Goal: Task Accomplishment & Management: Complete application form

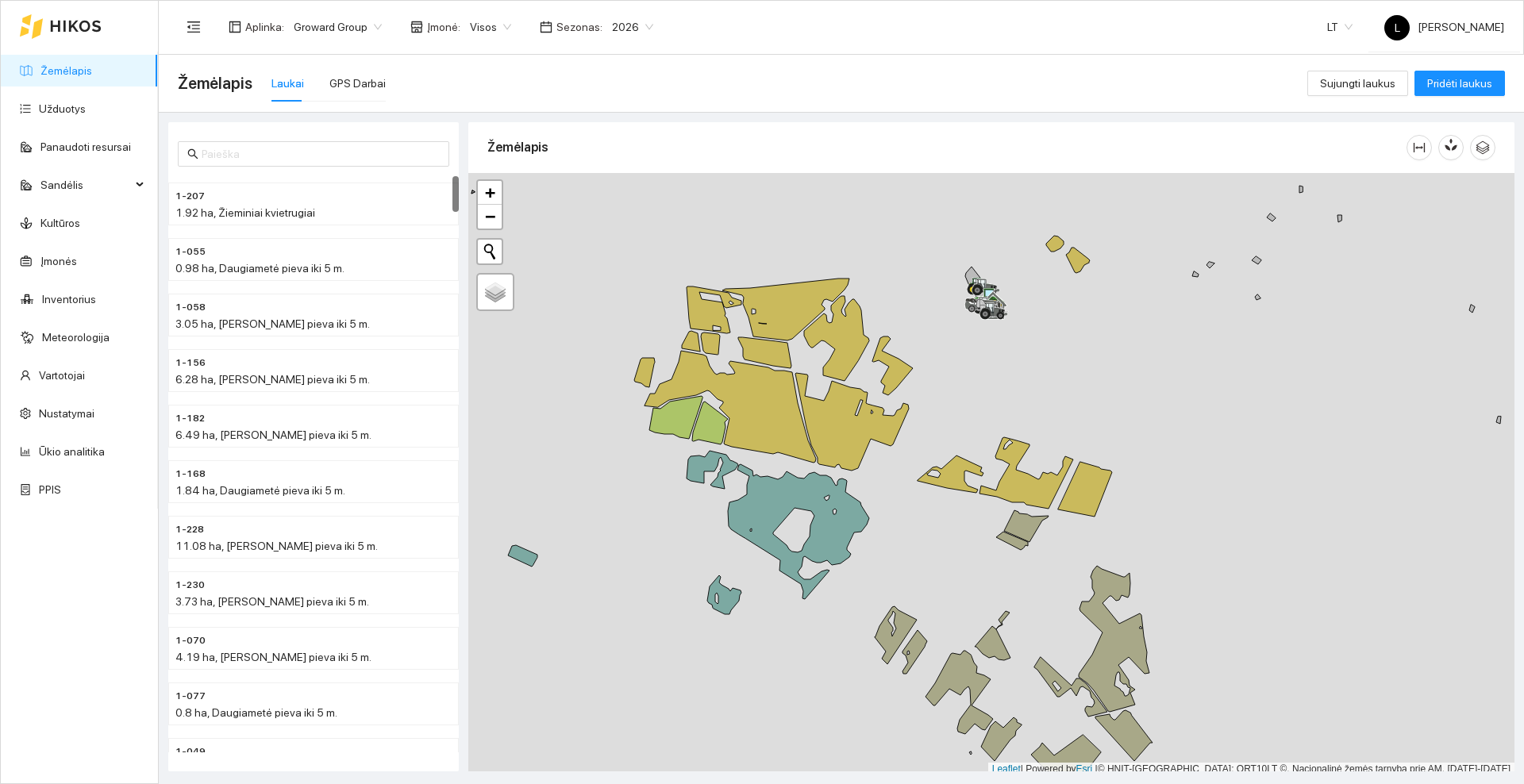
scroll to position [5, 0]
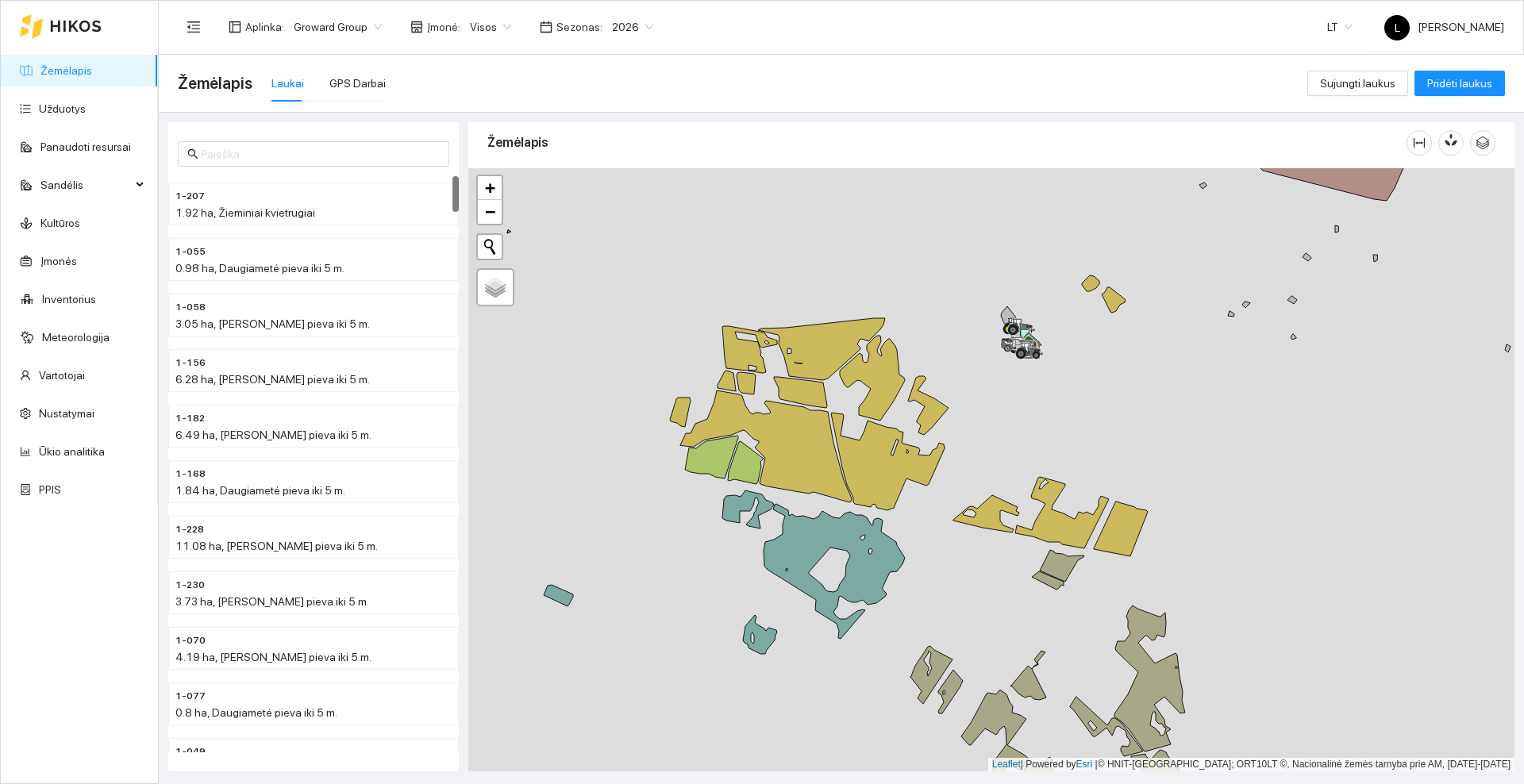
drag, startPoint x: 960, startPoint y: 382, endPoint x: 997, endPoint y: 426, distance: 57.5
click at [997, 426] on div at bounding box center [991, 470] width 1046 height 603
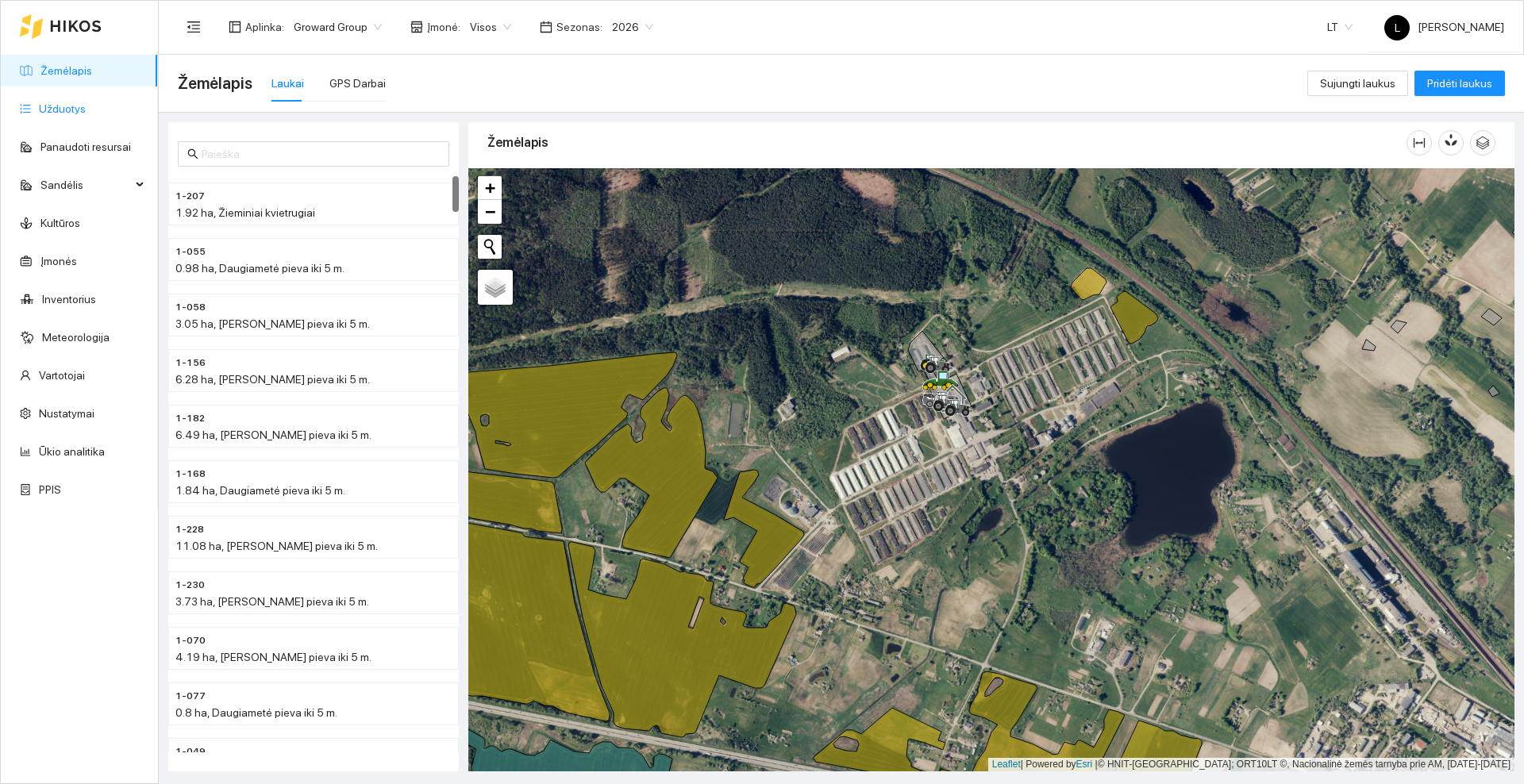
click at [86, 106] on link "Užduotys" at bounding box center [63, 109] width 47 height 13
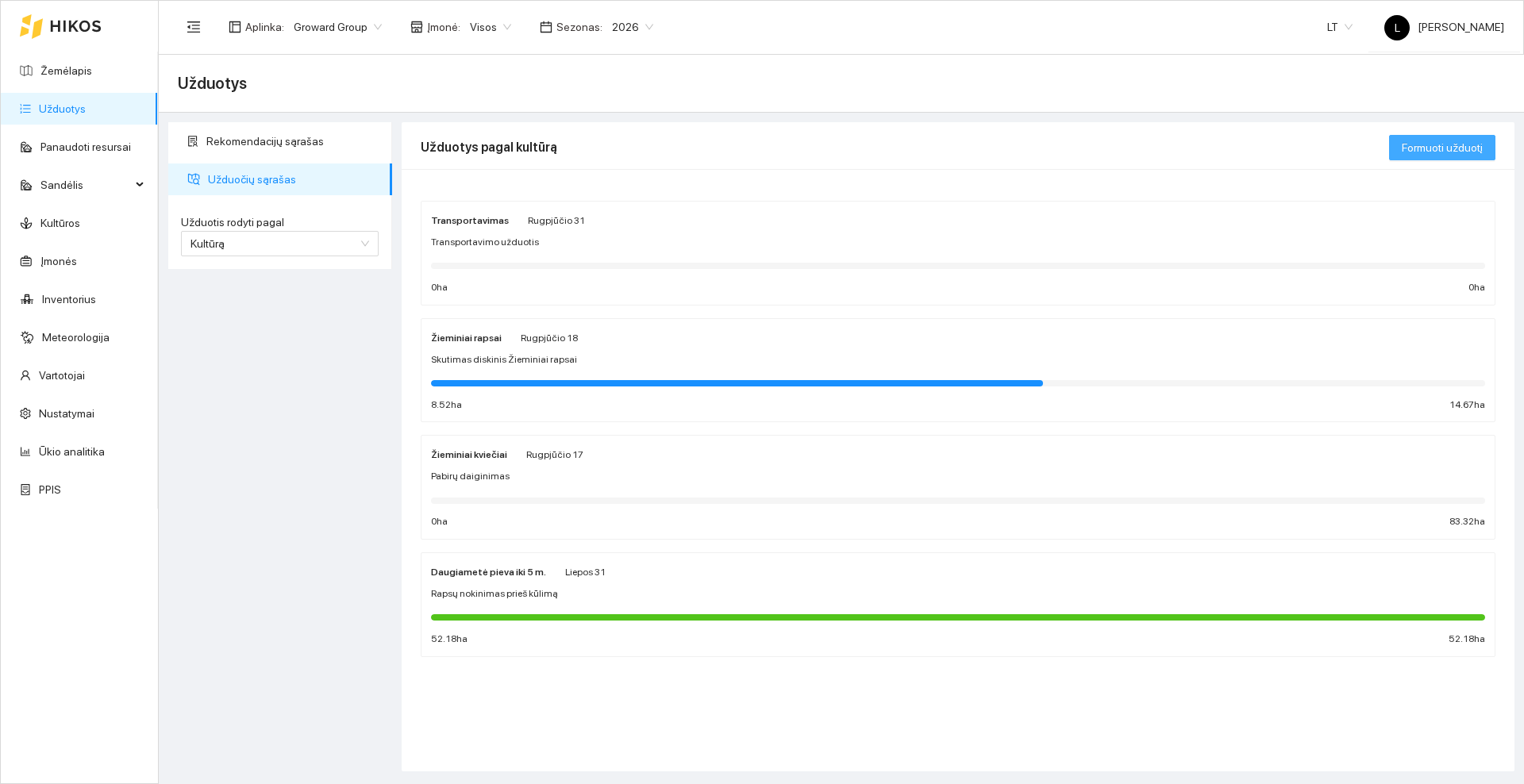
click at [1429, 139] on span "Formuoti užduotį" at bounding box center [1443, 147] width 81 height 18
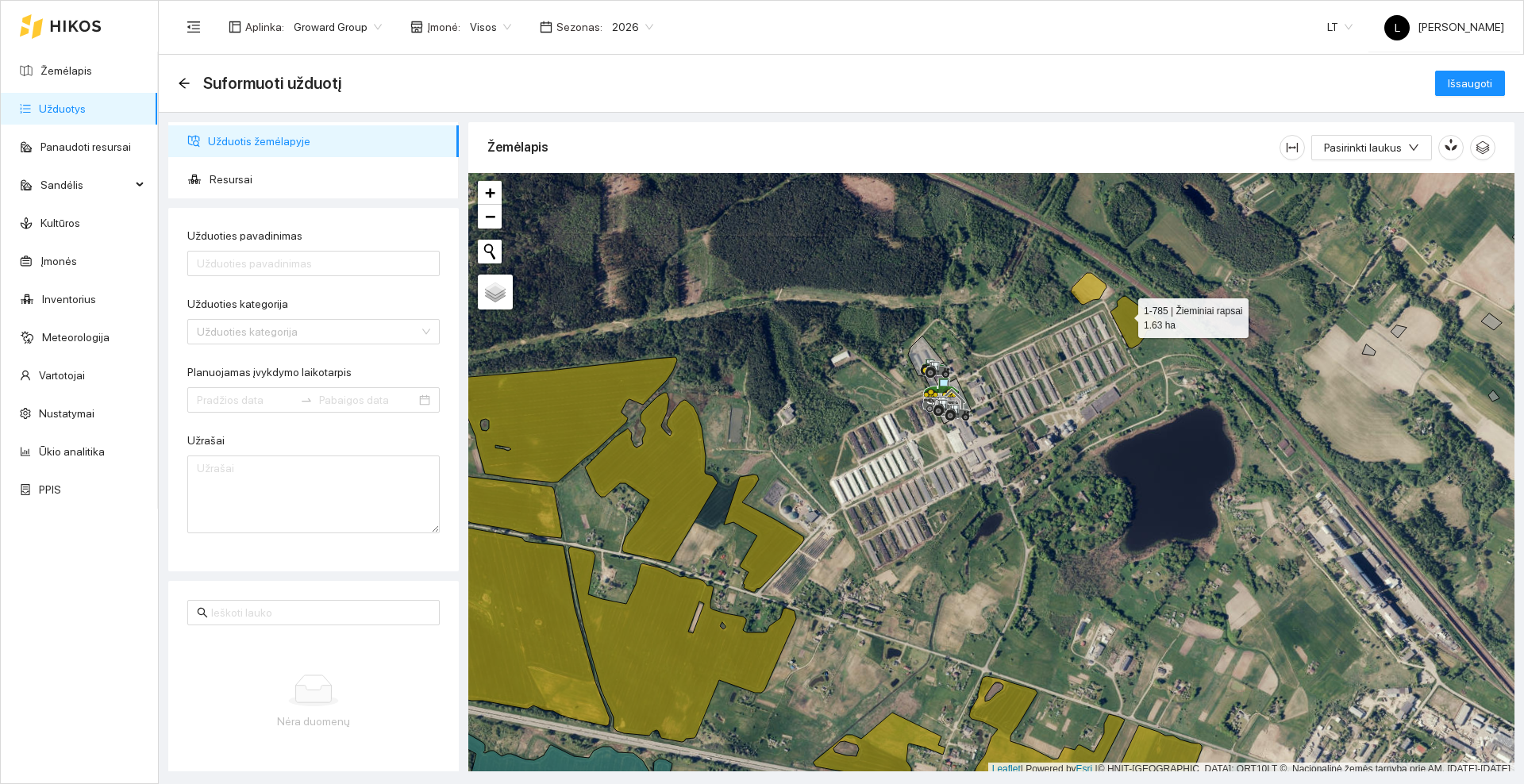
click at [1124, 315] on icon at bounding box center [1134, 322] width 48 height 52
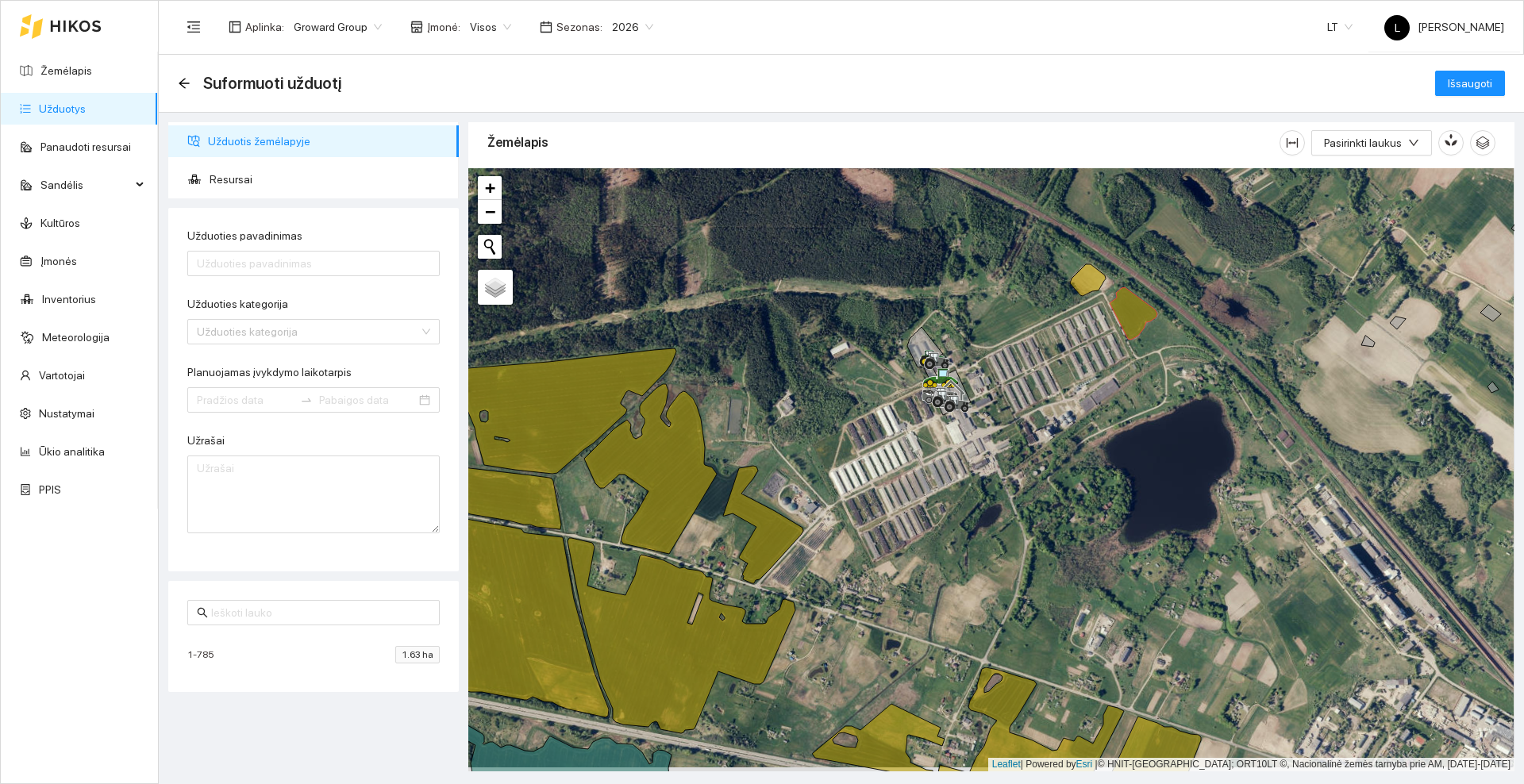
drag, startPoint x: 1089, startPoint y: 482, endPoint x: 1089, endPoint y: 258, distance: 224.0
click at [1089, 258] on div at bounding box center [991, 470] width 1046 height 603
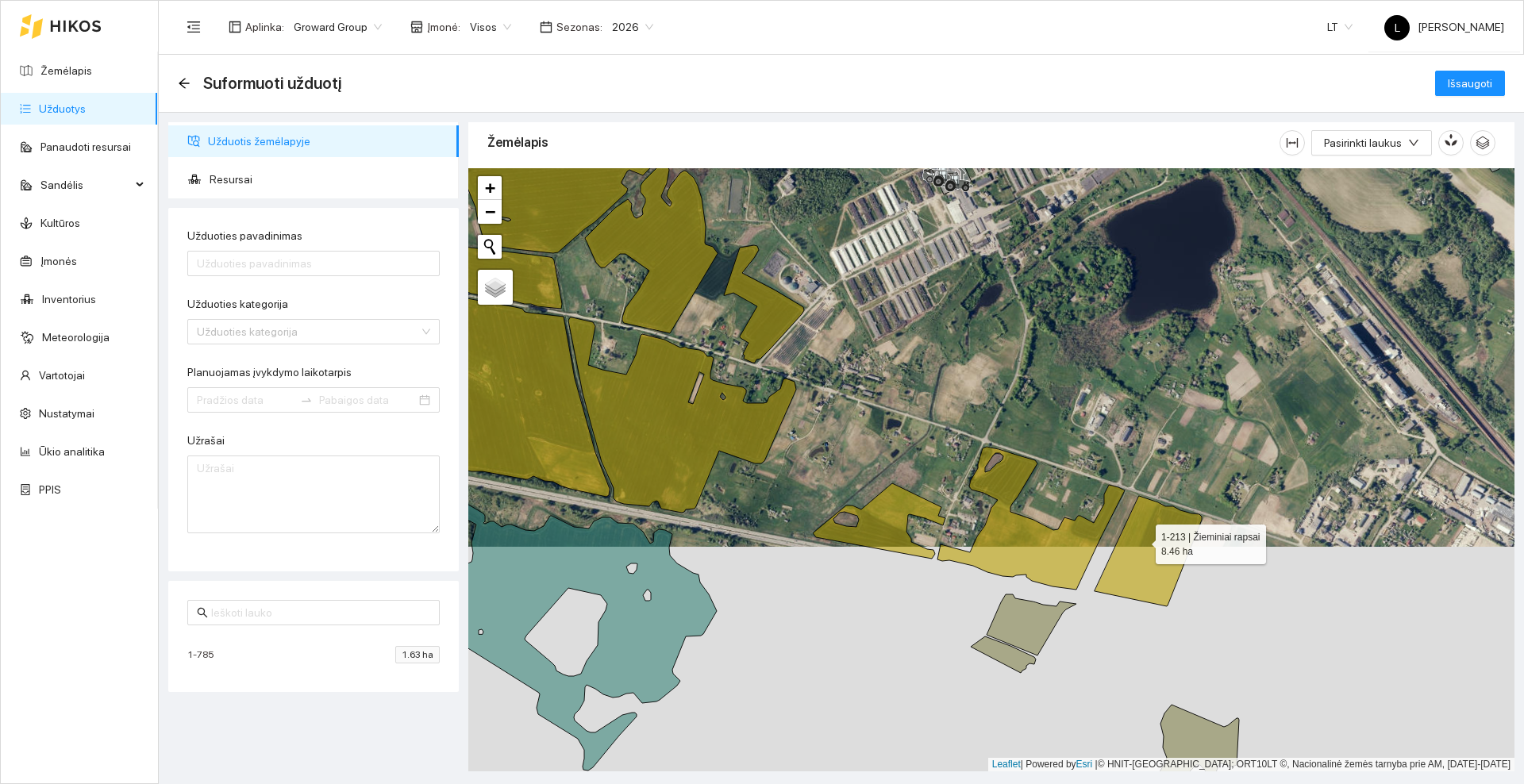
click at [1142, 540] on icon at bounding box center [1148, 552] width 107 height 111
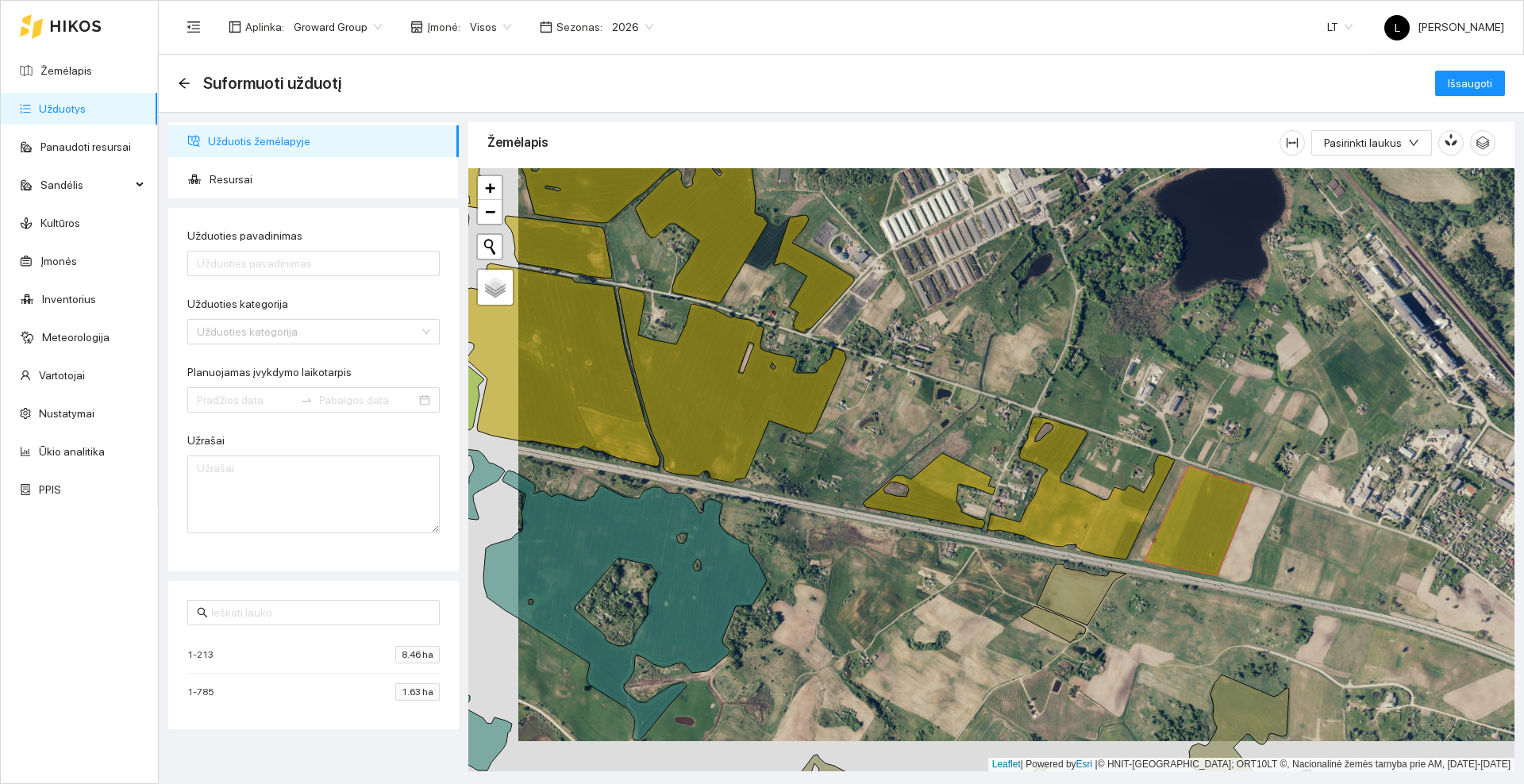
drag, startPoint x: 937, startPoint y: 389, endPoint x: 1102, endPoint y: 336, distance: 173.3
click at [1102, 336] on div at bounding box center [991, 470] width 1046 height 603
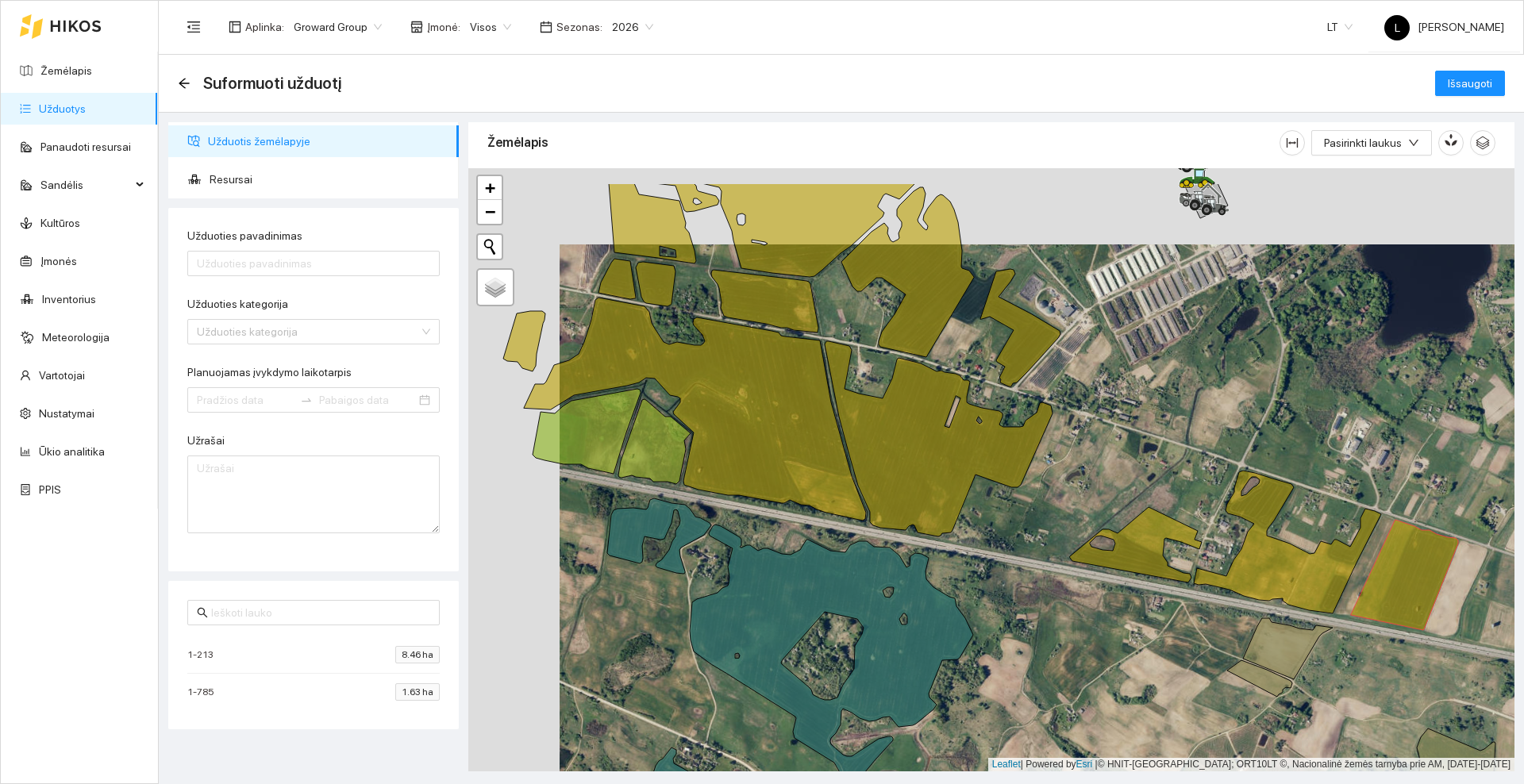
drag, startPoint x: 1028, startPoint y: 341, endPoint x: 1121, endPoint y: 432, distance: 130.1
click at [1141, 427] on div at bounding box center [991, 470] width 1046 height 603
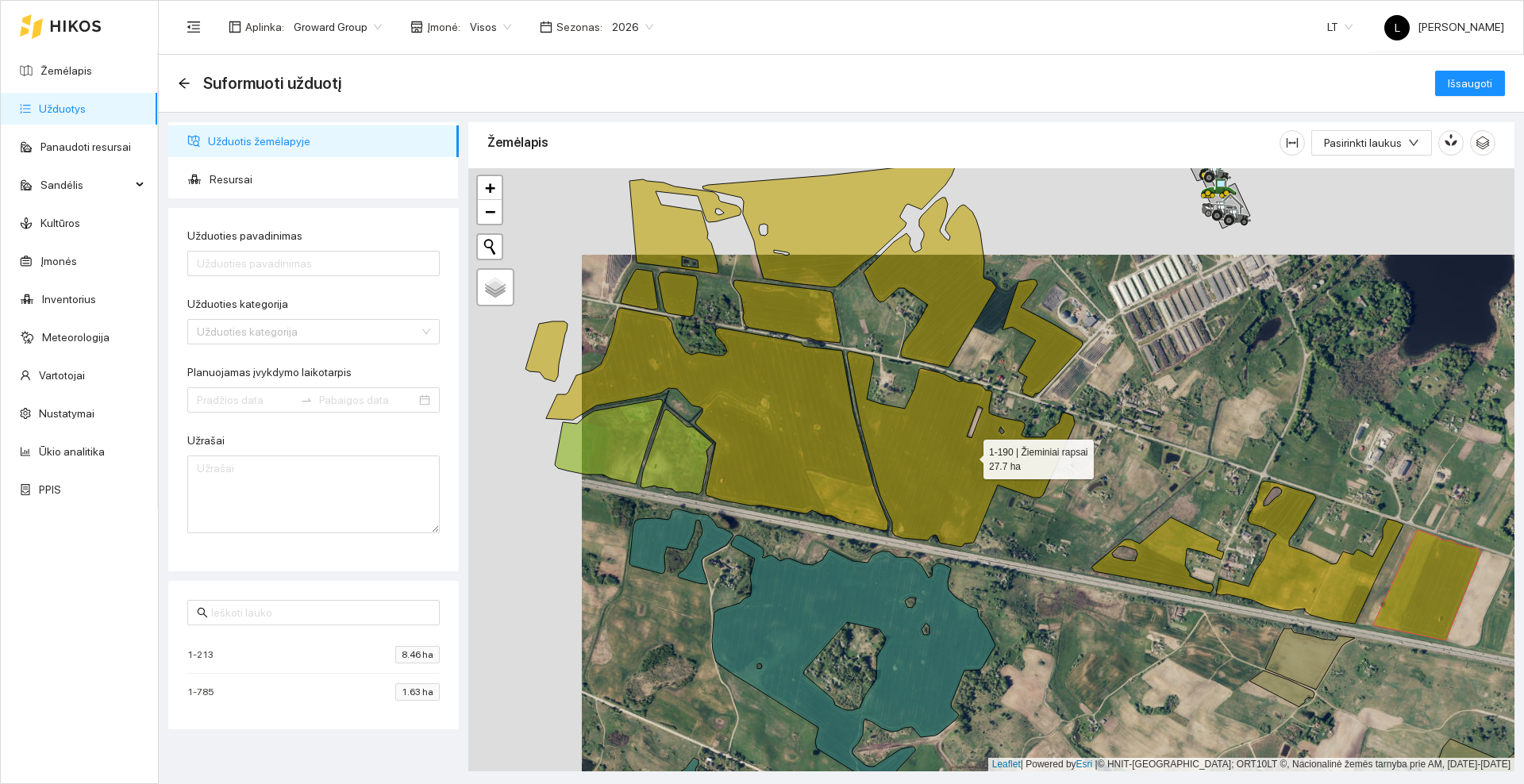
click at [969, 455] on icon at bounding box center [960, 449] width 228 height 195
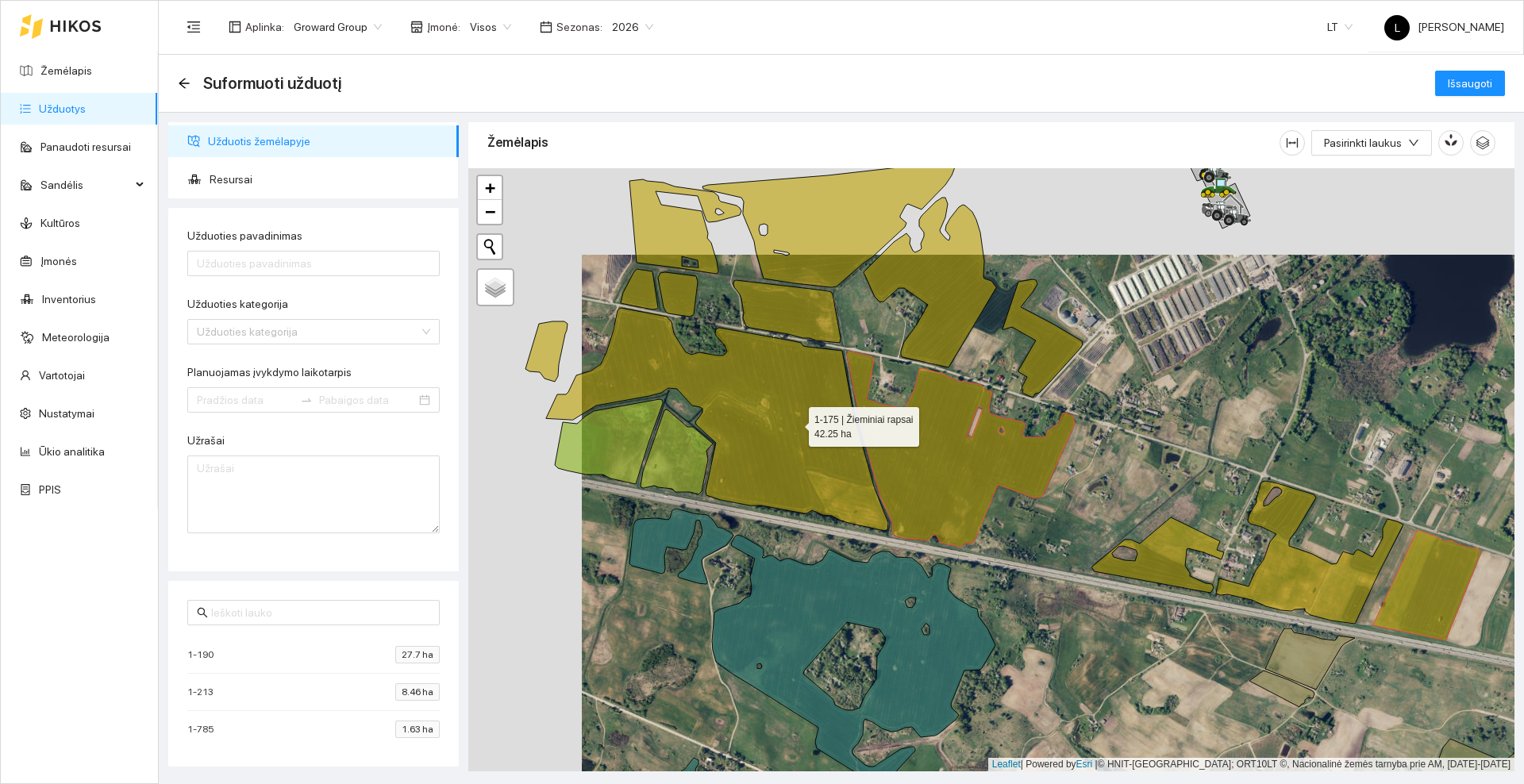
click at [794, 423] on icon at bounding box center [717, 420] width 342 height 223
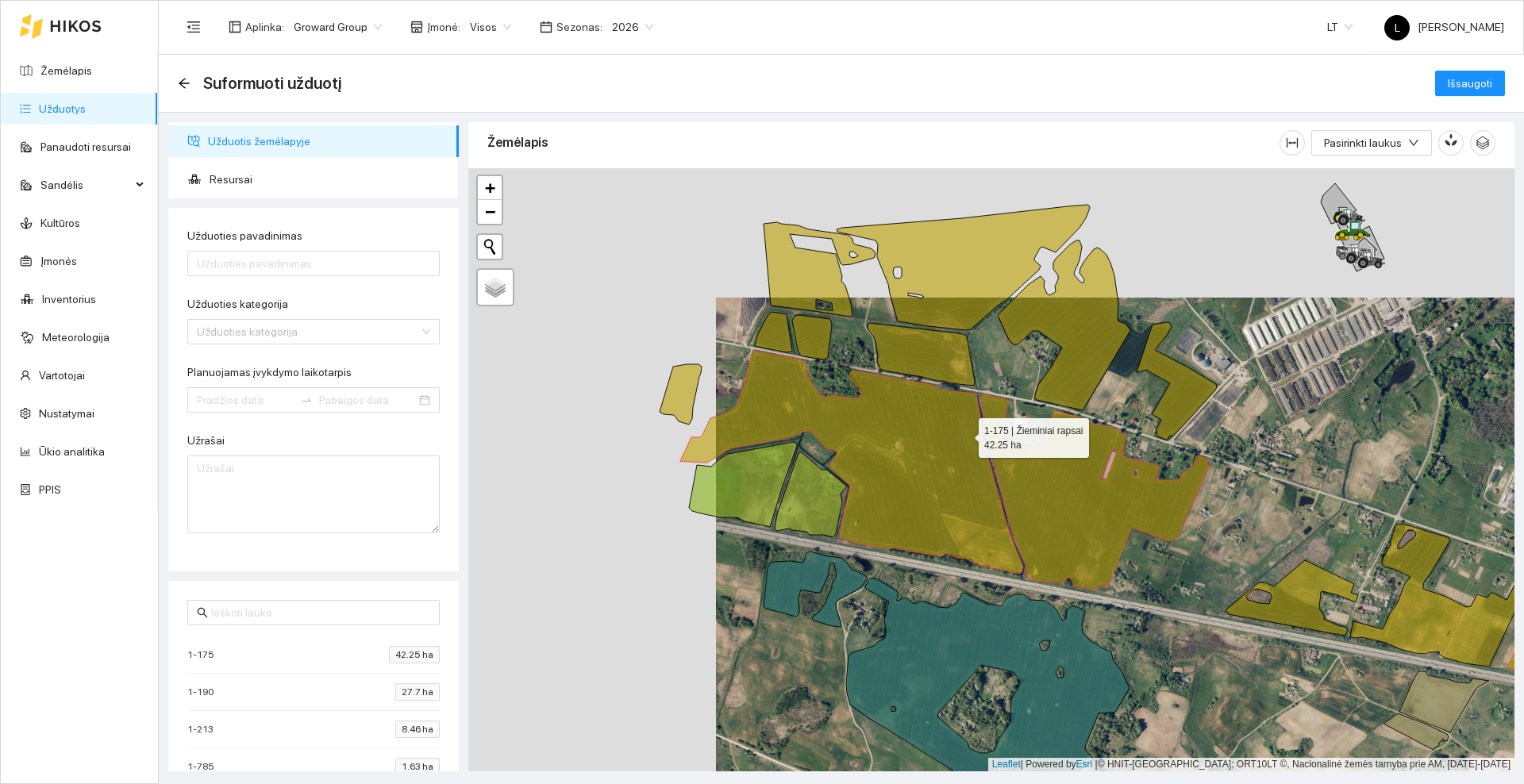
drag, startPoint x: 777, startPoint y: 379, endPoint x: 1041, endPoint y: 436, distance: 270.1
click at [1023, 436] on icon at bounding box center [851, 463] width 342 height 223
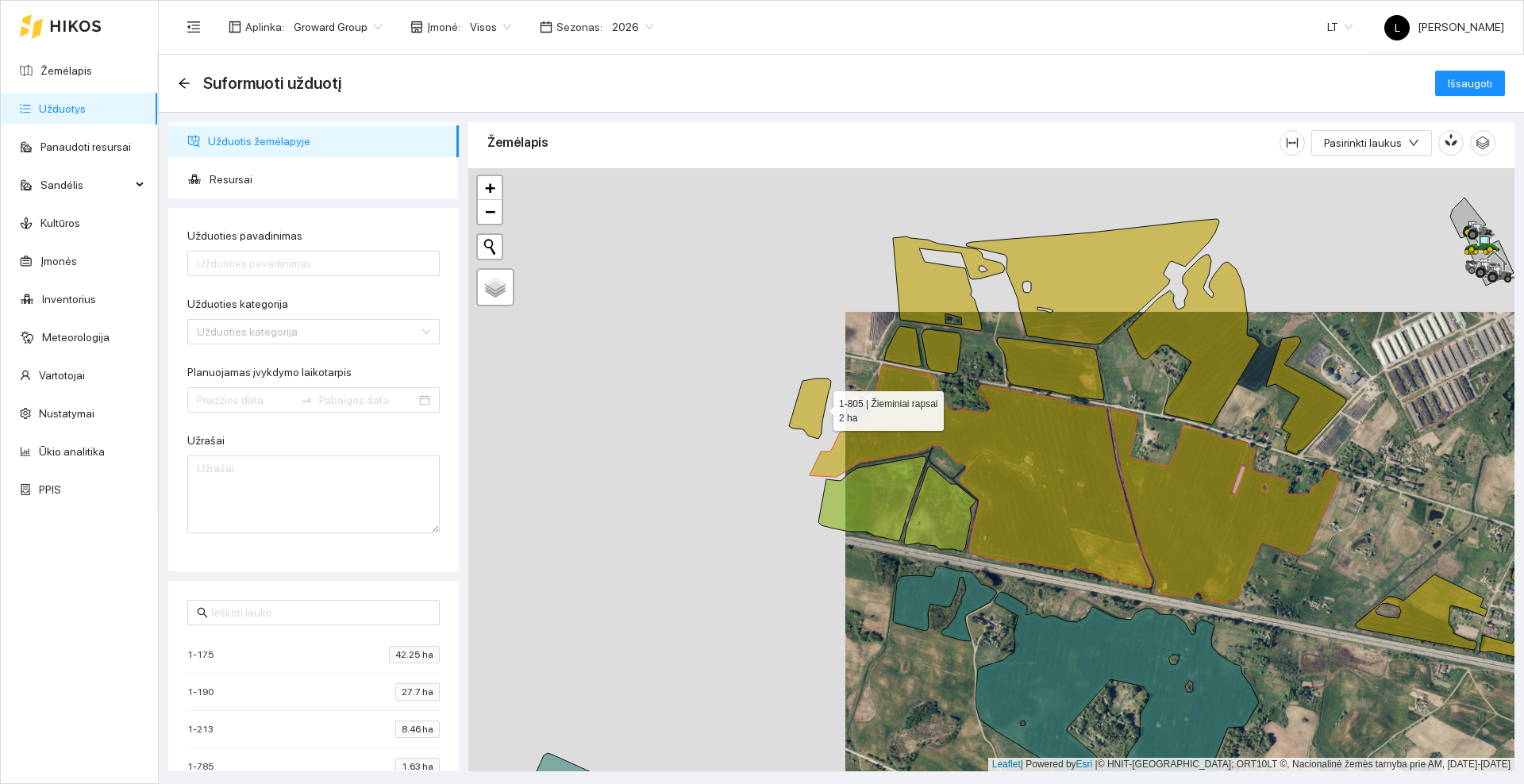
click at [820, 407] on icon at bounding box center [809, 408] width 42 height 60
click at [902, 350] on icon at bounding box center [903, 346] width 37 height 40
click at [940, 351] on icon at bounding box center [941, 351] width 39 height 44
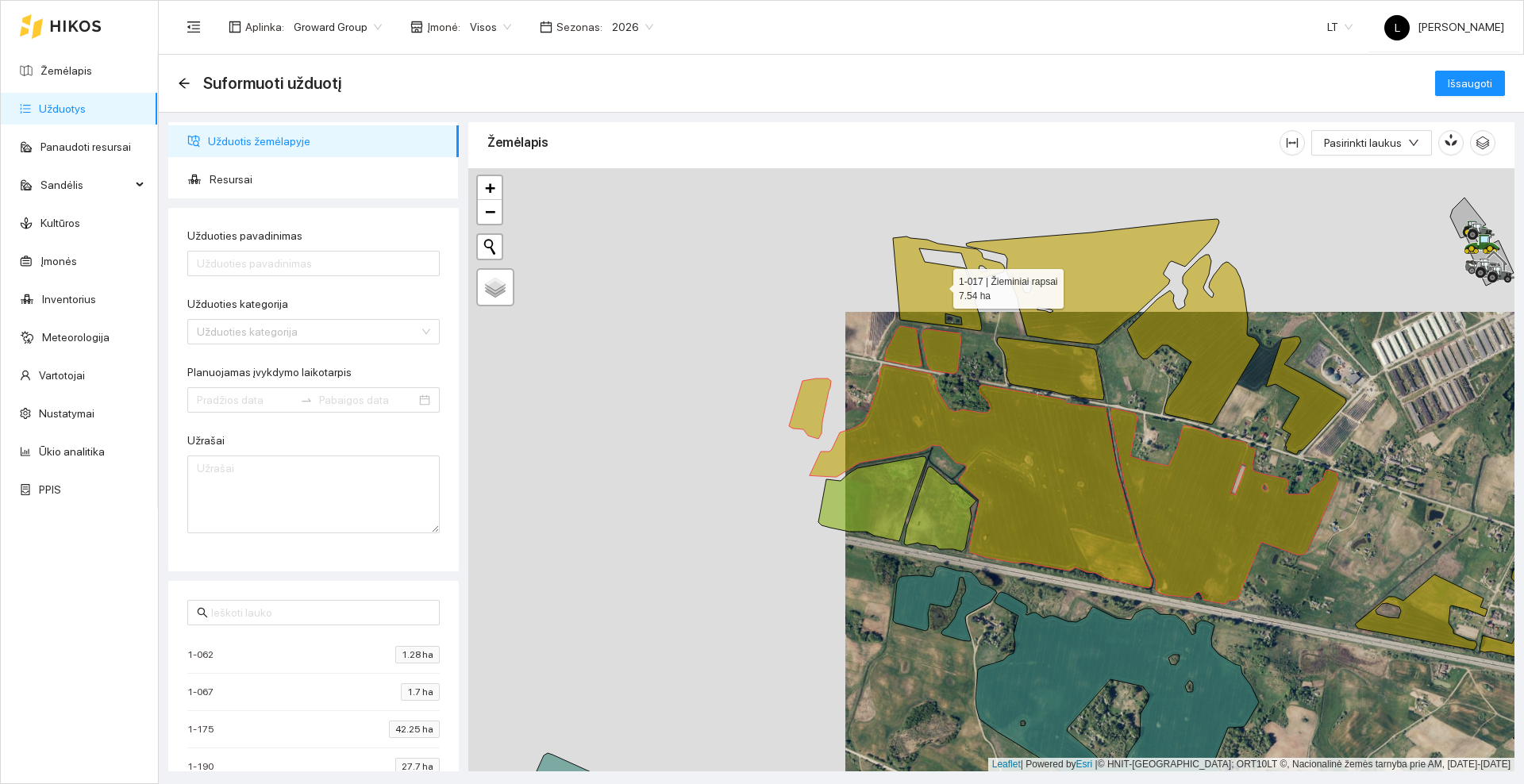
click at [933, 286] on icon at bounding box center [948, 284] width 111 height 95
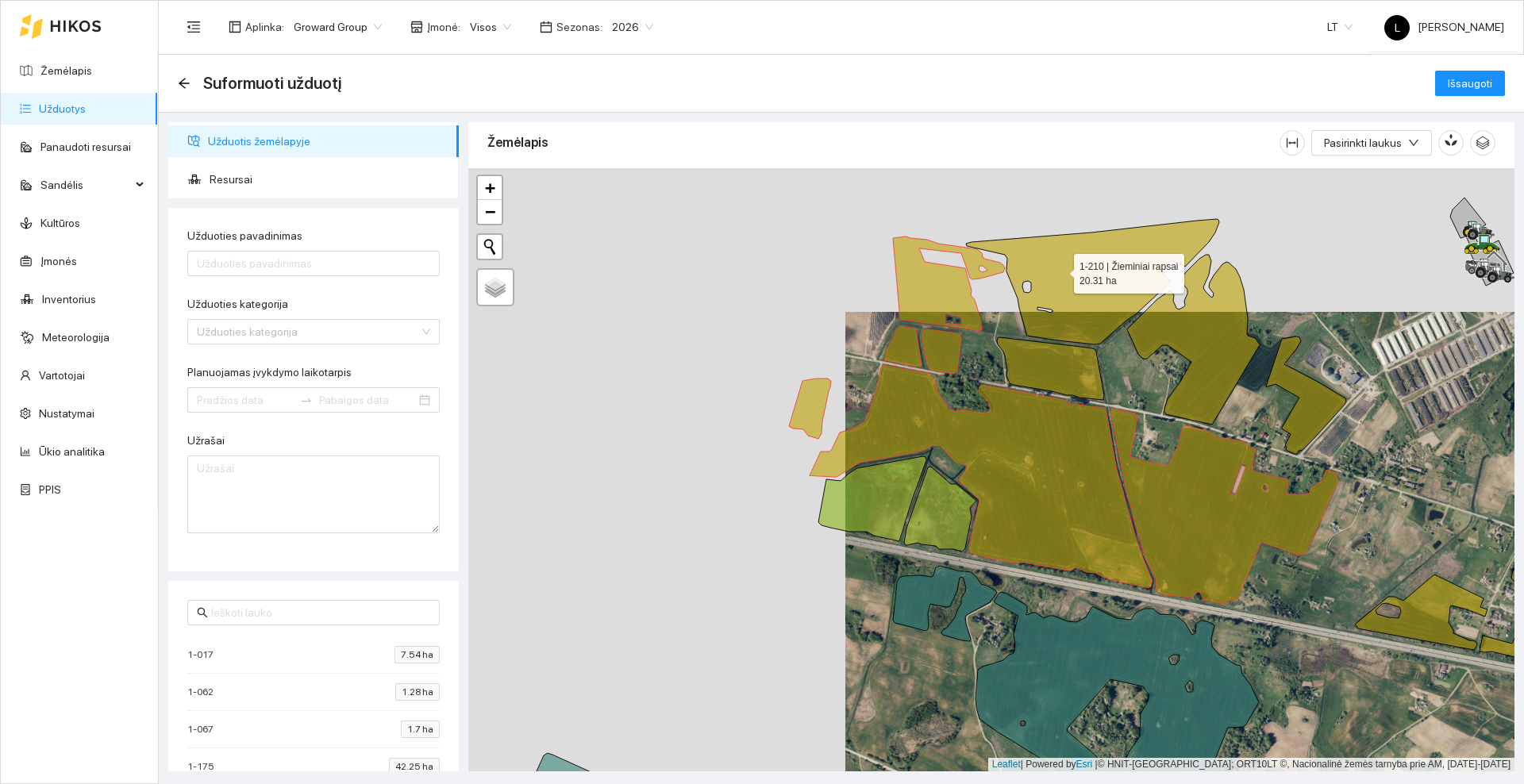
click at [1064, 270] on icon at bounding box center [1092, 282] width 253 height 126
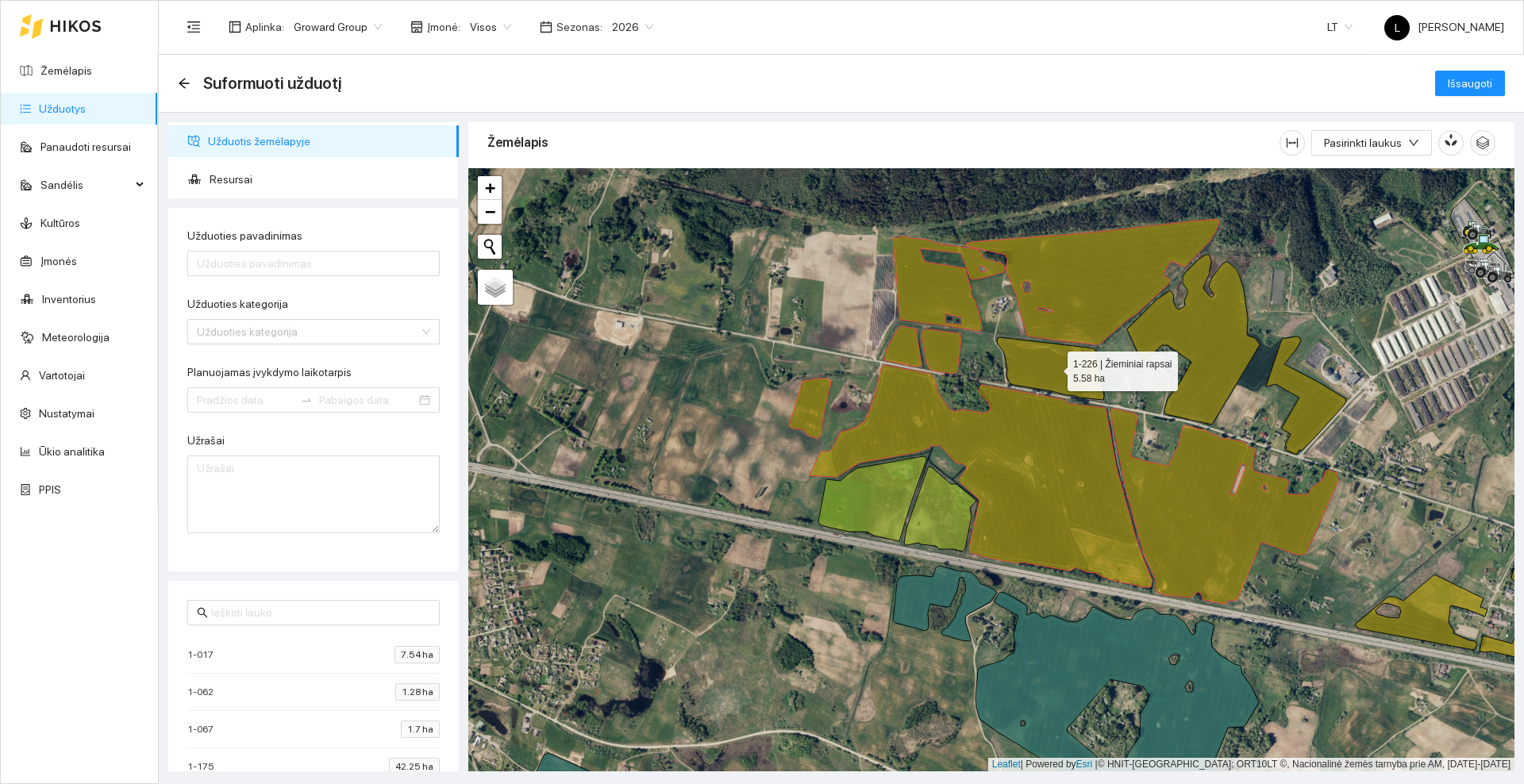
click at [1063, 356] on icon at bounding box center [1050, 368] width 107 height 63
click at [1213, 339] on icon at bounding box center [1236, 354] width 219 height 200
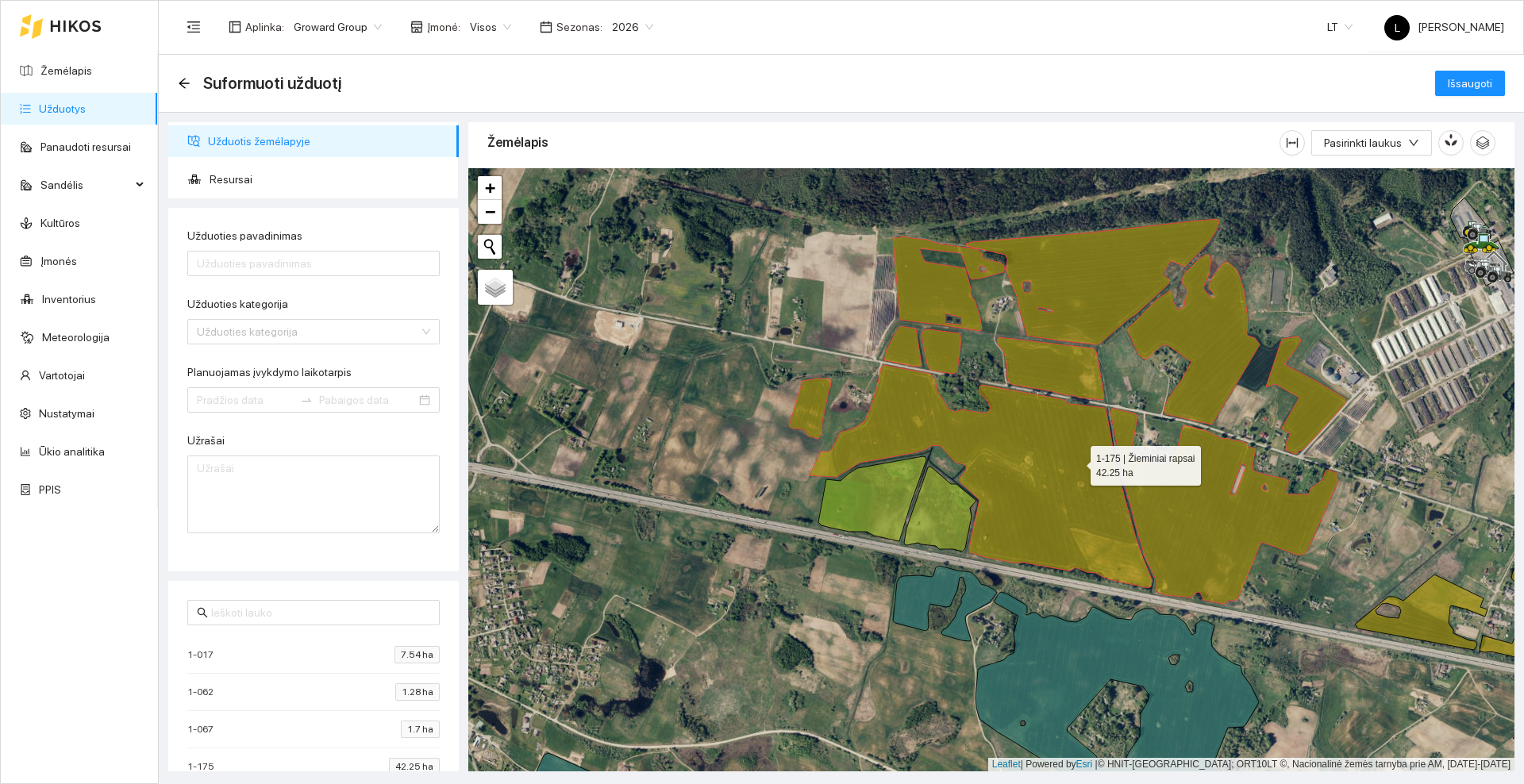
click at [1075, 462] on icon at bounding box center [980, 477] width 342 height 223
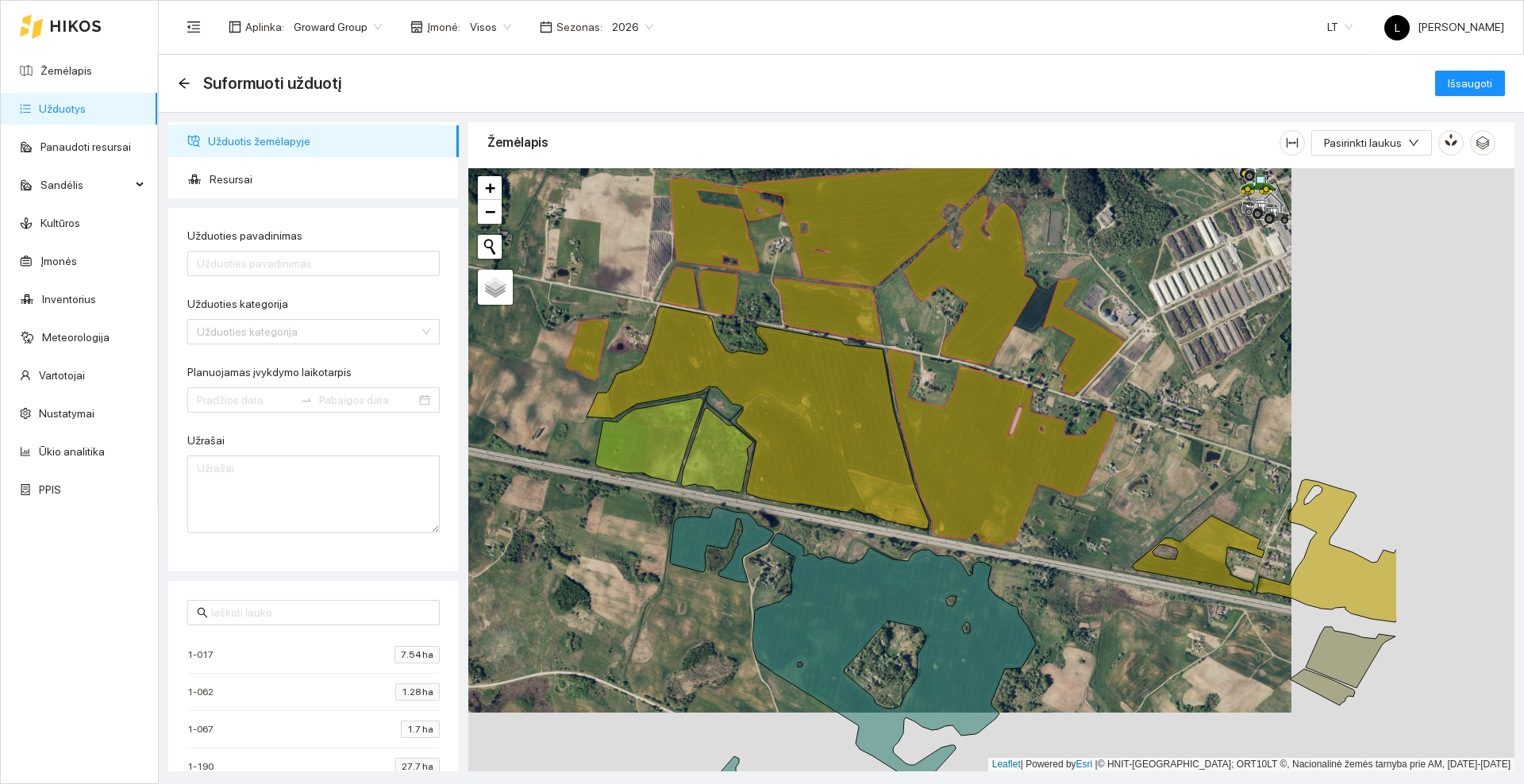
drag, startPoint x: 1371, startPoint y: 550, endPoint x: 1104, endPoint y: 471, distance: 278.4
click at [1104, 471] on div at bounding box center [991, 470] width 1046 height 603
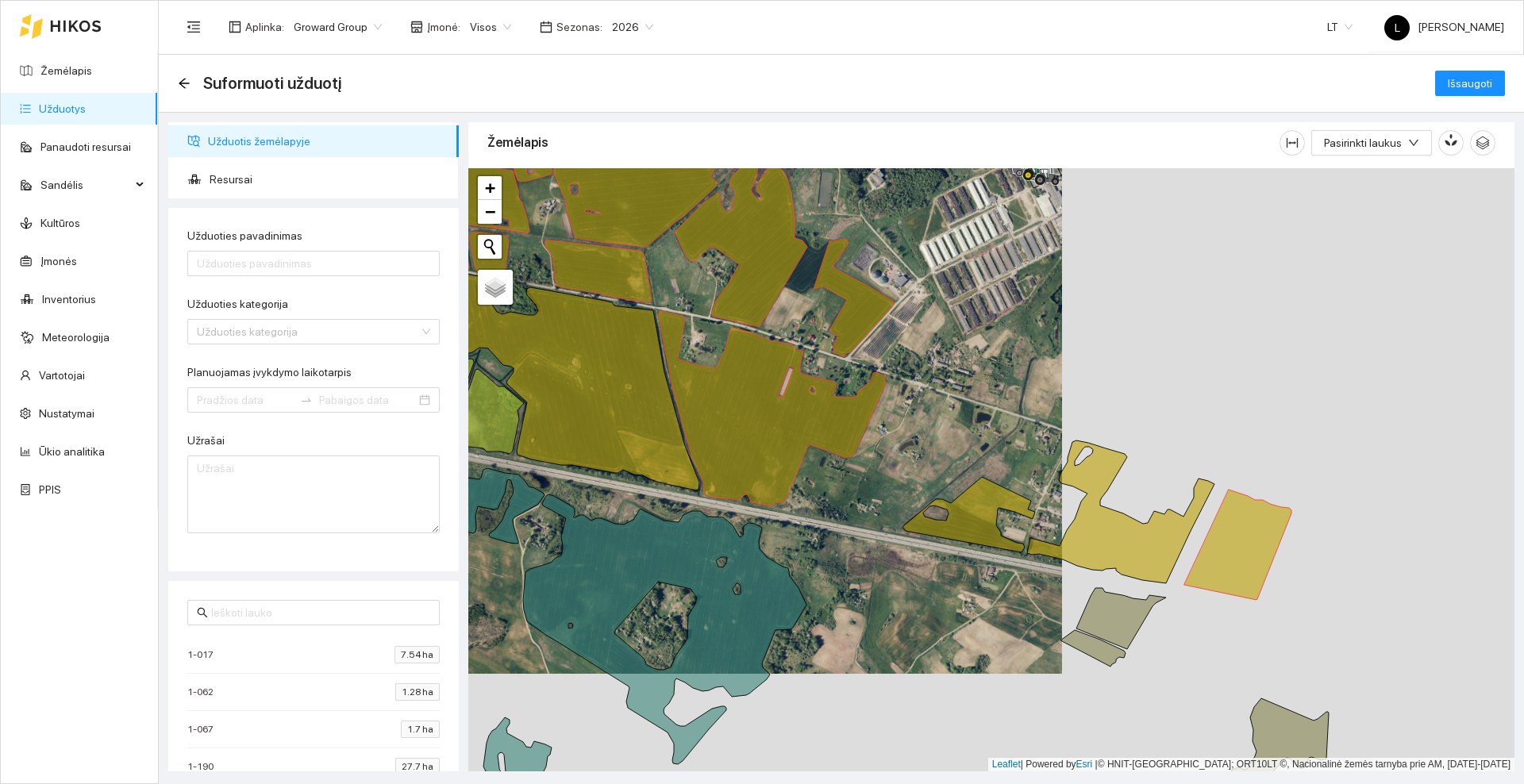
drag, startPoint x: 1229, startPoint y: 407, endPoint x: 1043, endPoint y: 388, distance: 187.0
click at [1043, 388] on div at bounding box center [991, 470] width 1046 height 603
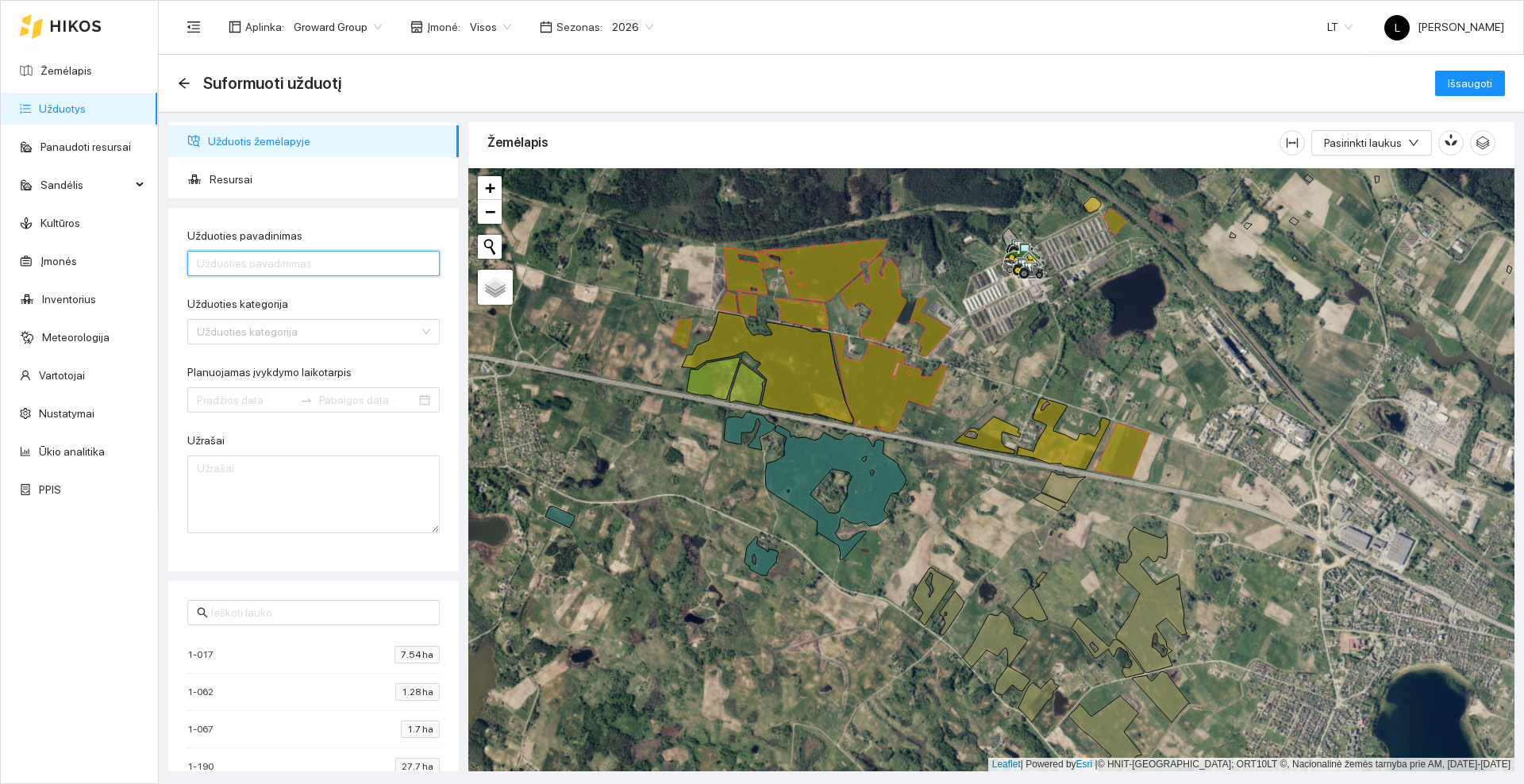
click at [299, 262] on input "Užduoties pavadinimas" at bounding box center [313, 263] width 252 height 25
type input "Miežių pabirų purškimas"
click at [403, 335] on input "Užduoties kategorija" at bounding box center [307, 332] width 222 height 23
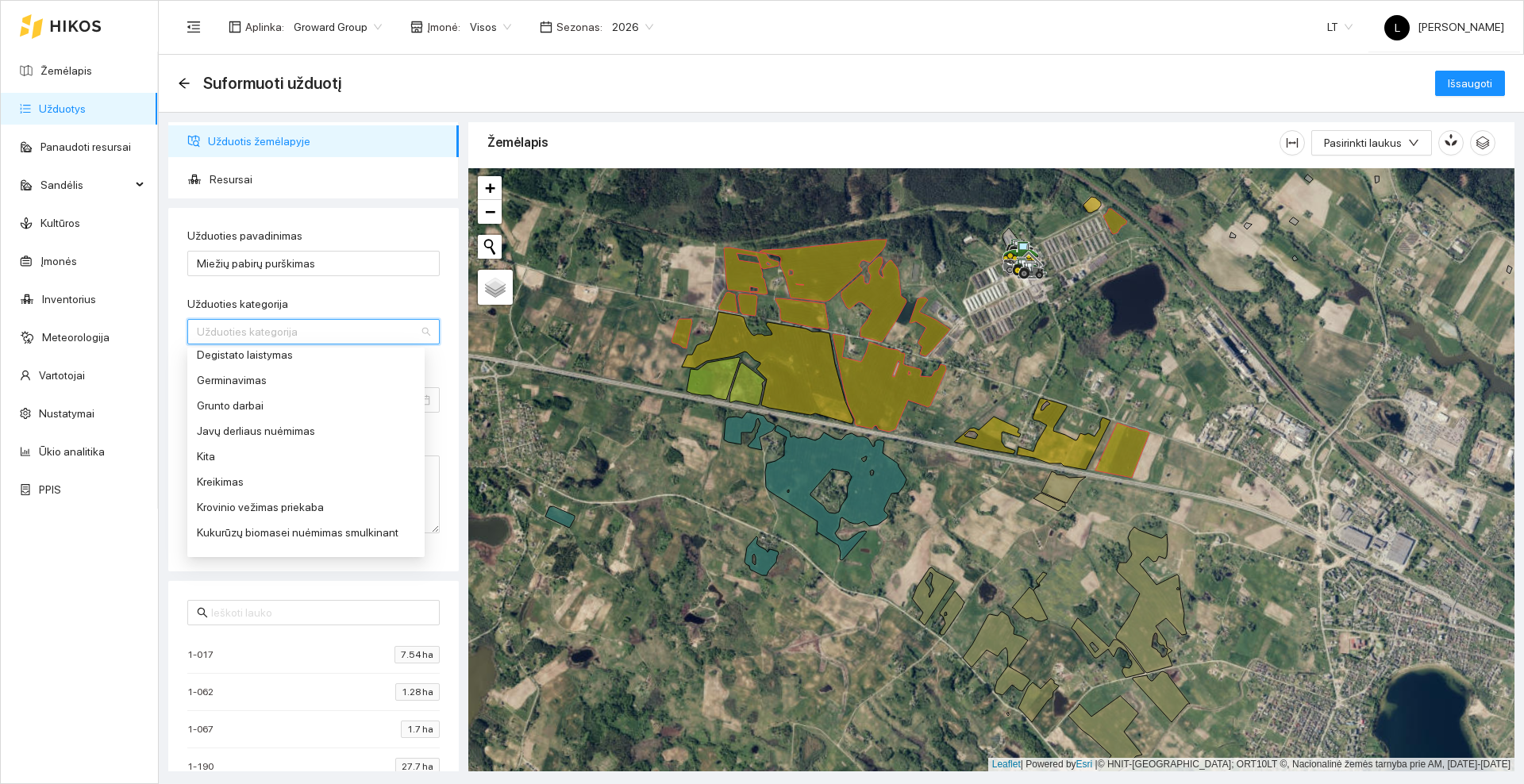
scroll to position [596, 0]
click at [292, 407] on div "Purškimas prikabinamu purkštuvu" at bounding box center [305, 403] width 218 height 18
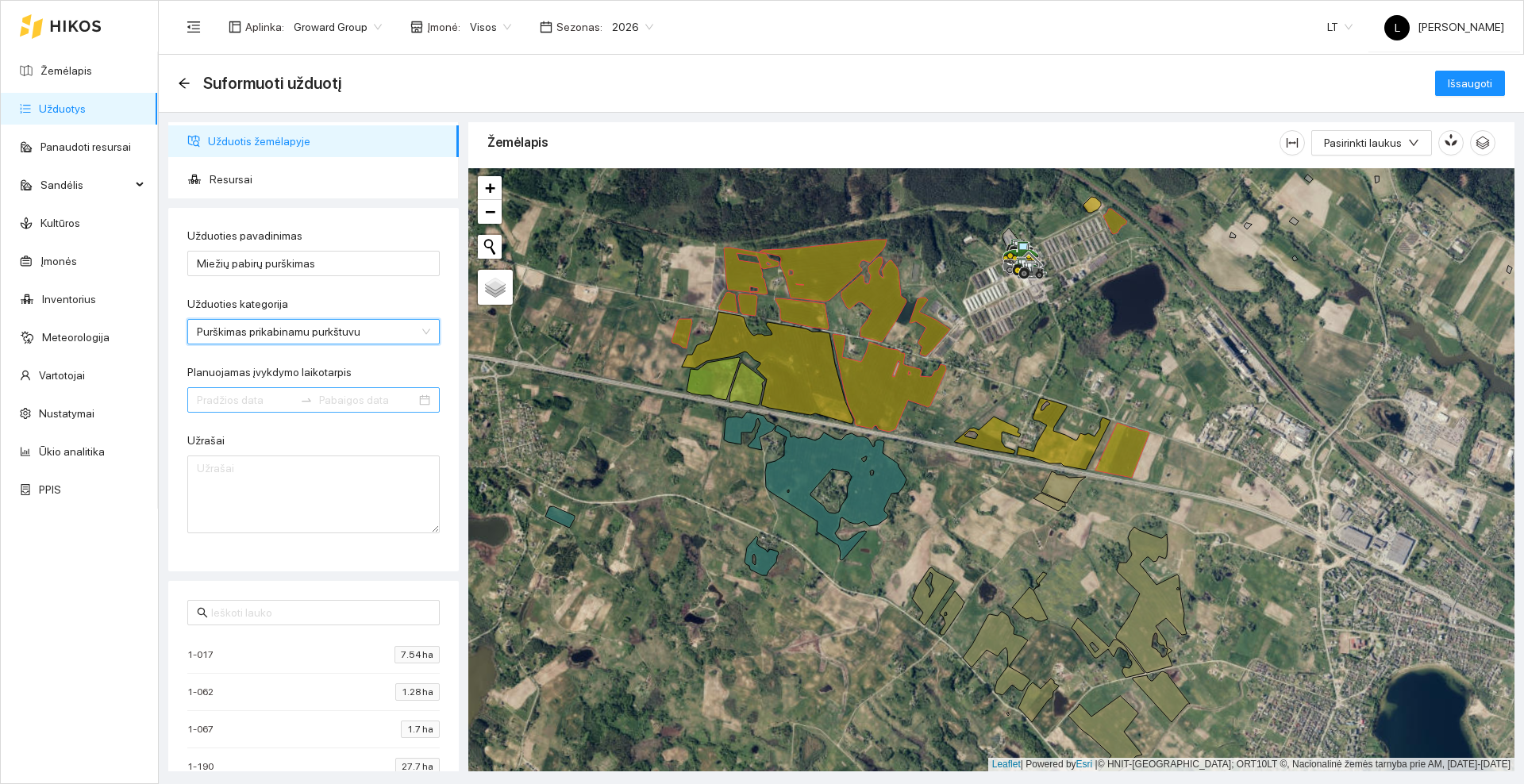
click at [255, 397] on input "Planuojamas įvykdymo laikotarpis" at bounding box center [244, 400] width 96 height 18
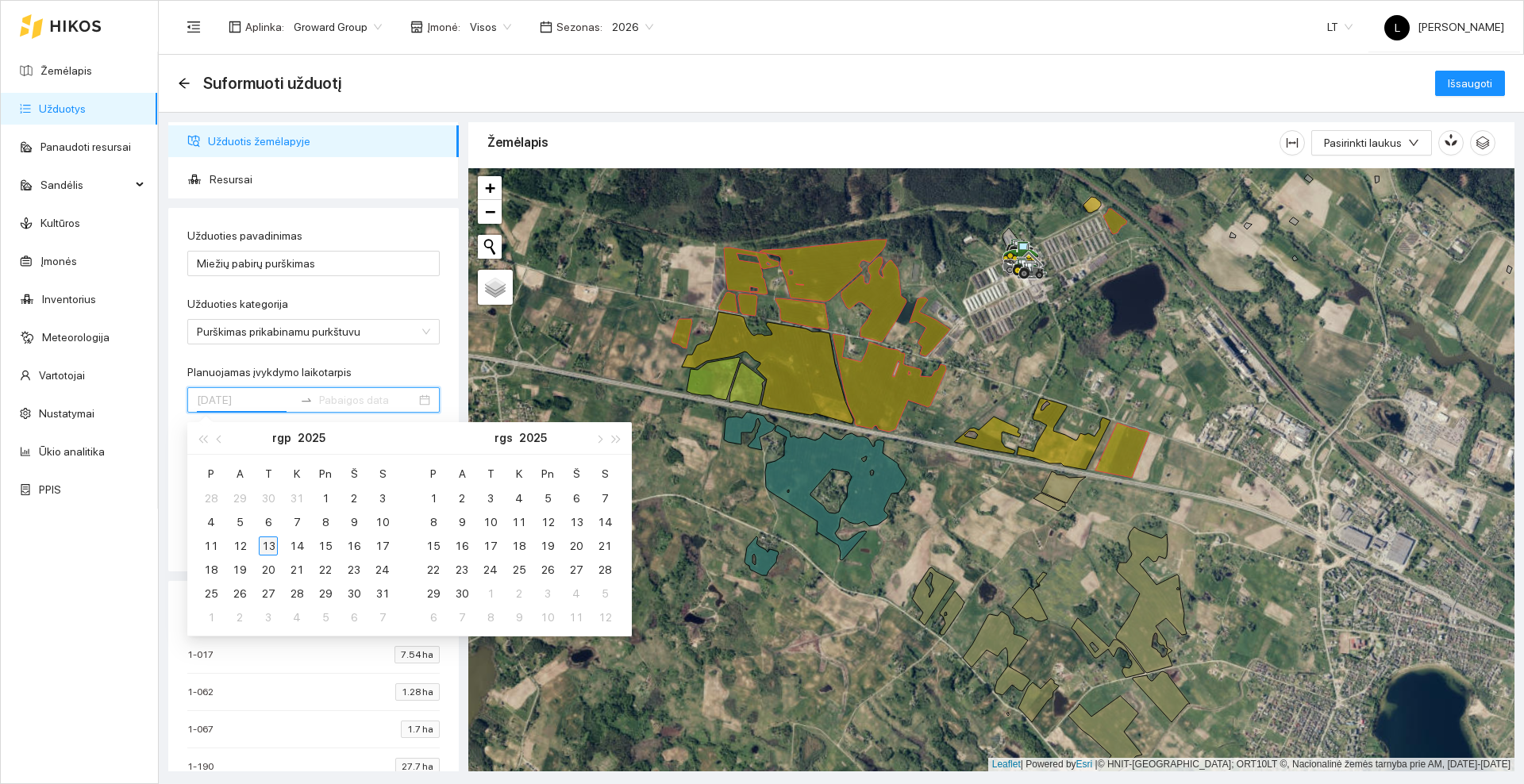
type input "[DATE]"
click at [268, 544] on div "13" at bounding box center [268, 546] width 19 height 19
type input "[DATE]"
click at [386, 544] on div "17" at bounding box center [382, 546] width 19 height 19
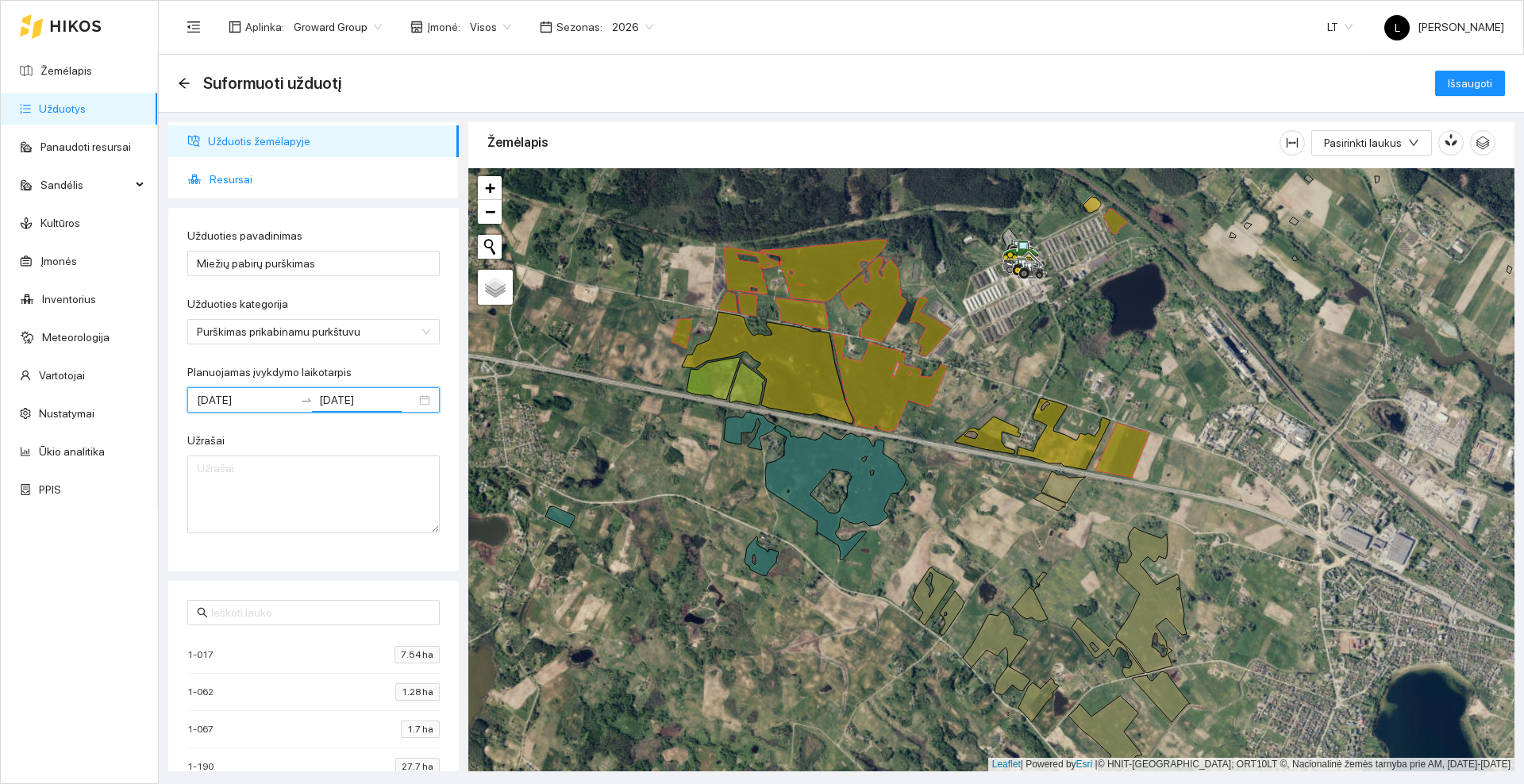
click at [227, 174] on span "Resursai" at bounding box center [328, 180] width 237 height 32
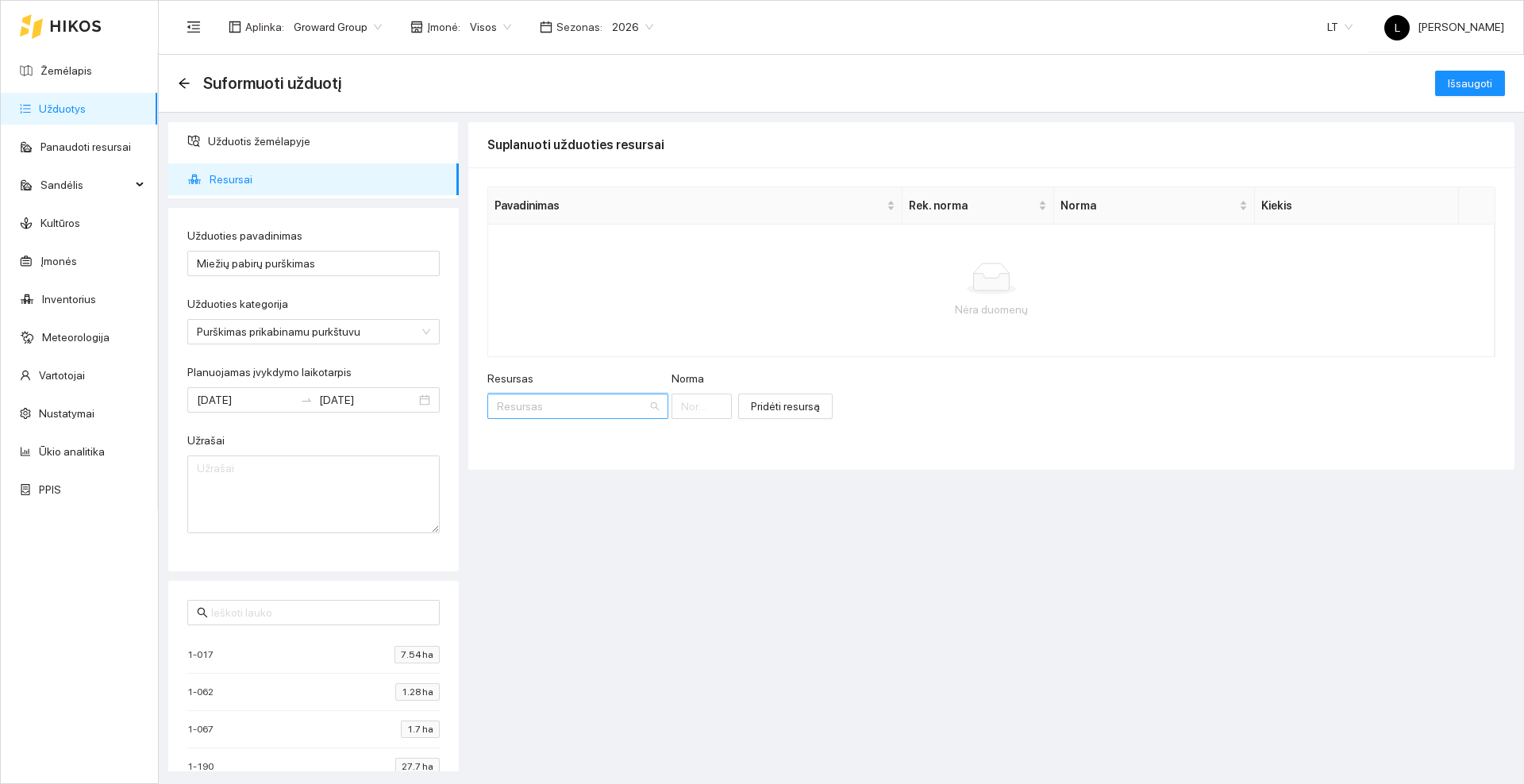
click at [552, 399] on input "Resursas" at bounding box center [572, 406] width 151 height 23
type input "Halvetic"
click at [561, 435] on span "Halvetic" at bounding box center [570, 438] width 39 height 13
type input "1"
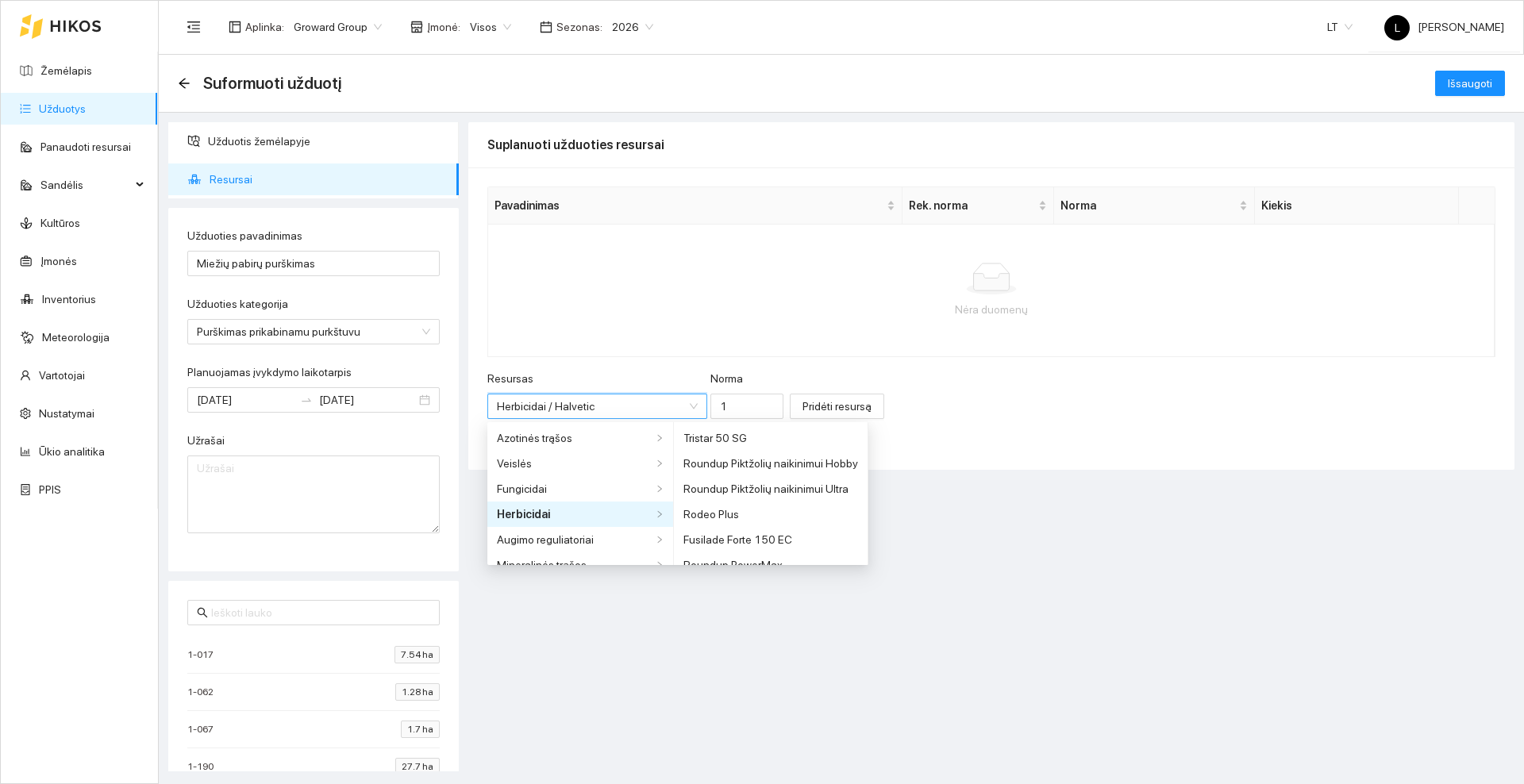
scroll to position [445, 0]
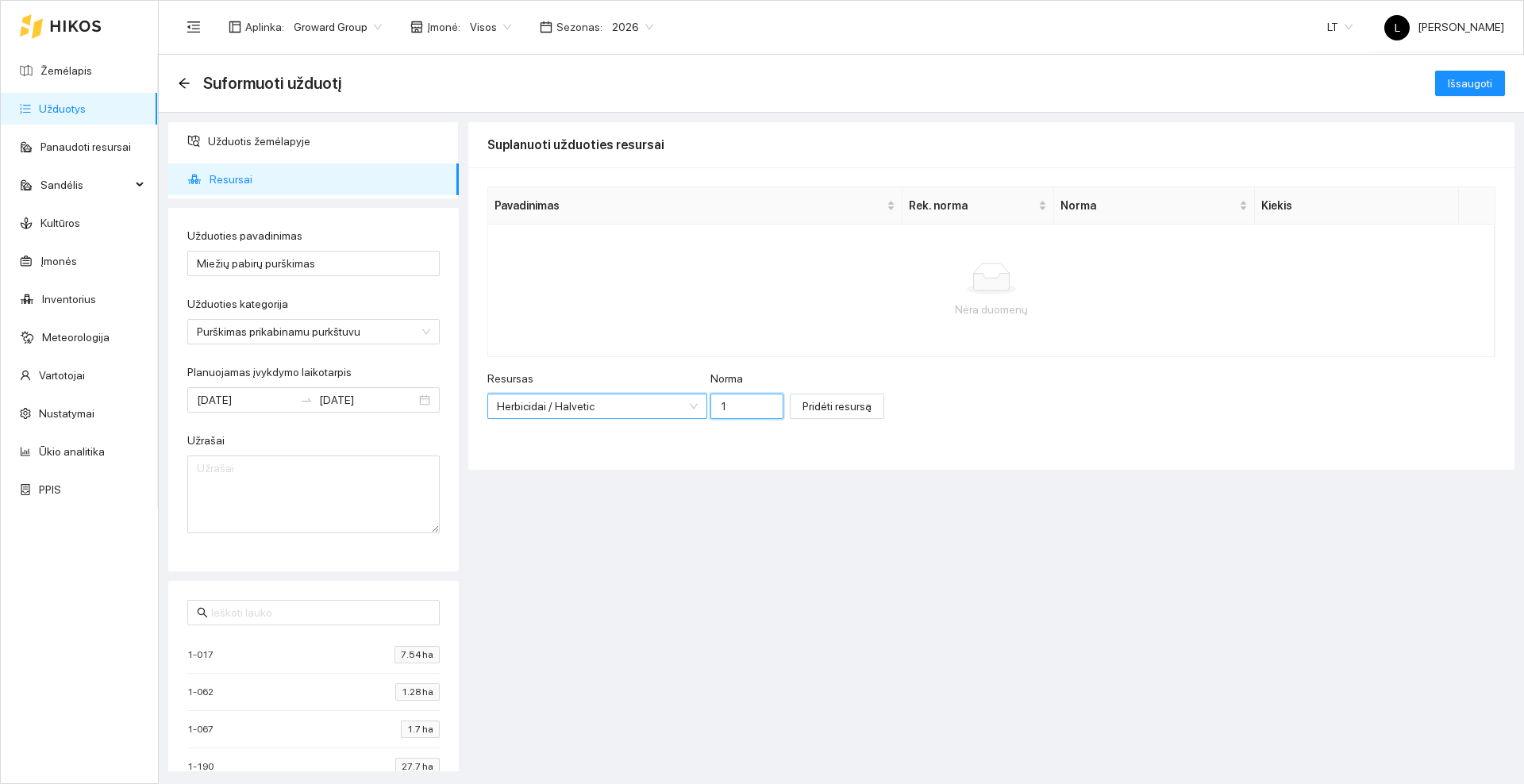
click at [733, 412] on input "1" at bounding box center [747, 406] width 73 height 25
type input "2.2"
click at [803, 400] on span "Pridėti resursą" at bounding box center [837, 407] width 69 height 18
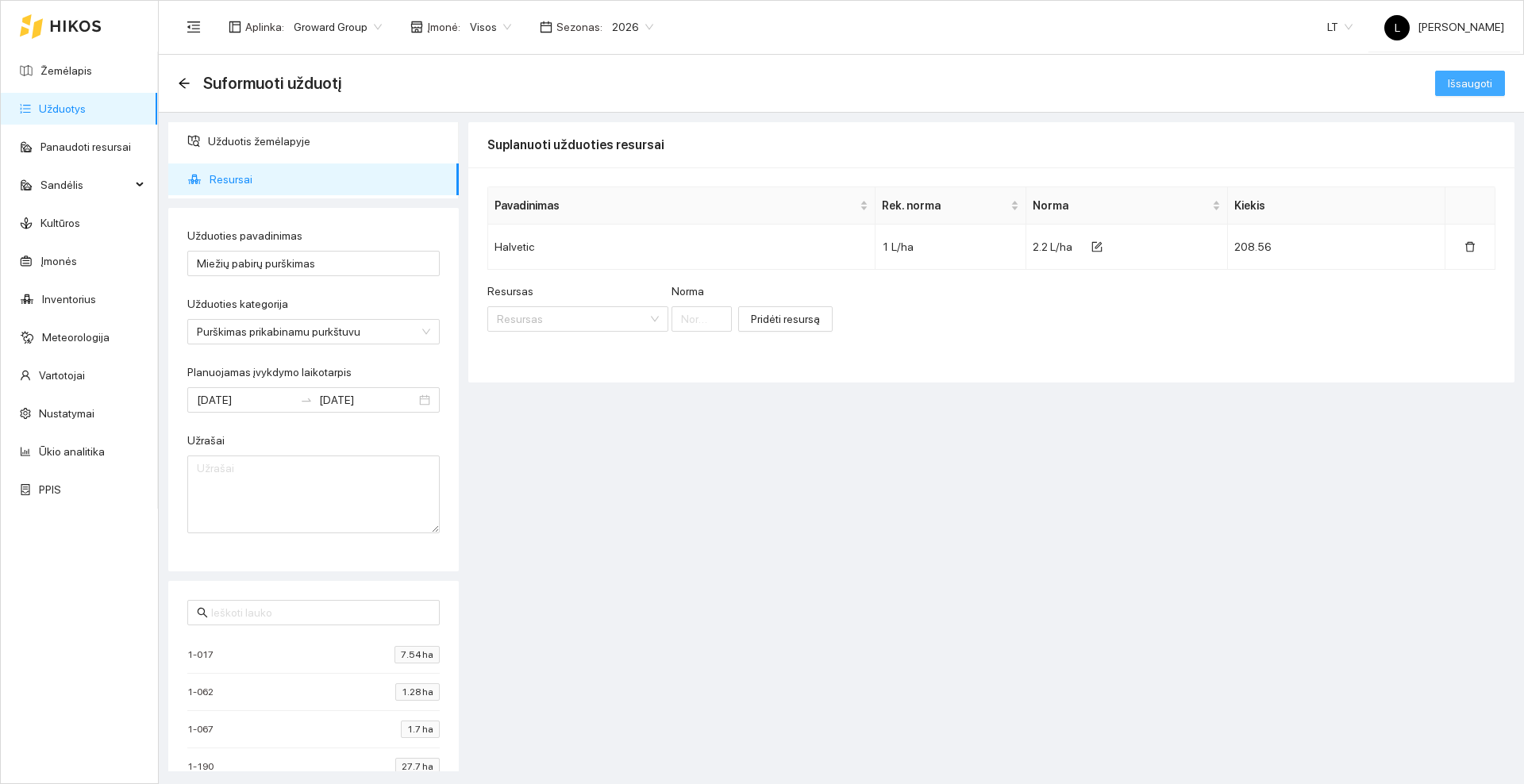
click at [1458, 80] on span "Išsaugoti" at bounding box center [1470, 83] width 44 height 18
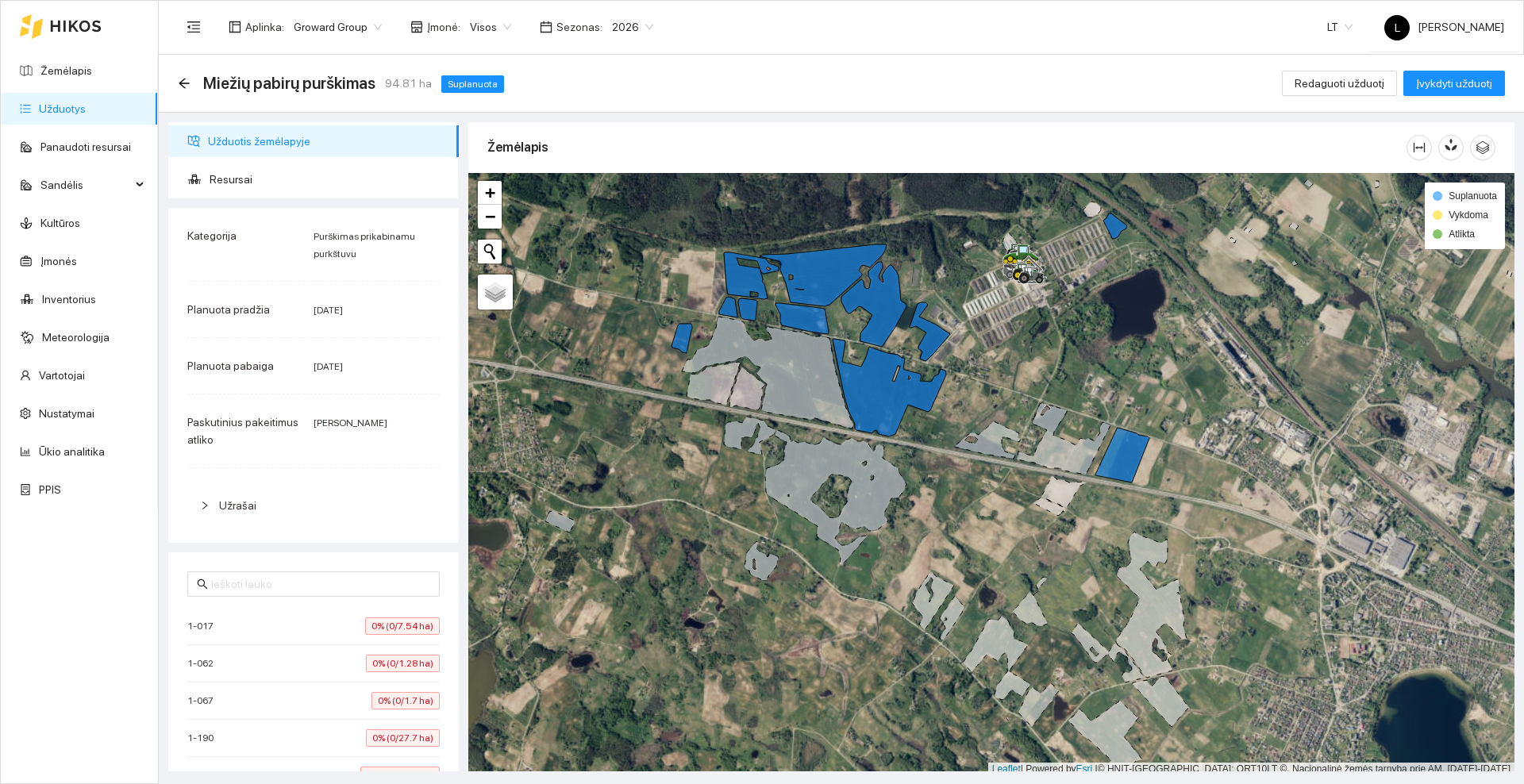
scroll to position [5, 0]
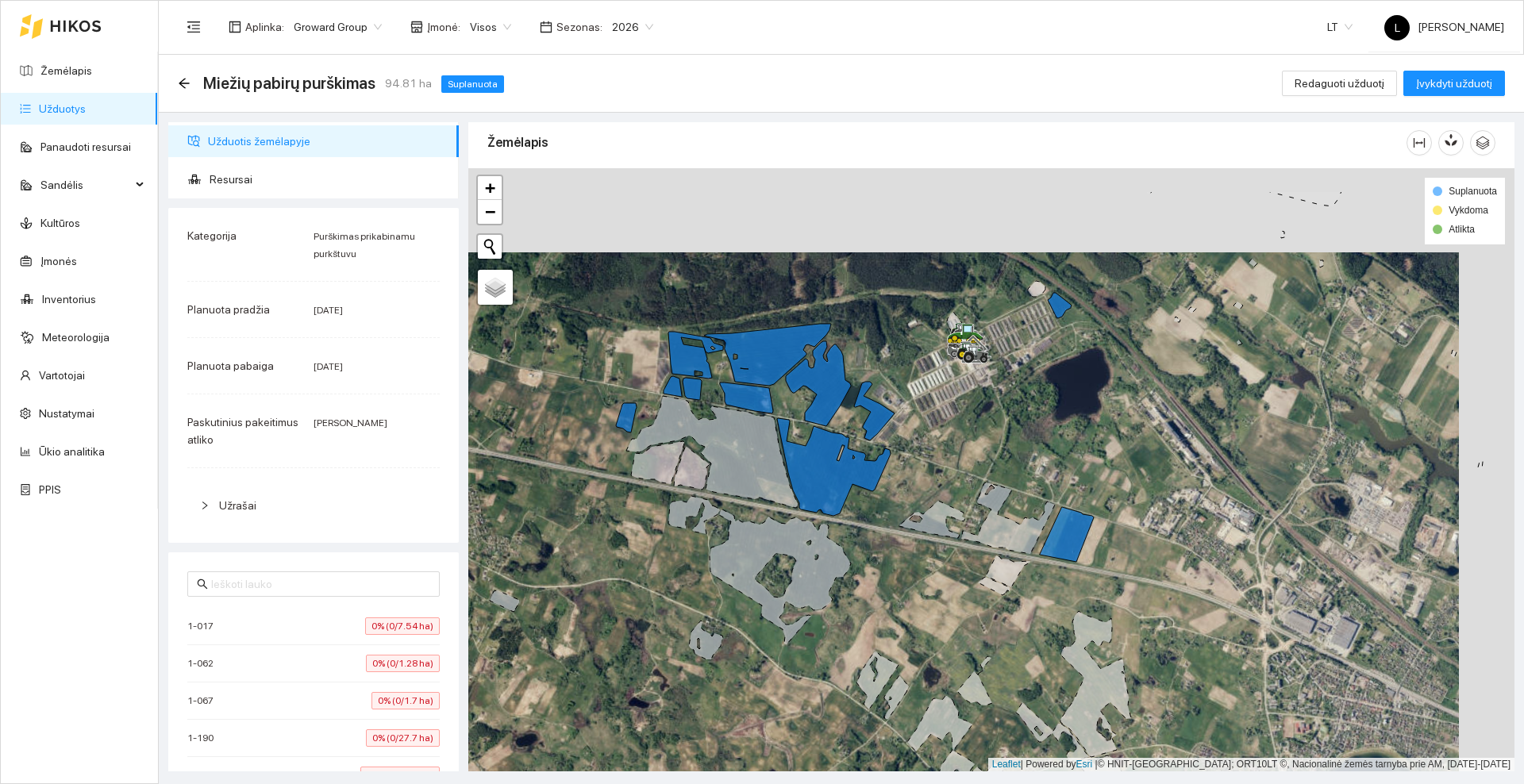
drag, startPoint x: 1014, startPoint y: 328, endPoint x: 958, endPoint y: 412, distance: 101.0
click at [958, 412] on div at bounding box center [991, 470] width 1046 height 603
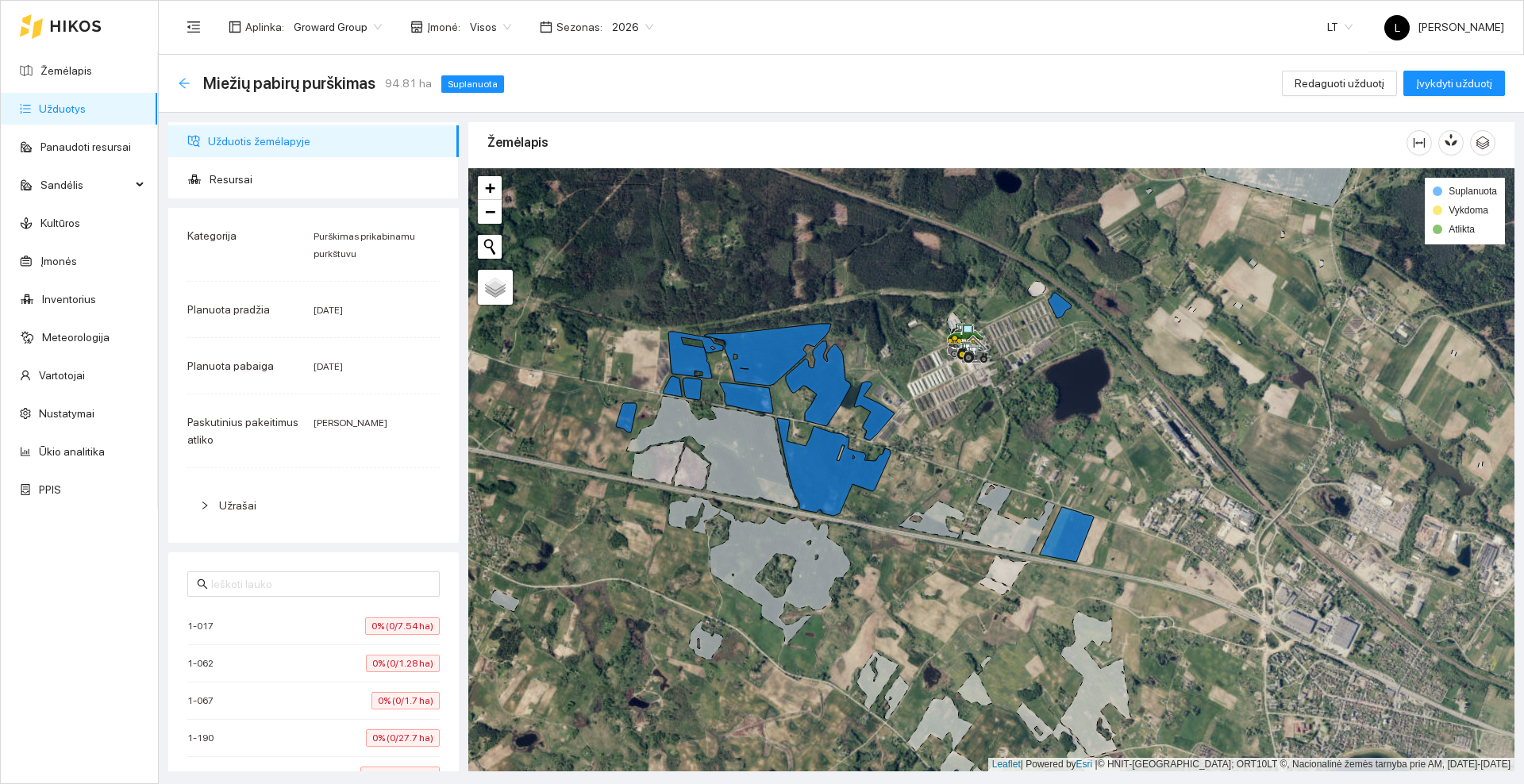
click at [185, 81] on icon "arrow-left" at bounding box center [185, 83] width 13 height 13
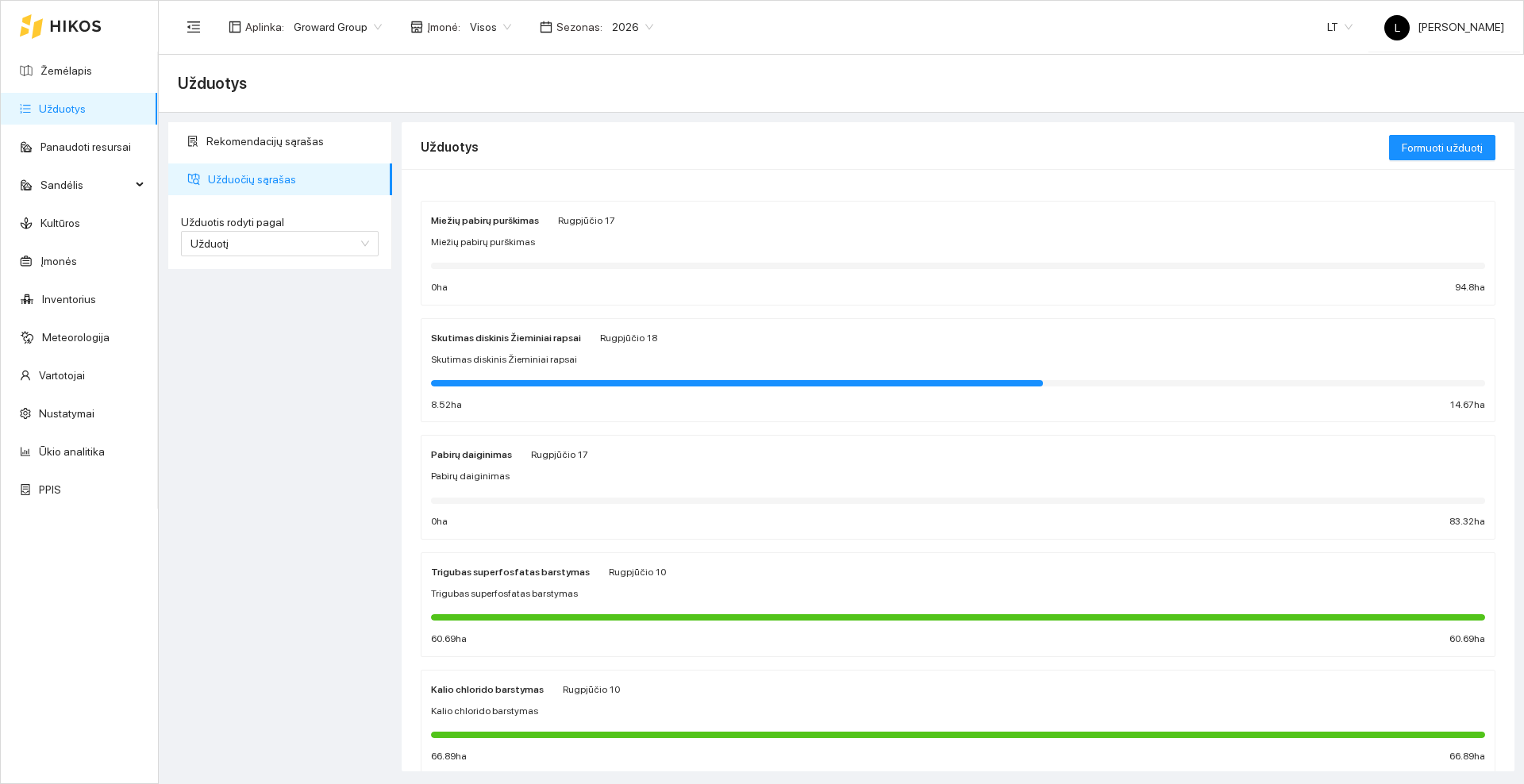
click at [546, 352] on span "Skutimas diskinis Žieminiai rapsai" at bounding box center [504, 360] width 146 height 15
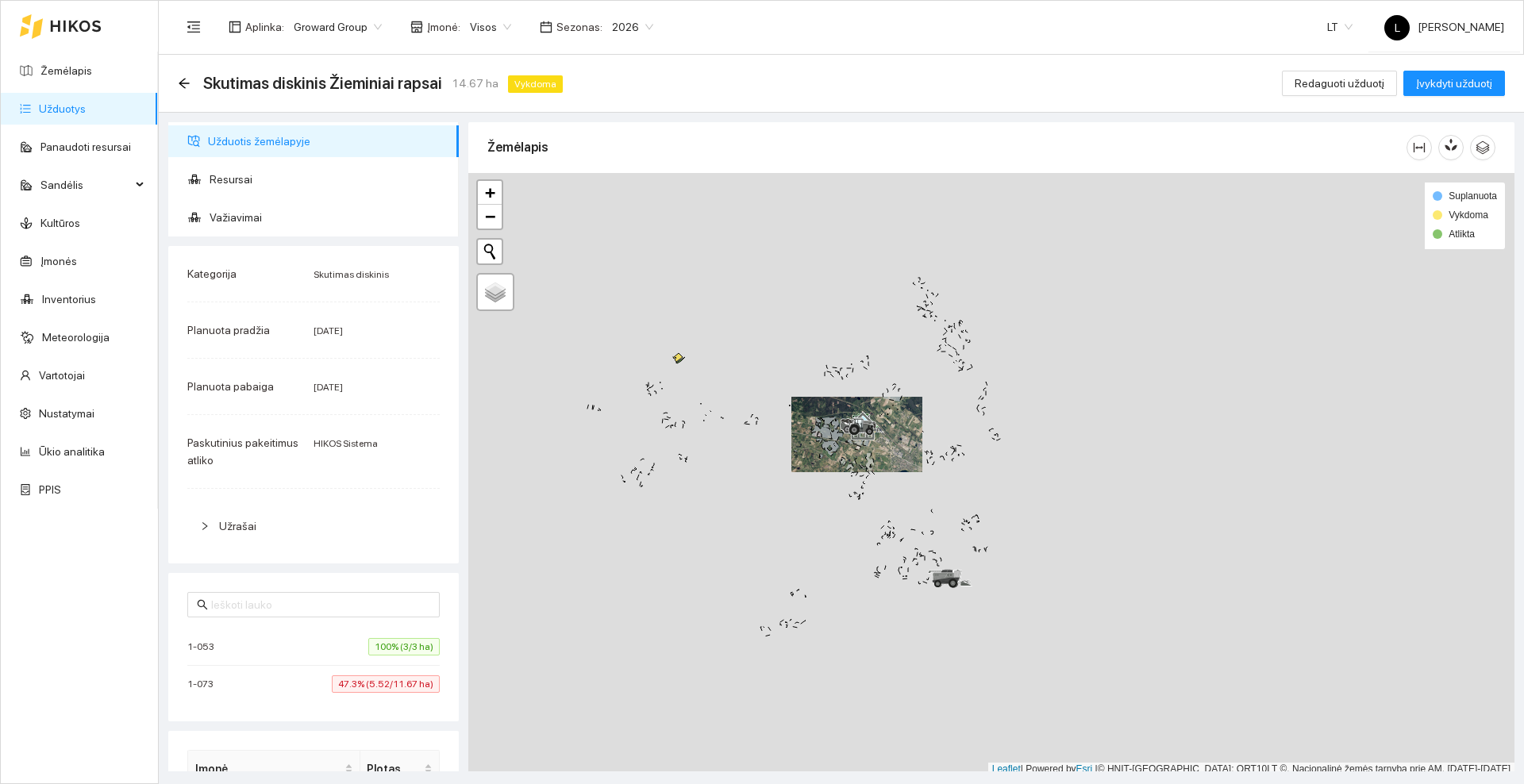
scroll to position [5, 0]
drag, startPoint x: 673, startPoint y: 380, endPoint x: 751, endPoint y: 407, distance: 82.5
click at [751, 407] on div at bounding box center [991, 470] width 1046 height 603
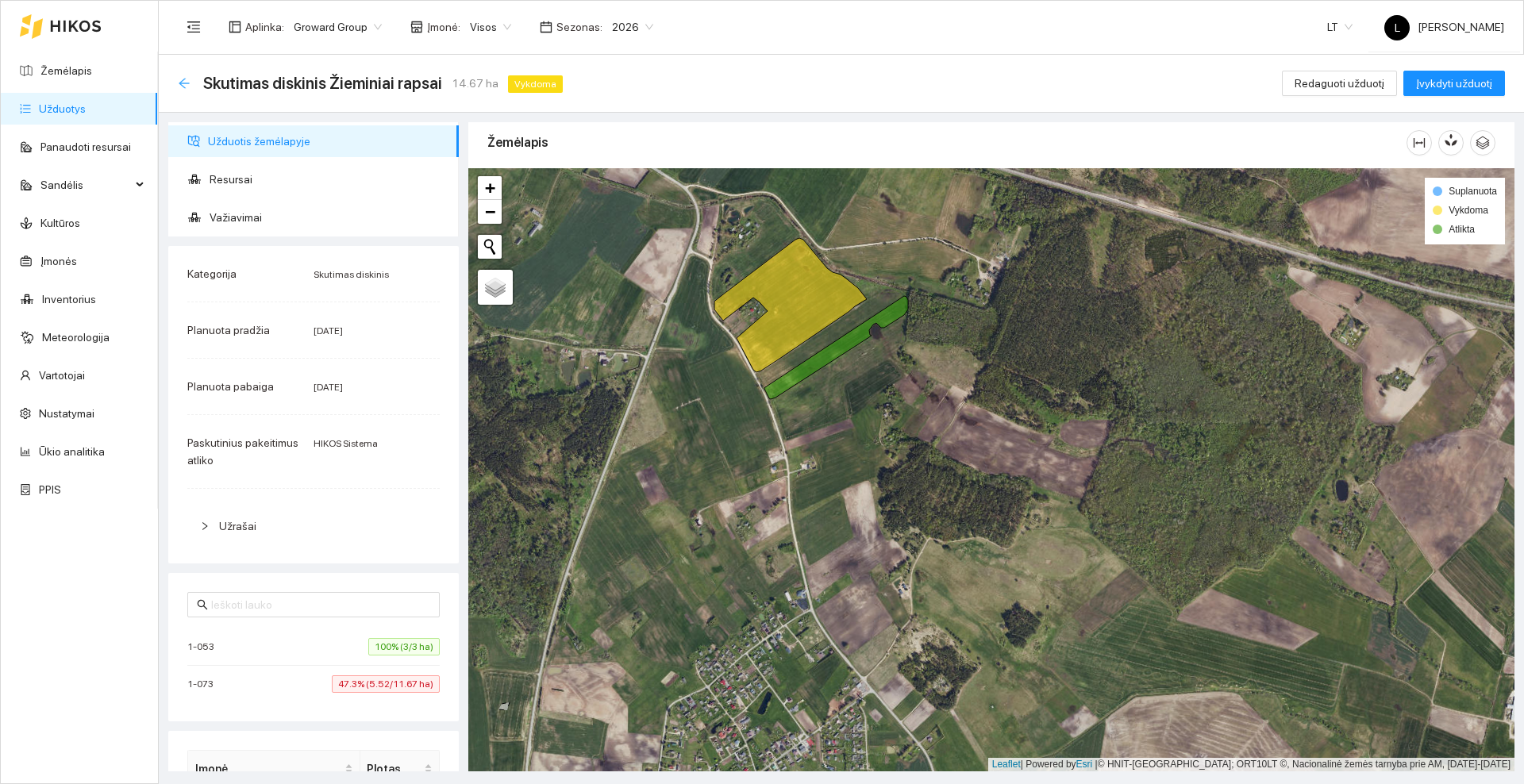
click at [180, 83] on icon "arrow-left" at bounding box center [184, 82] width 10 height 10
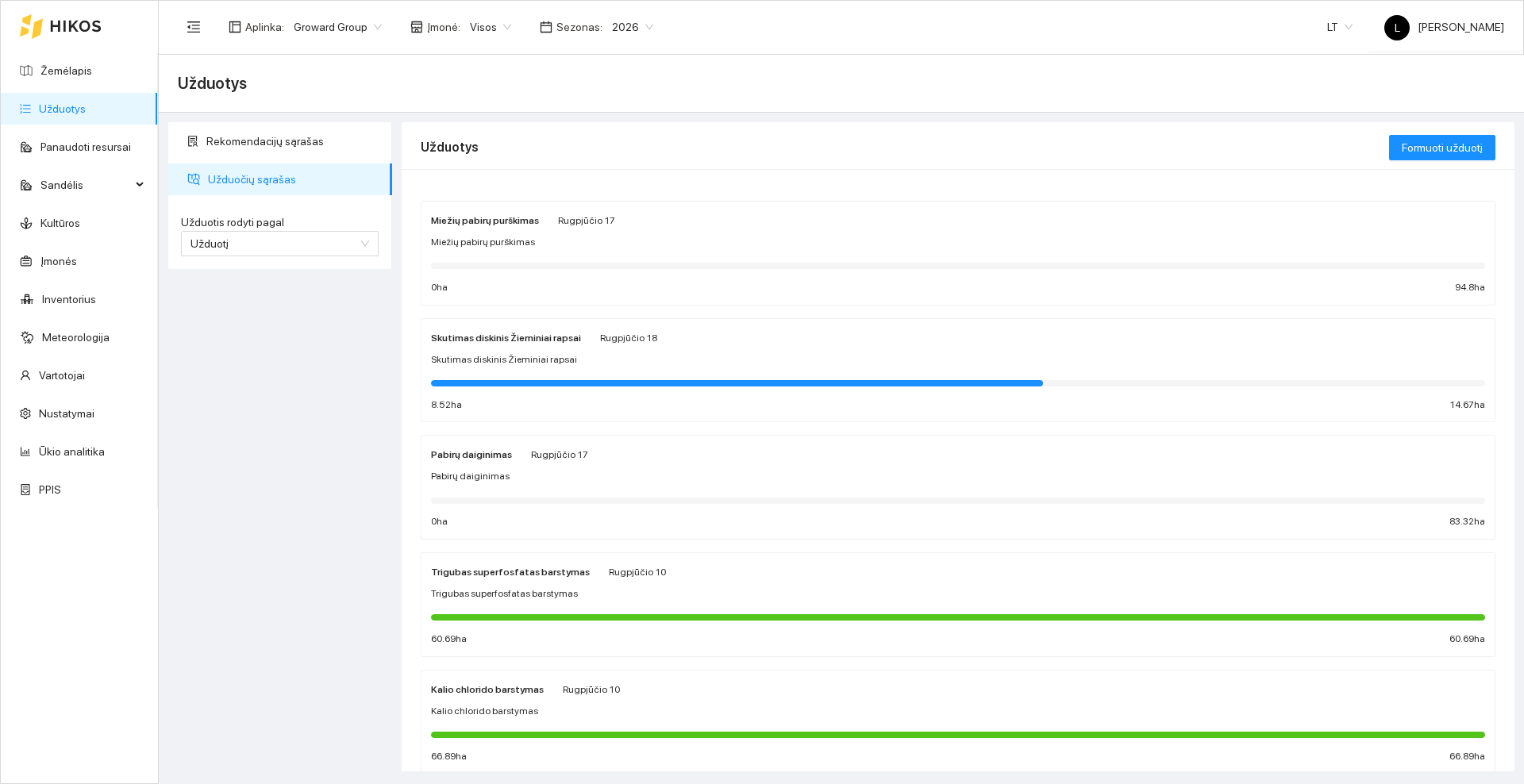
click at [570, 464] on div "Pabirų daiginimas Rugpjūčio 17 Pabirų daiginimas 0 ha 83.32 ha" at bounding box center [957, 487] width 1054 height 84
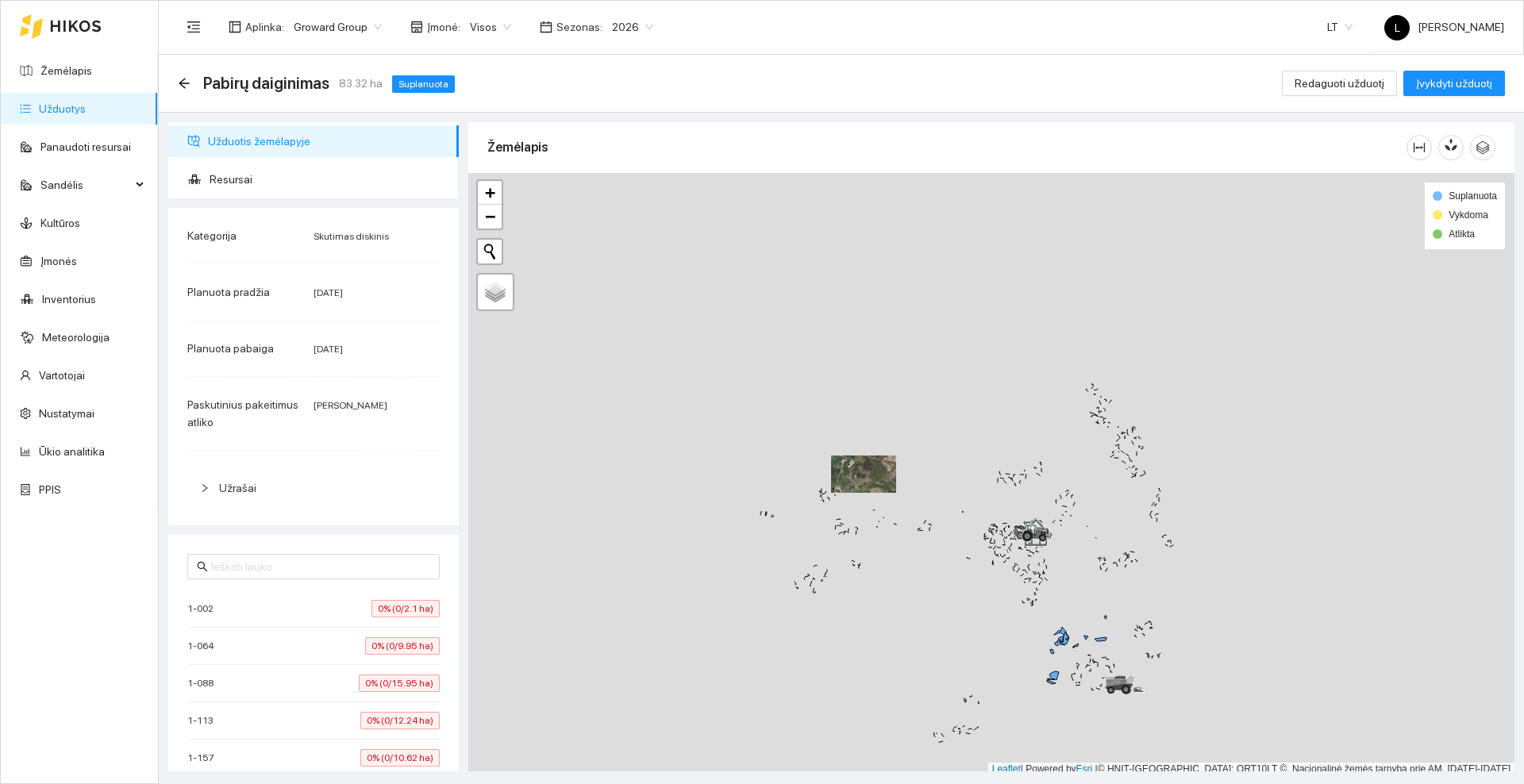
scroll to position [5, 0]
drag, startPoint x: 856, startPoint y: 435, endPoint x: 748, endPoint y: 313, distance: 162.9
click at [748, 313] on div at bounding box center [991, 470] width 1046 height 603
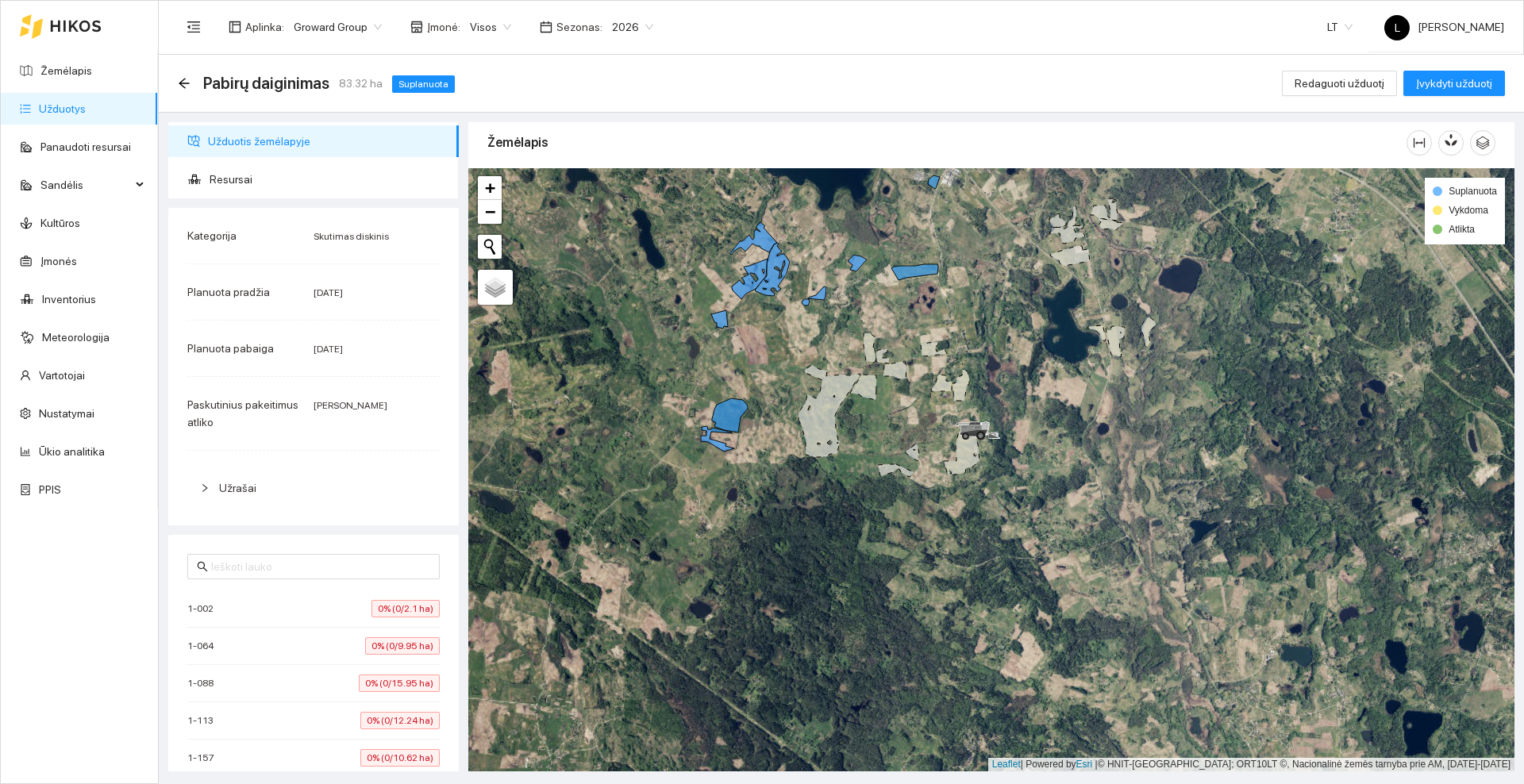
drag, startPoint x: 783, startPoint y: 329, endPoint x: 792, endPoint y: 388, distance: 59.7
click at [792, 388] on div at bounding box center [991, 470] width 1046 height 603
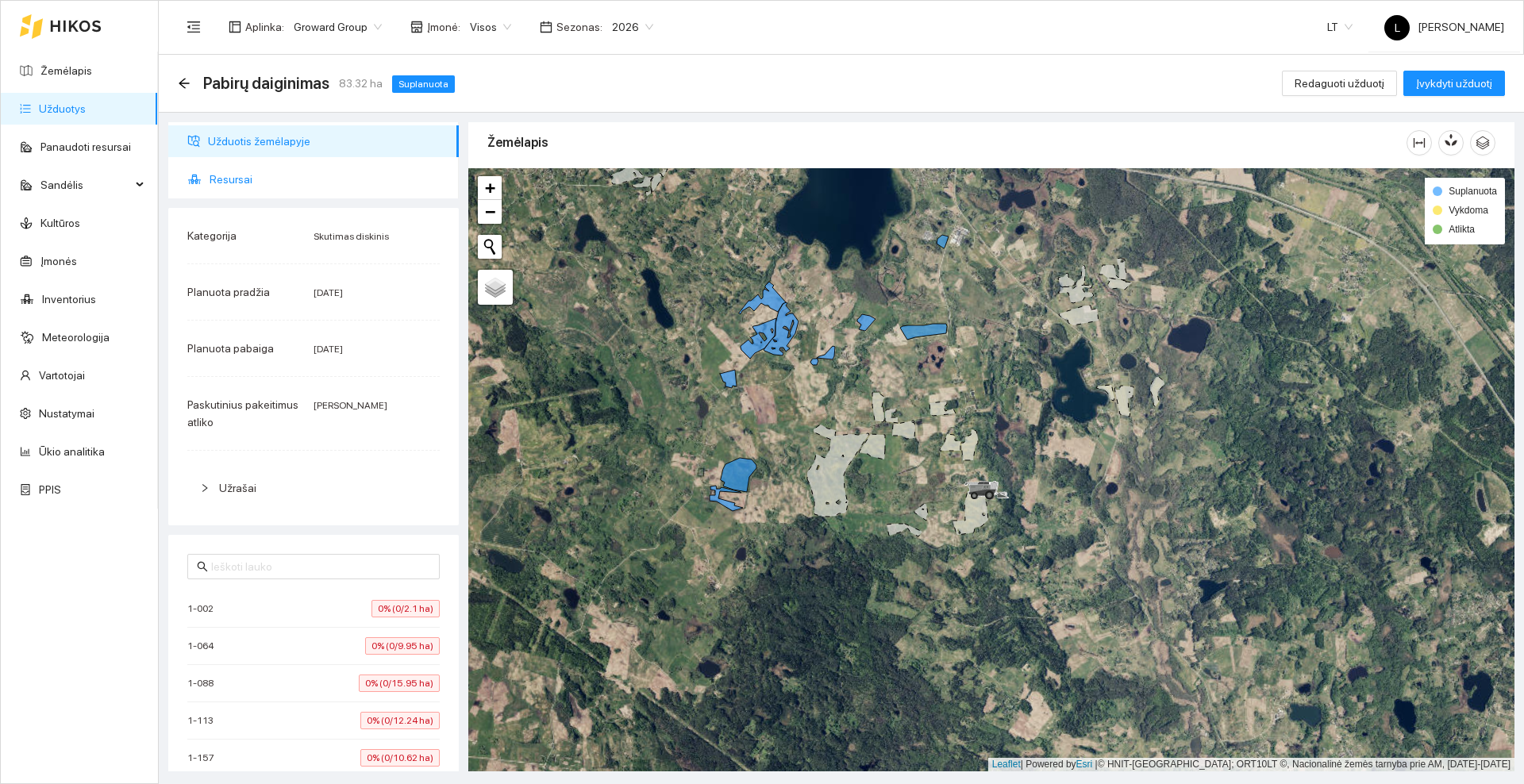
click at [248, 172] on span "Resursai" at bounding box center [328, 180] width 237 height 32
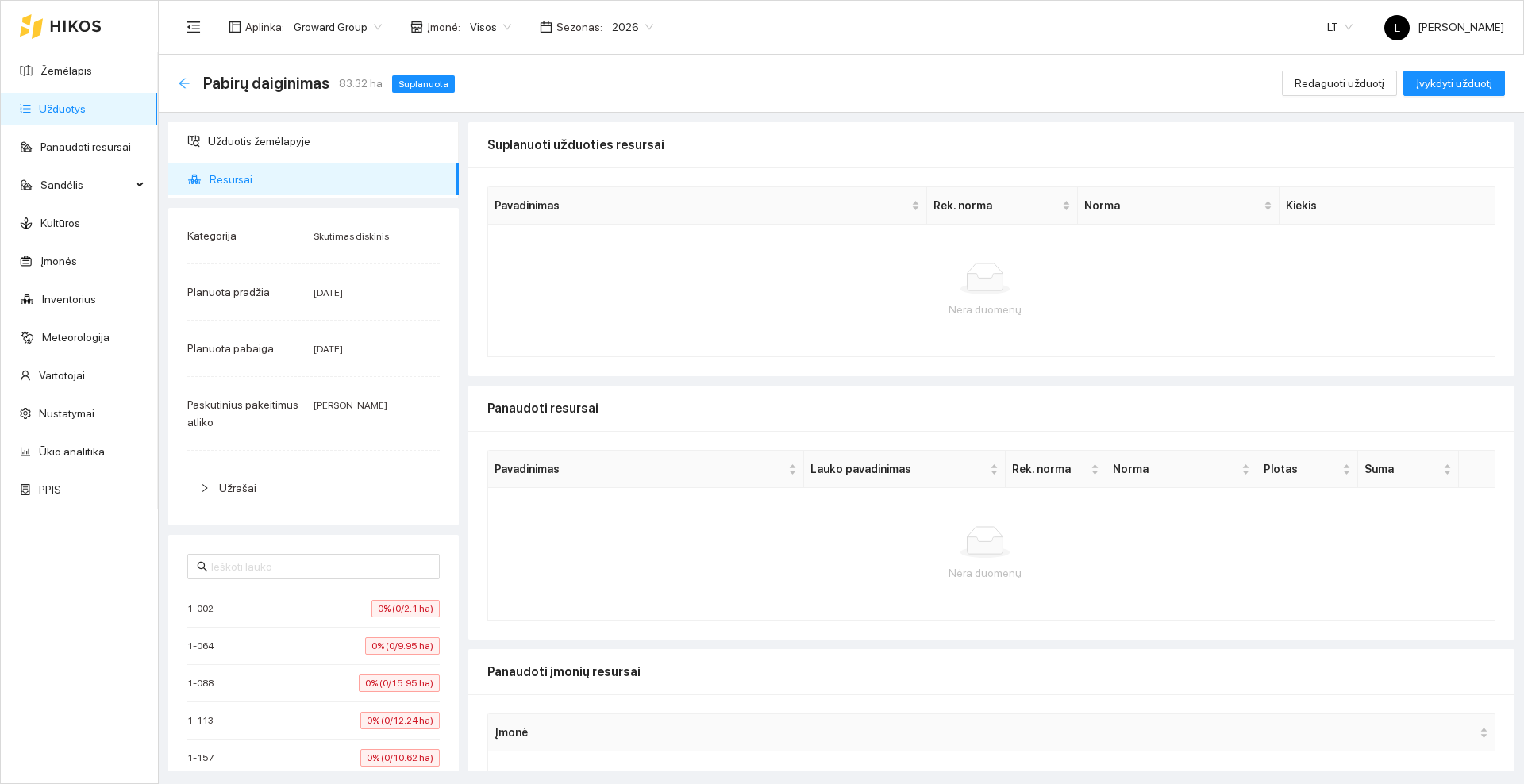
click at [189, 86] on icon "arrow-left" at bounding box center [185, 83] width 13 height 13
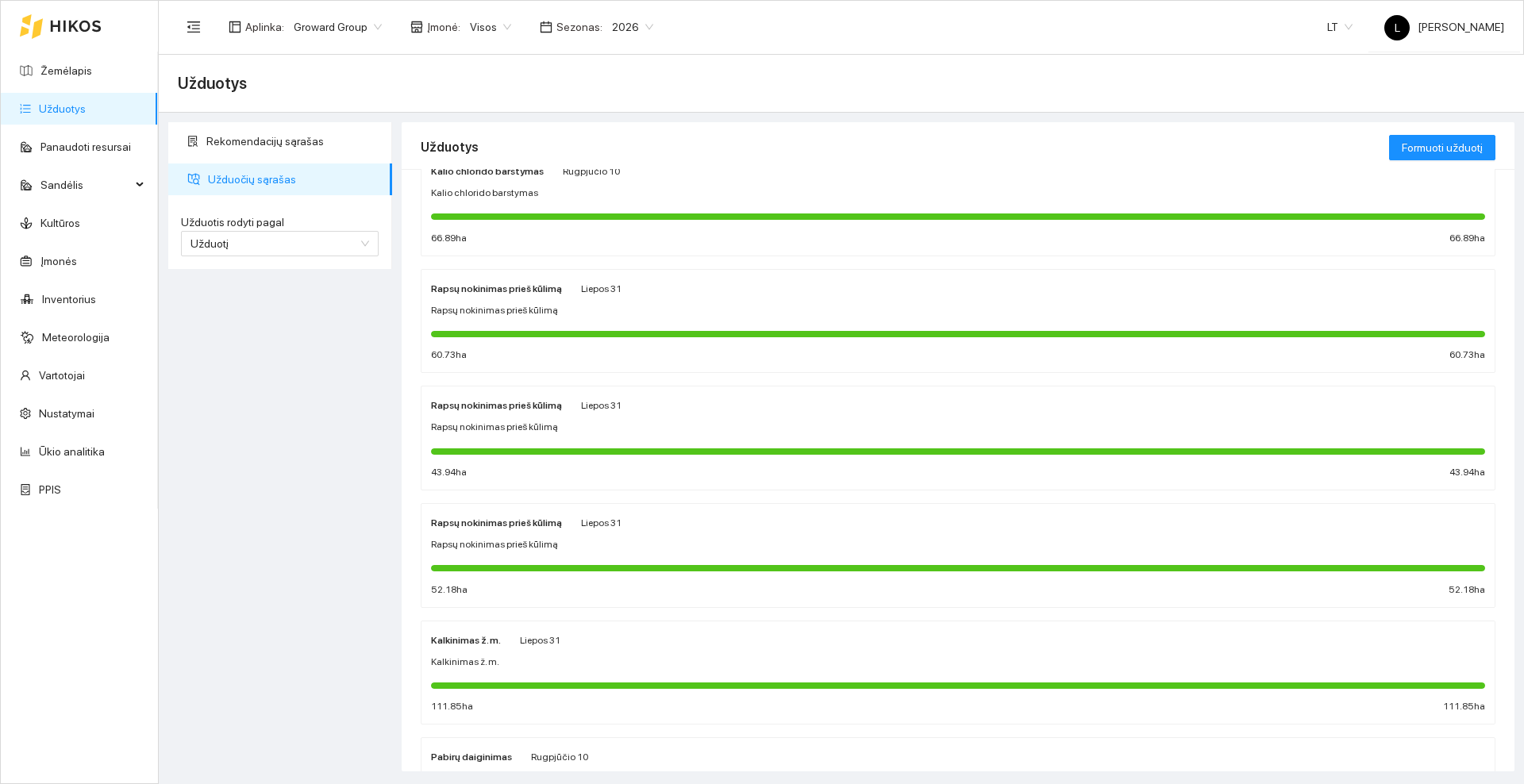
scroll to position [658, 0]
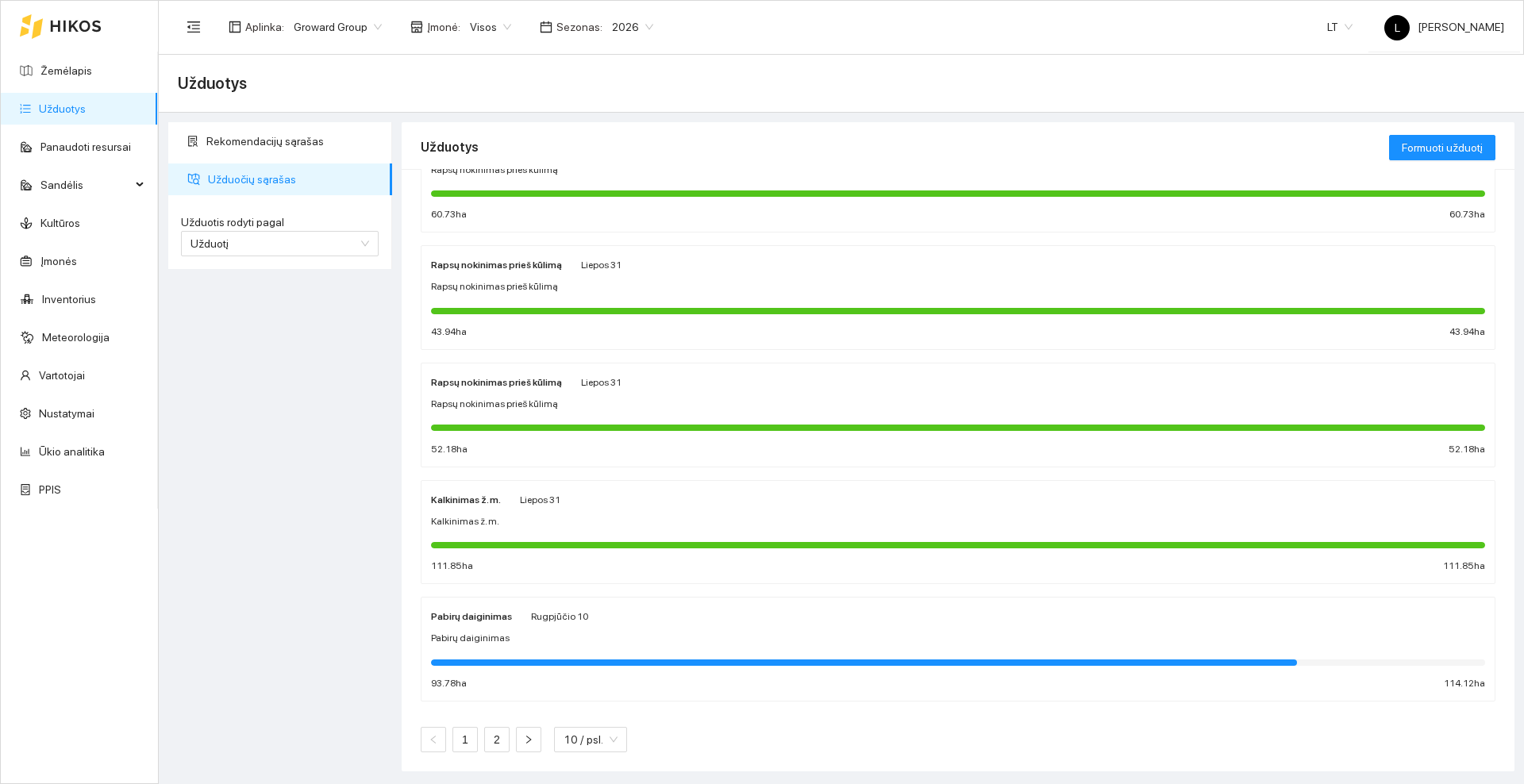
click at [694, 643] on div "Pabirų daiginimas" at bounding box center [957, 639] width 1054 height 15
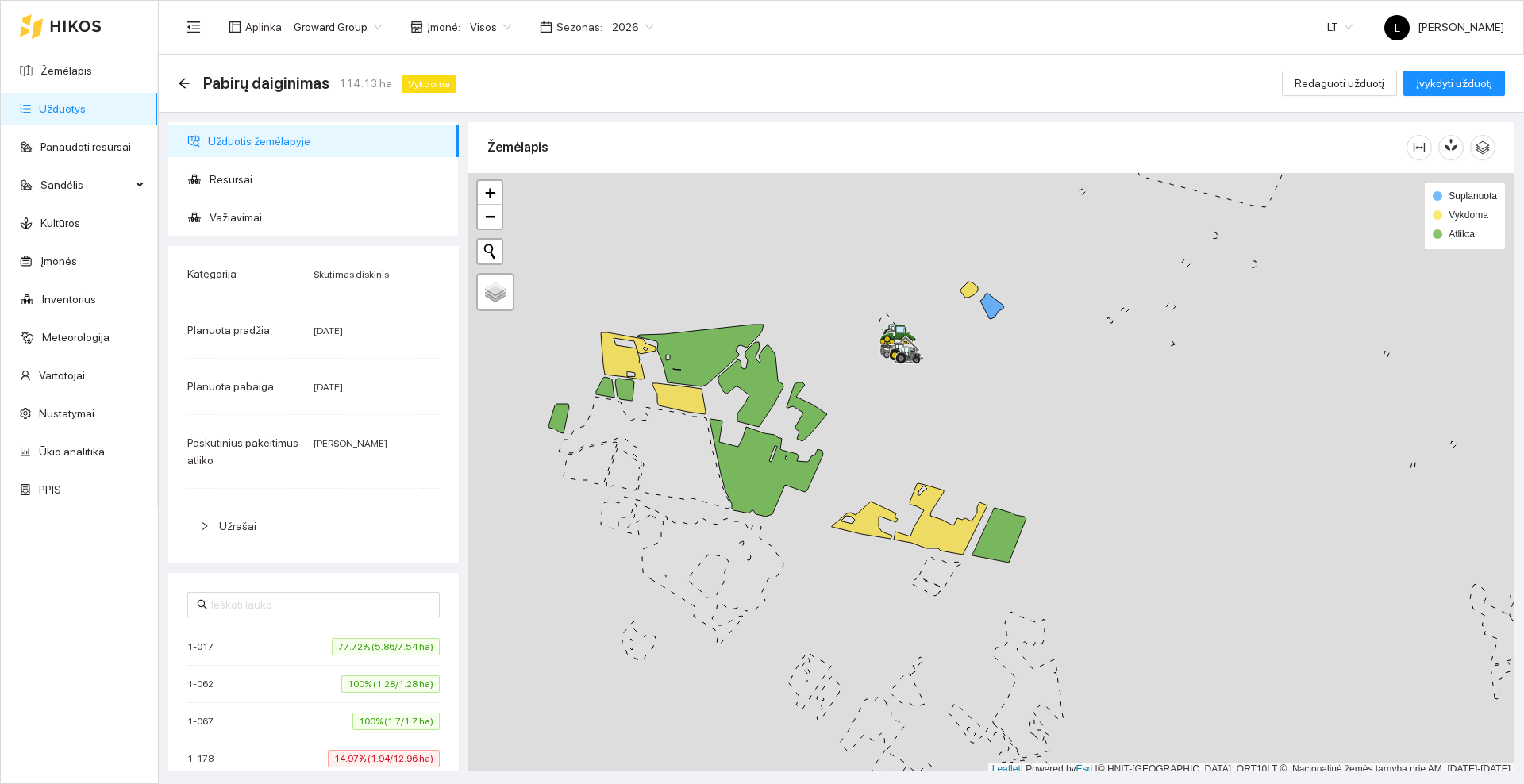
scroll to position [5, 0]
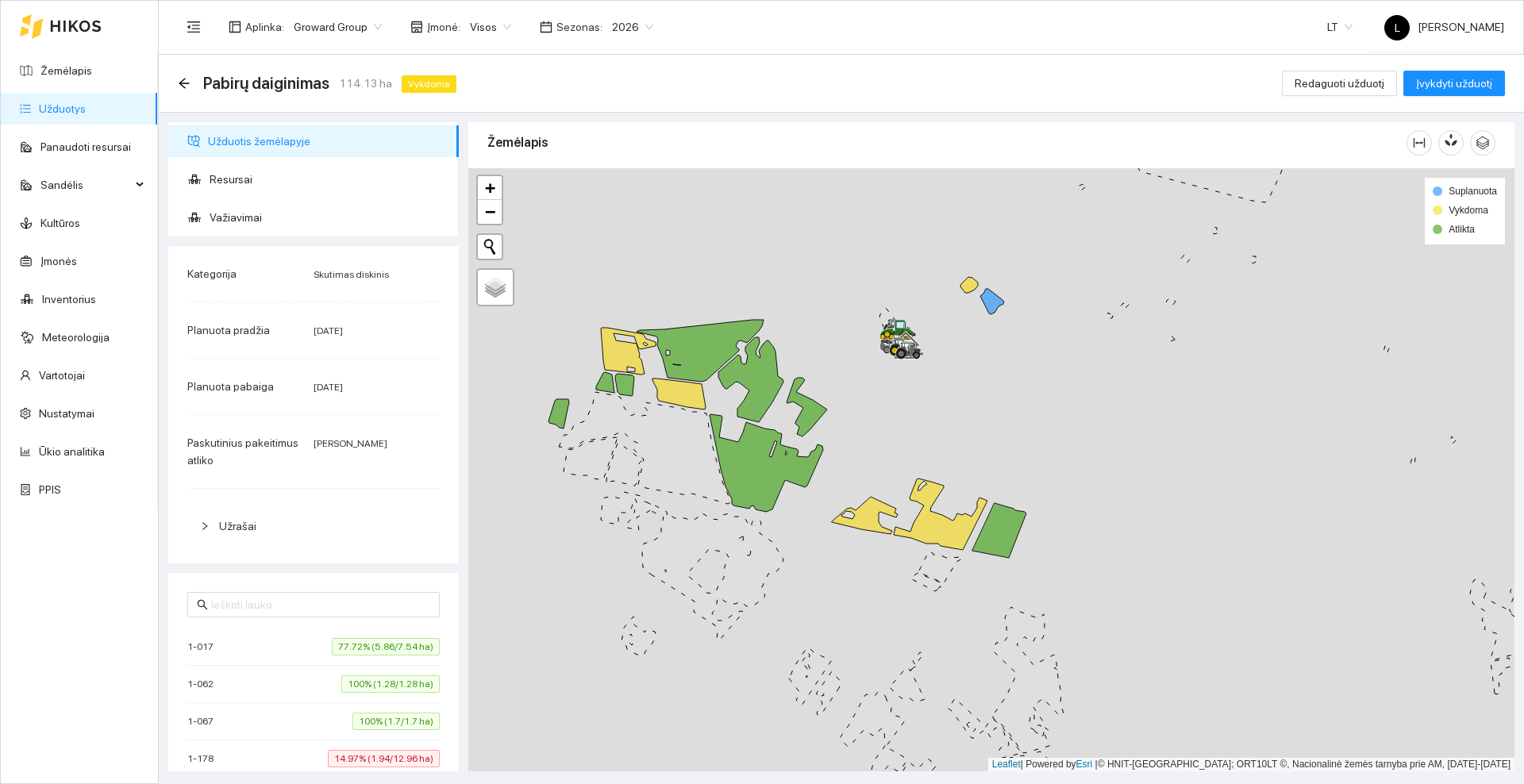
drag, startPoint x: 929, startPoint y: 414, endPoint x: 982, endPoint y: 412, distance: 53.0
click at [982, 412] on div at bounding box center [991, 470] width 1046 height 603
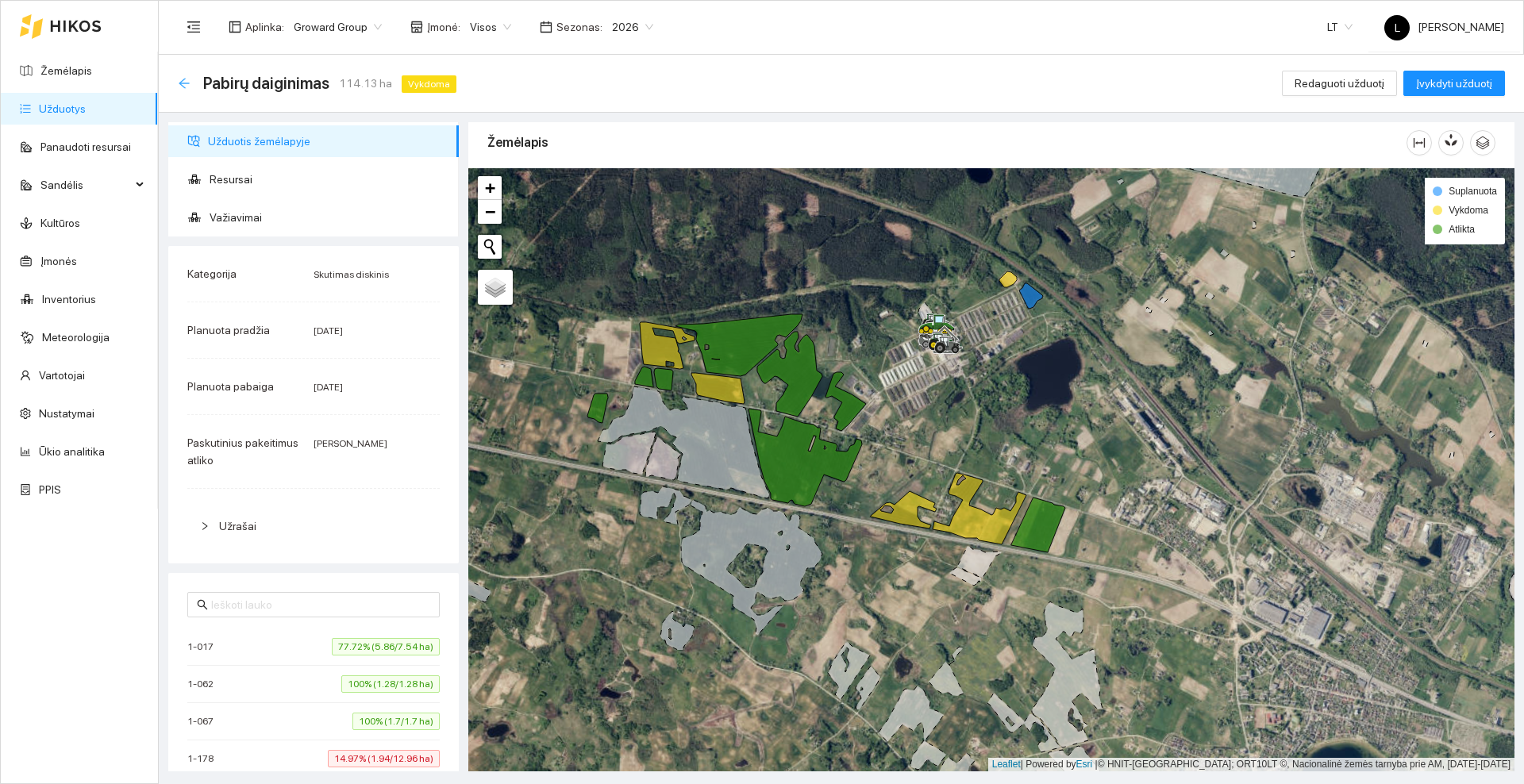
click at [184, 83] on icon "arrow-left" at bounding box center [185, 83] width 13 height 13
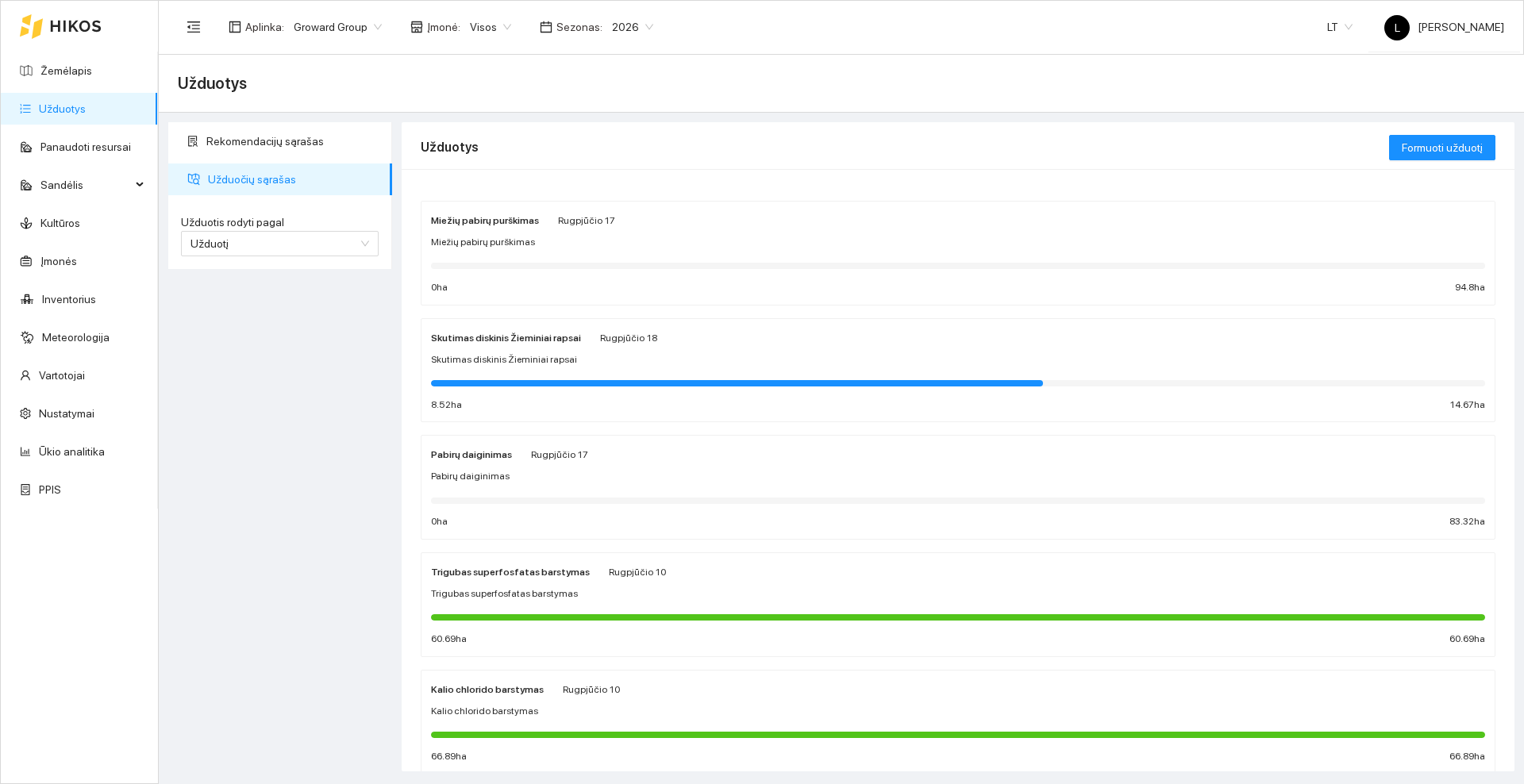
click at [457, 221] on strong "Miežių pabirų purškimas" at bounding box center [484, 221] width 108 height 11
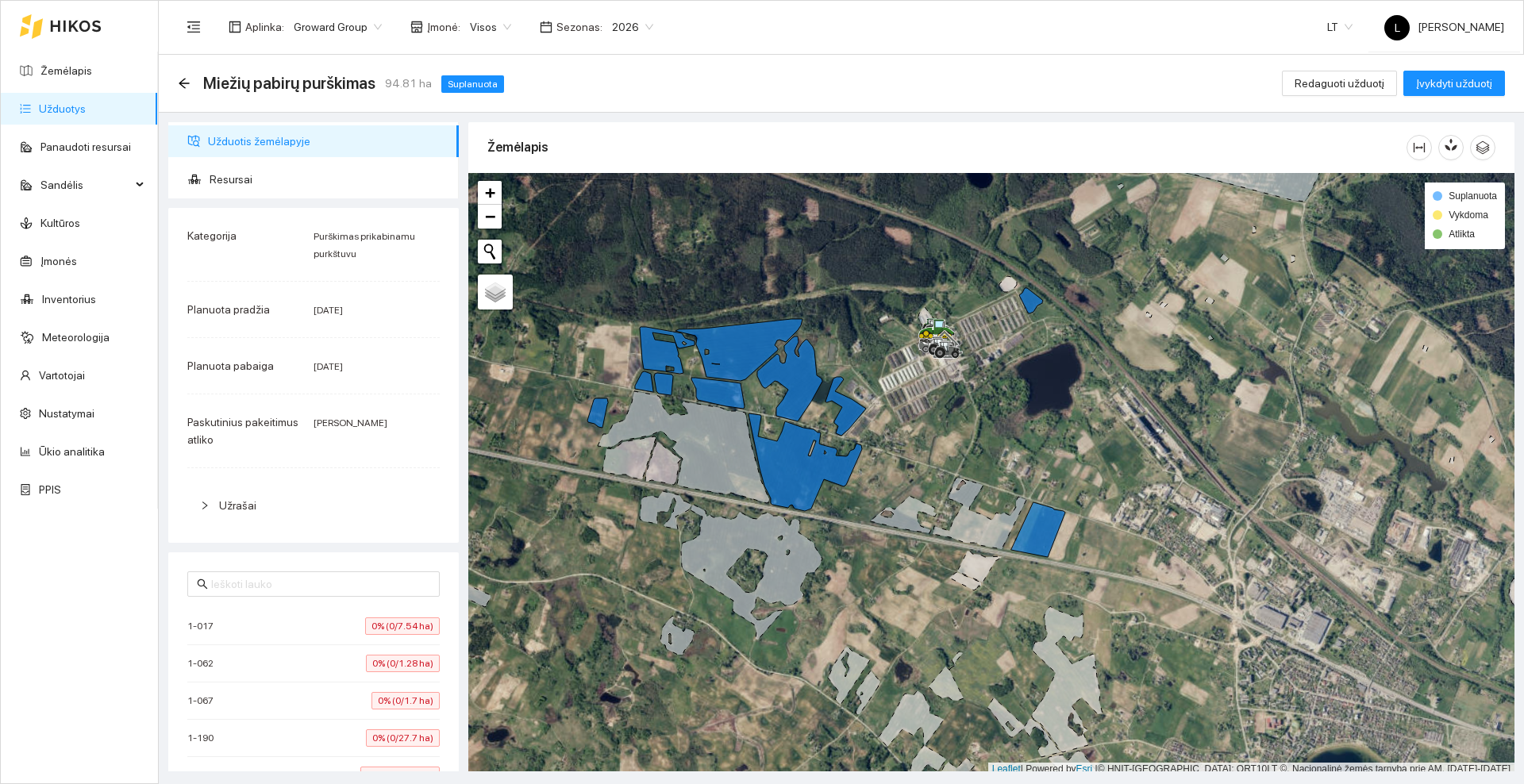
click at [81, 29] on icon at bounding box center [75, 26] width 50 height 11
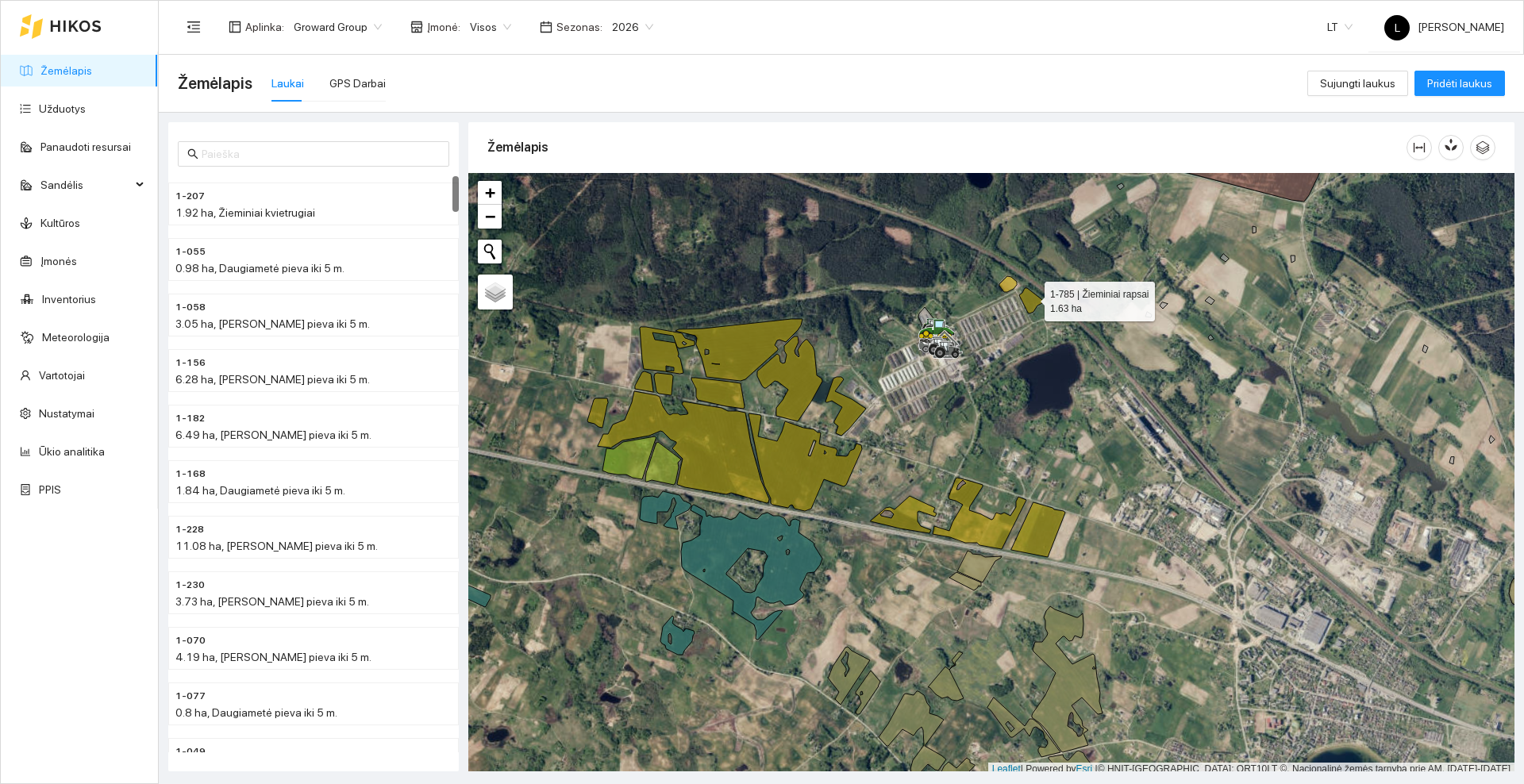
click at [1030, 298] on icon at bounding box center [1030, 301] width 23 height 25
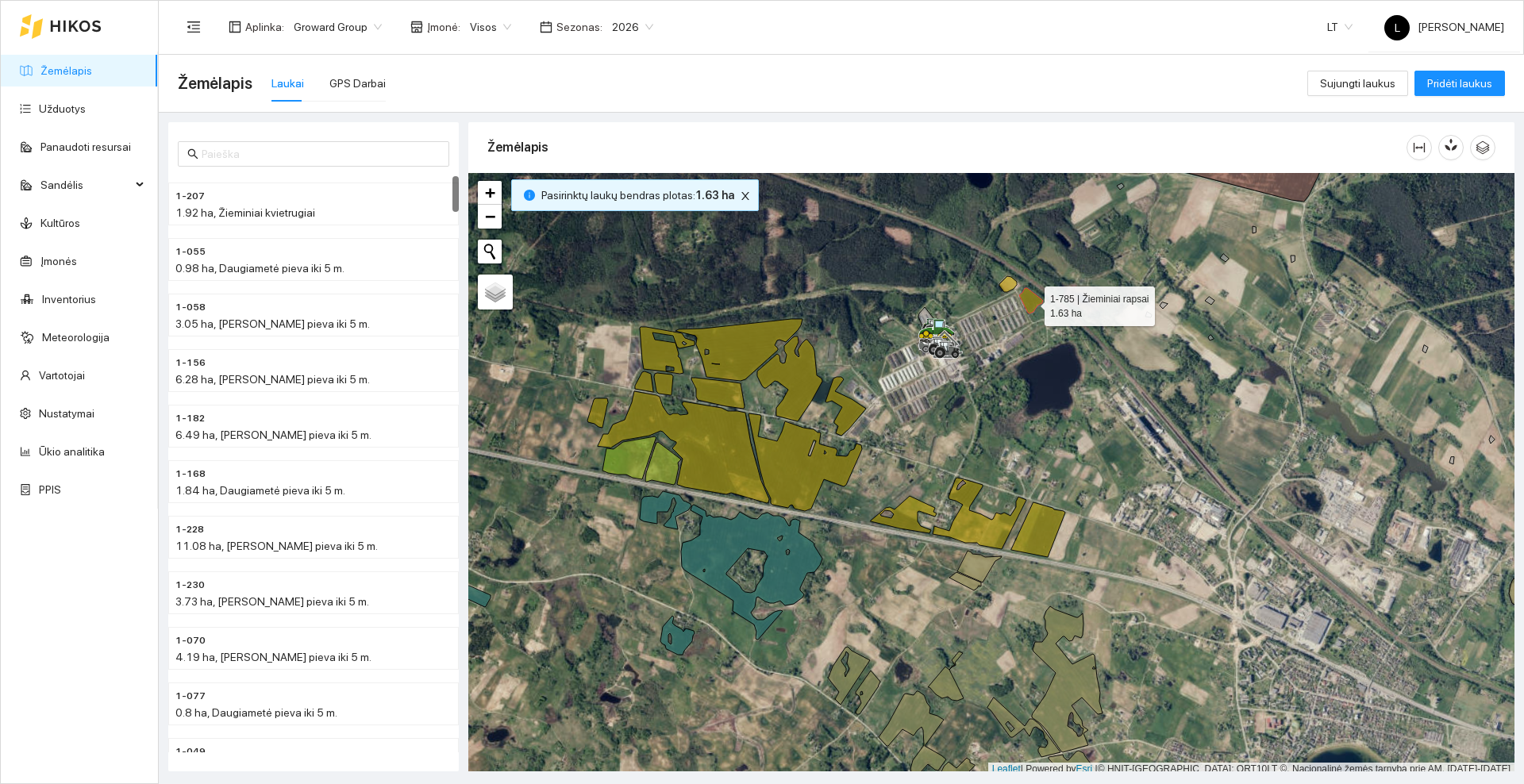
scroll to position [5, 0]
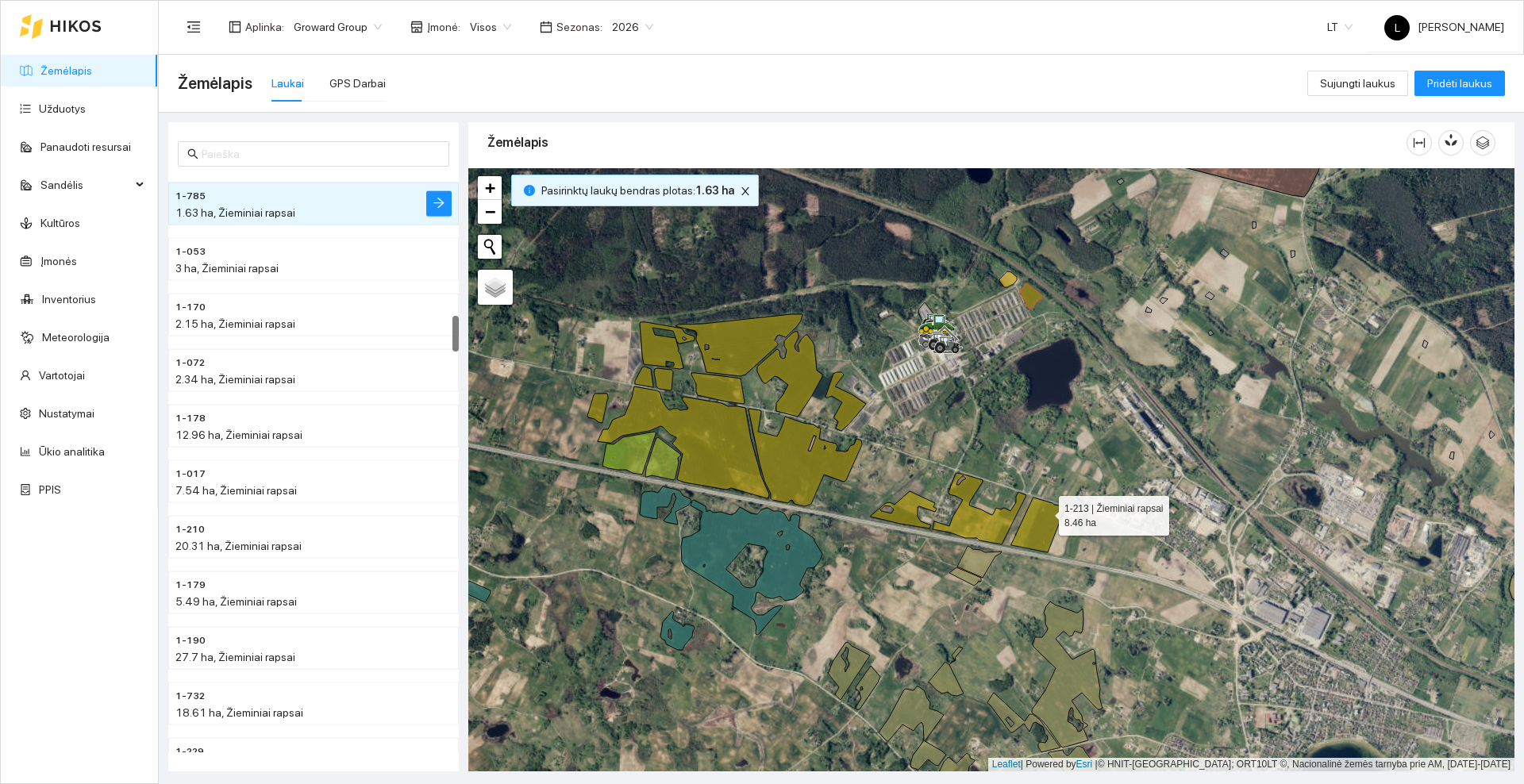
click at [1040, 520] on icon at bounding box center [1039, 525] width 54 height 54
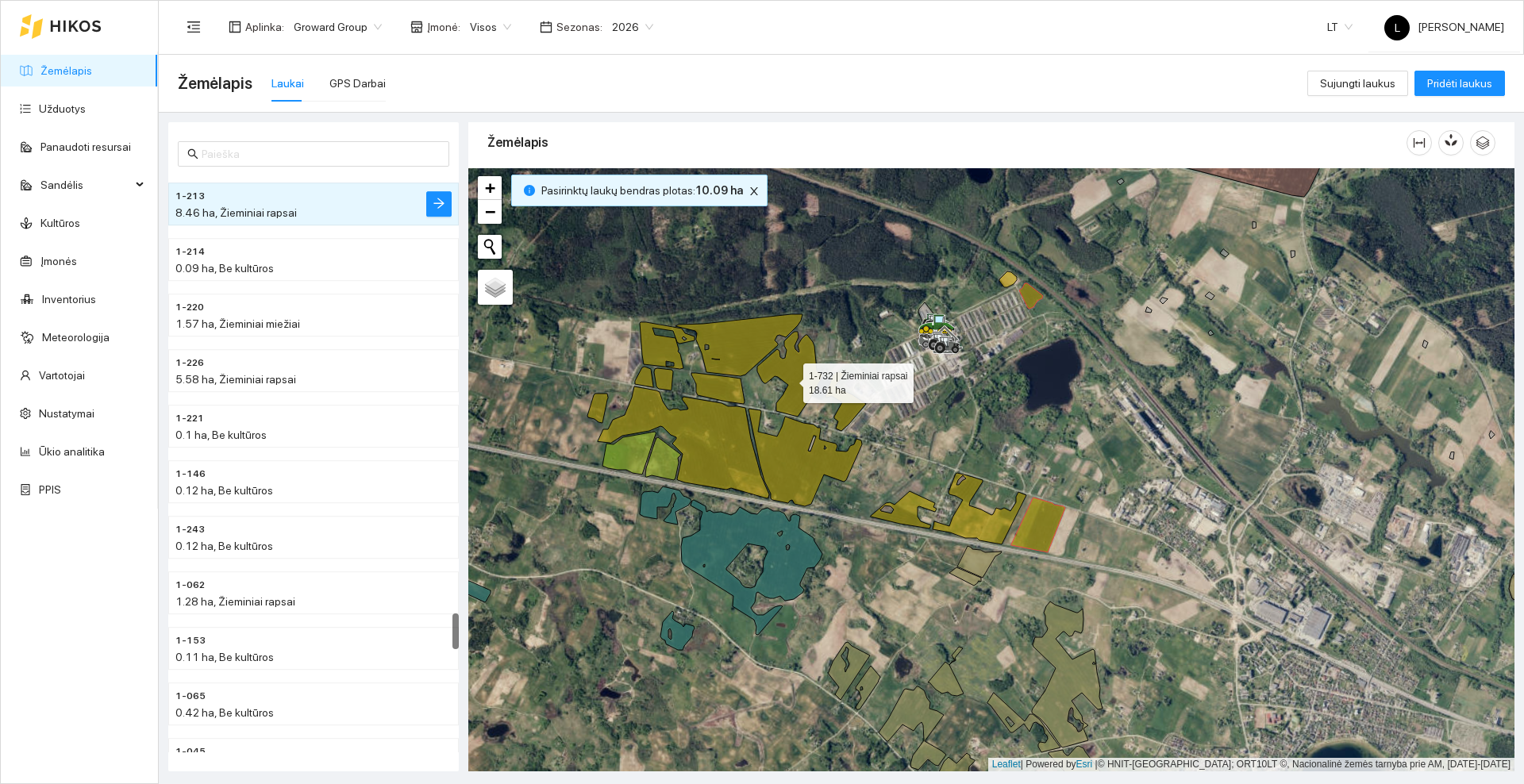
click at [789, 378] on icon at bounding box center [811, 381] width 109 height 99
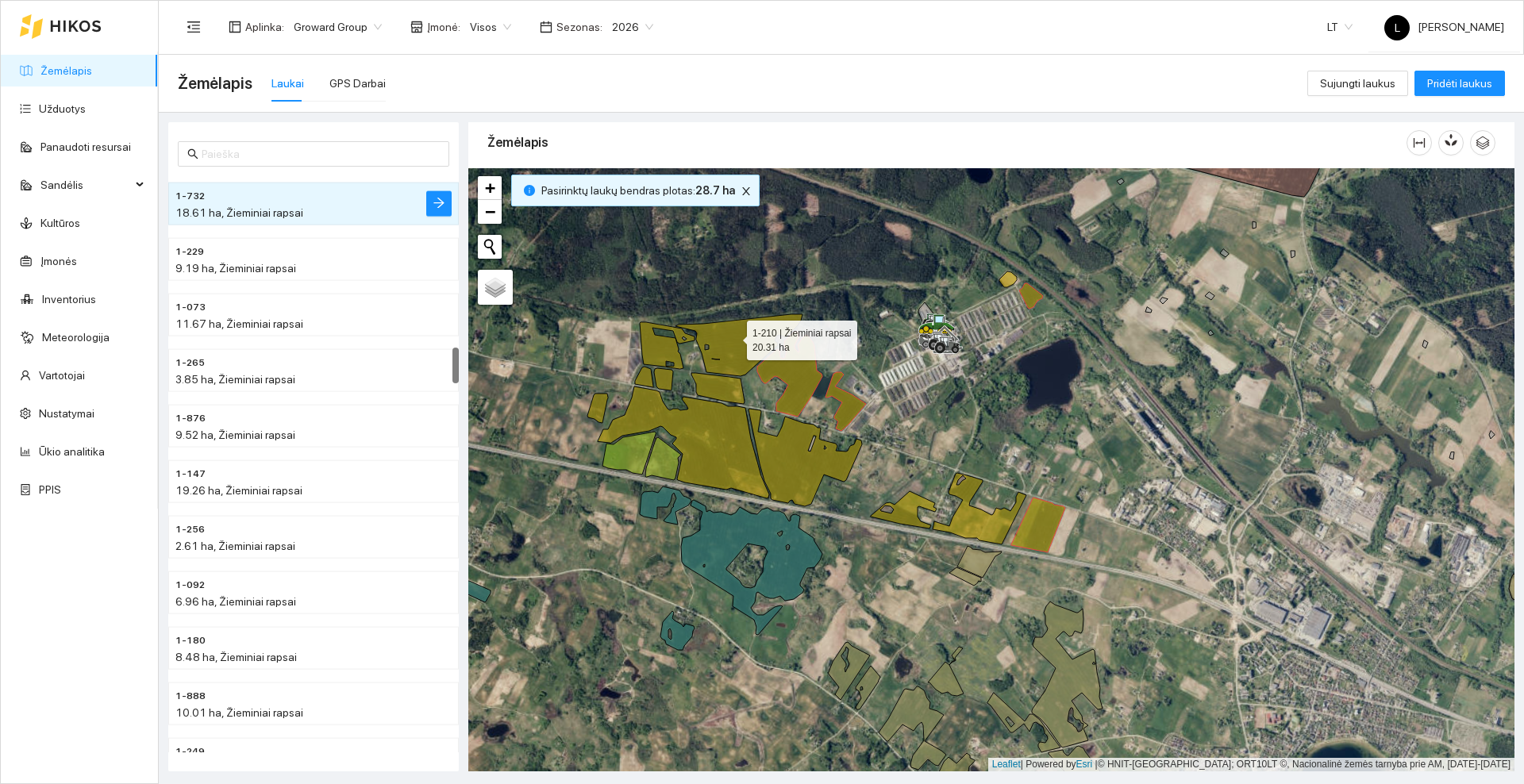
click at [732, 335] on icon at bounding box center [739, 346] width 127 height 62
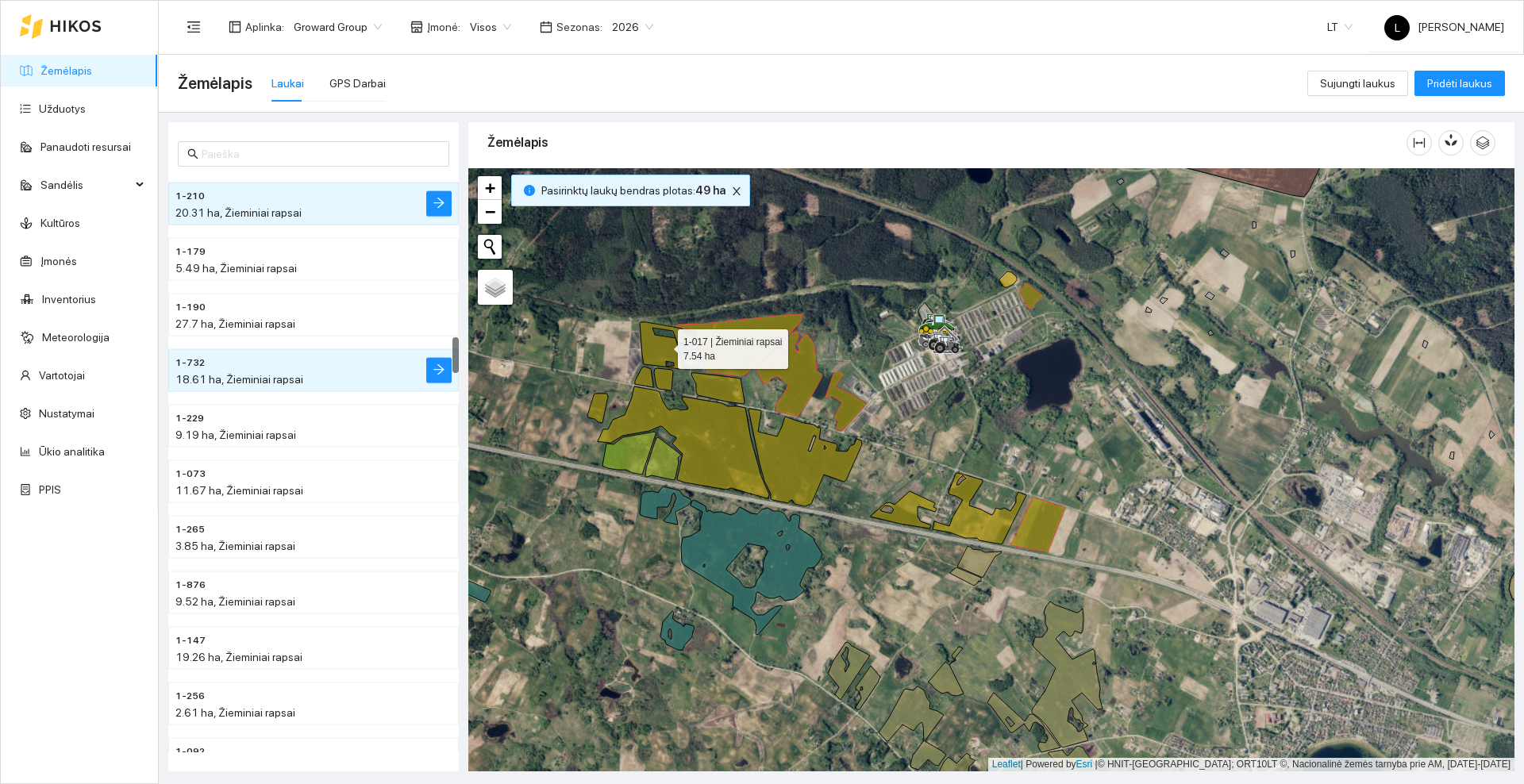
click at [654, 348] on icon at bounding box center [667, 346] width 54 height 47
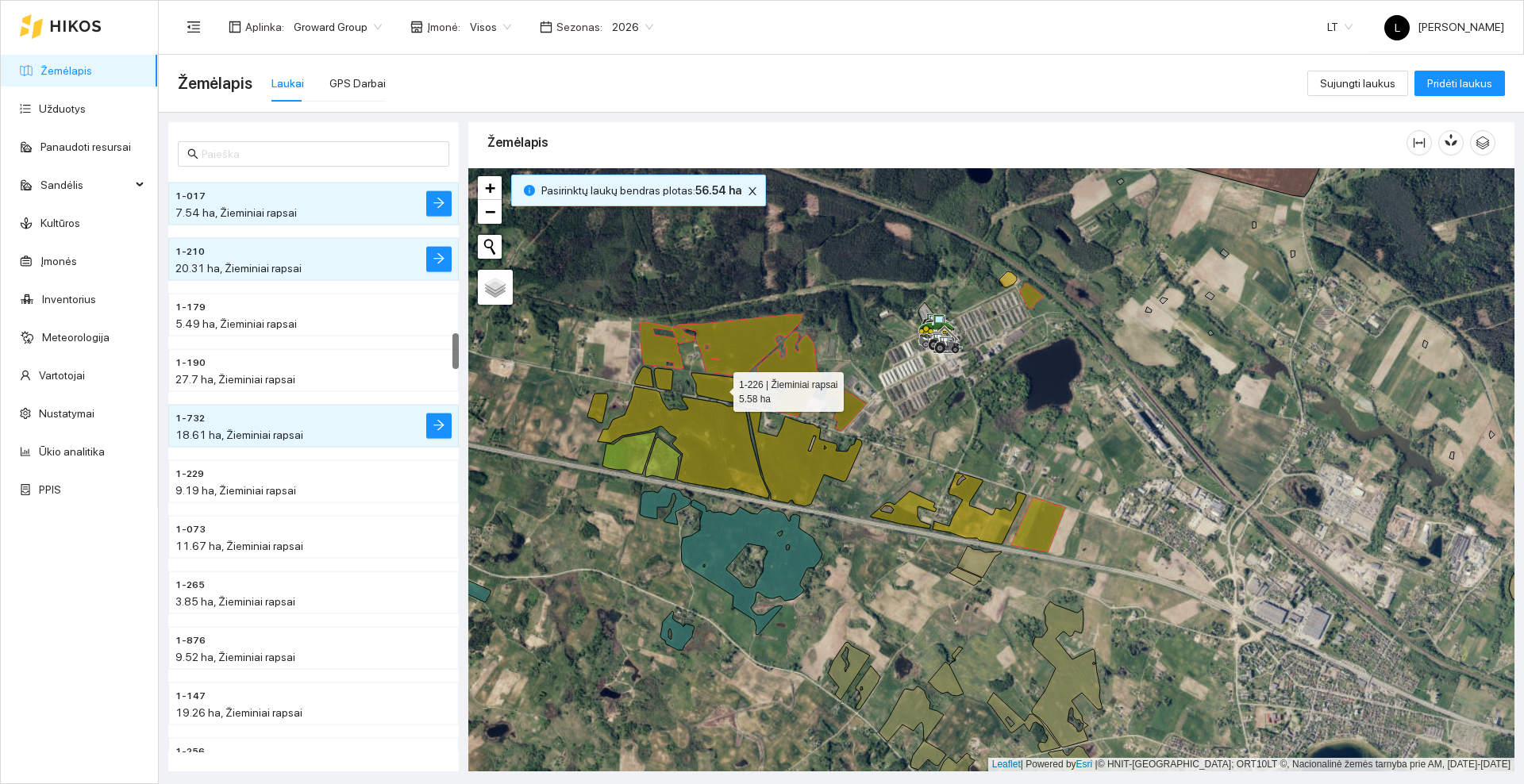
click at [706, 388] on icon at bounding box center [718, 388] width 53 height 31
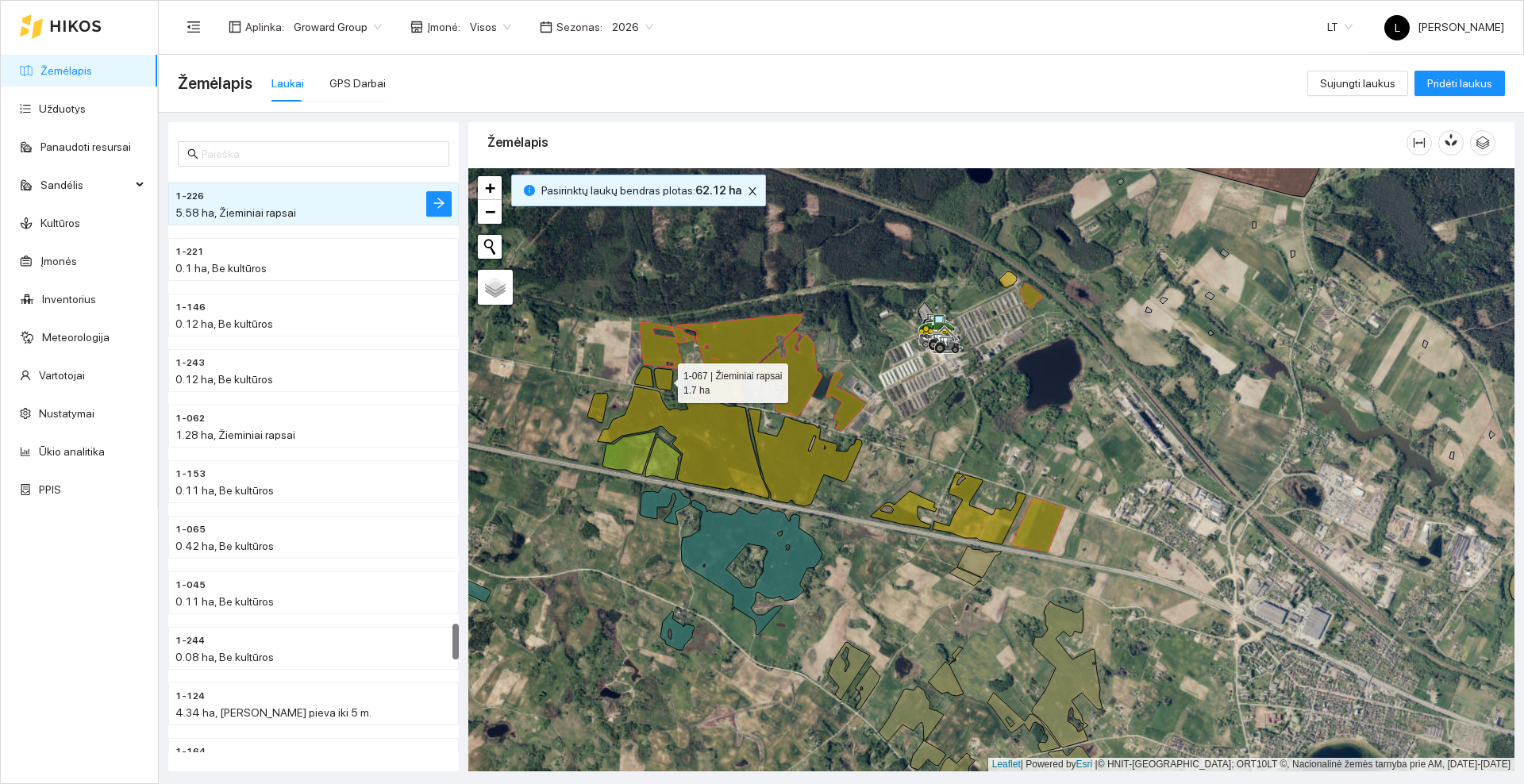
click at [659, 377] on icon at bounding box center [663, 379] width 19 height 22
click at [640, 376] on icon at bounding box center [644, 377] width 18 height 21
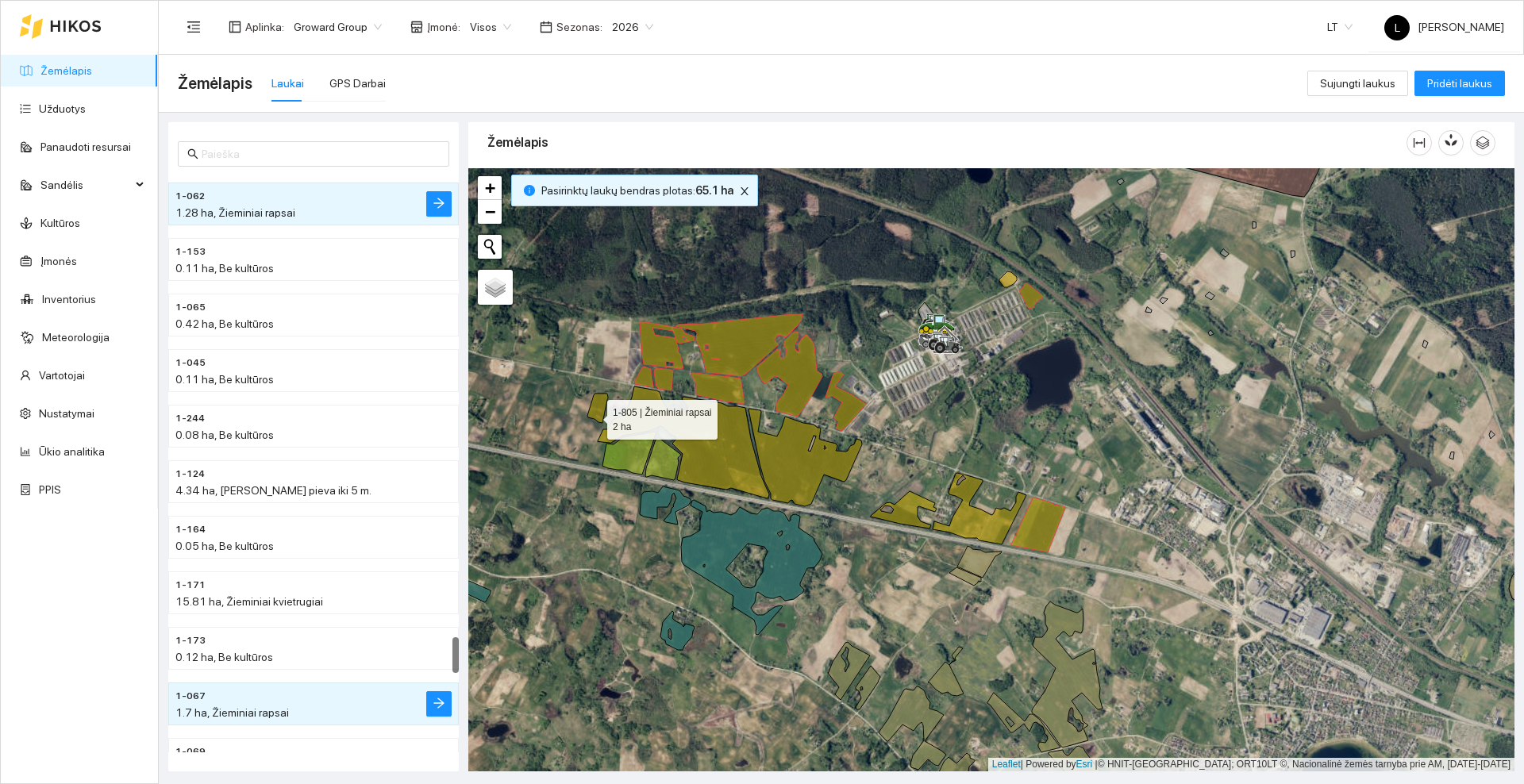
click at [593, 416] on icon at bounding box center [598, 407] width 21 height 29
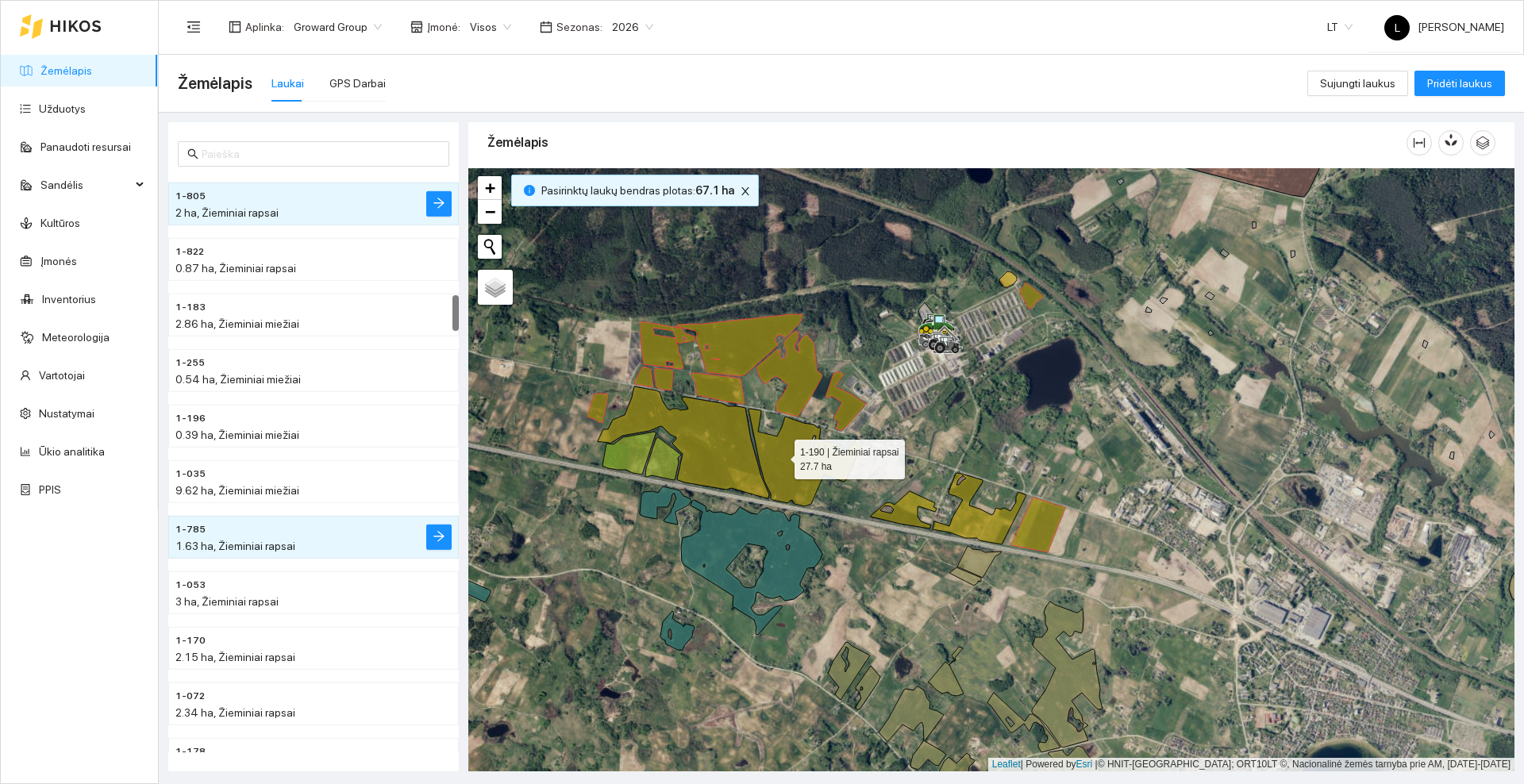
click at [780, 455] on icon at bounding box center [805, 457] width 113 height 97
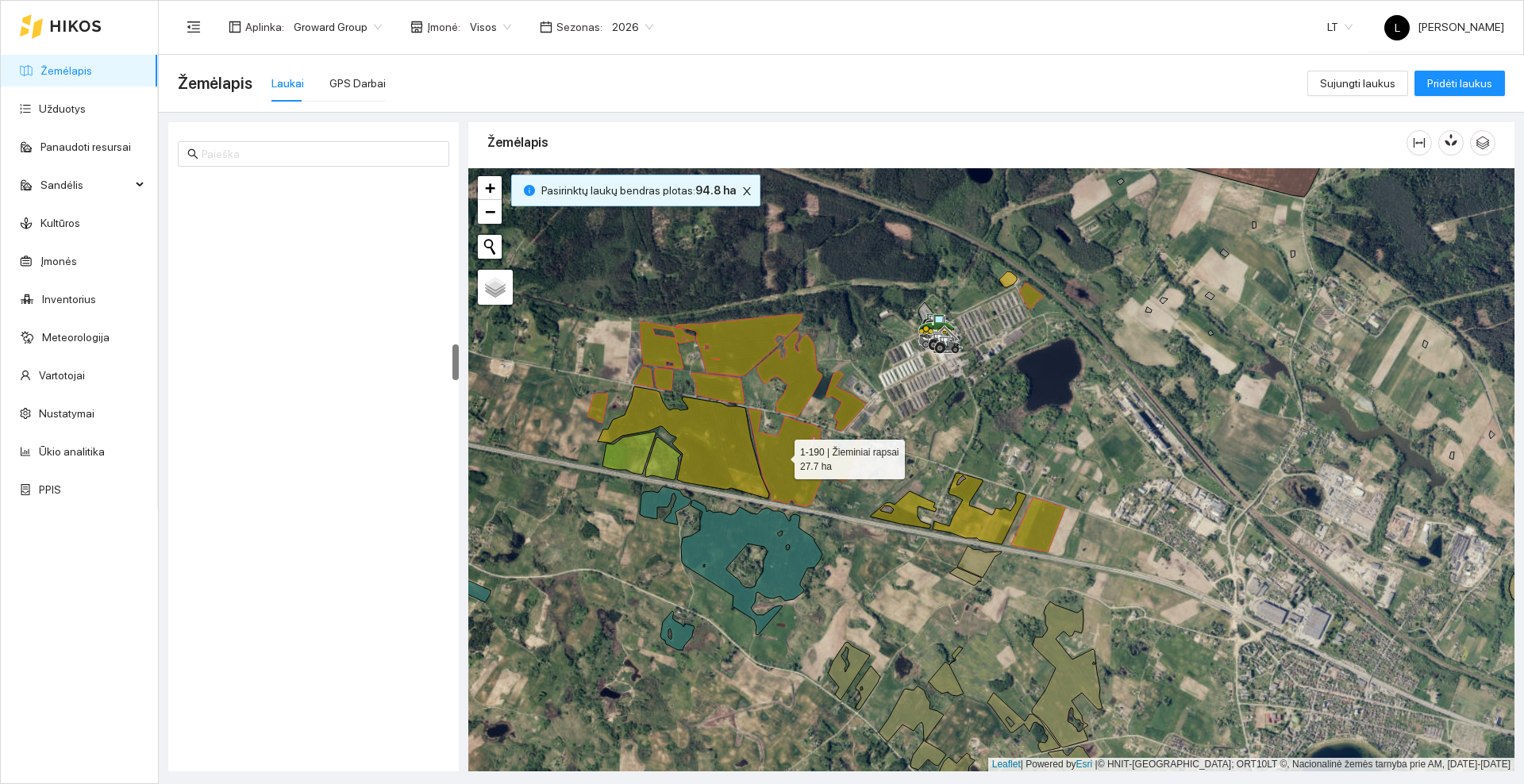
scroll to position [2664, 0]
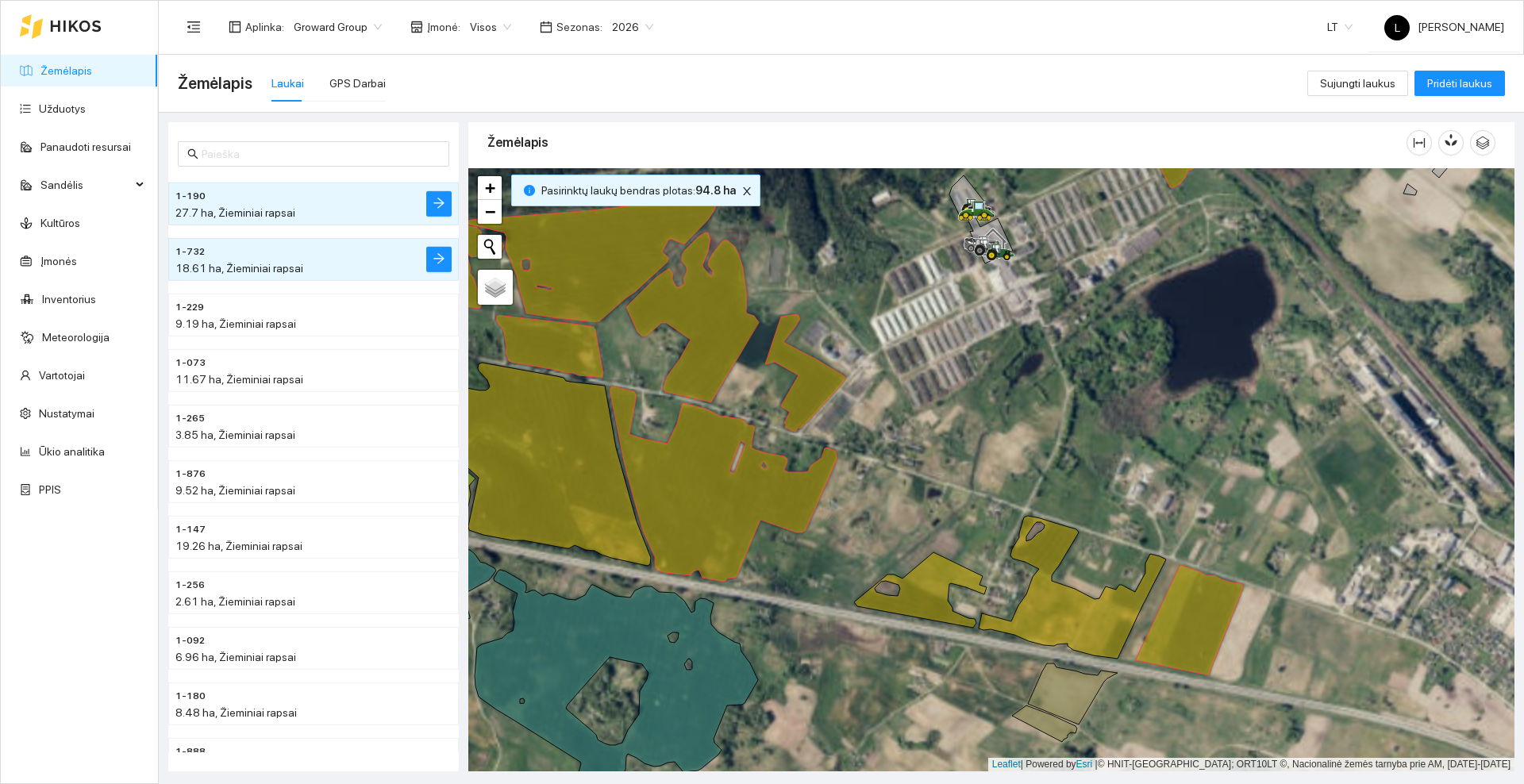
drag, startPoint x: 871, startPoint y: 451, endPoint x: 1016, endPoint y: 459, distance: 145.2
click at [1016, 459] on div at bounding box center [991, 470] width 1046 height 603
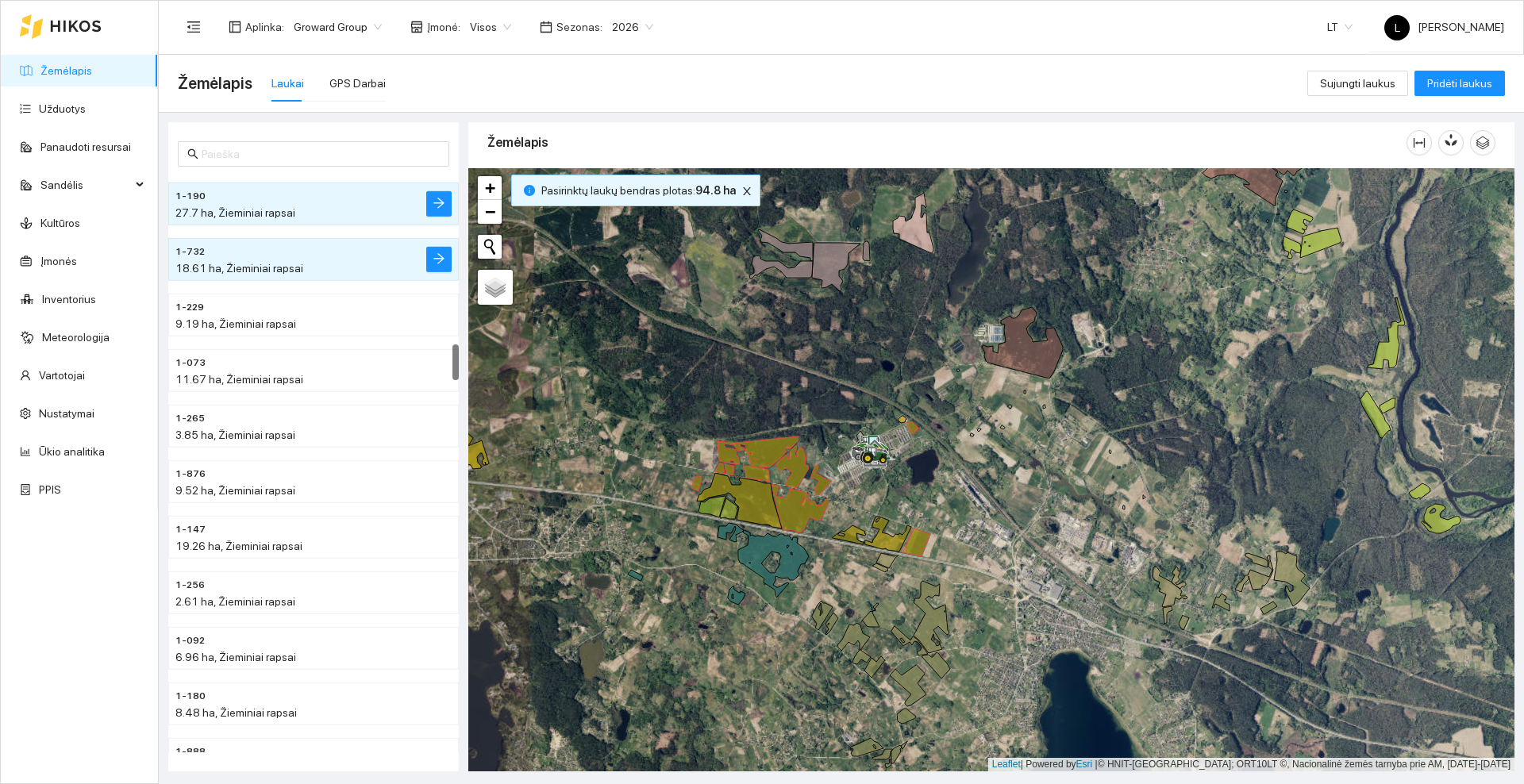
click at [79, 24] on icon at bounding box center [75, 26] width 52 height 13
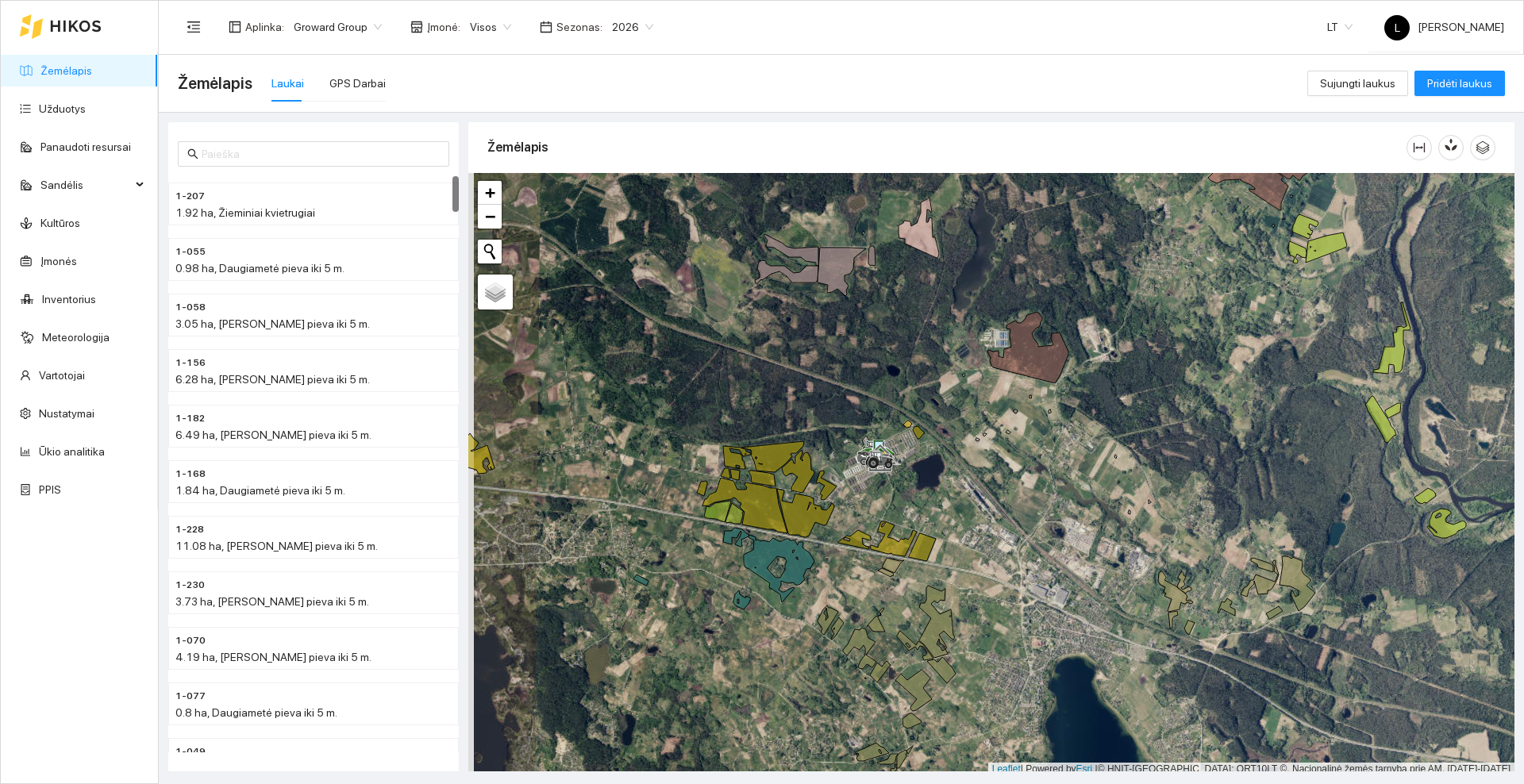
scroll to position [5, 0]
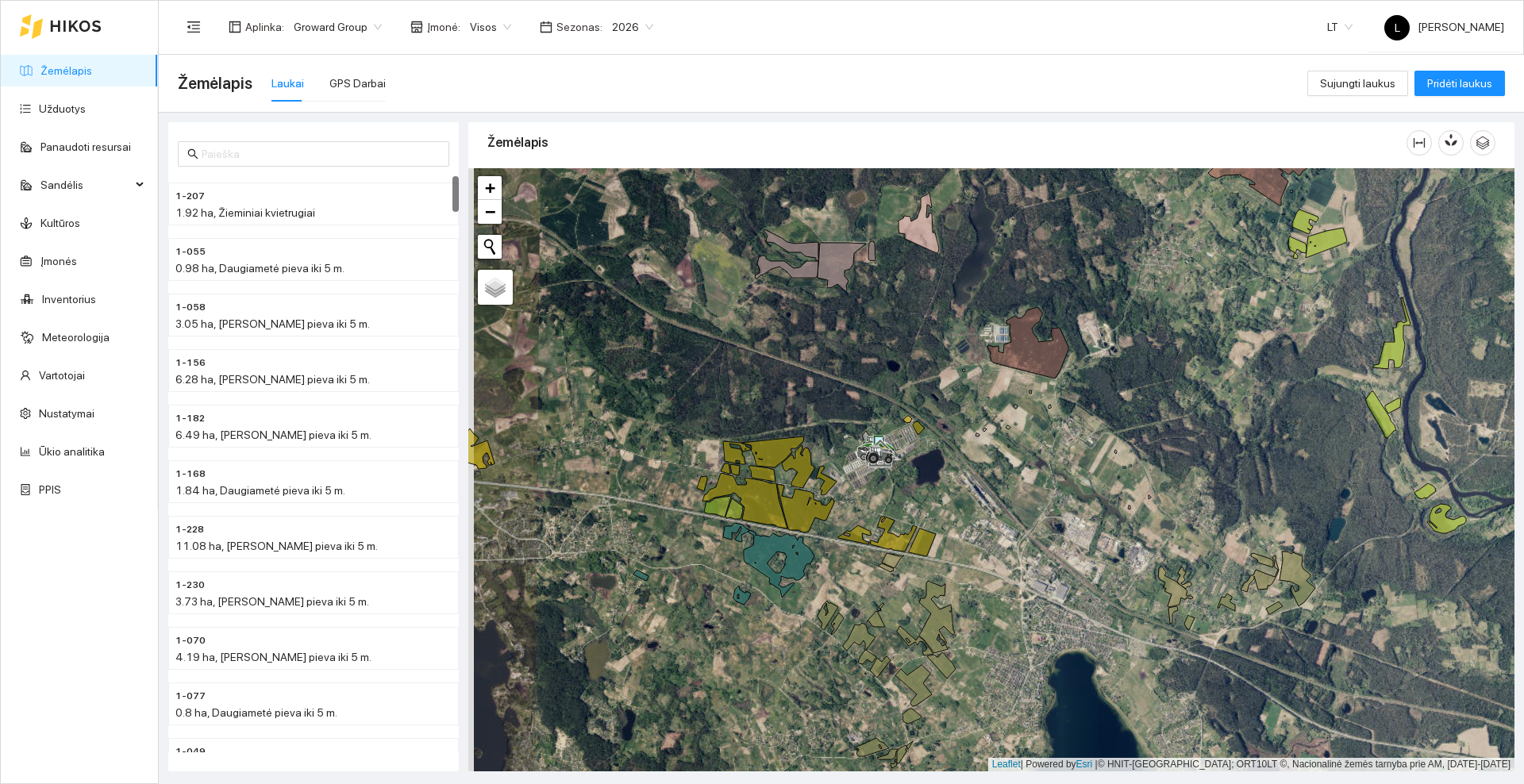
drag, startPoint x: 628, startPoint y: 451, endPoint x: 1177, endPoint y: 405, distance: 550.9
click at [1177, 405] on div at bounding box center [991, 470] width 1046 height 603
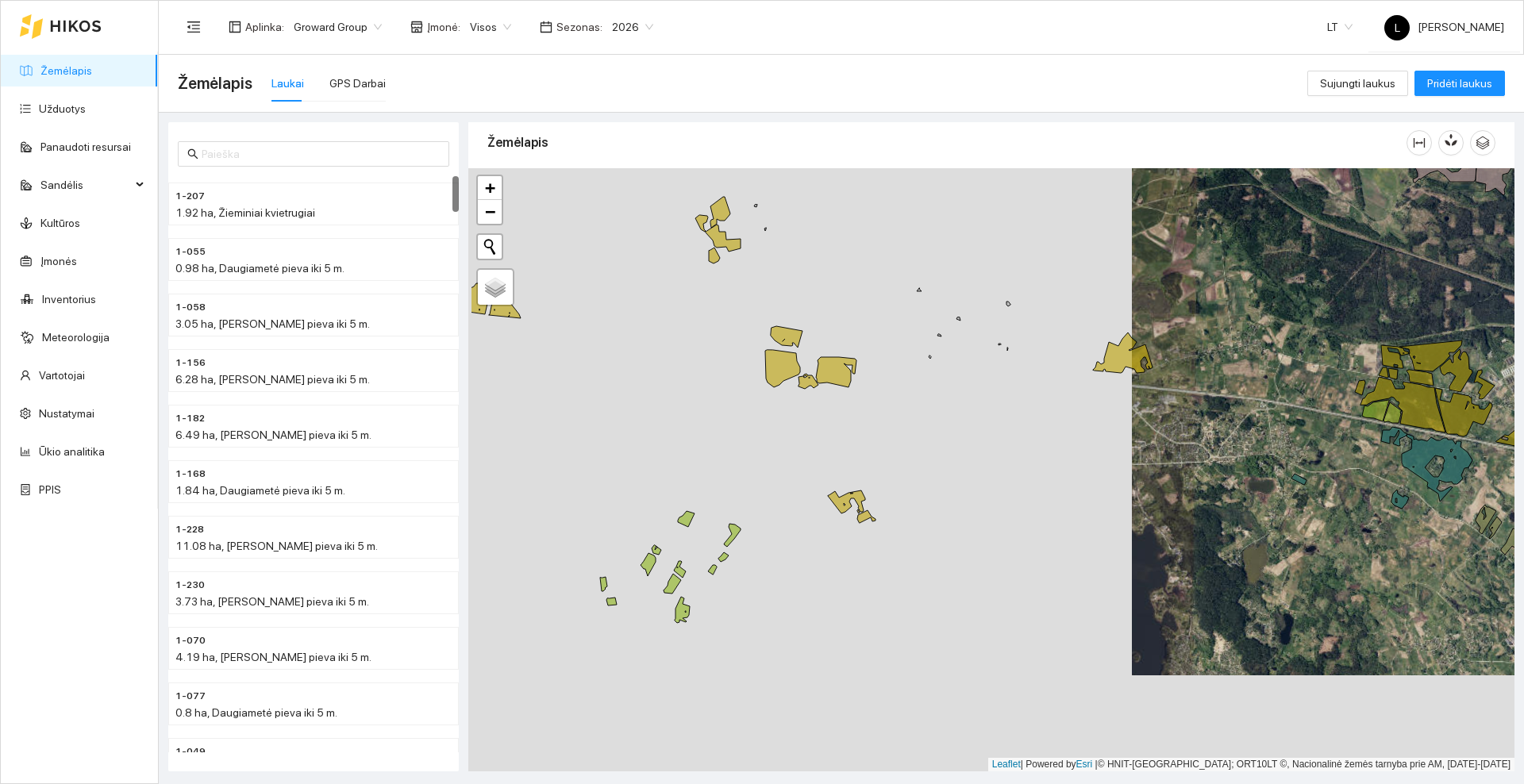
drag, startPoint x: 829, startPoint y: 372, endPoint x: 937, endPoint y: 322, distance: 119.0
click at [937, 322] on div at bounding box center [991, 470] width 1046 height 603
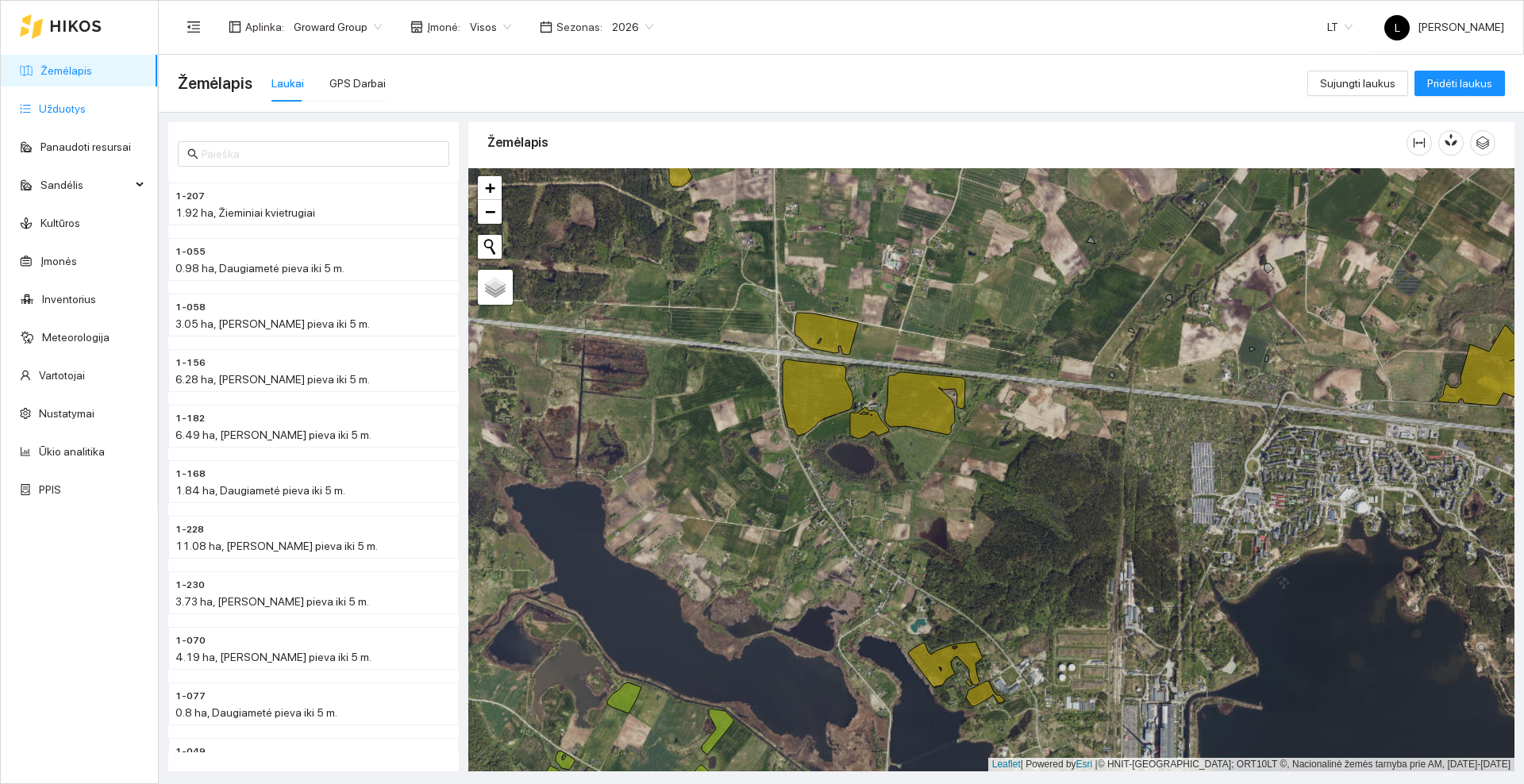
click at [86, 105] on link "Užduotys" at bounding box center [63, 109] width 47 height 13
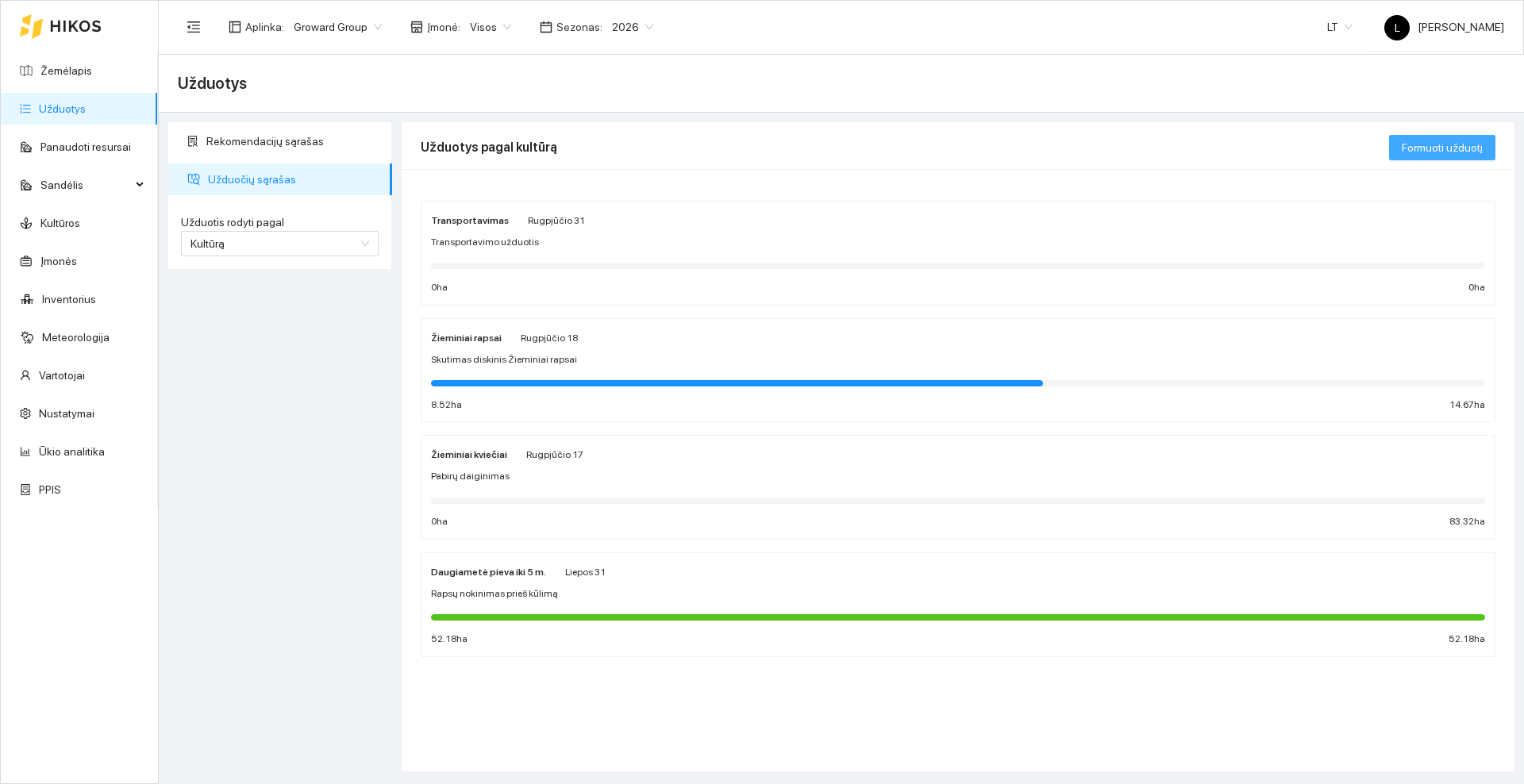
click at [1433, 146] on span "Formuoti užduotį" at bounding box center [1443, 147] width 81 height 18
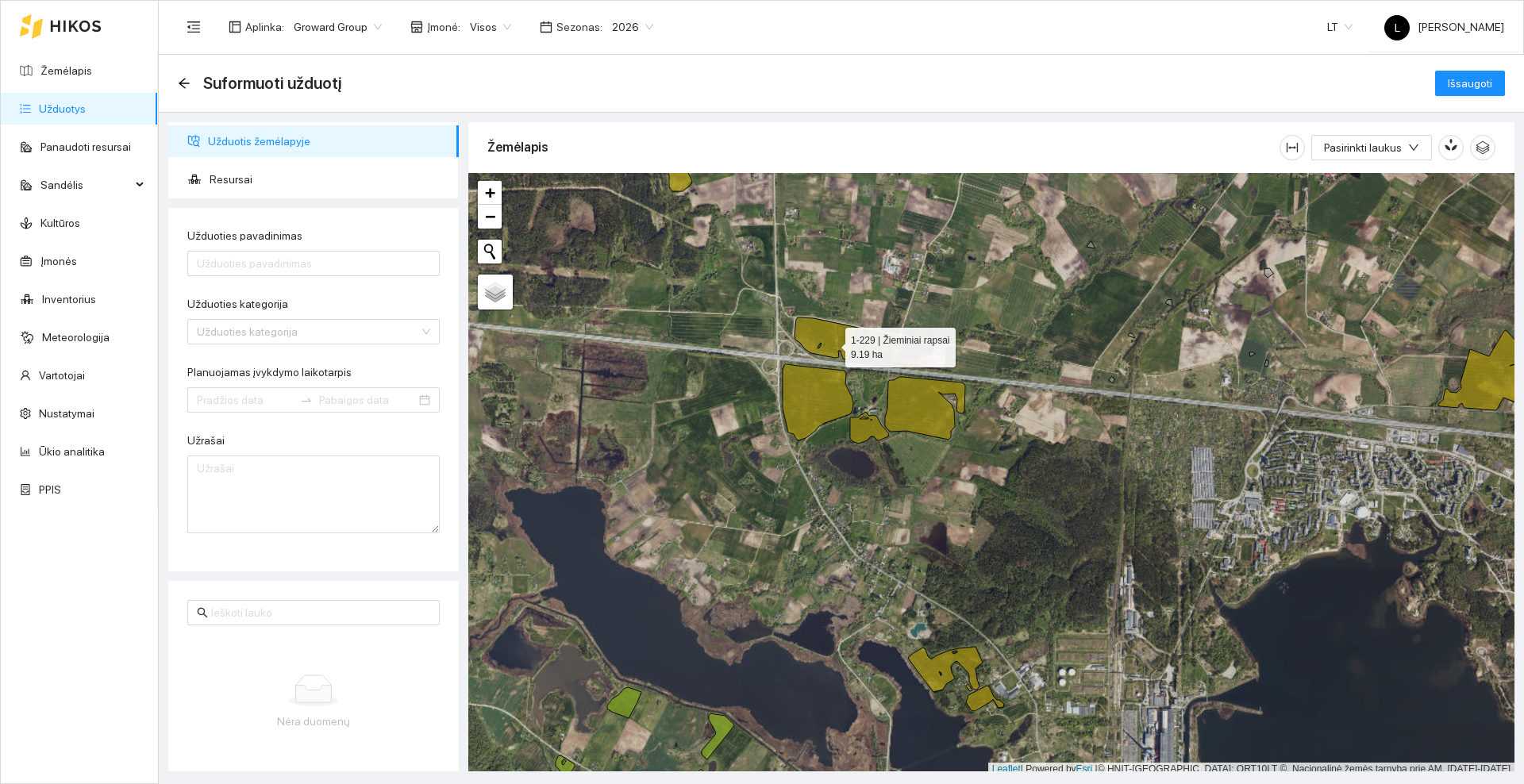
click at [831, 344] on icon at bounding box center [826, 338] width 64 height 42
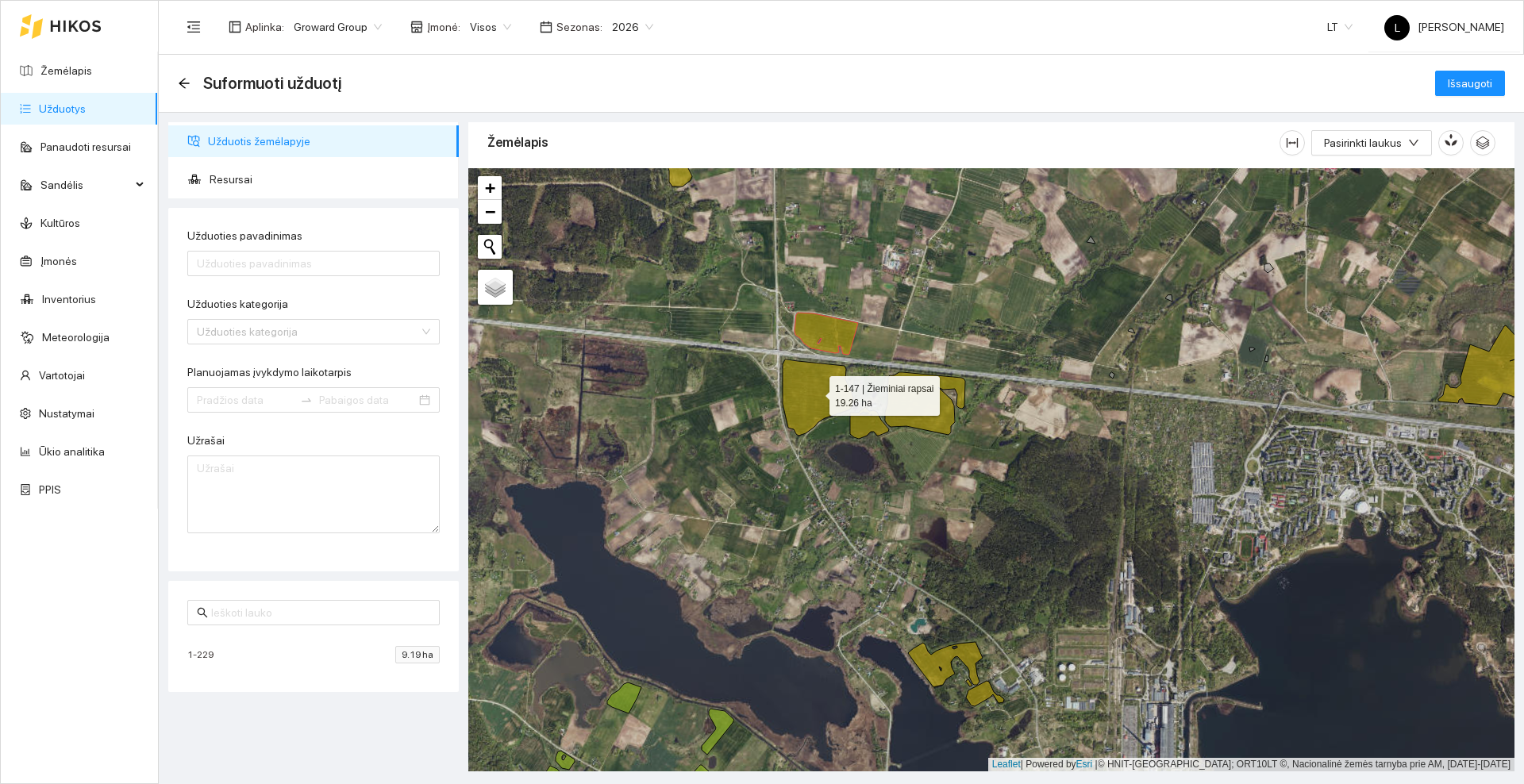
click at [814, 394] on icon at bounding box center [818, 397] width 70 height 76
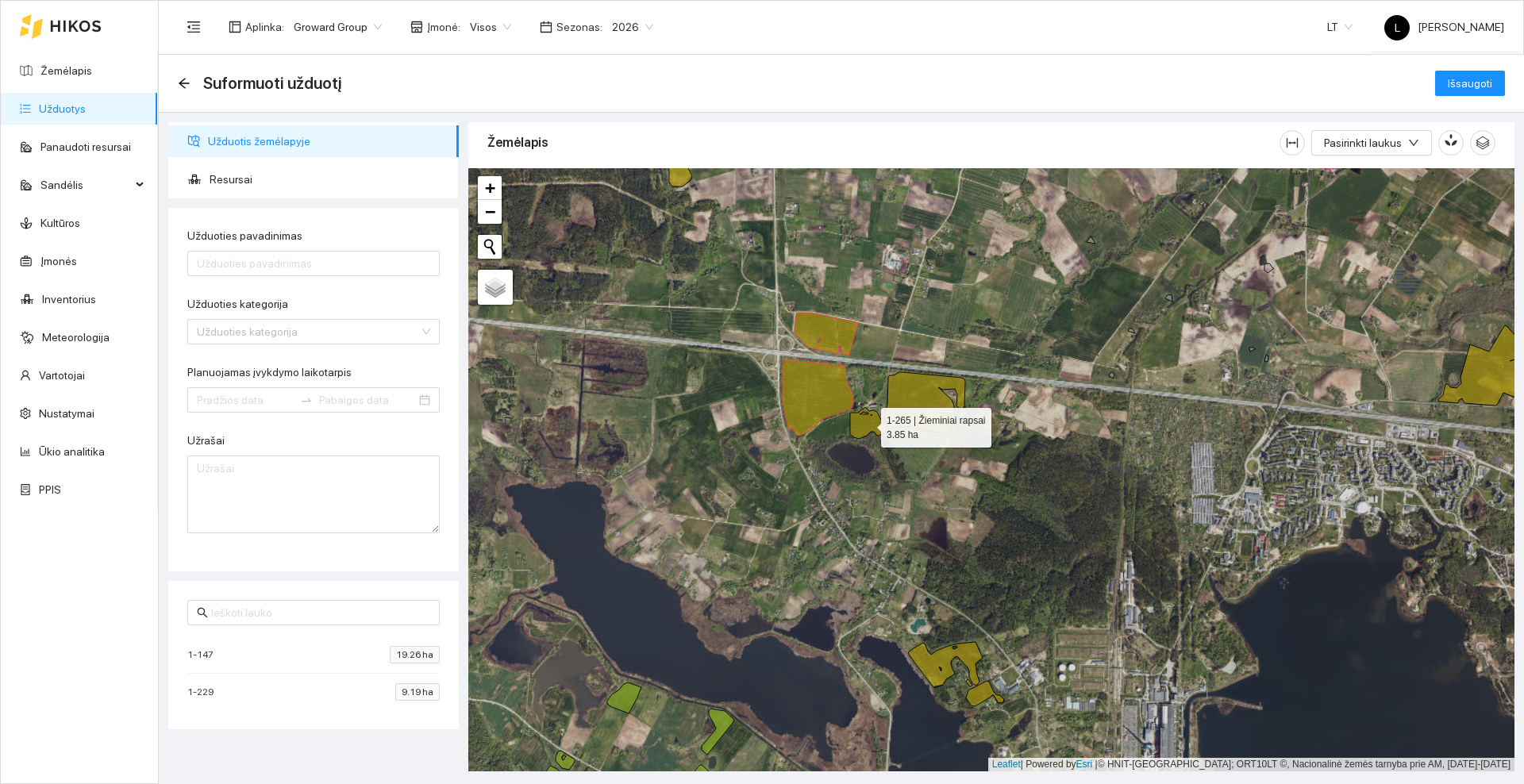
click at [877, 423] on icon at bounding box center [870, 423] width 39 height 32
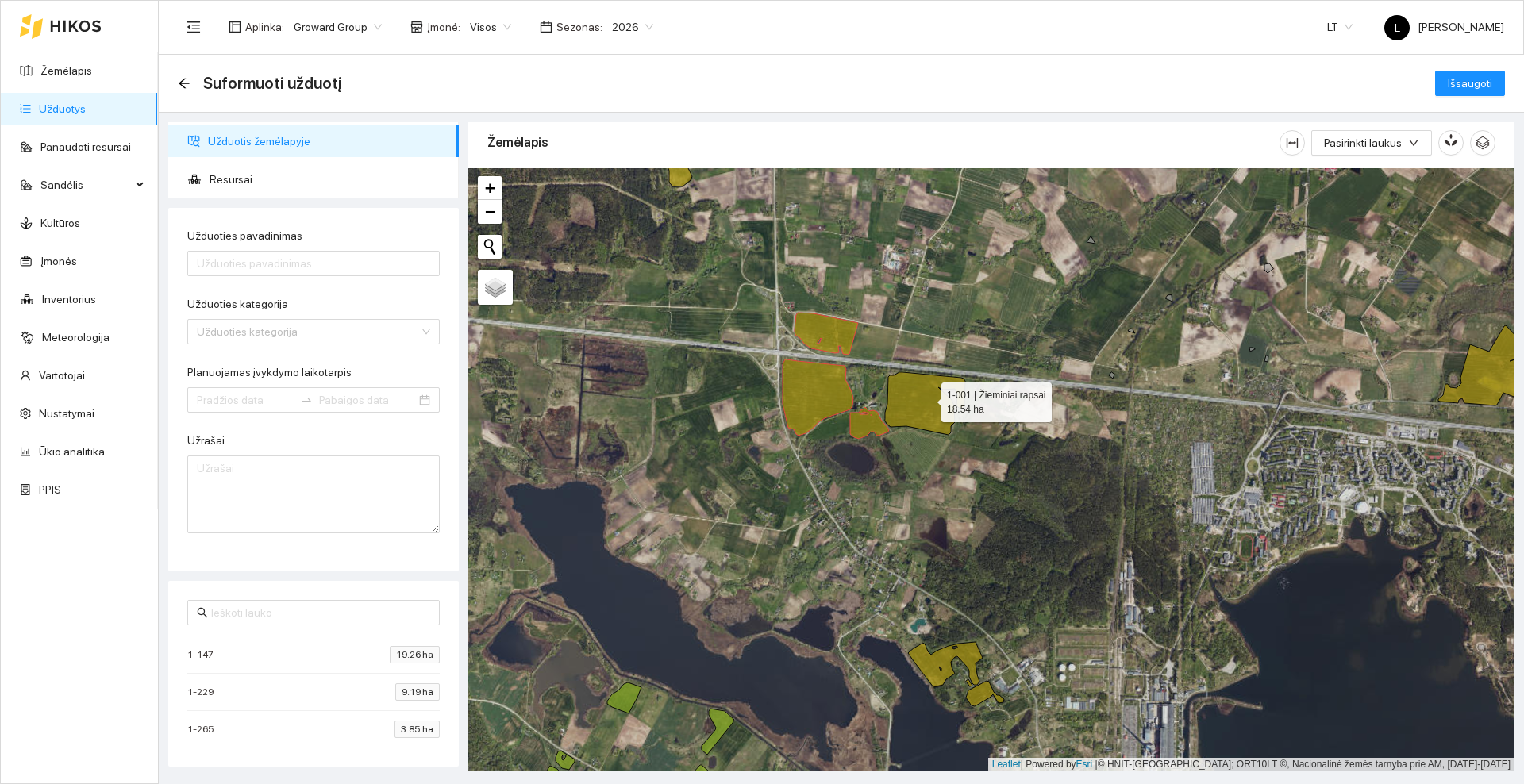
click at [927, 398] on icon at bounding box center [925, 403] width 81 height 63
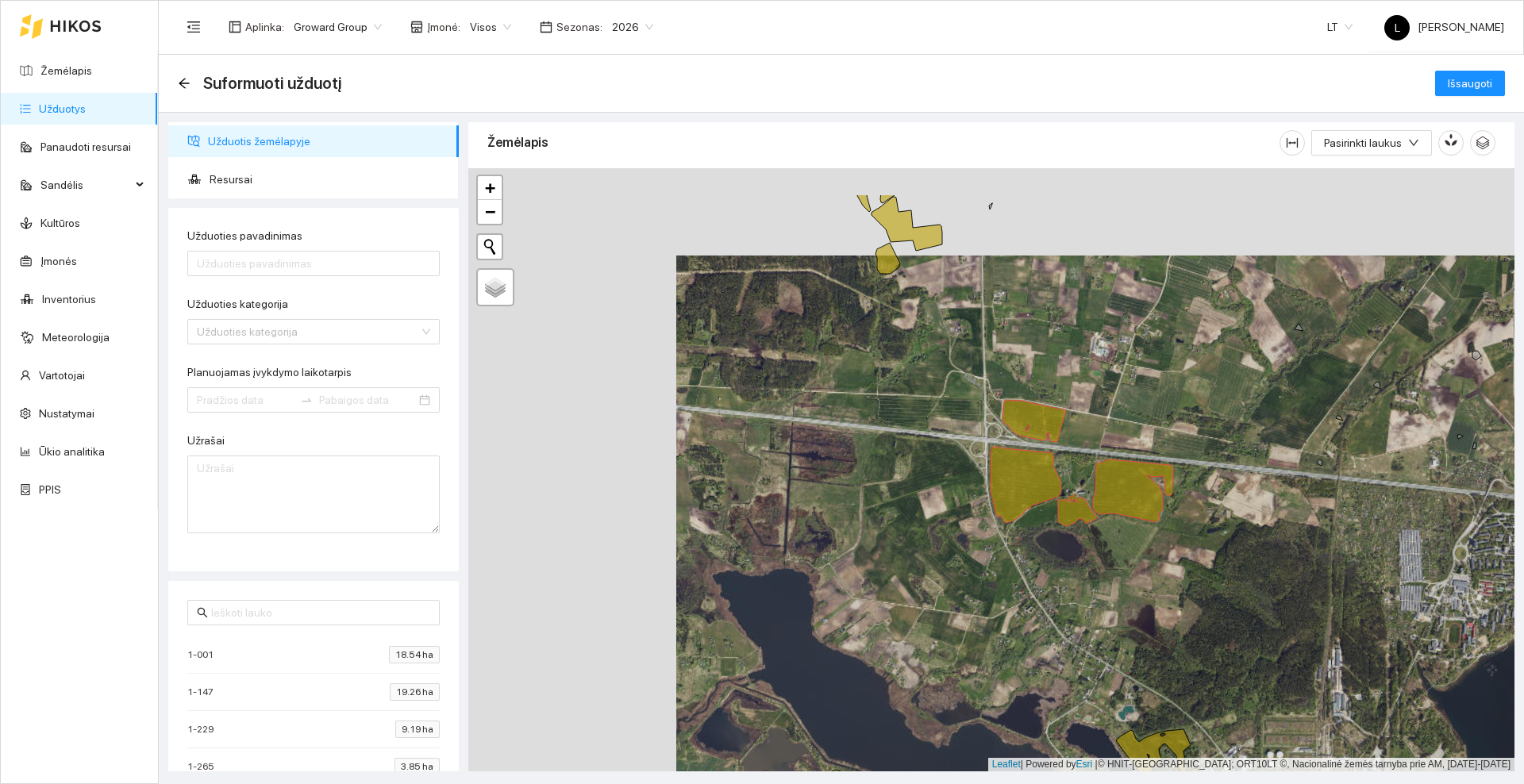
drag, startPoint x: 921, startPoint y: 269, endPoint x: 1232, endPoint y: 396, distance: 335.9
click at [1314, 398] on div at bounding box center [991, 470] width 1046 height 603
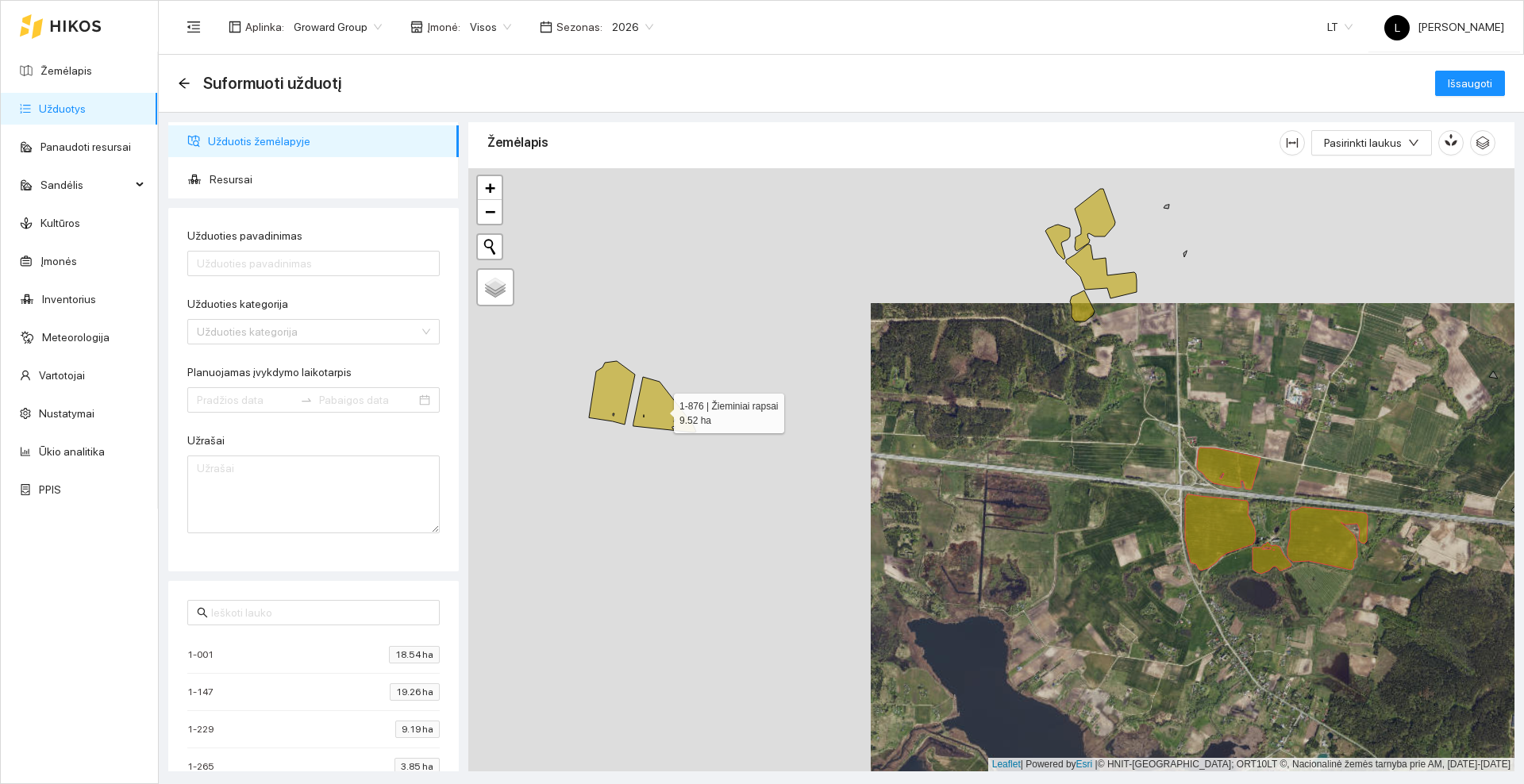
click at [670, 408] on icon at bounding box center [664, 405] width 63 height 55
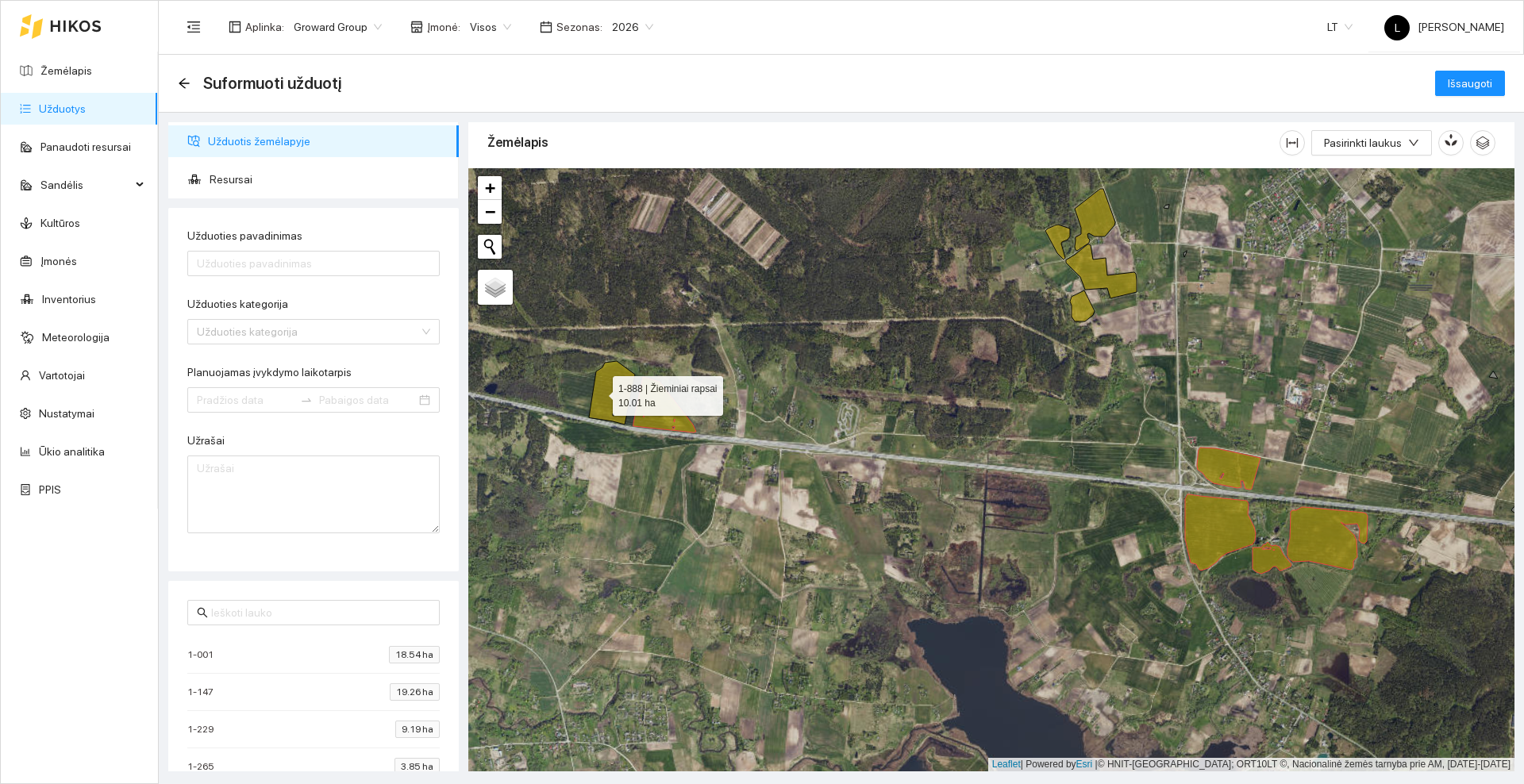
click at [599, 392] on icon at bounding box center [612, 393] width 46 height 64
click at [238, 259] on input "Užduoties pavadinimas" at bounding box center [313, 263] width 252 height 25
type input "Mėšlo kratymas"
click at [318, 331] on input "Užduoties kategorija" at bounding box center [307, 332] width 222 height 23
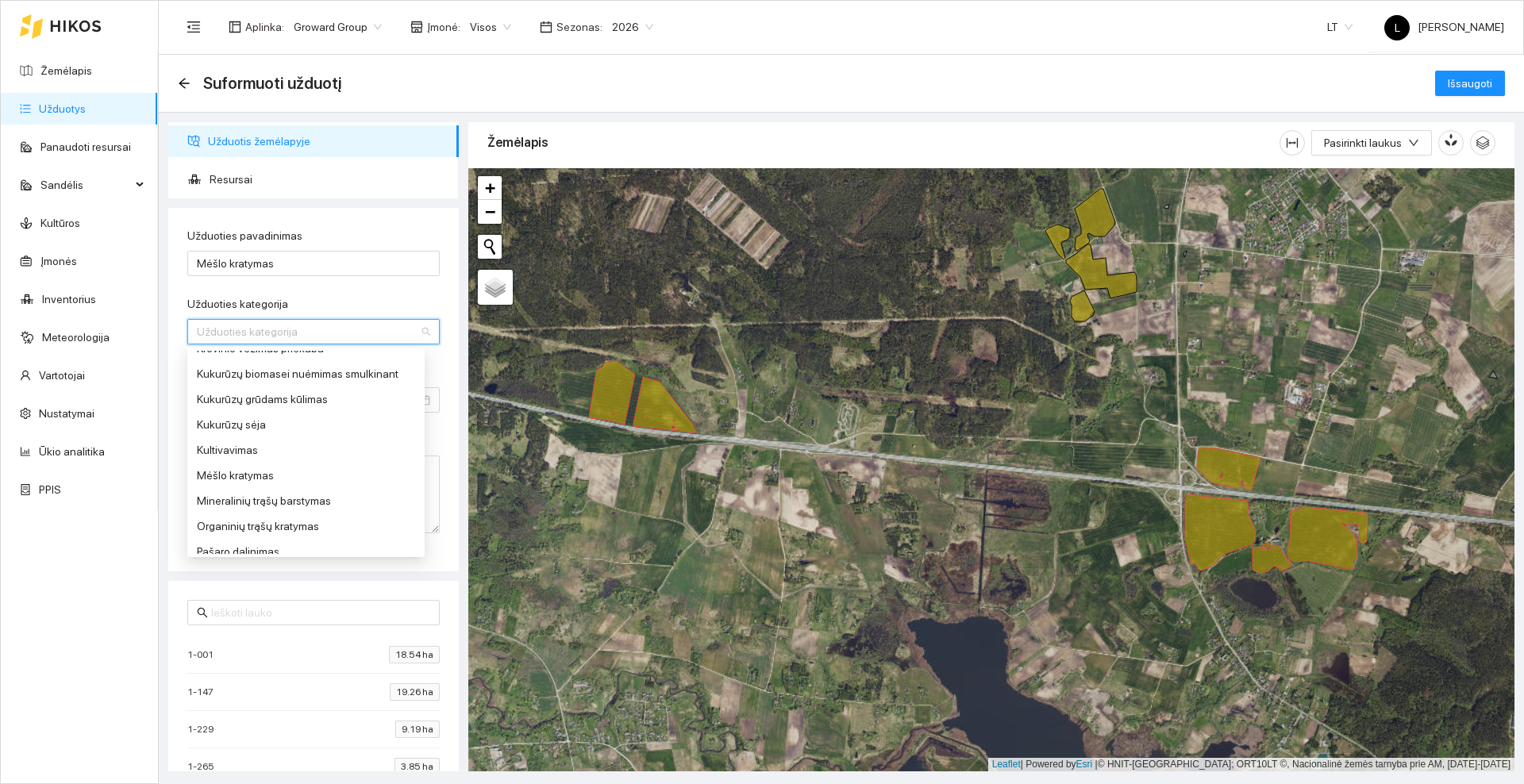
scroll to position [428, 0]
click at [276, 468] on div "Mėšlo kratymas" at bounding box center [305, 469] width 218 height 18
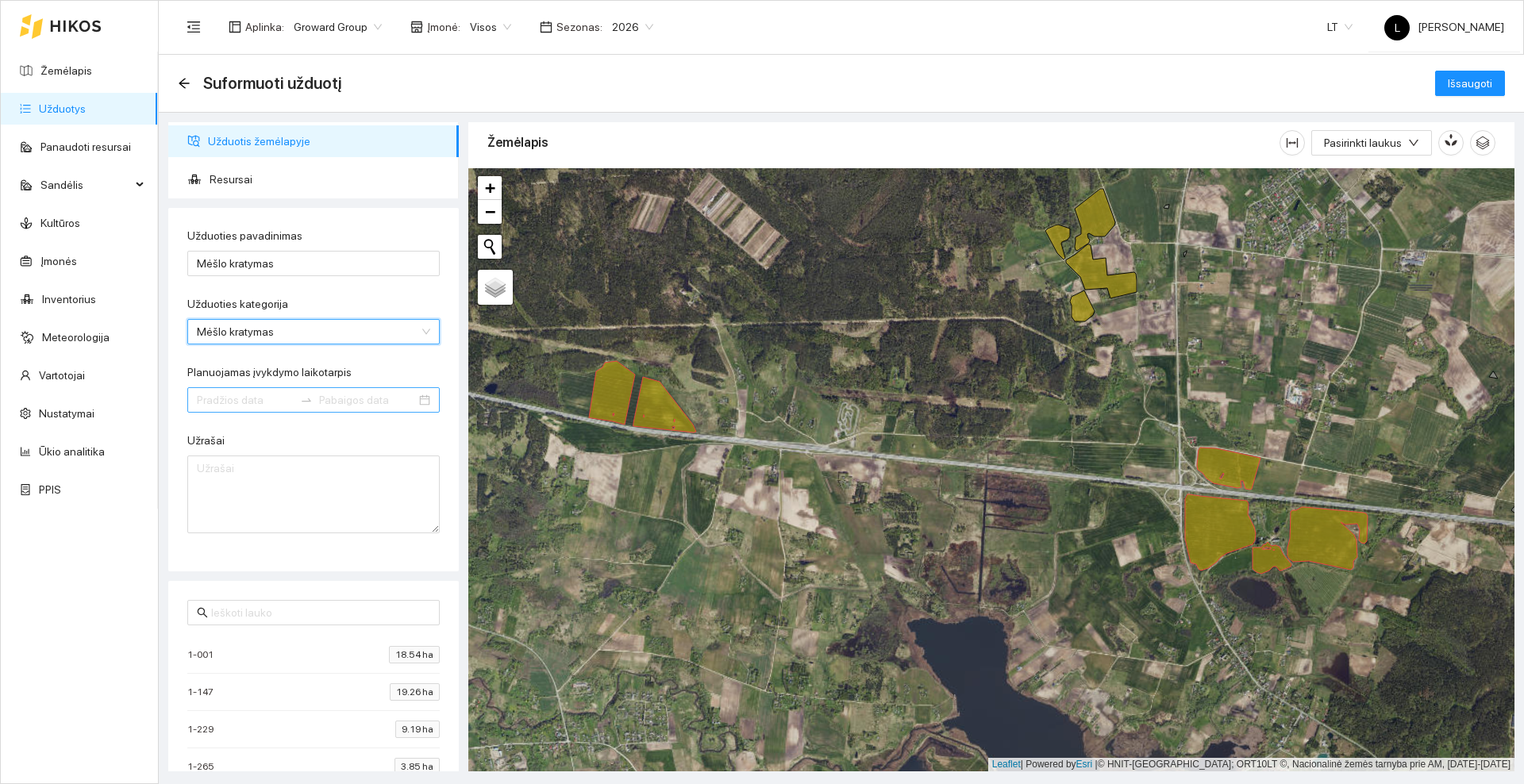
click at [260, 403] on input "Planuojamas įvykdymo laikotarpis" at bounding box center [244, 400] width 96 height 18
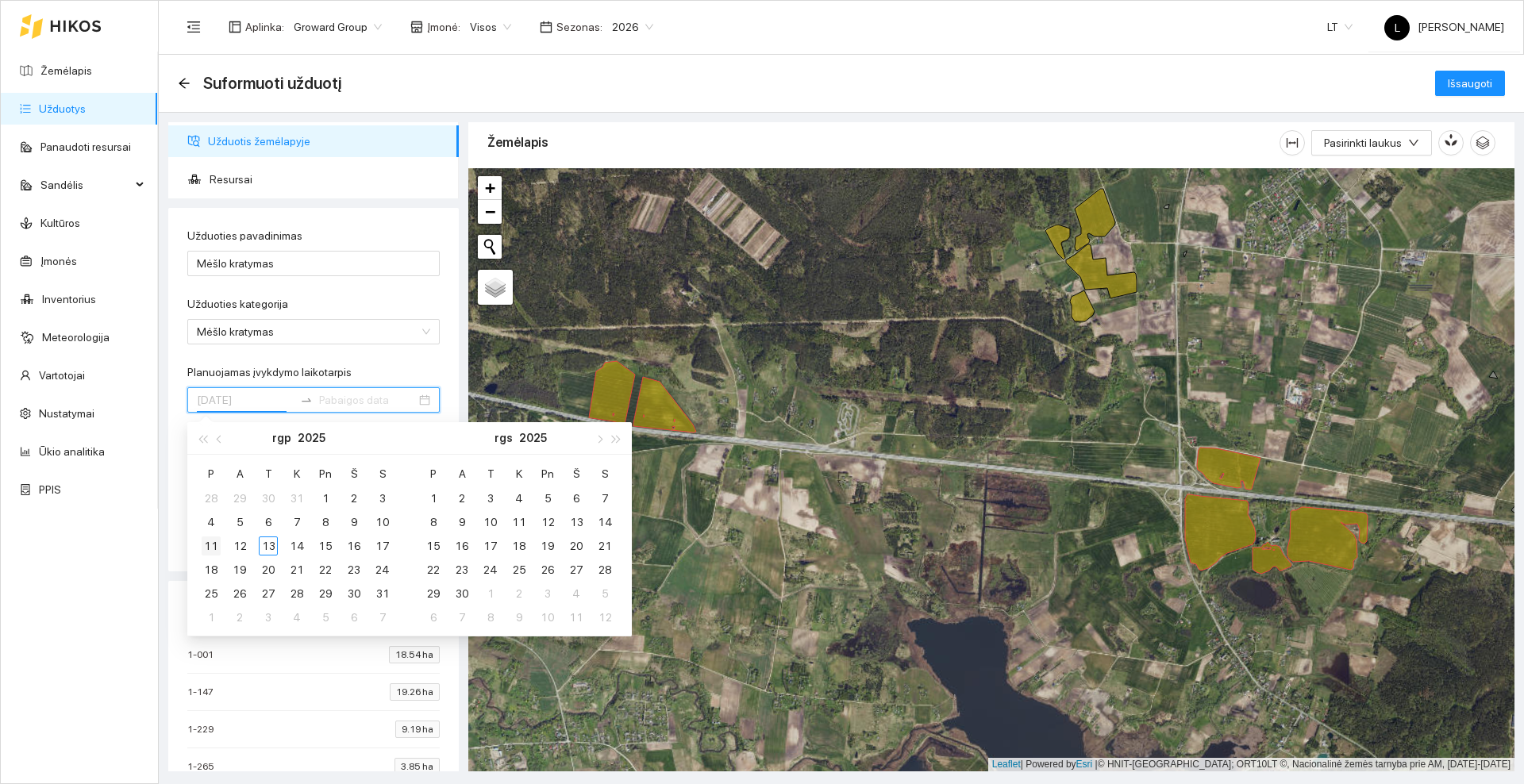
type input "[DATE]"
click at [215, 546] on div "11" at bounding box center [211, 546] width 19 height 19
type input "[DATE]"
click at [373, 545] on div "17" at bounding box center [382, 546] width 19 height 19
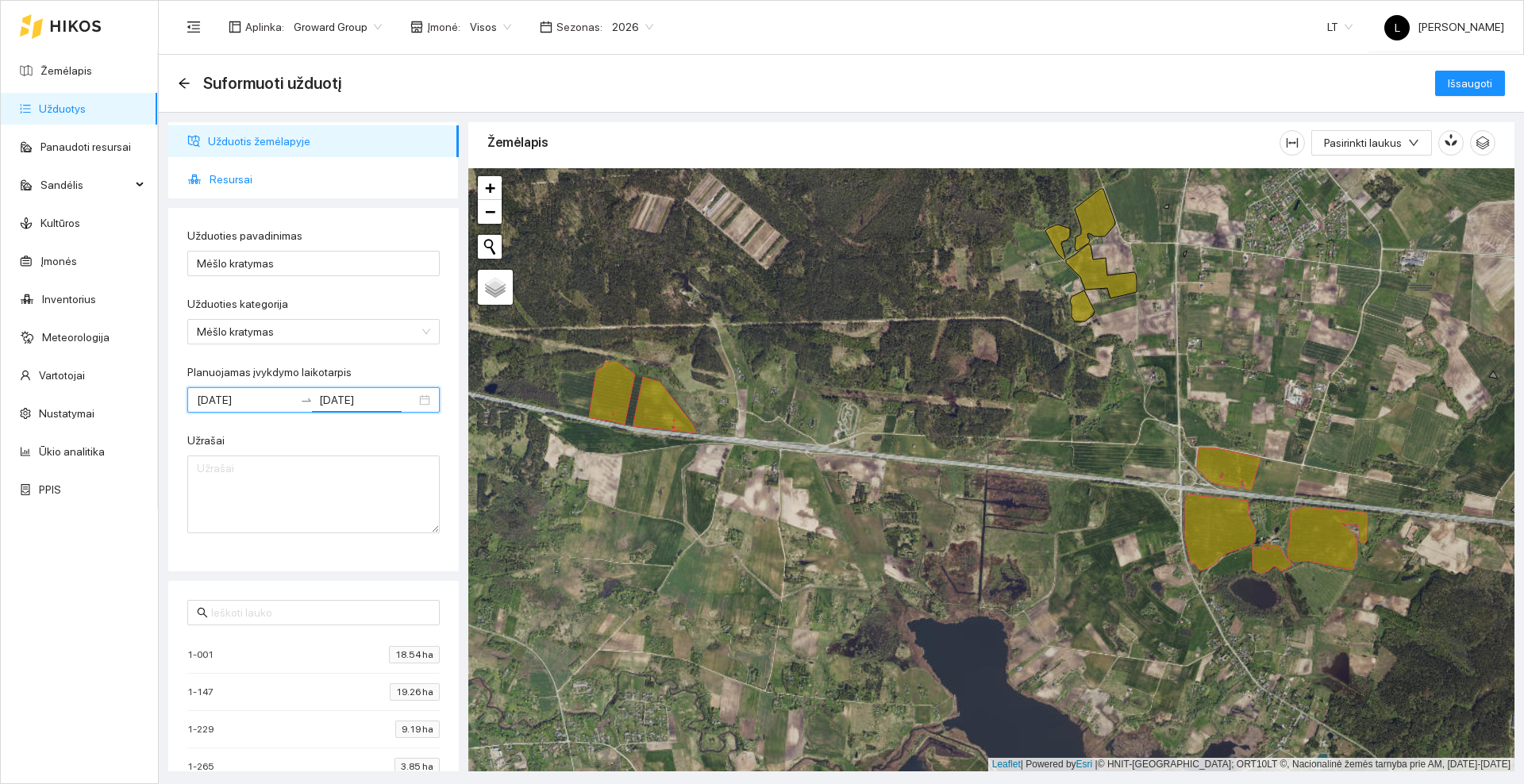
click at [281, 172] on span "Resursai" at bounding box center [328, 180] width 237 height 32
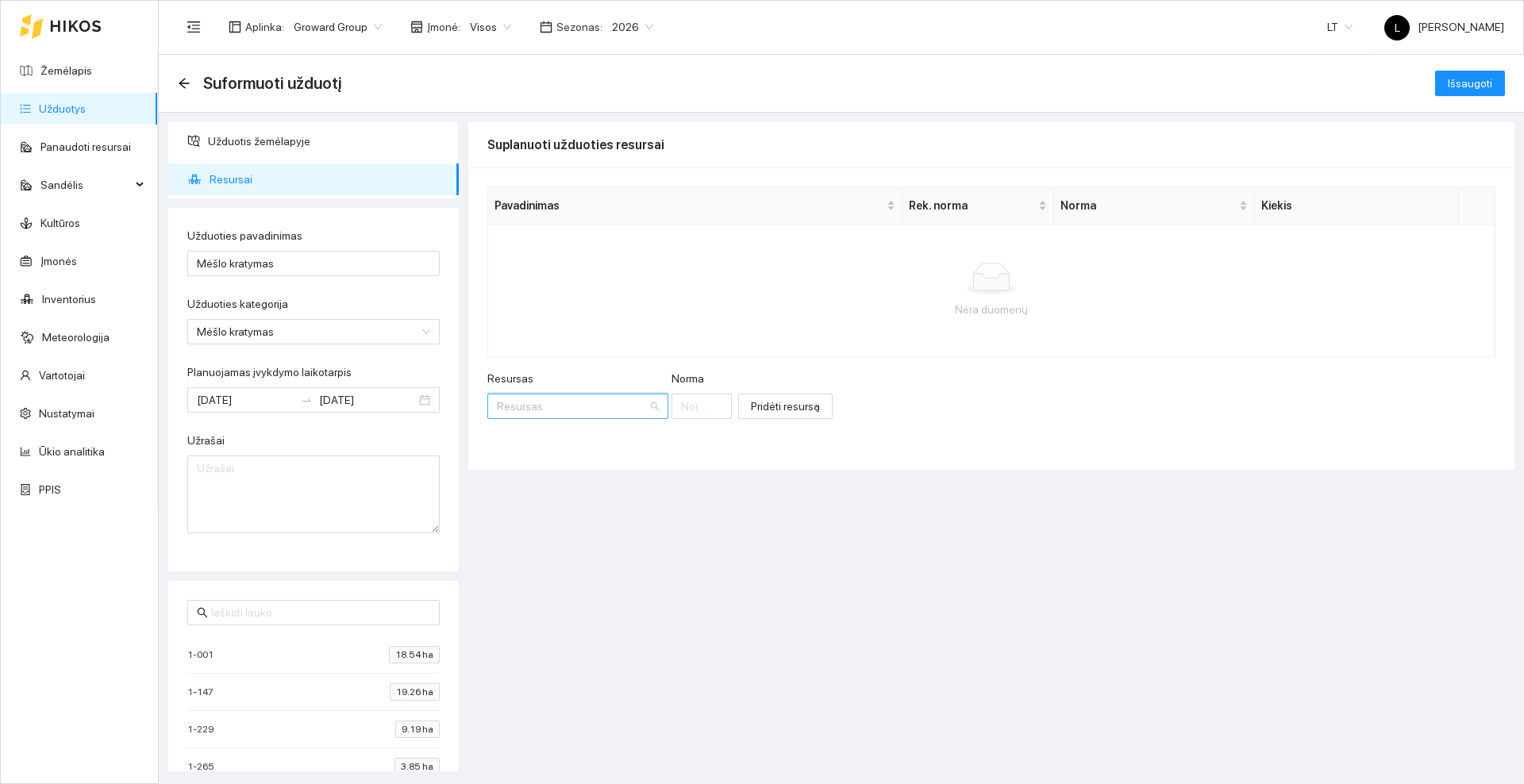
click at [571, 405] on input "Resursas" at bounding box center [572, 406] width 151 height 23
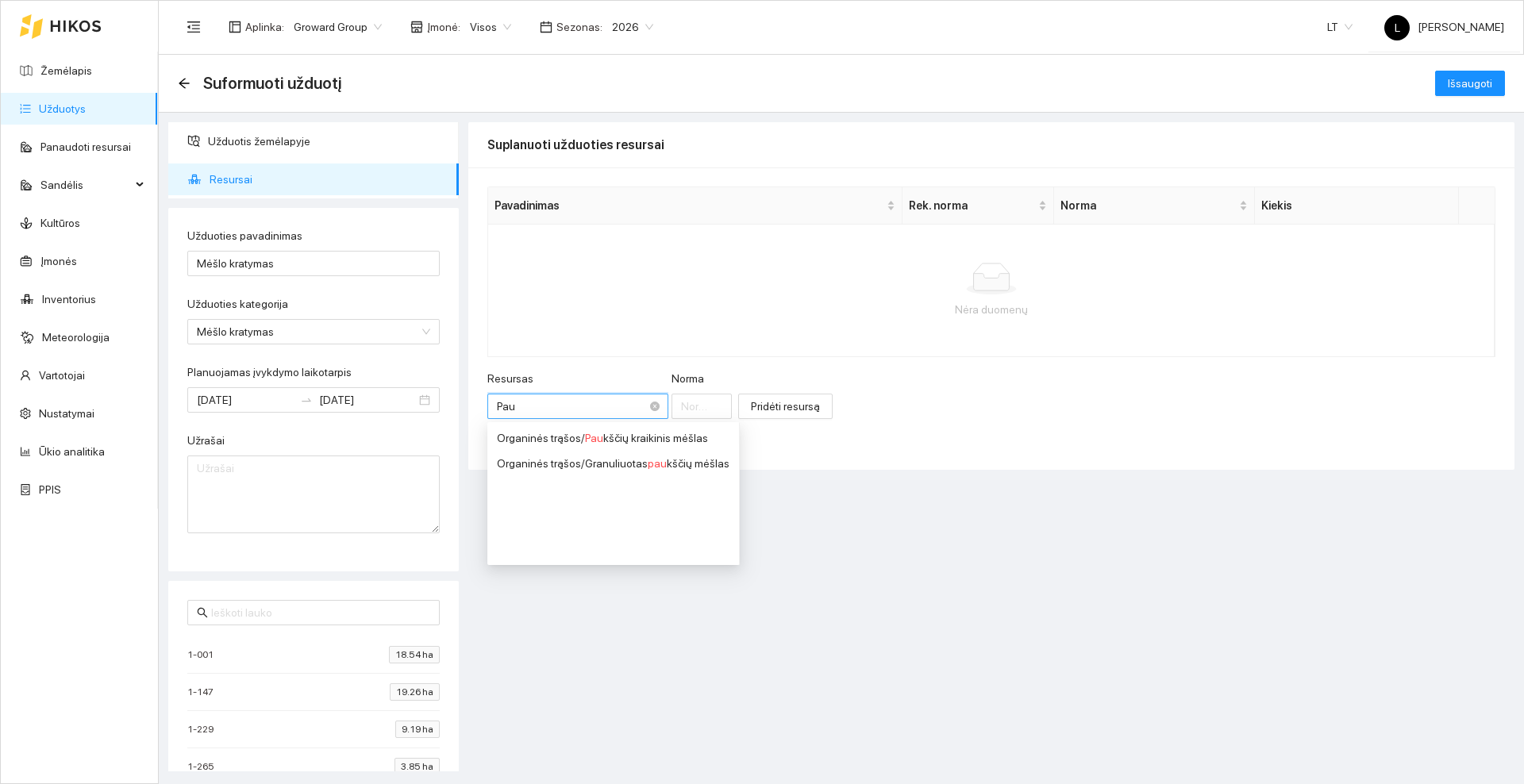
type input "Pauk"
click at [622, 439] on div "Organinės trąšos / Pauk ščių kraikinis mėšlas" at bounding box center [614, 437] width 232 height 18
type input "1"
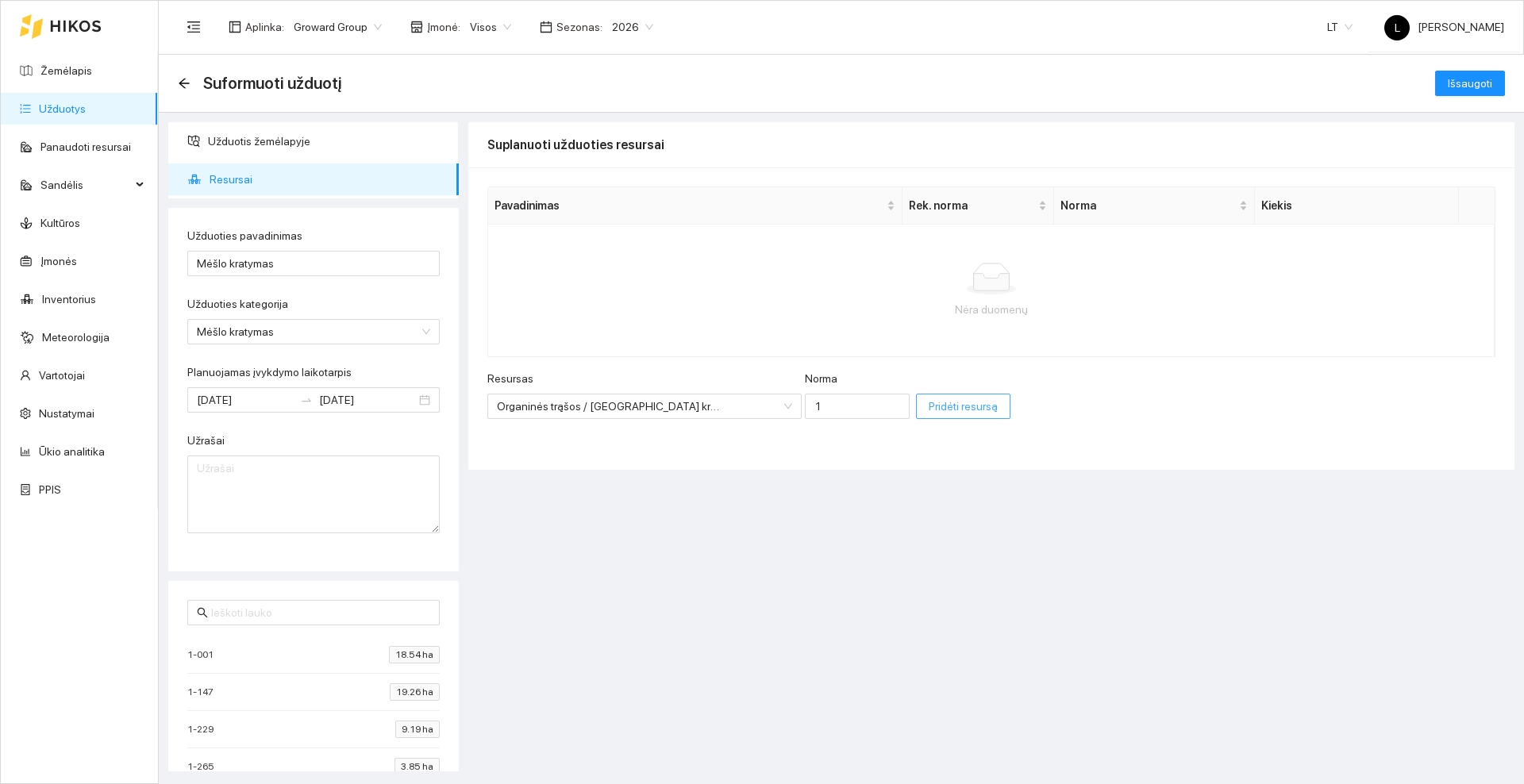
click at [929, 405] on span "Pridėti resursą" at bounding box center [964, 407] width 69 height 18
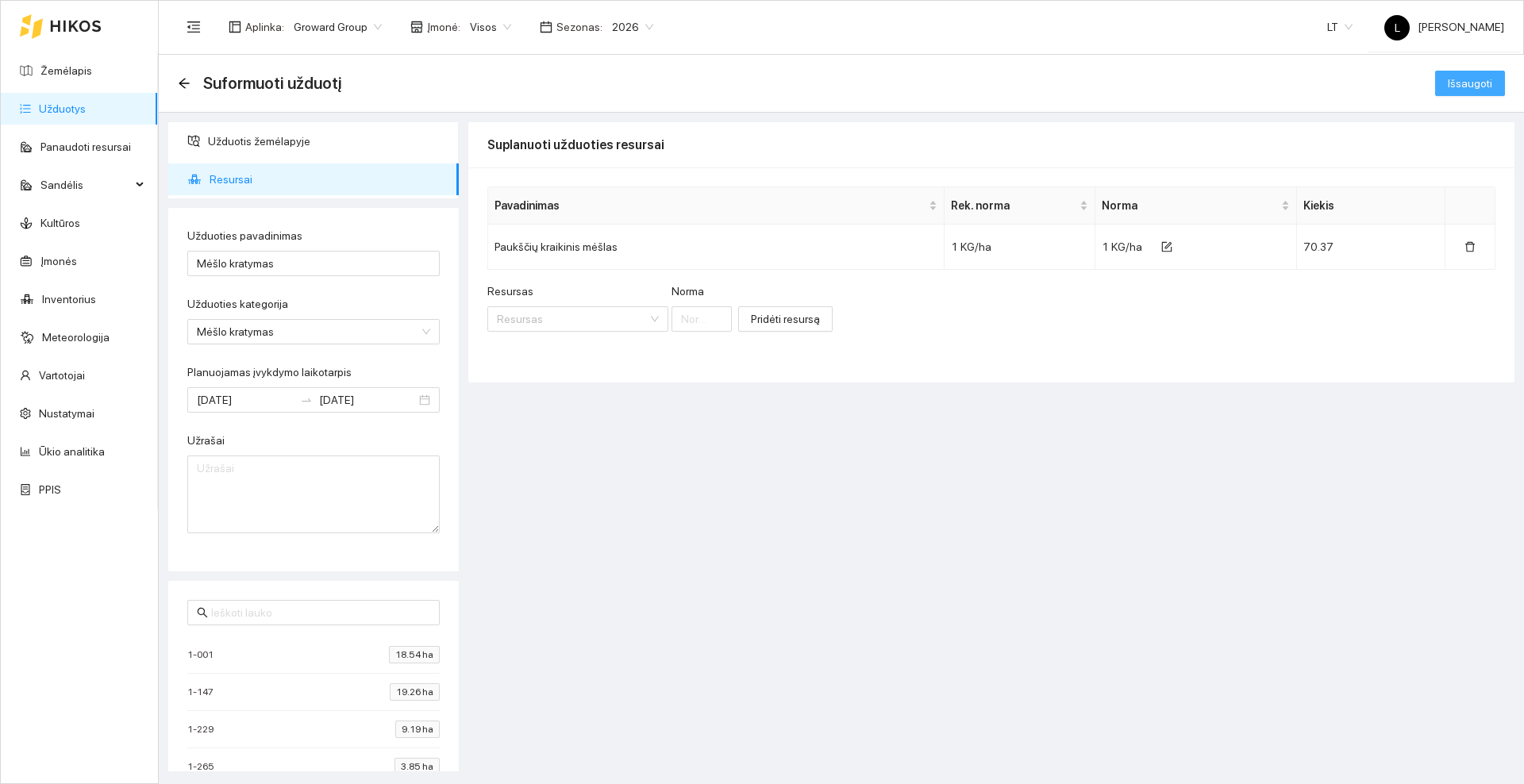
click at [1487, 81] on span "Išsaugoti" at bounding box center [1470, 83] width 44 height 18
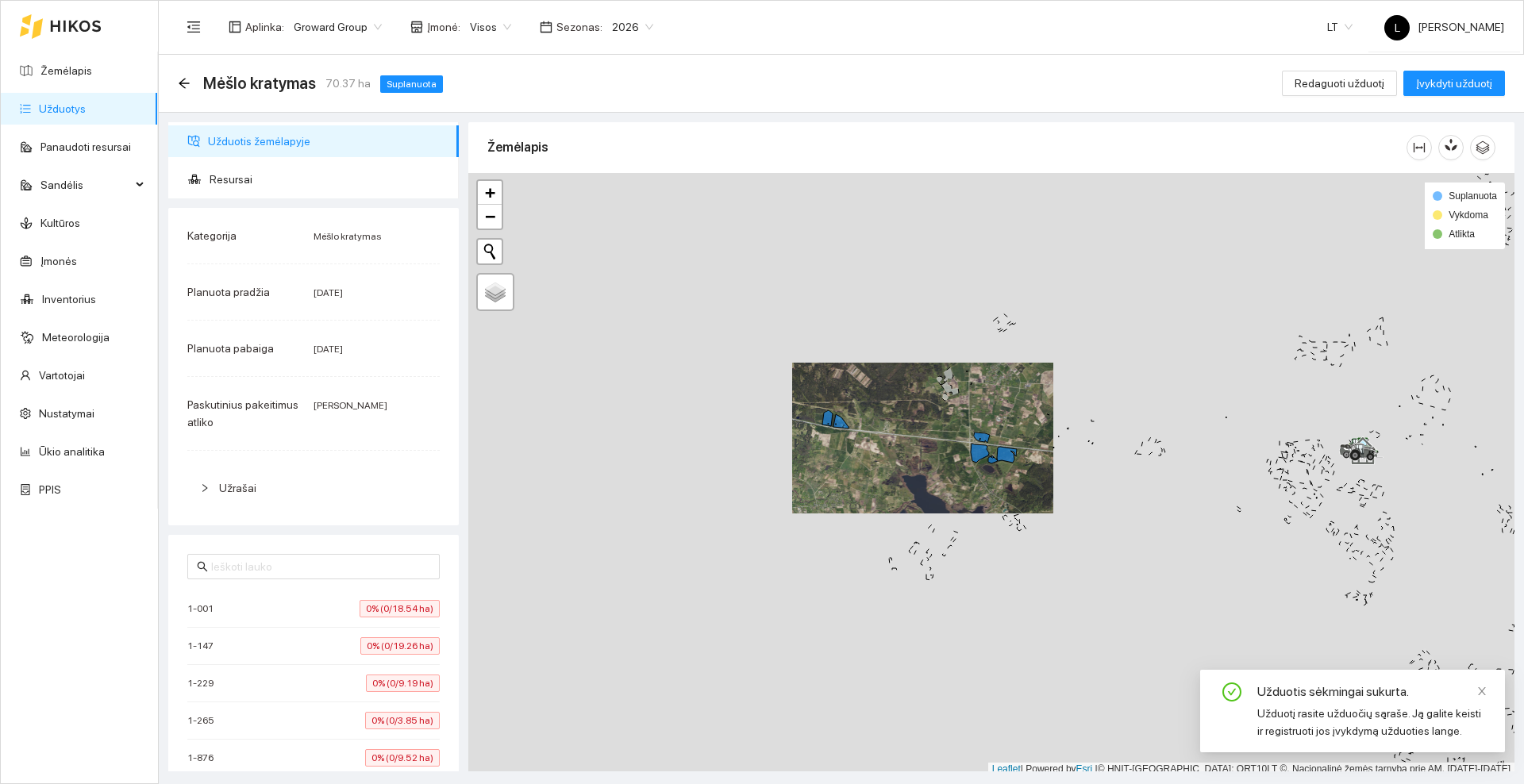
scroll to position [5, 0]
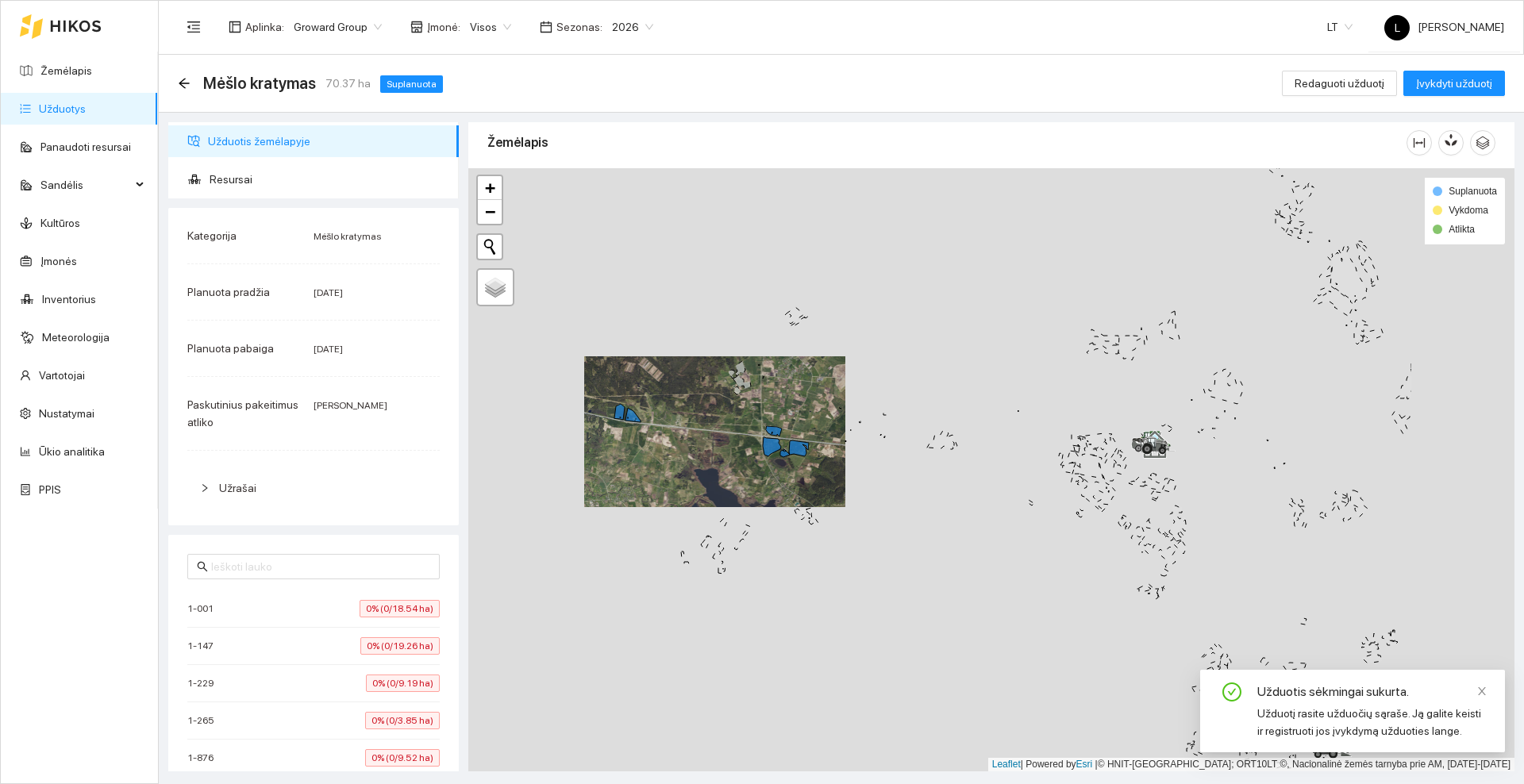
drag, startPoint x: 887, startPoint y: 429, endPoint x: 864, endPoint y: 429, distance: 23.0
click at [864, 429] on div at bounding box center [991, 470] width 1046 height 603
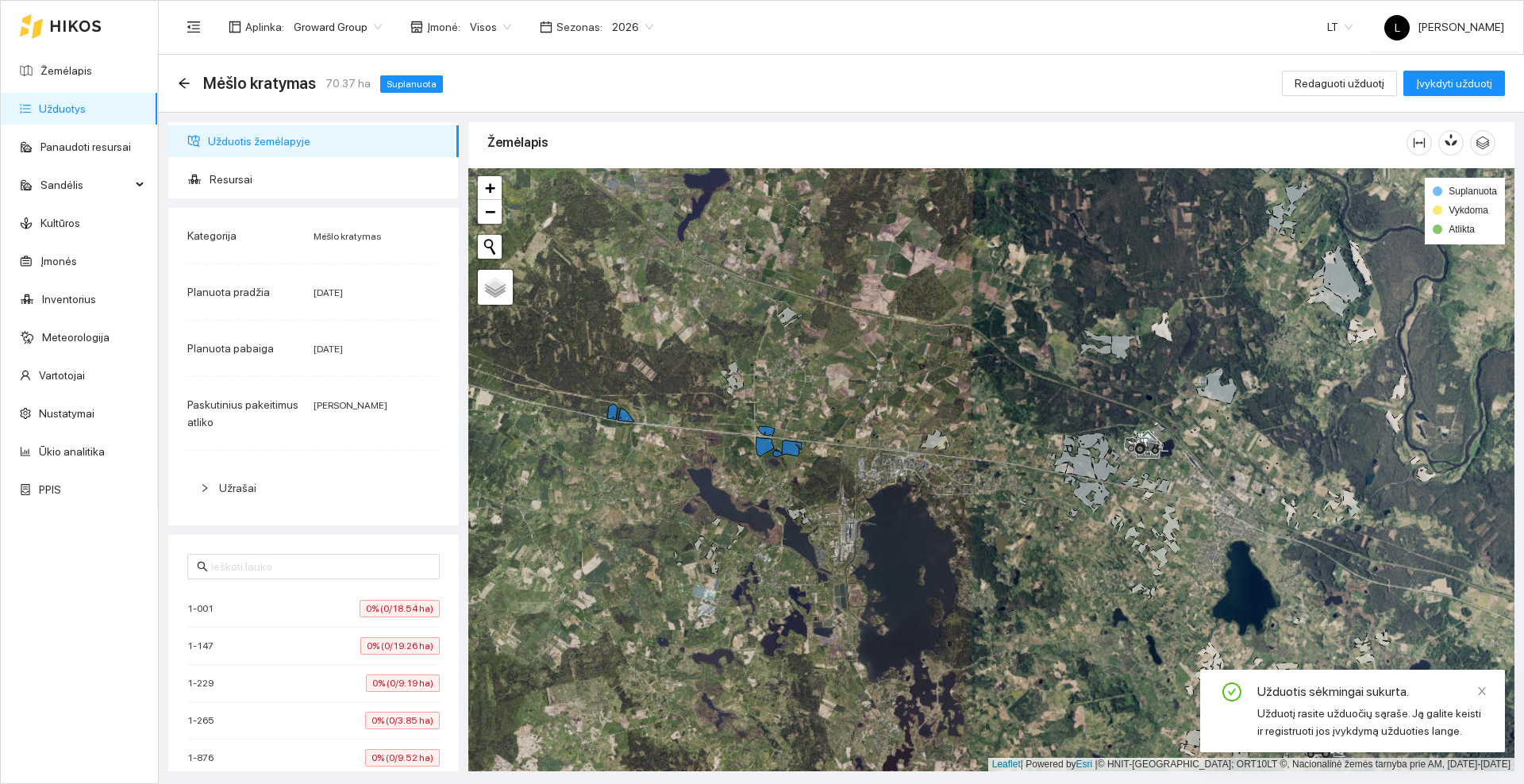
click at [77, 23] on icon at bounding box center [75, 26] width 52 height 13
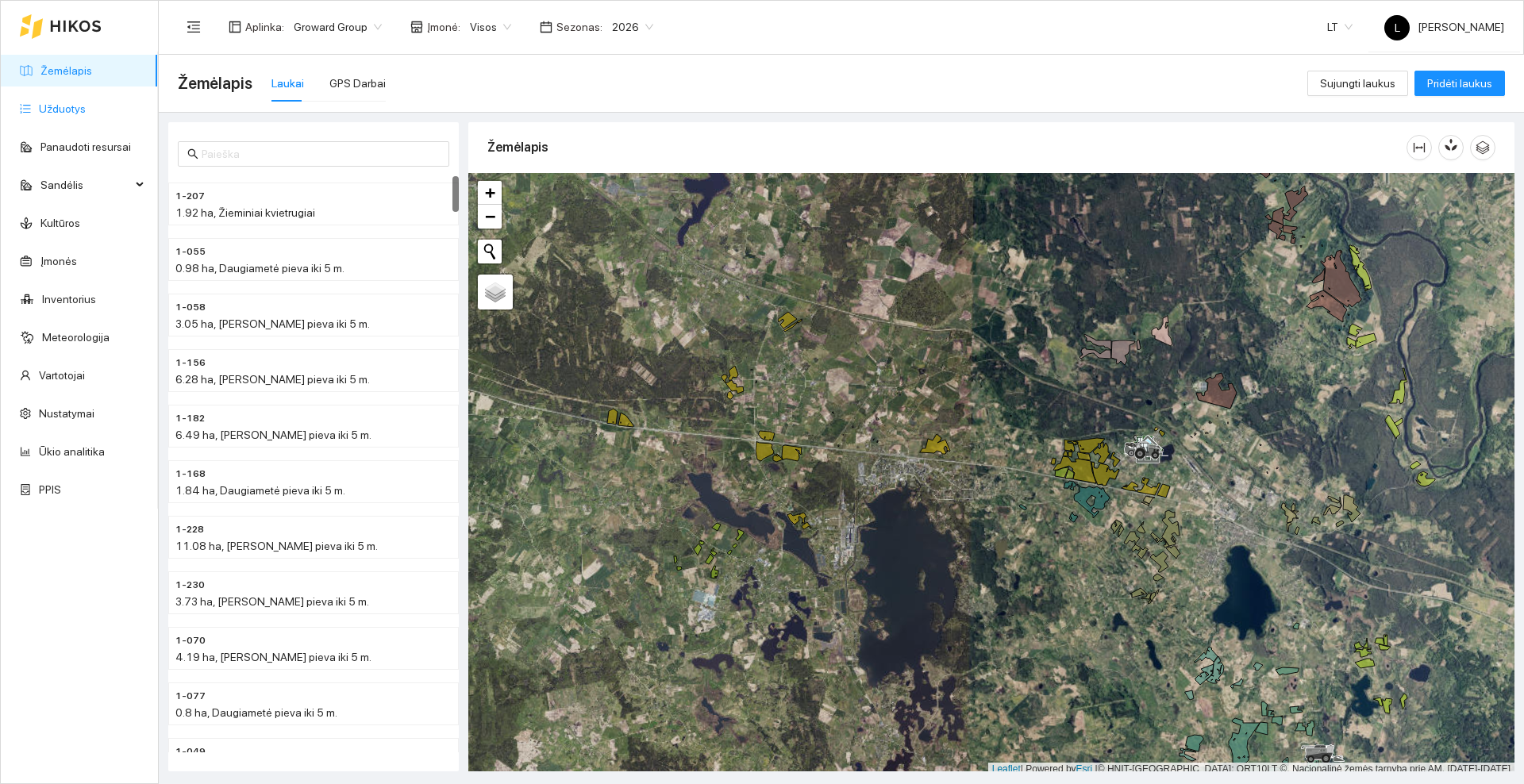
click at [82, 107] on link "Užduotys" at bounding box center [63, 109] width 47 height 13
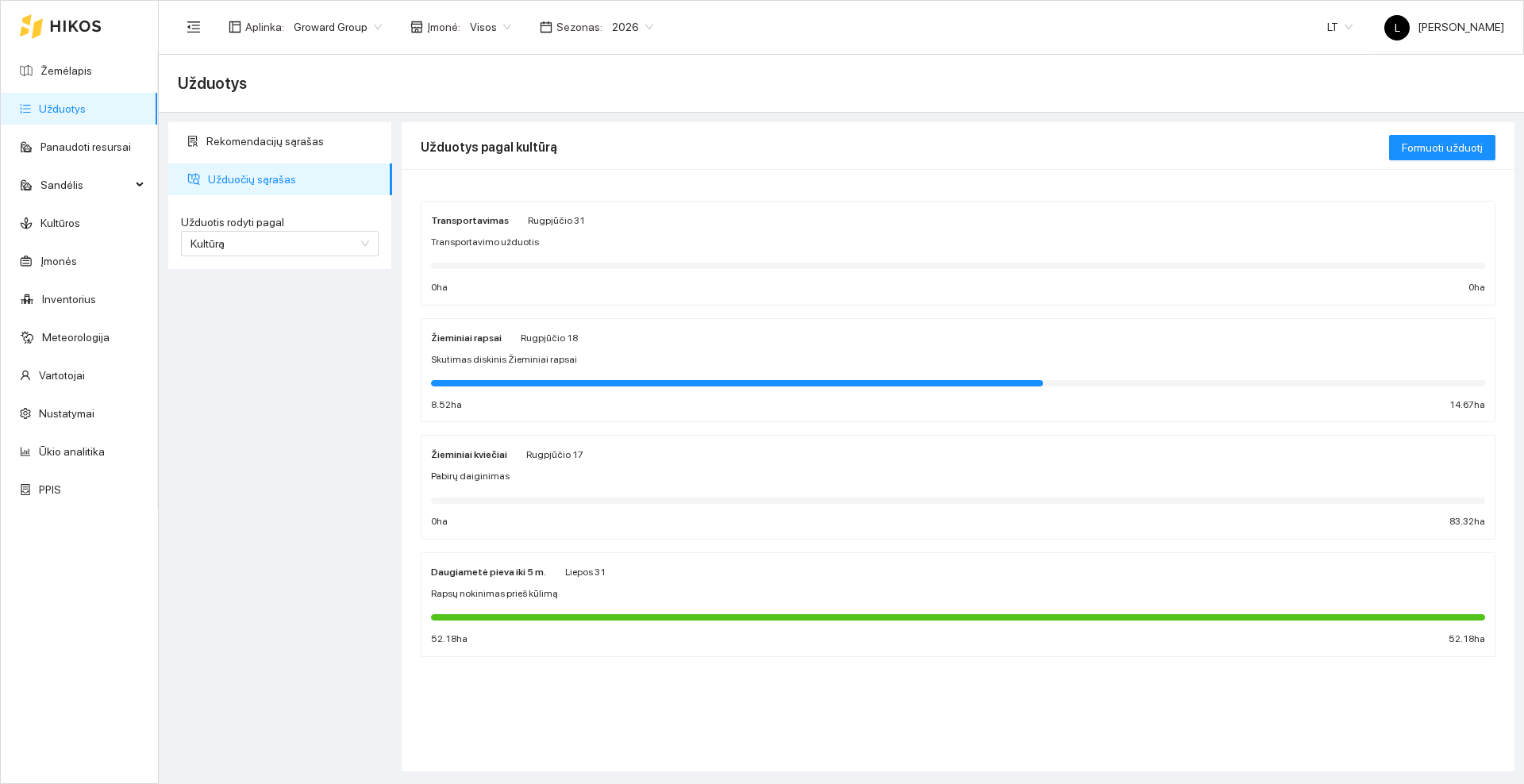
click at [578, 344] on div "Žieminiai rapsai Rugpjūčio 18" at bounding box center [957, 337] width 1054 height 18
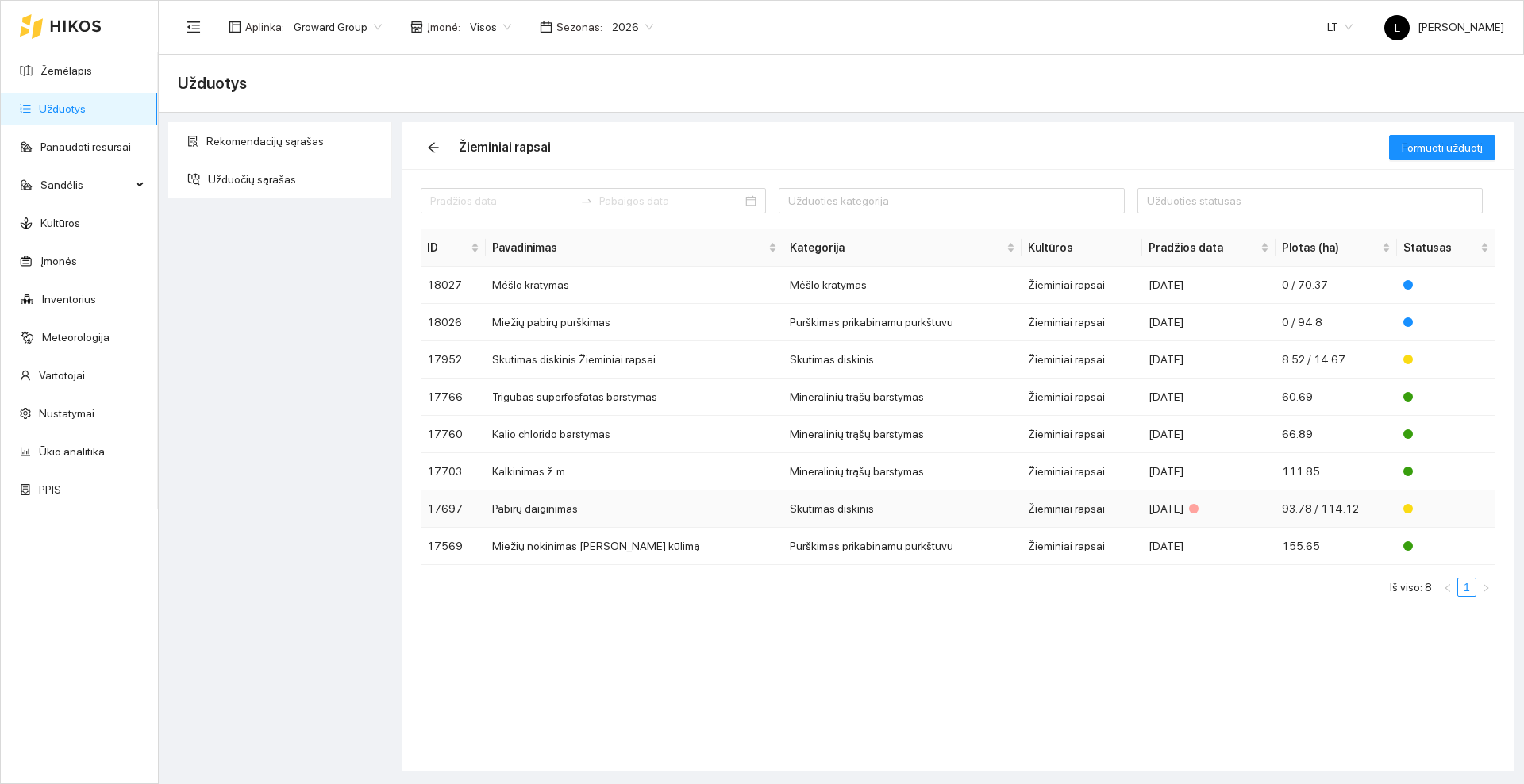
click at [550, 508] on td "Pabirų daiginimas" at bounding box center [635, 510] width 298 height 37
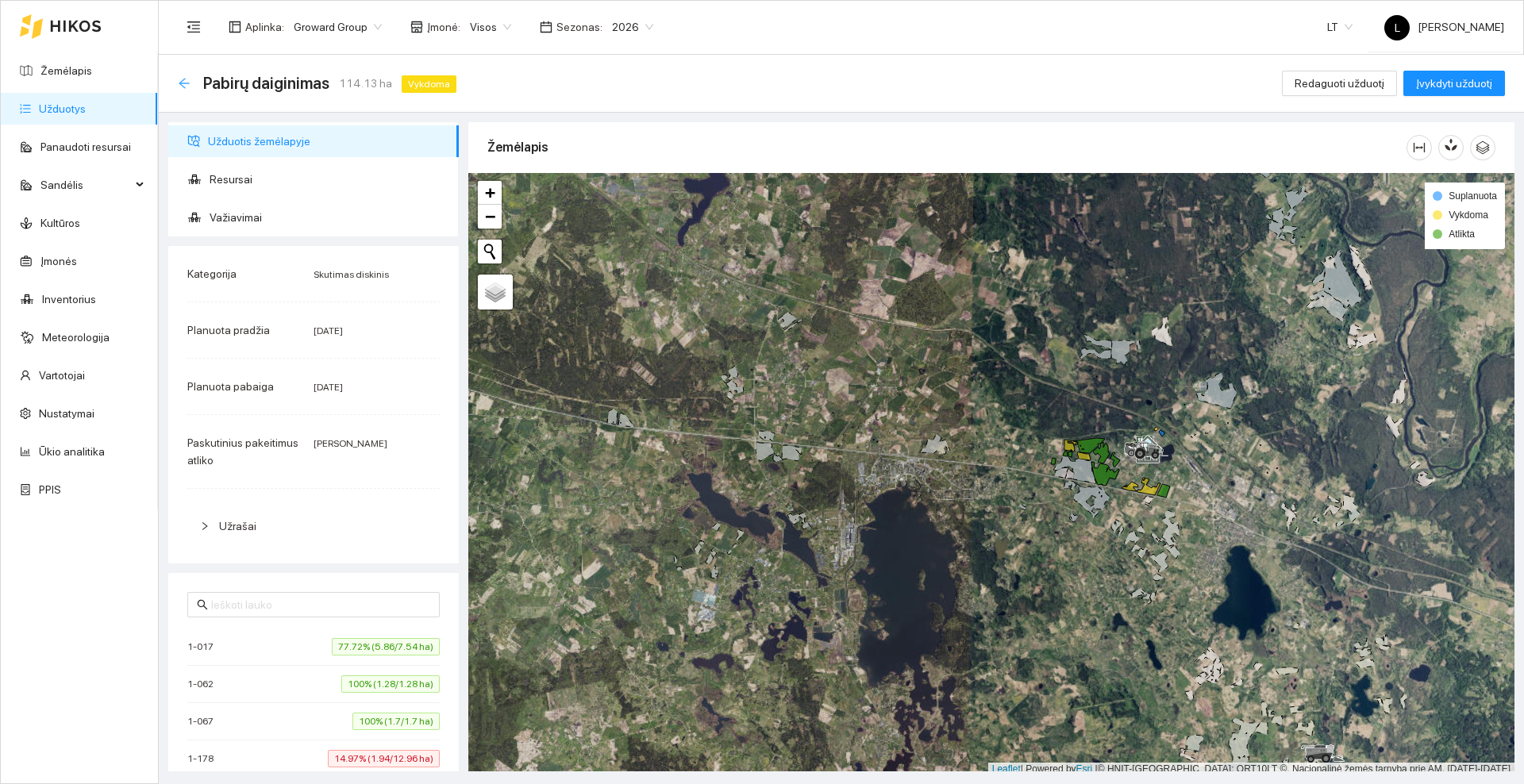
click at [185, 85] on icon "arrow-left" at bounding box center [185, 83] width 13 height 13
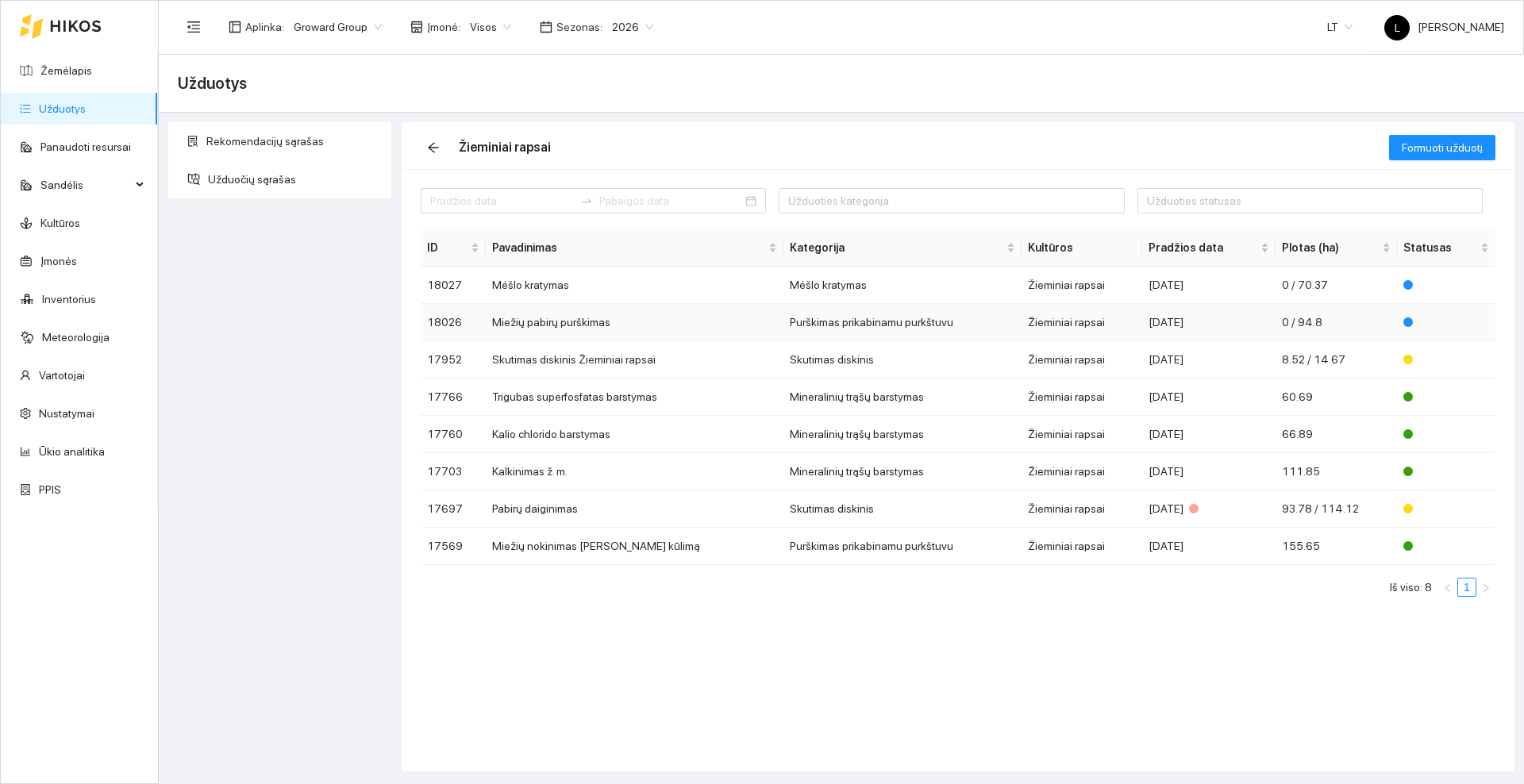
click at [555, 326] on td "Miežių pabirų purškimas" at bounding box center [635, 323] width 298 height 37
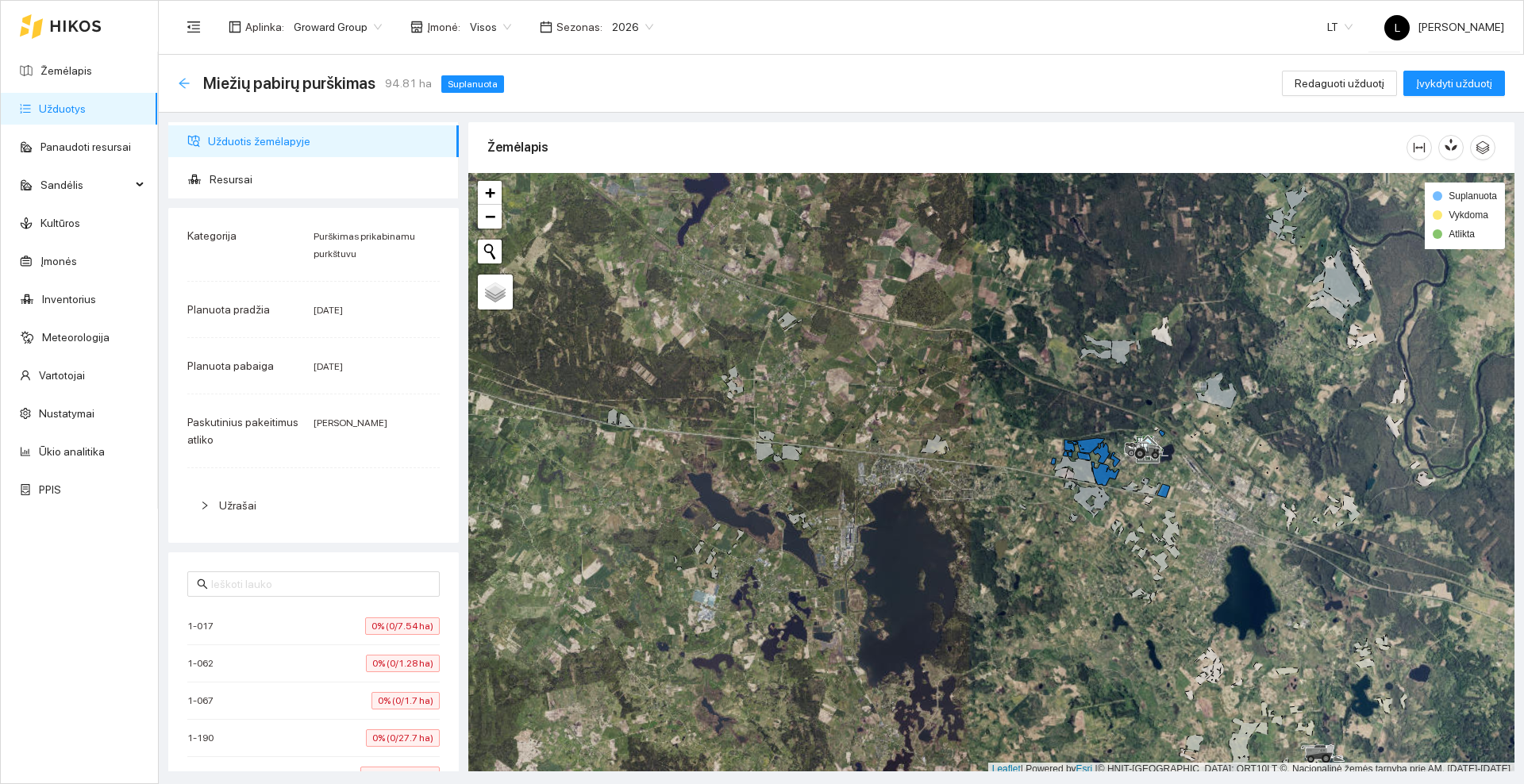
click at [182, 81] on icon "arrow-left" at bounding box center [184, 82] width 10 height 10
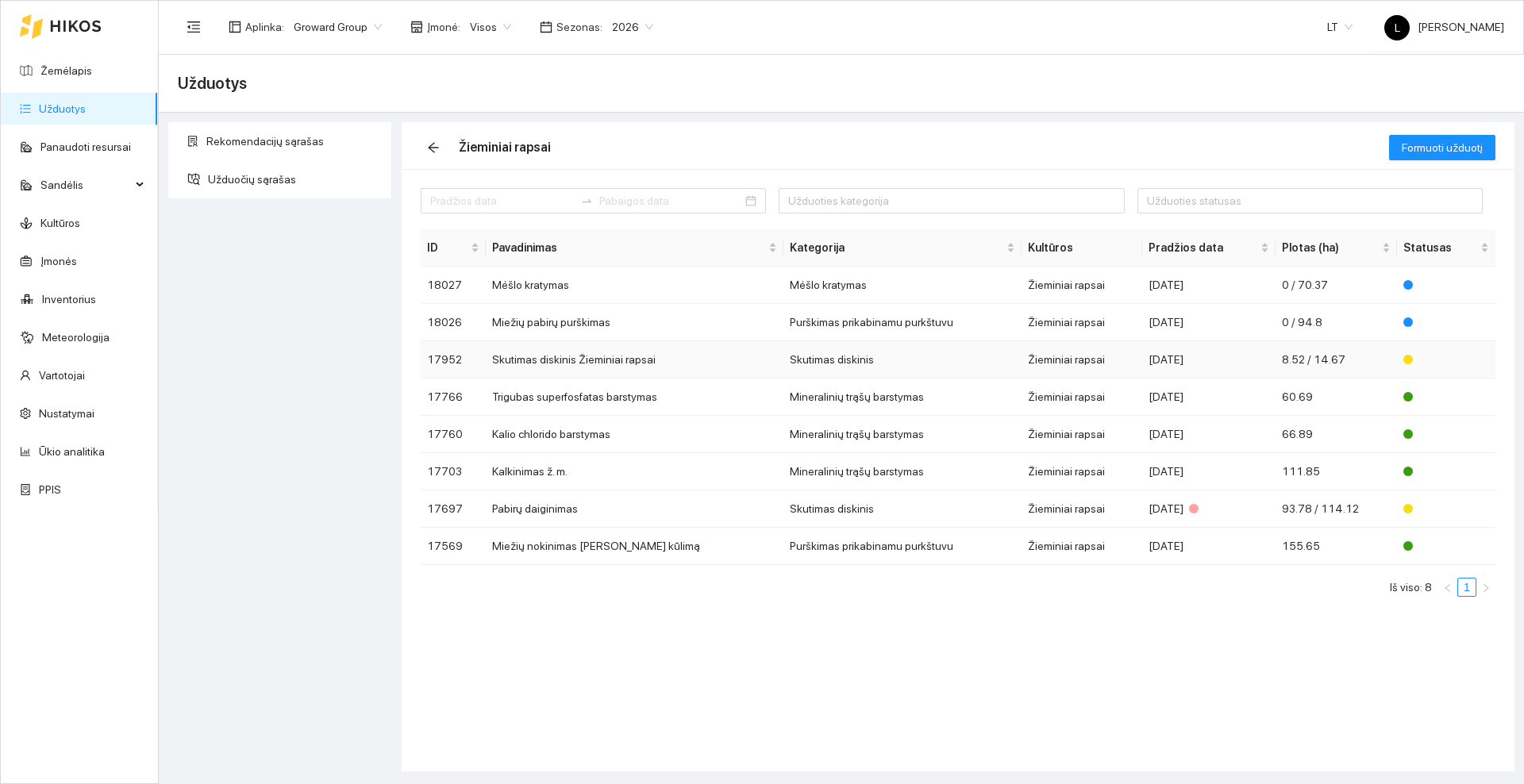
click at [524, 362] on td "Skutimas diskinis Žieminiai rapsai" at bounding box center [635, 360] width 298 height 37
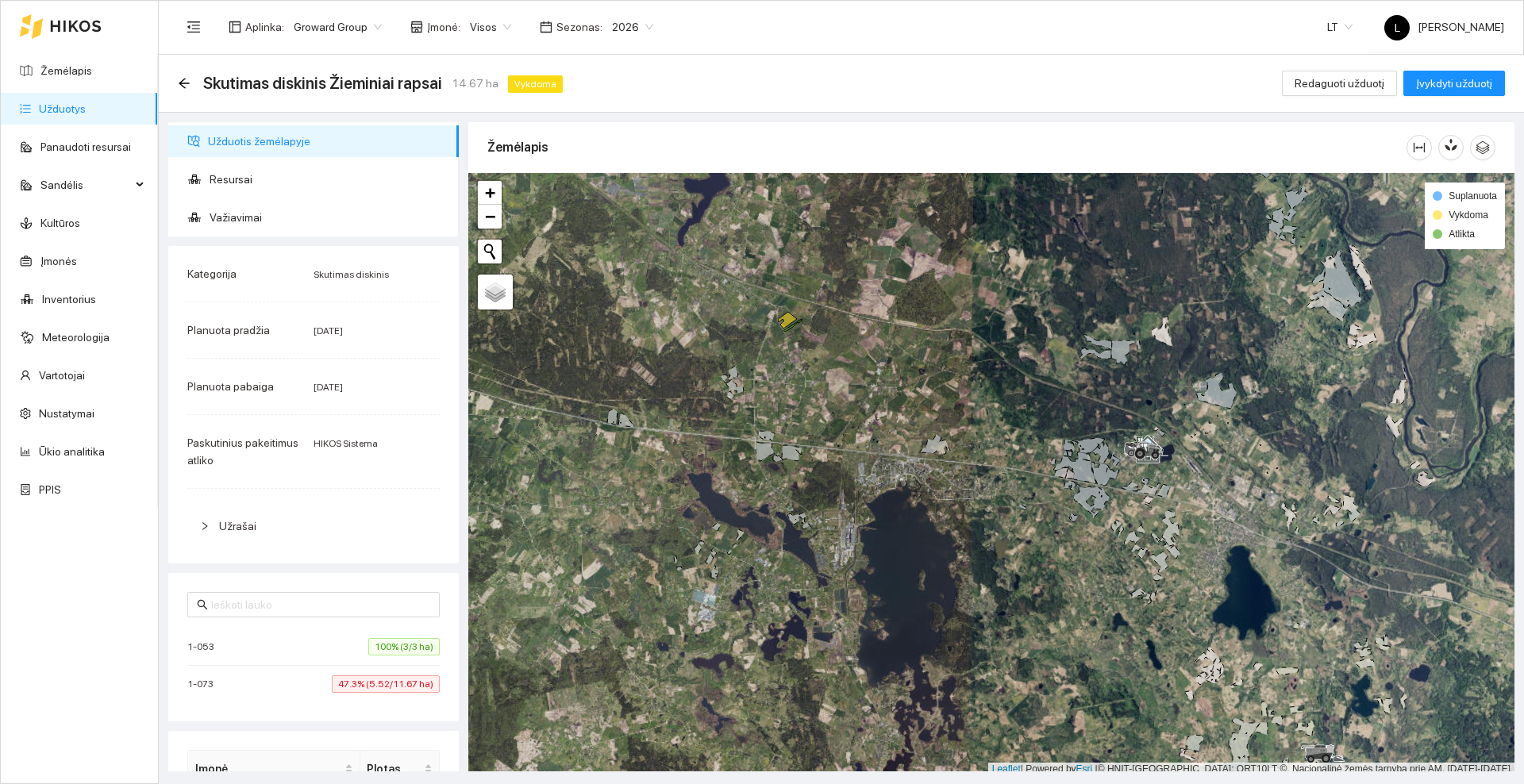
click at [66, 31] on icon at bounding box center [75, 26] width 52 height 13
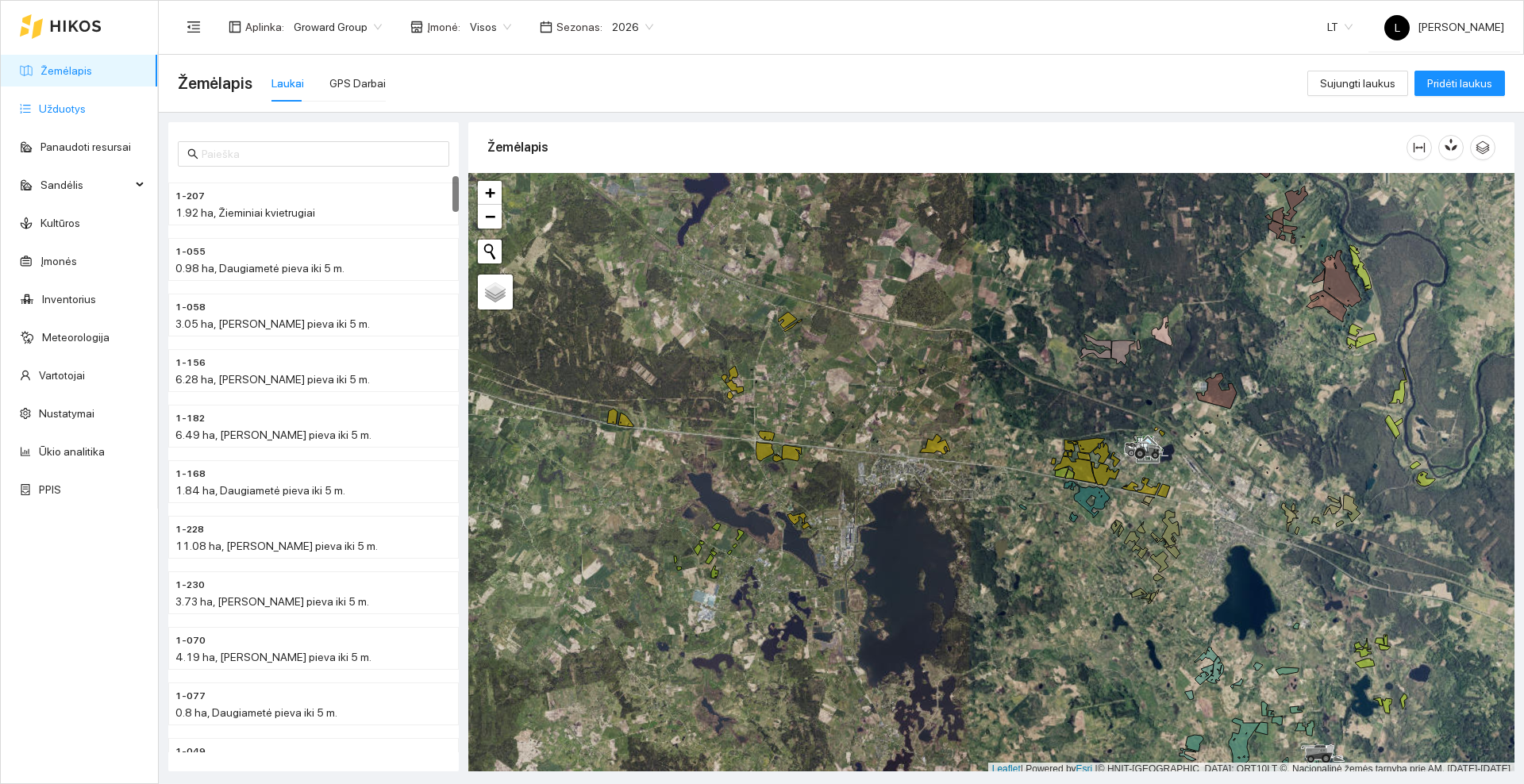
click at [43, 112] on link "Užduotys" at bounding box center [63, 109] width 47 height 13
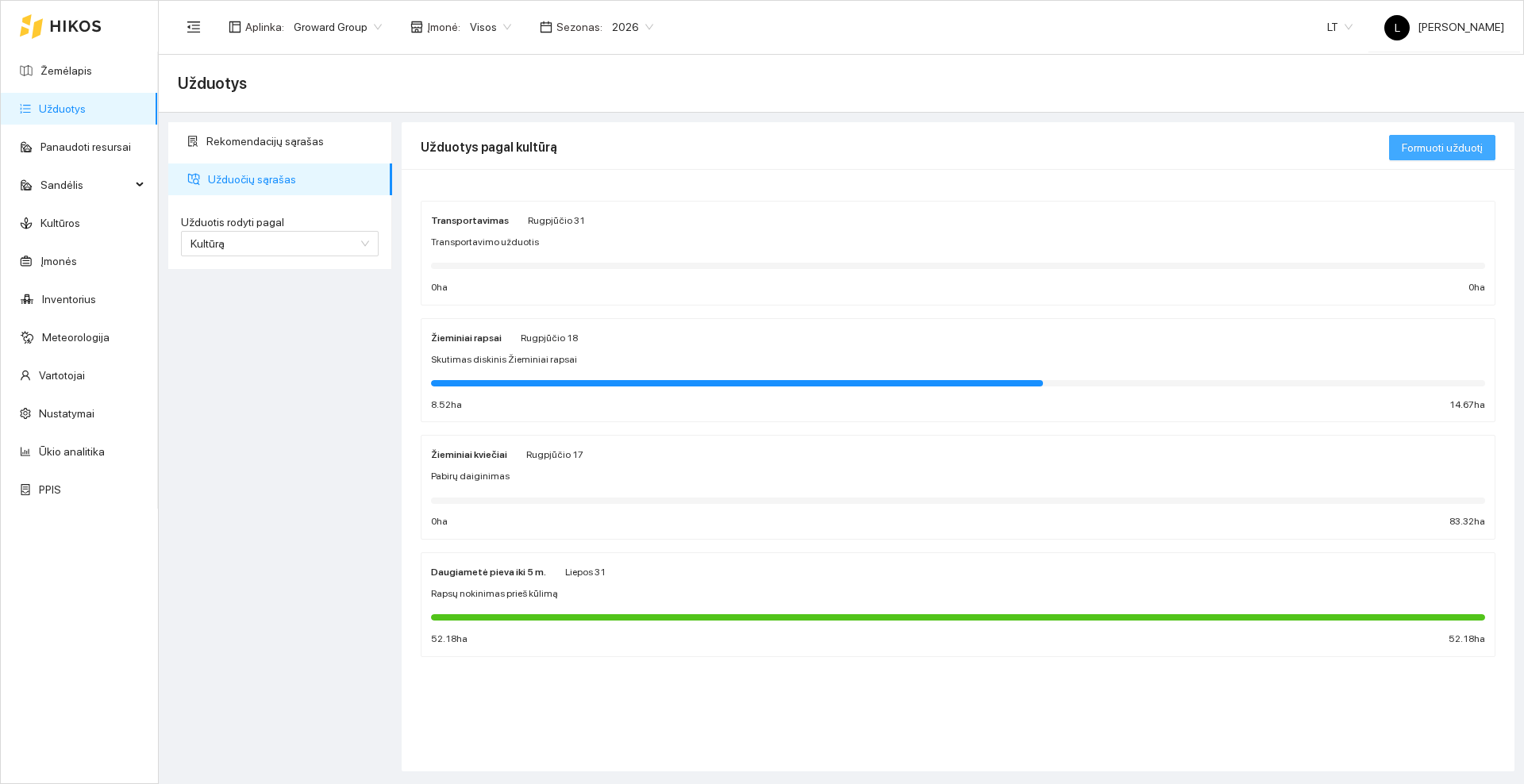
click at [1439, 146] on span "Formuoti užduotį" at bounding box center [1443, 147] width 81 height 18
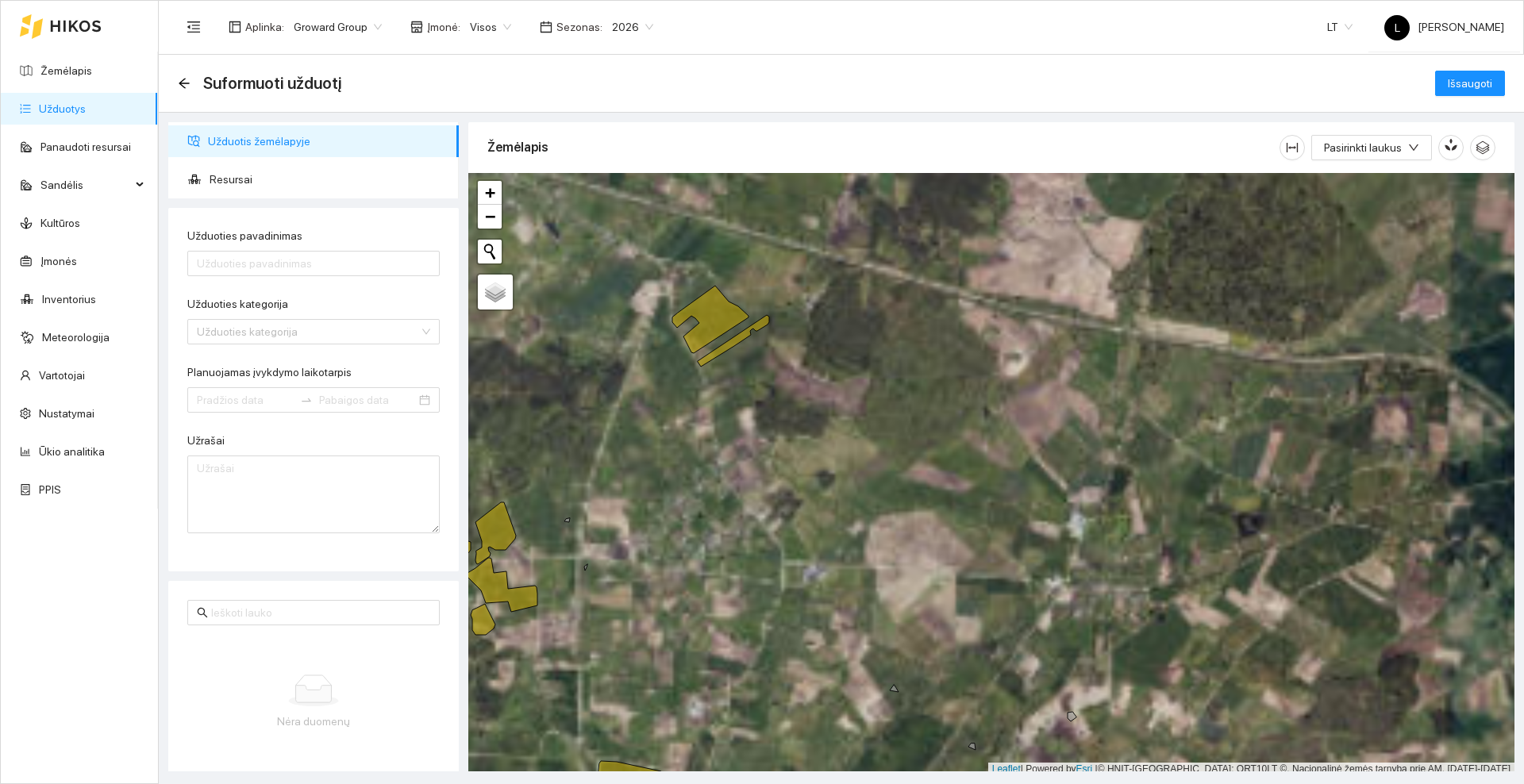
scroll to position [5, 0]
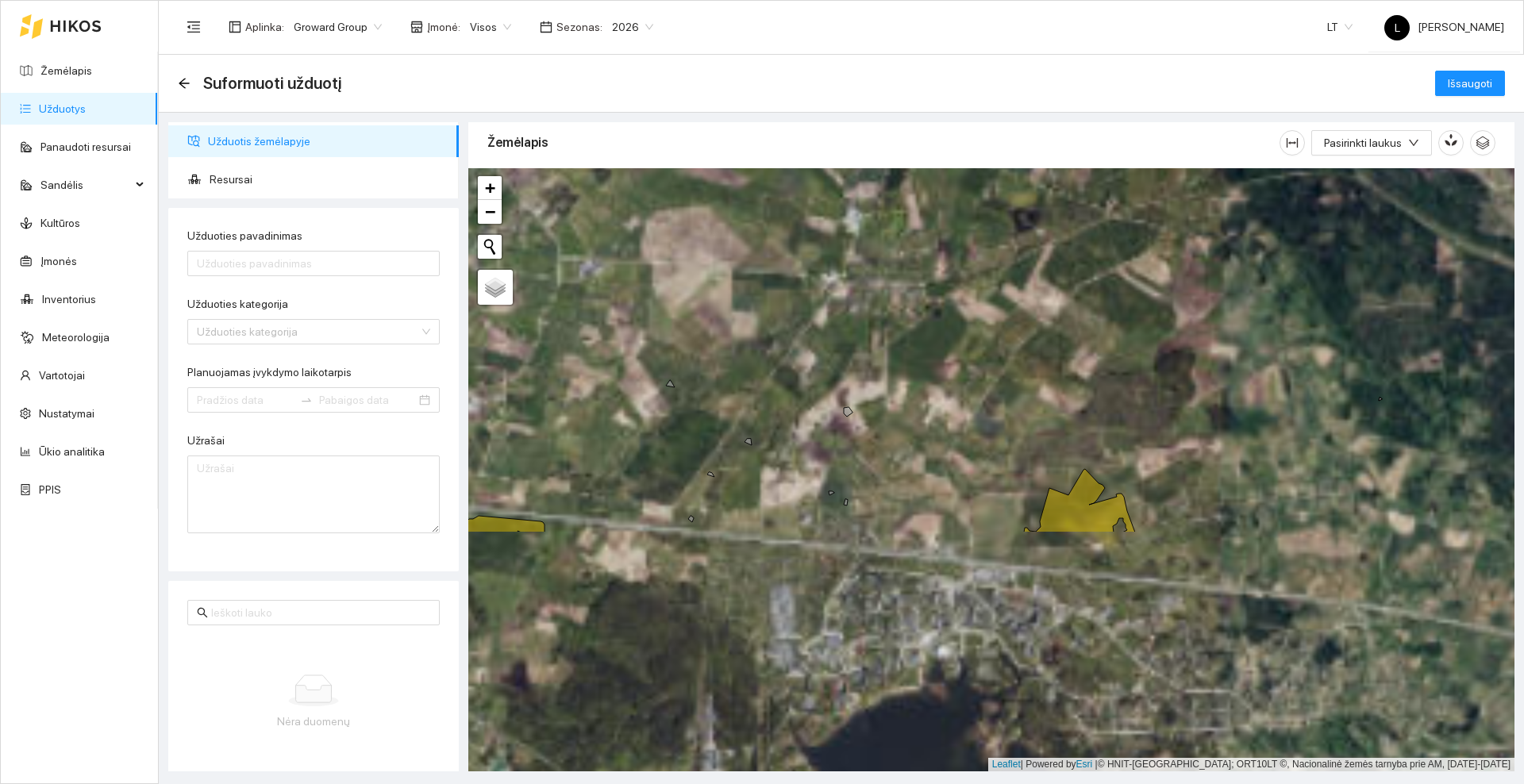
drag, startPoint x: 732, startPoint y: 307, endPoint x: 791, endPoint y: 348, distance: 71.8
click at [727, 297] on div at bounding box center [991, 470] width 1046 height 603
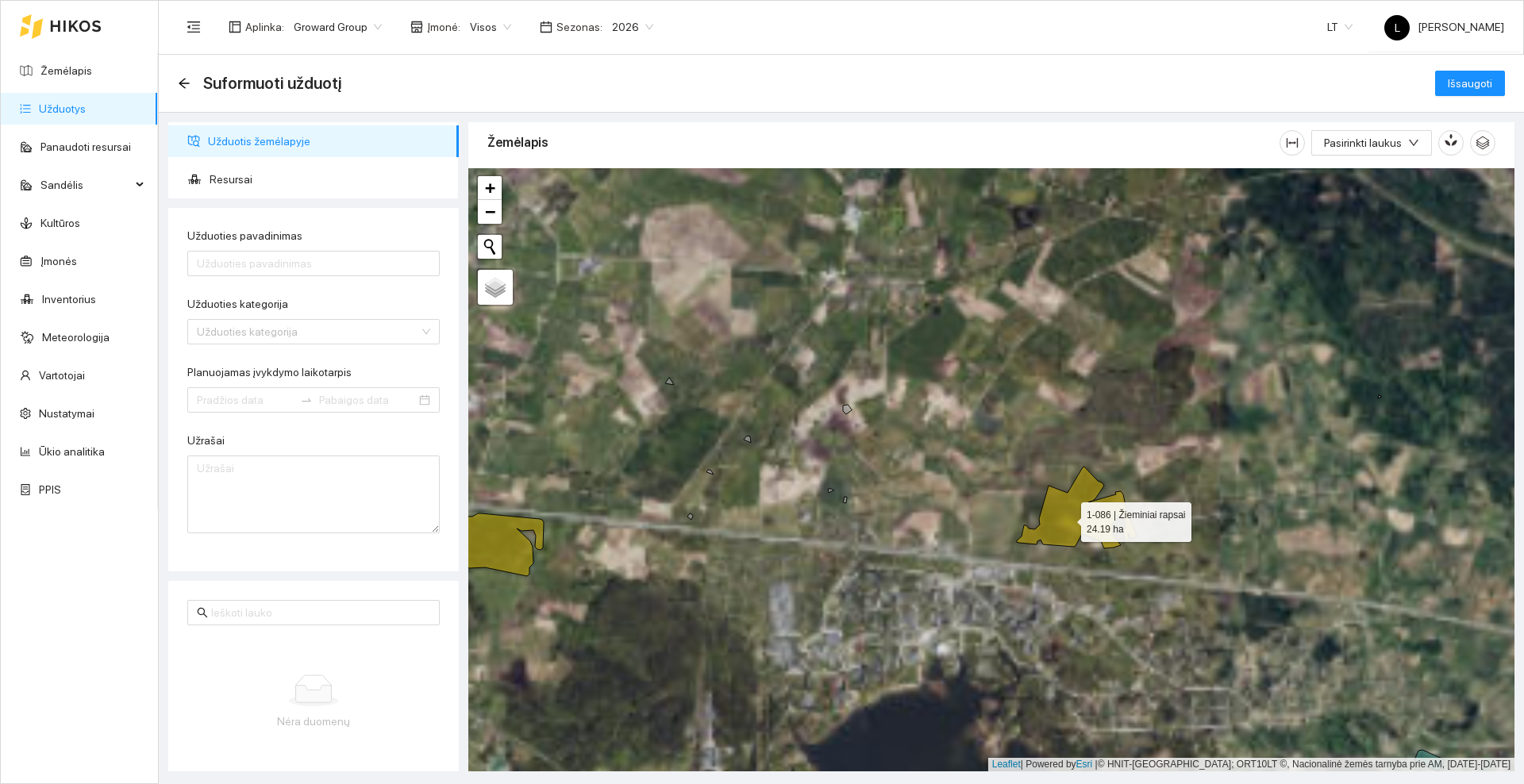
click at [1072, 519] on icon at bounding box center [1077, 507] width 120 height 81
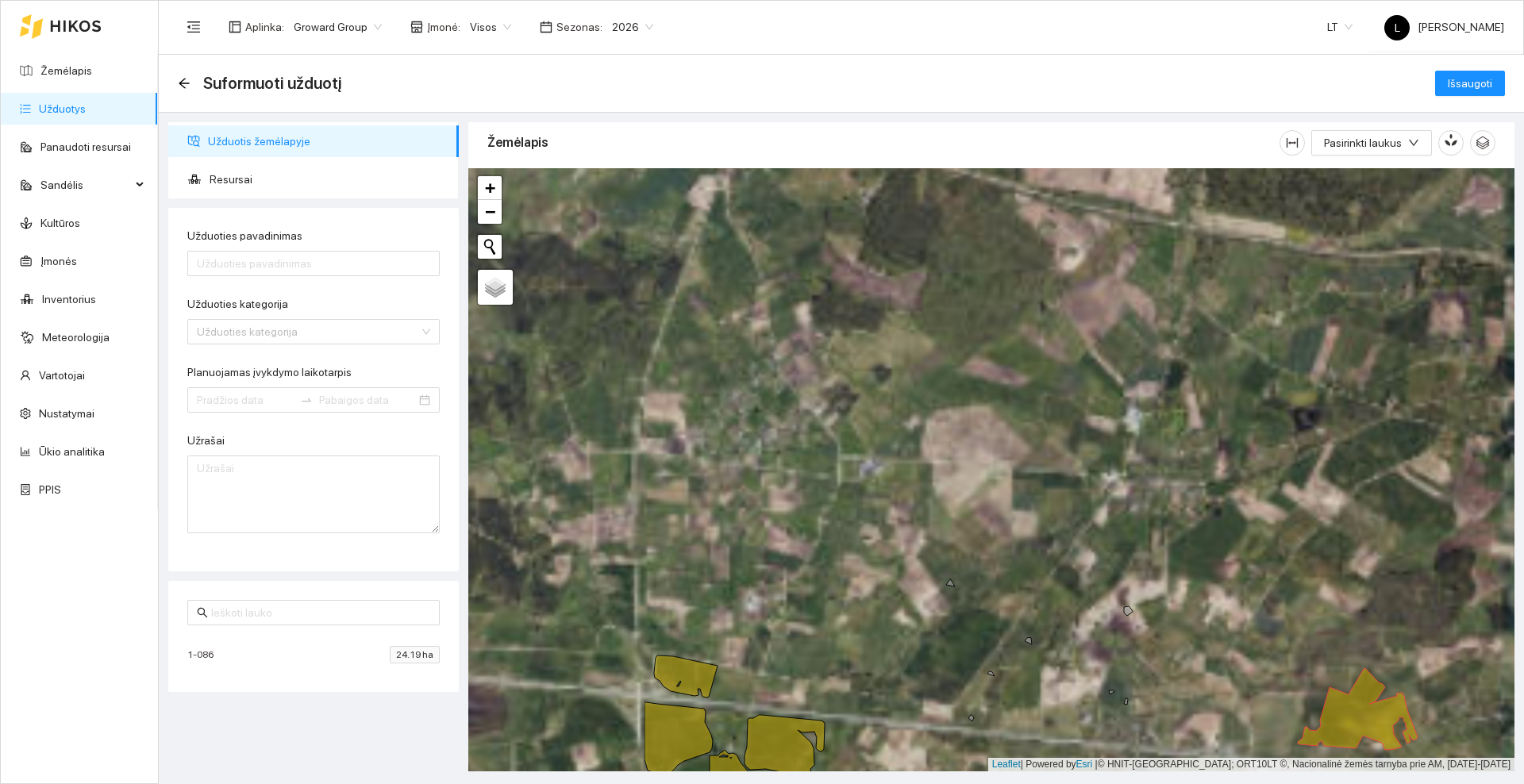
drag, startPoint x: 821, startPoint y: 304, endPoint x: 1113, endPoint y: 506, distance: 355.1
click at [1119, 516] on div at bounding box center [991, 470] width 1046 height 603
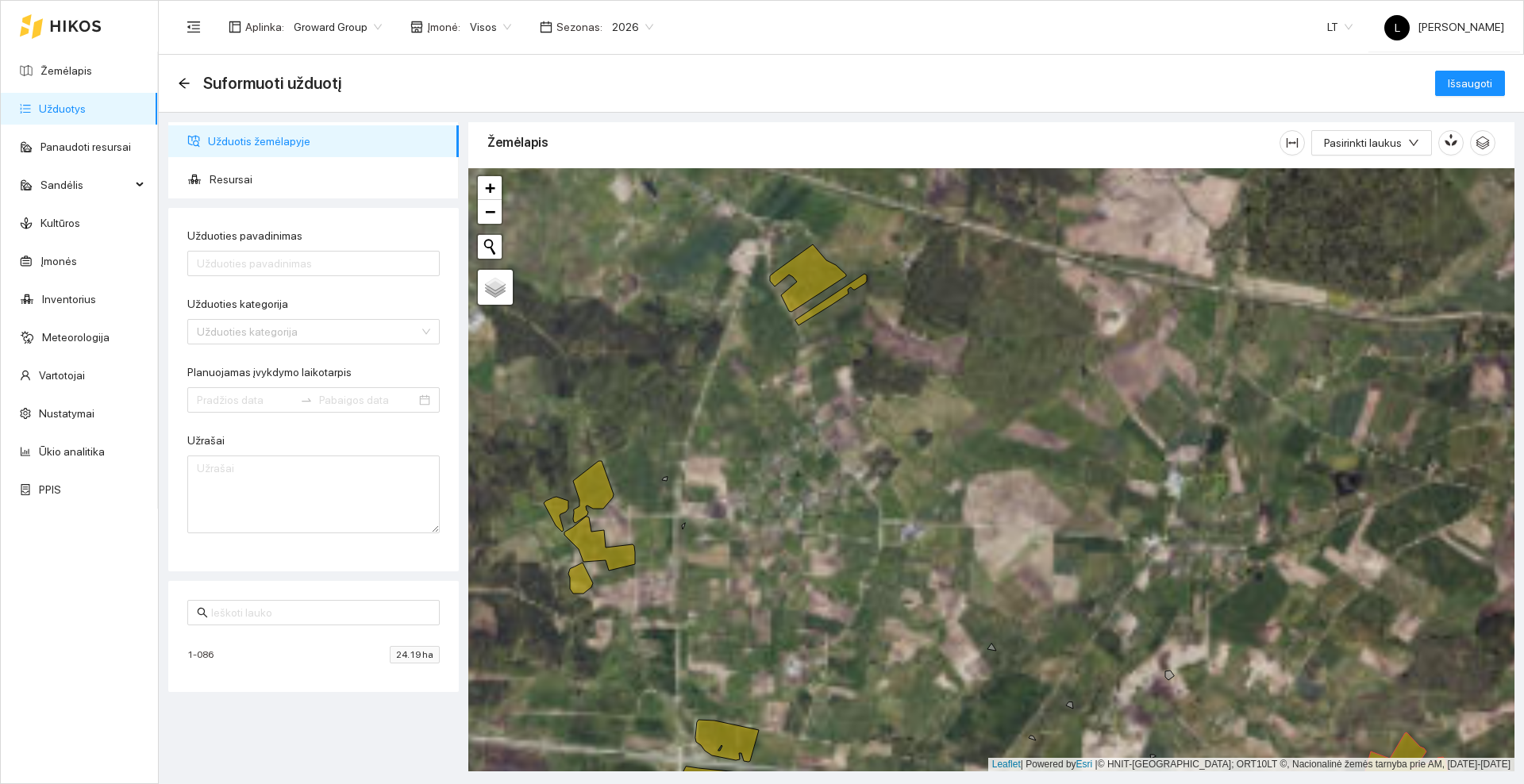
drag, startPoint x: 865, startPoint y: 284, endPoint x: 913, endPoint y: 369, distance: 97.6
click at [913, 369] on div at bounding box center [991, 470] width 1046 height 603
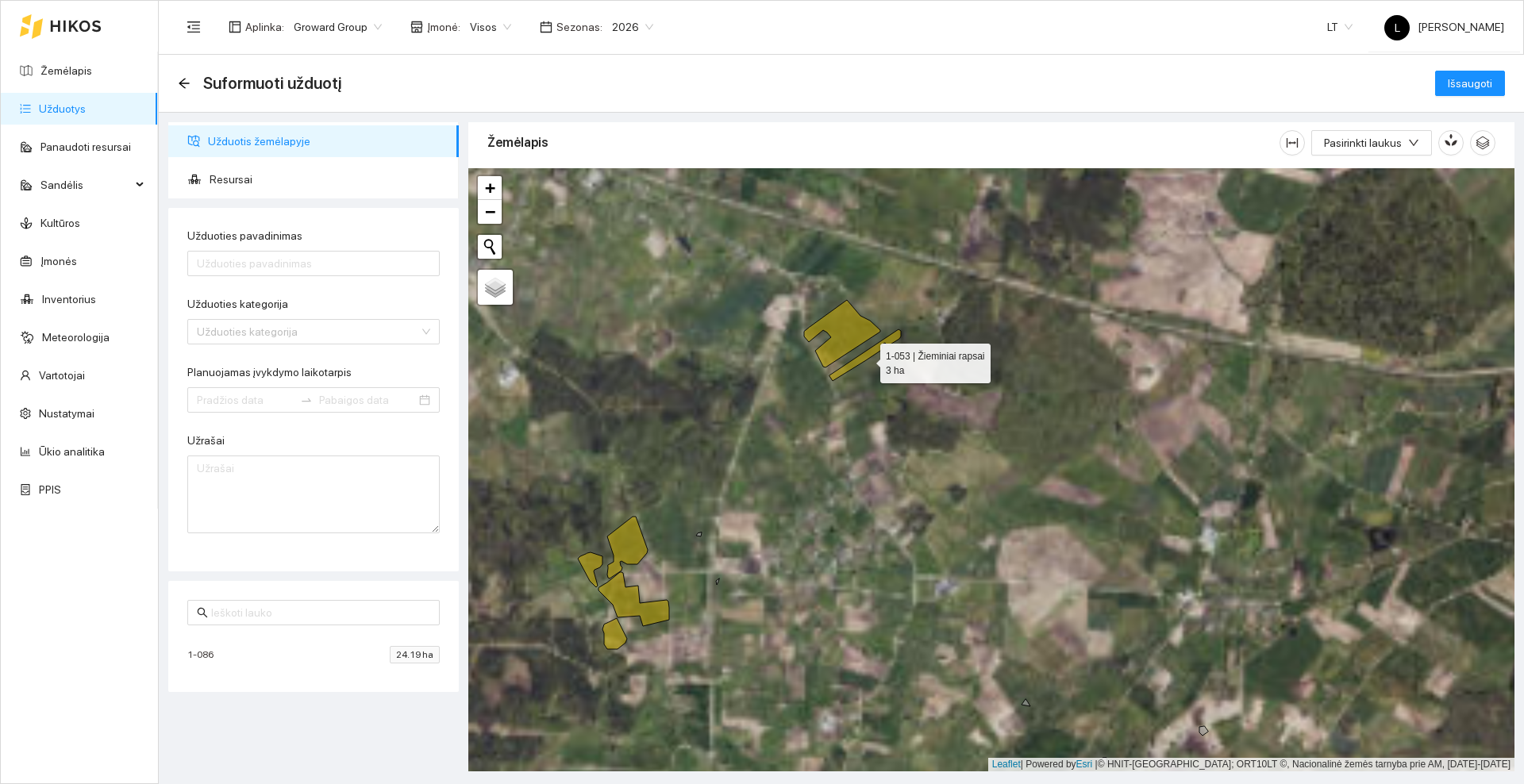
click at [866, 359] on icon at bounding box center [866, 355] width 71 height 52
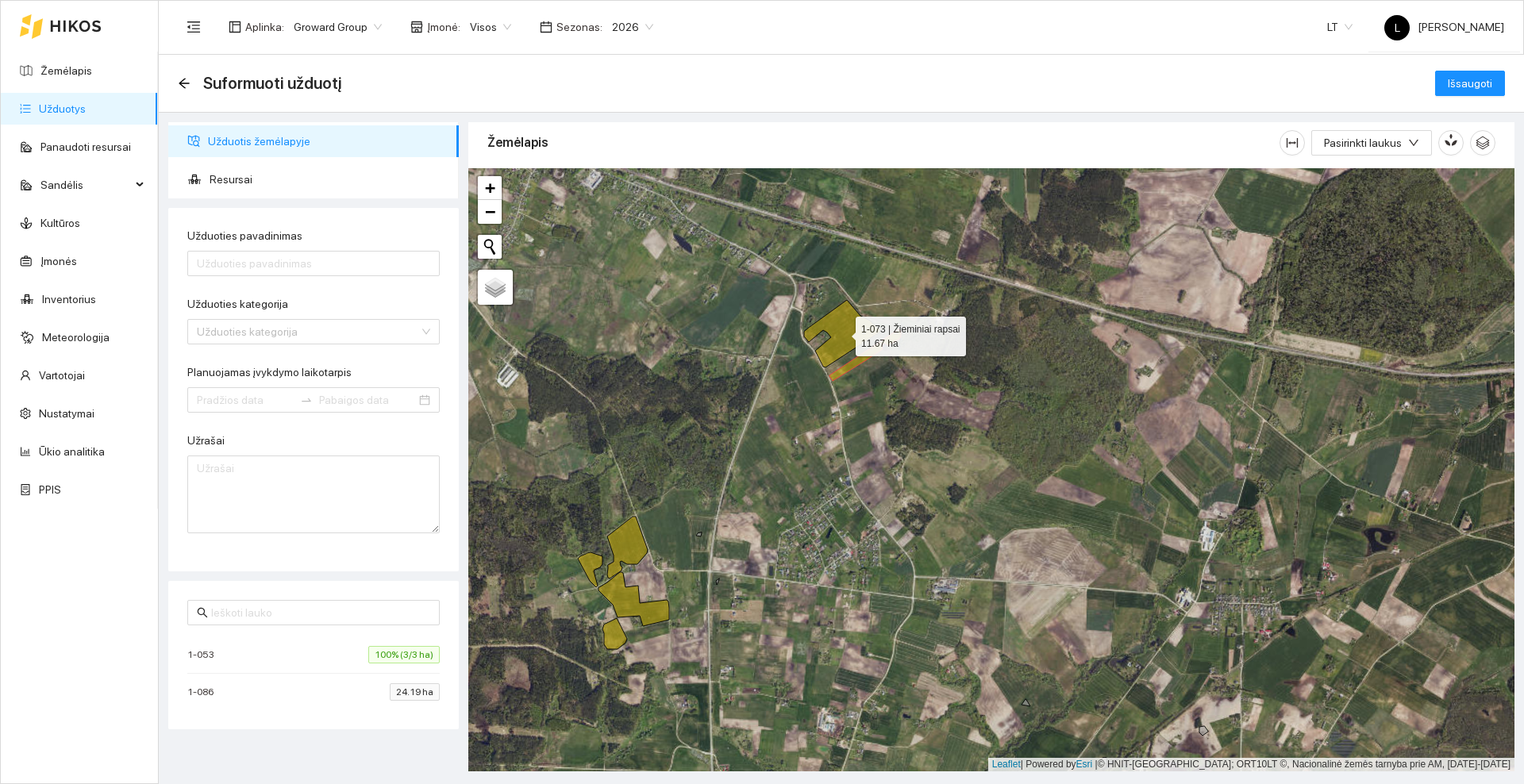
click at [842, 328] on icon at bounding box center [841, 333] width 76 height 67
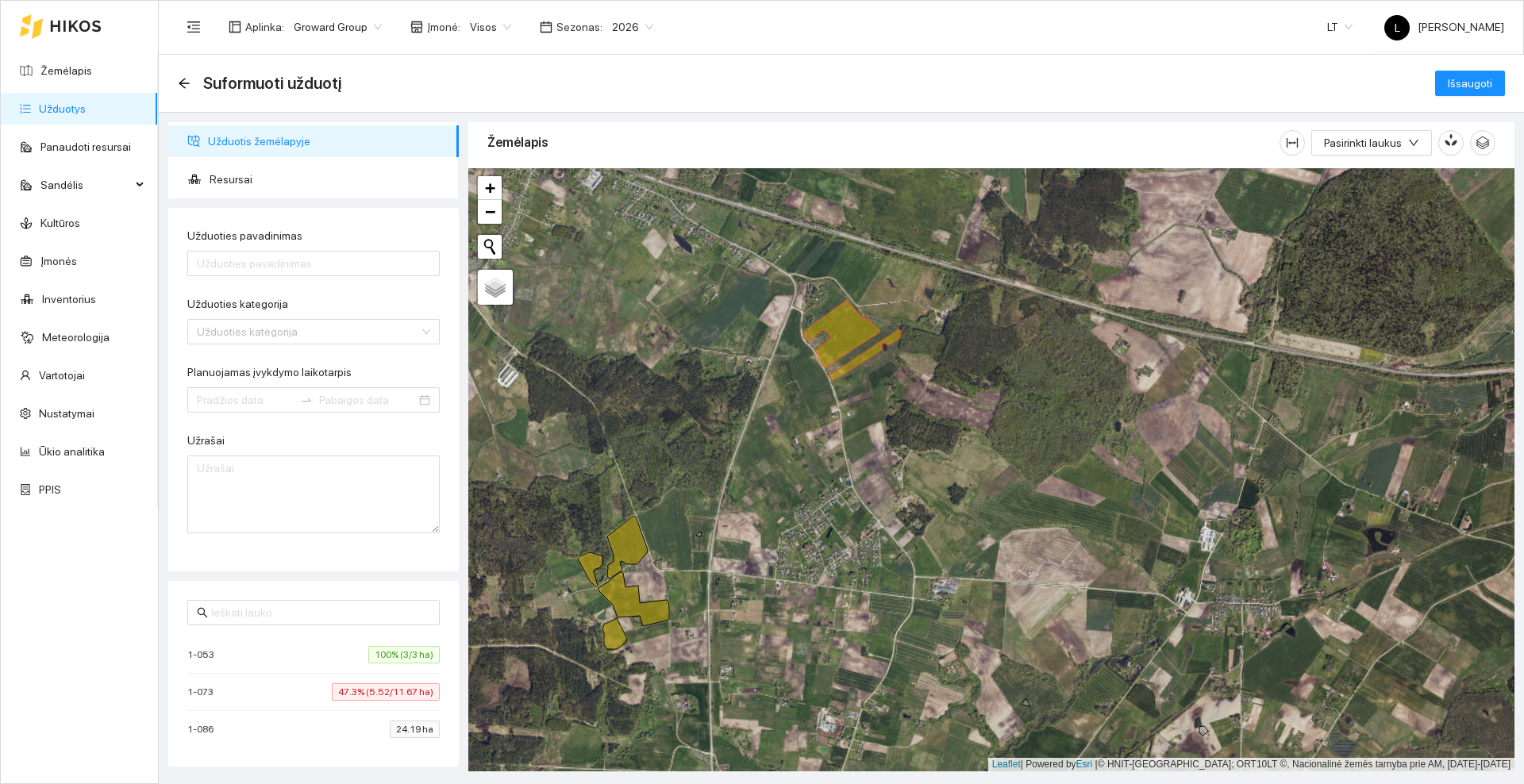
drag, startPoint x: 793, startPoint y: 365, endPoint x: 834, endPoint y: 284, distance: 90.8
click at [831, 291] on div at bounding box center [991, 470] width 1046 height 603
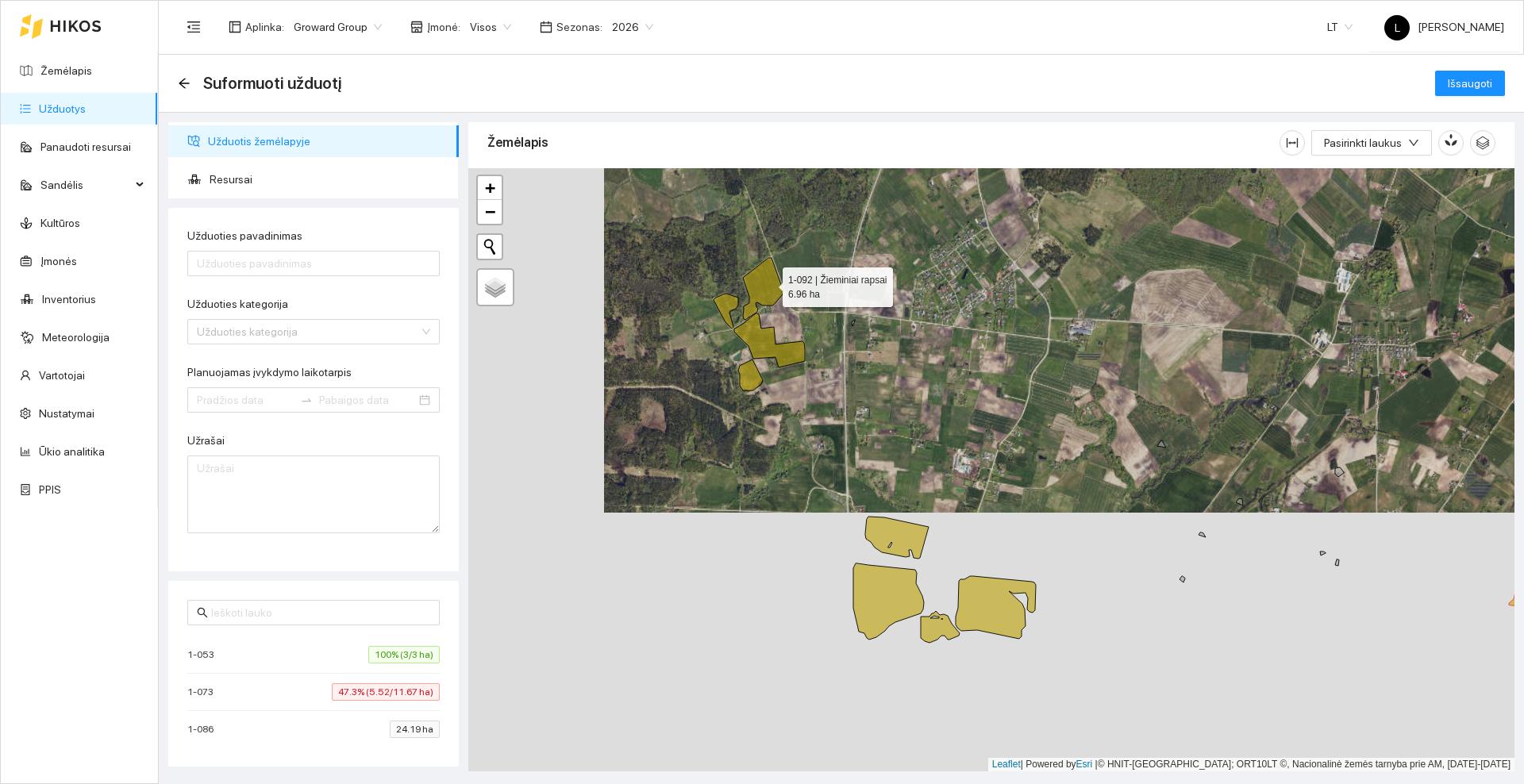
click at [768, 284] on icon at bounding box center [762, 288] width 40 height 62
click at [724, 304] on icon at bounding box center [726, 311] width 24 height 35
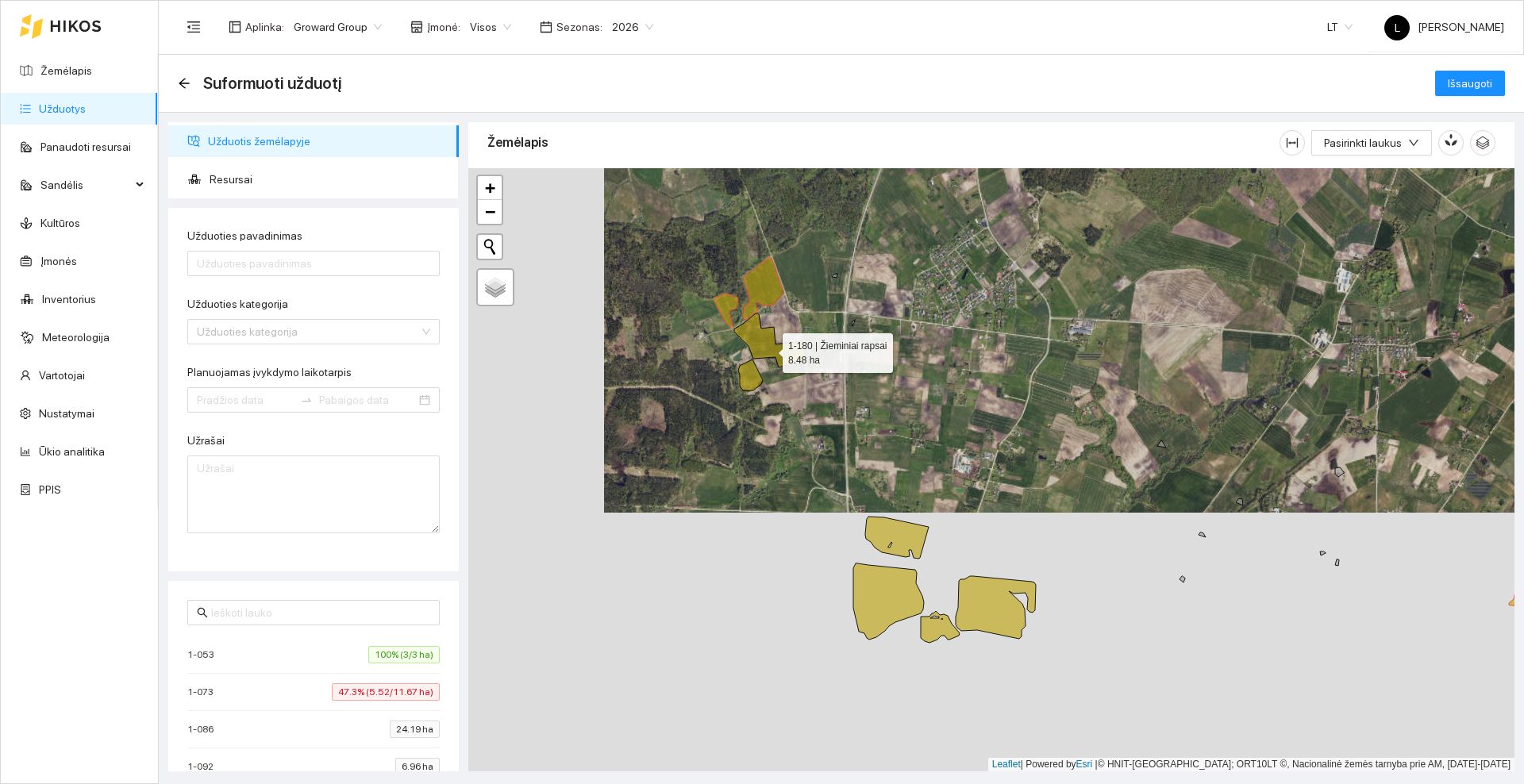
click at [768, 349] on icon at bounding box center [769, 341] width 70 height 54
click at [757, 372] on icon at bounding box center [750, 375] width 24 height 31
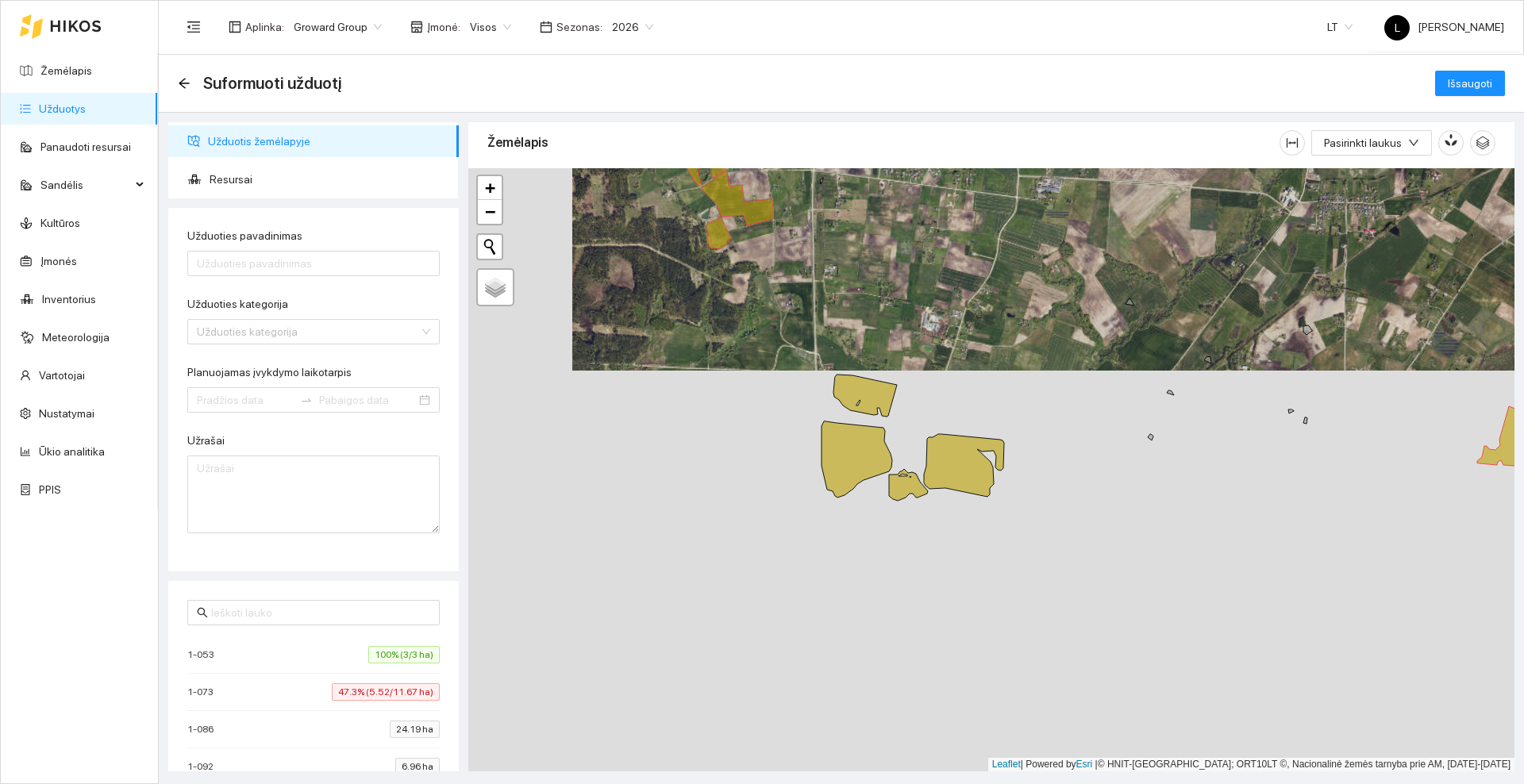
drag, startPoint x: 896, startPoint y: 392, endPoint x: 881, endPoint y: 346, distance: 48.4
click at [881, 346] on div at bounding box center [991, 470] width 1046 height 603
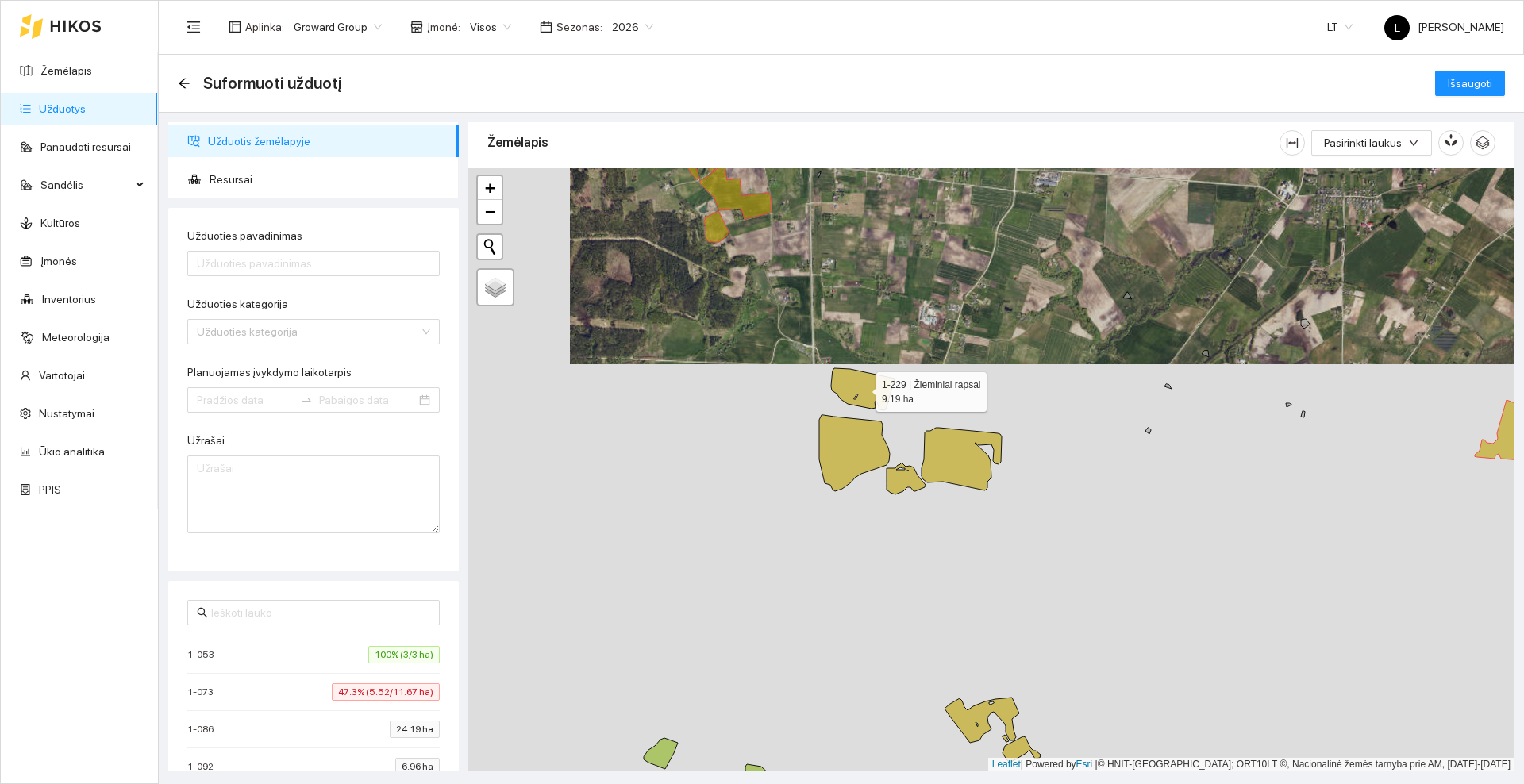
click at [860, 391] on icon at bounding box center [863, 389] width 64 height 42
click at [859, 456] on icon at bounding box center [854, 452] width 70 height 76
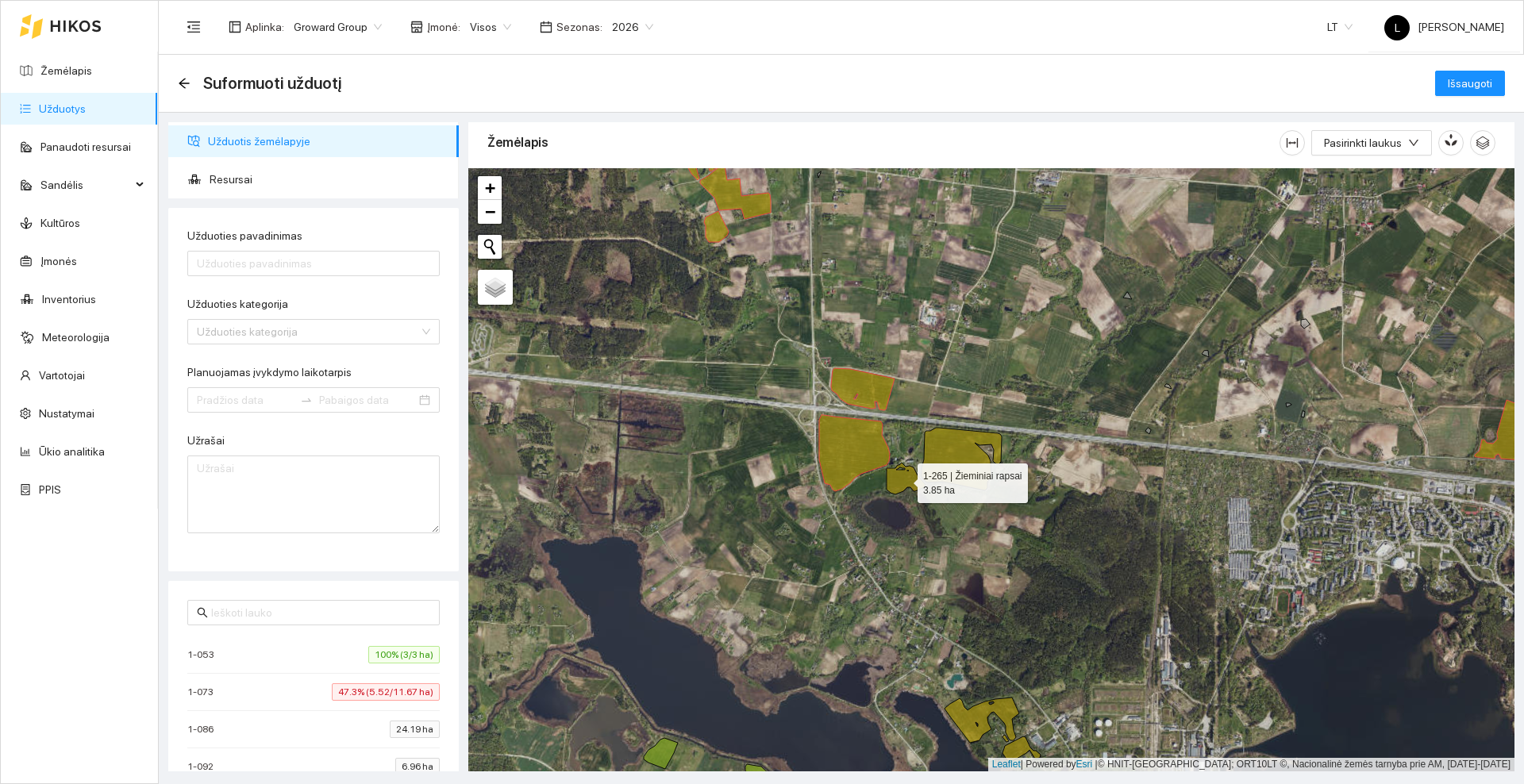
click at [908, 477] on icon at bounding box center [907, 479] width 39 height 32
click at [946, 456] on icon at bounding box center [962, 459] width 81 height 63
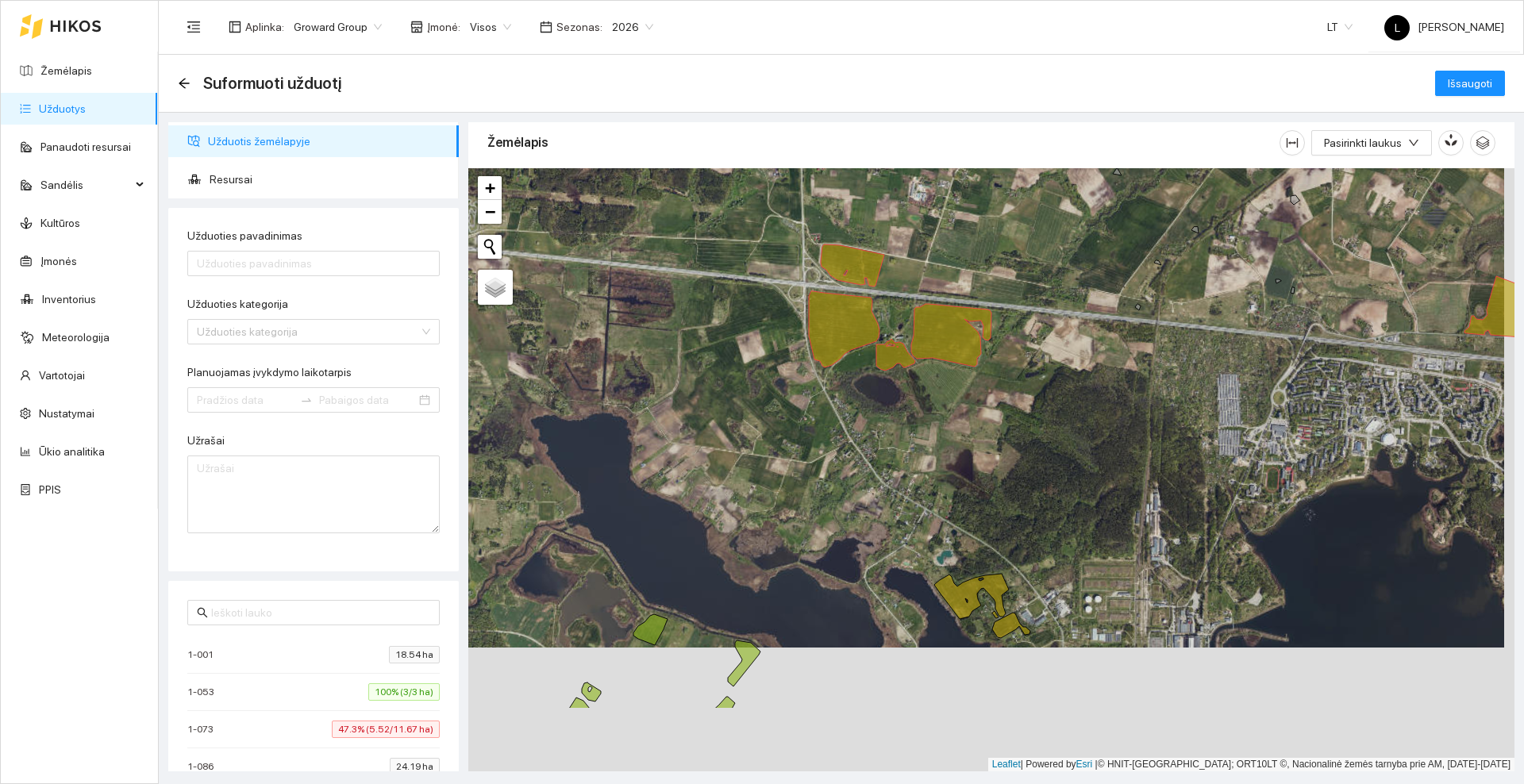
drag, startPoint x: 1050, startPoint y: 507, endPoint x: 1036, endPoint y: 369, distance: 138.7
click at [1036, 369] on div at bounding box center [991, 470] width 1046 height 603
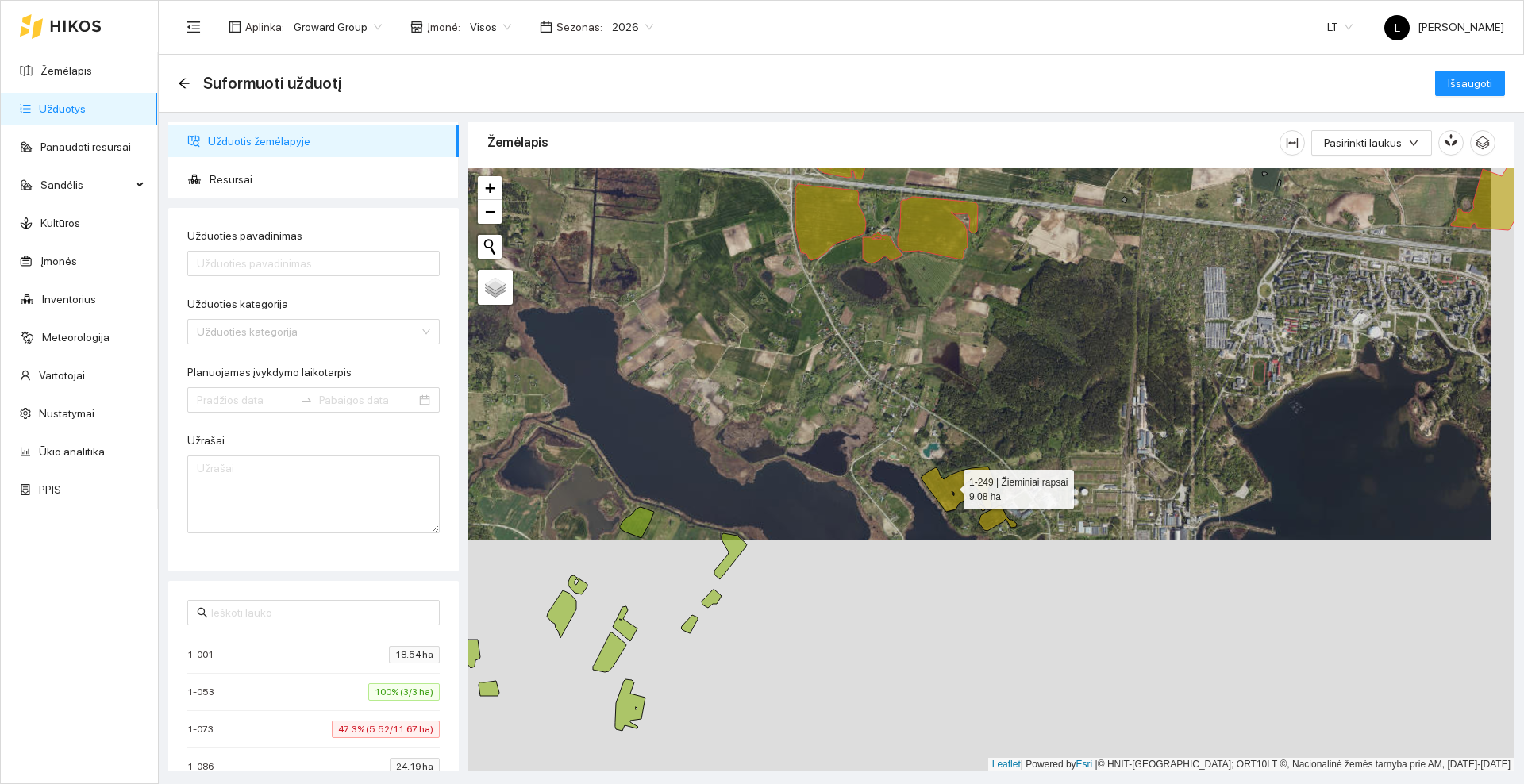
click at [950, 487] on icon at bounding box center [958, 489] width 75 height 45
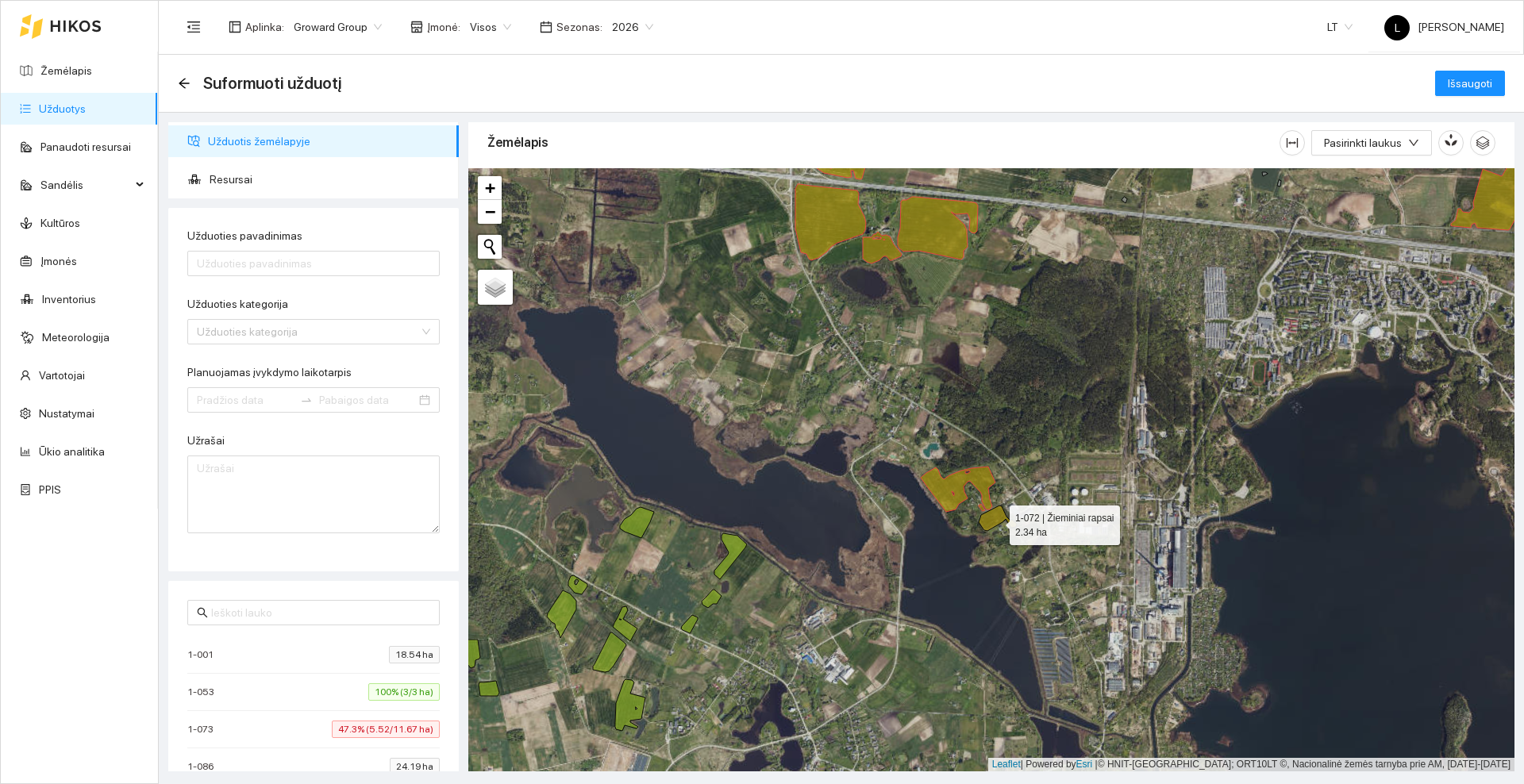
click at [996, 523] on icon at bounding box center [998, 518] width 38 height 25
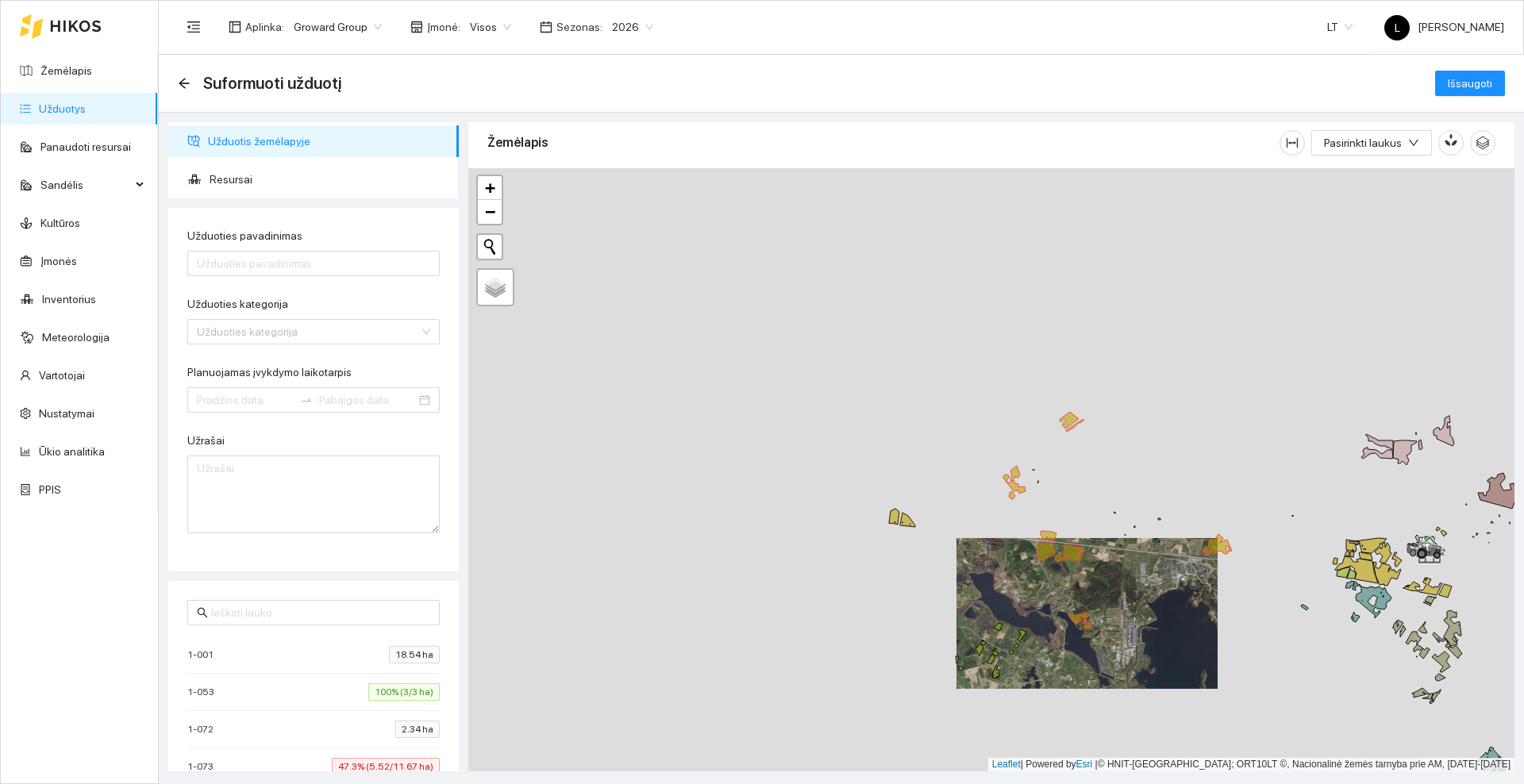
drag, startPoint x: 726, startPoint y: 335, endPoint x: 961, endPoint y: 518, distance: 297.8
click at [961, 518] on div at bounding box center [991, 470] width 1046 height 603
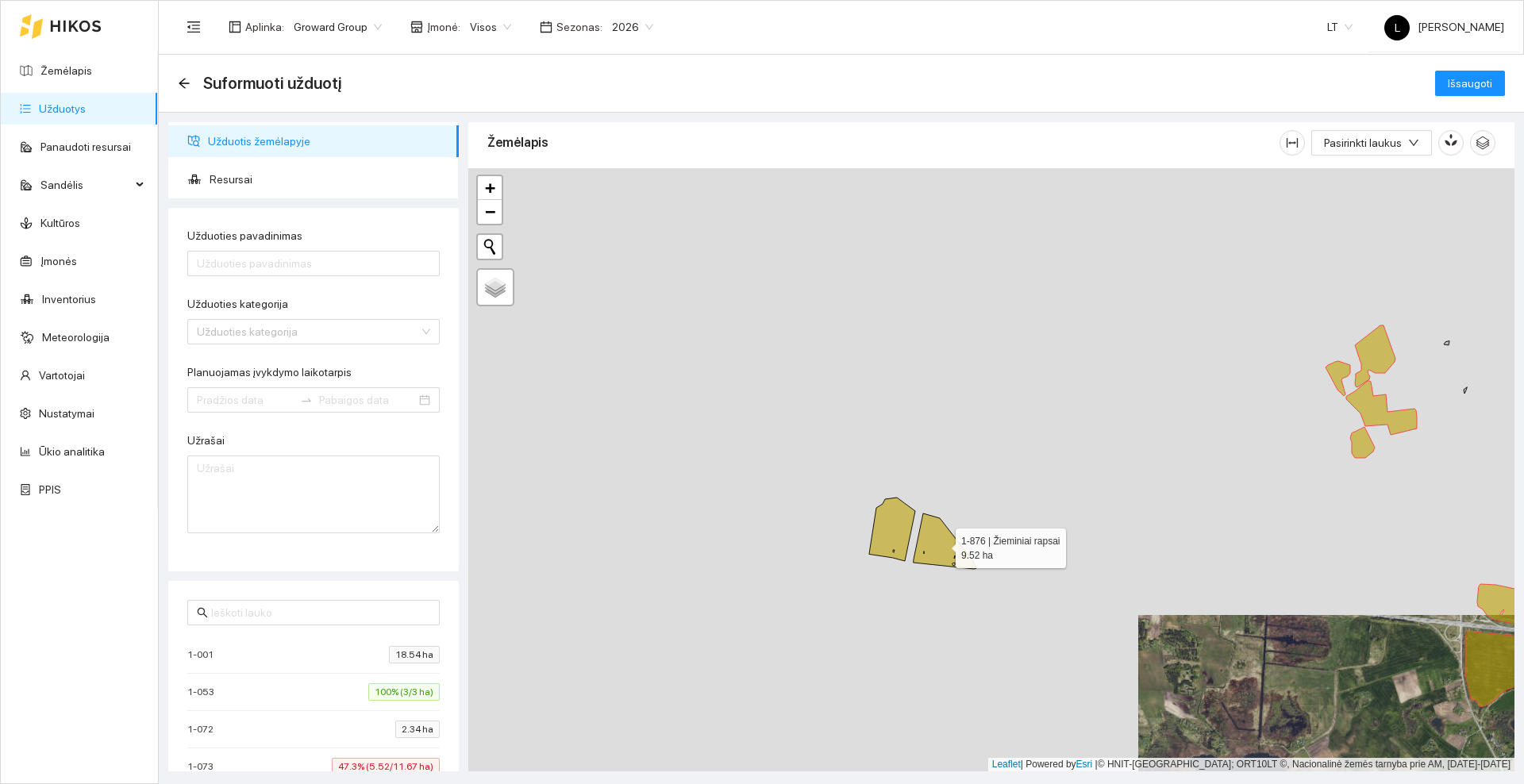
click at [941, 544] on icon at bounding box center [944, 540] width 63 height 55
click at [897, 526] on icon at bounding box center [892, 529] width 46 height 64
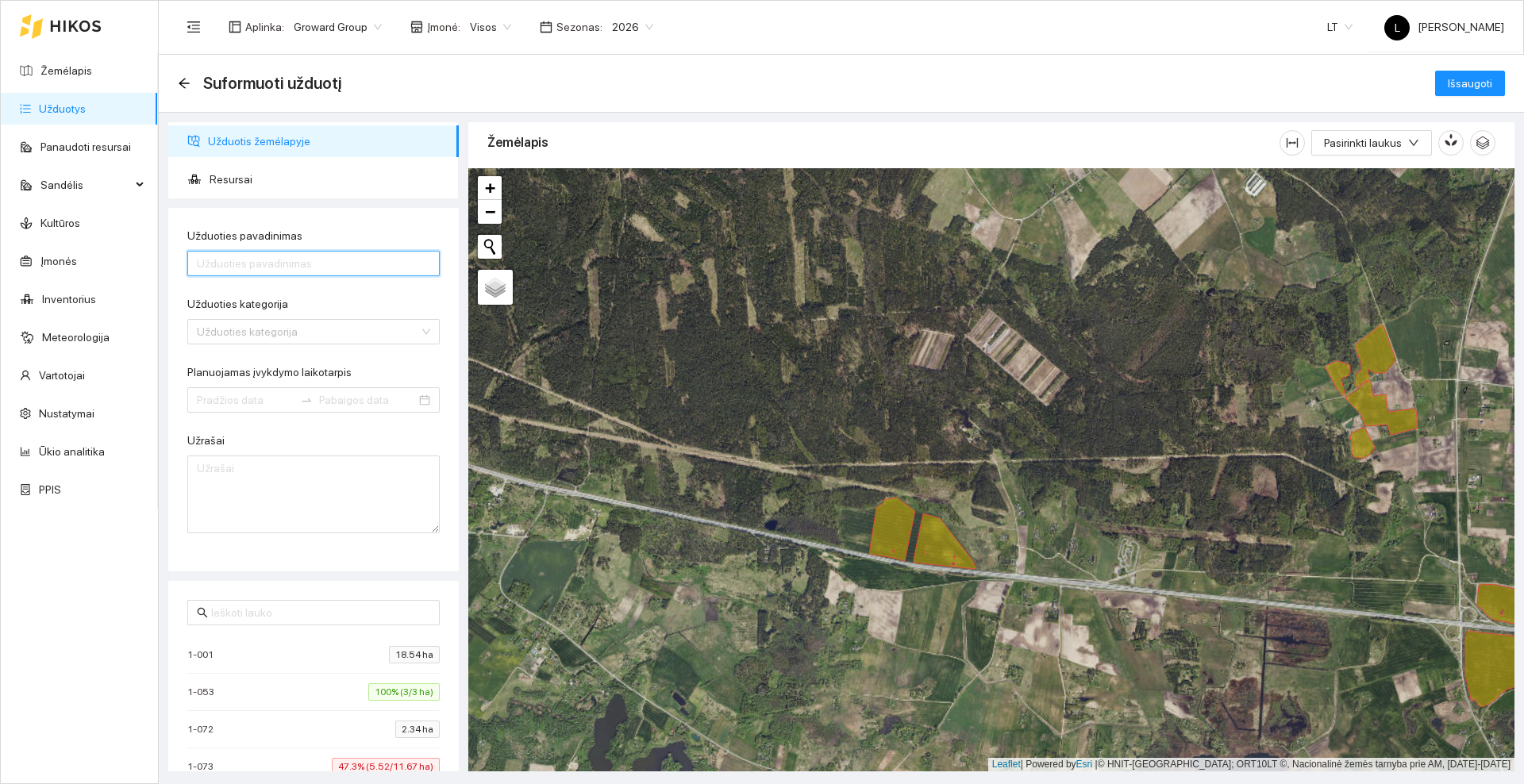
click at [265, 259] on input "Užduoties pavadinimas" at bounding box center [313, 263] width 252 height 25
type input "Kvietrugių pabirų daiginimas"
click at [291, 329] on input "Užduoties kategorija" at bounding box center [307, 332] width 222 height 23
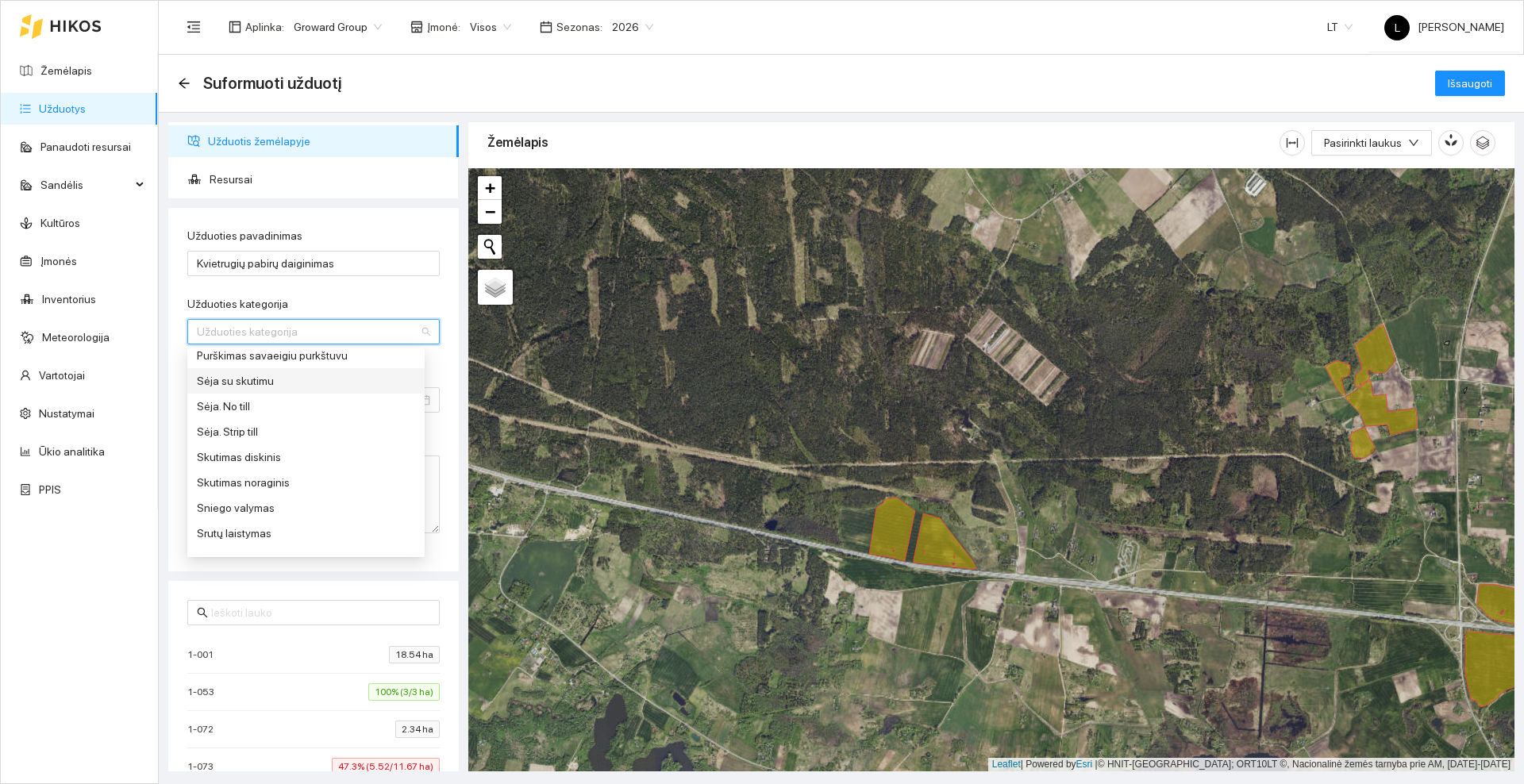
scroll to position [695, 0]
click at [245, 434] on div "Skutimas diskinis" at bounding box center [305, 431] width 218 height 18
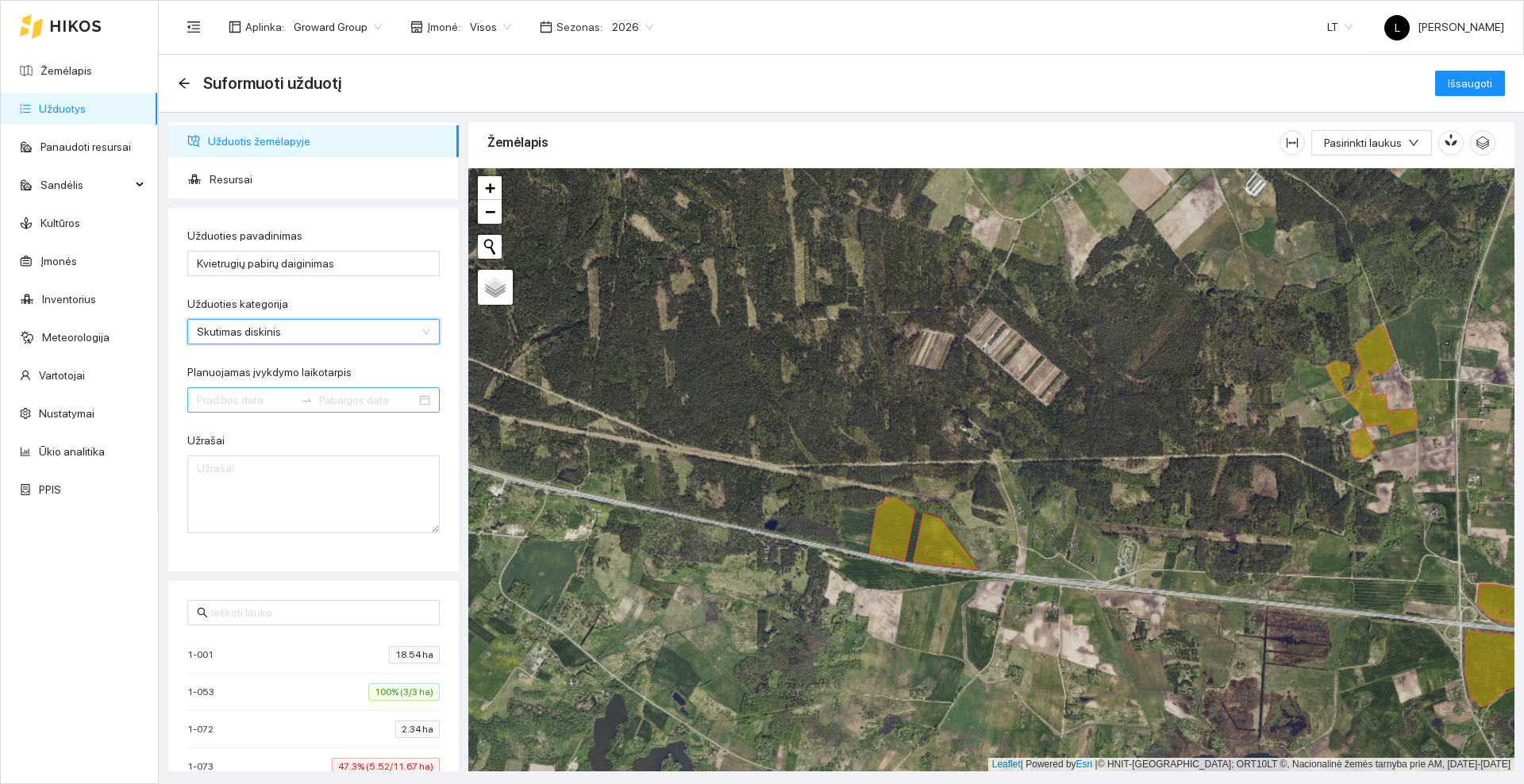
click at [243, 404] on input "Planuojamas įvykdymo laikotarpis" at bounding box center [244, 400] width 96 height 18
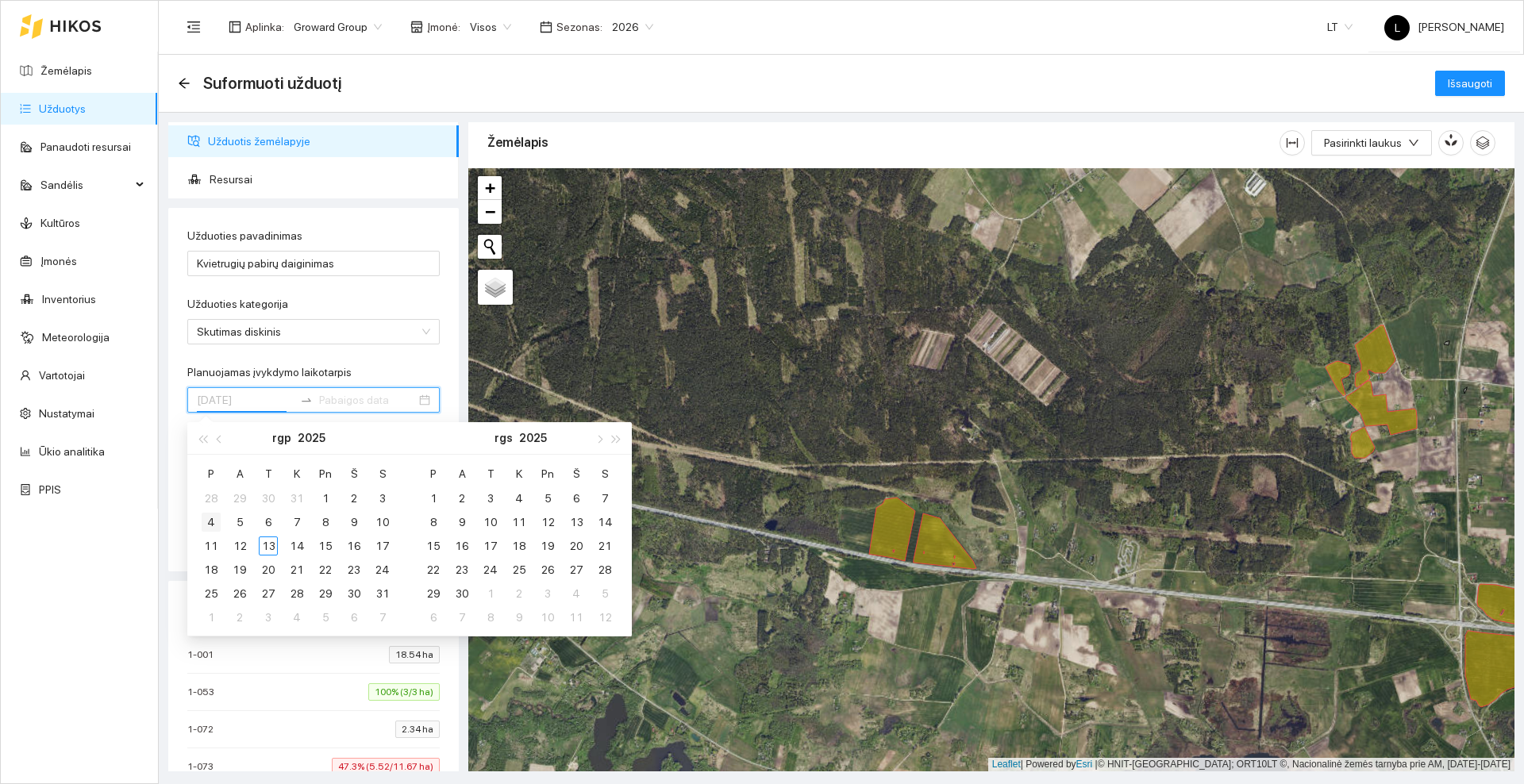
type input "[DATE]"
click at [212, 523] on div "4" at bounding box center [211, 522] width 19 height 19
type input "[DATE]"
click at [386, 544] on div "17" at bounding box center [382, 546] width 19 height 19
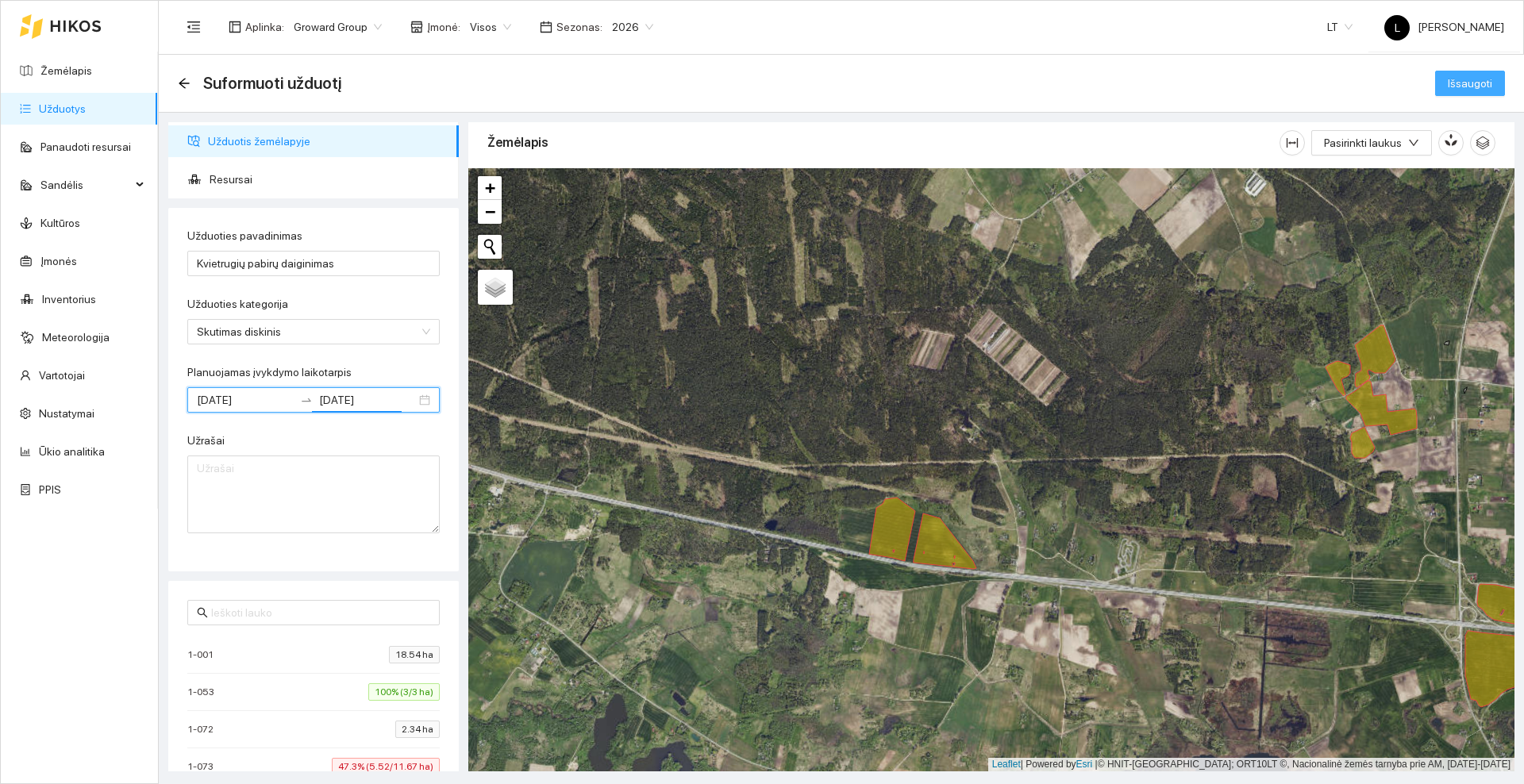
click at [1470, 91] on span "Išsaugoti" at bounding box center [1470, 83] width 44 height 18
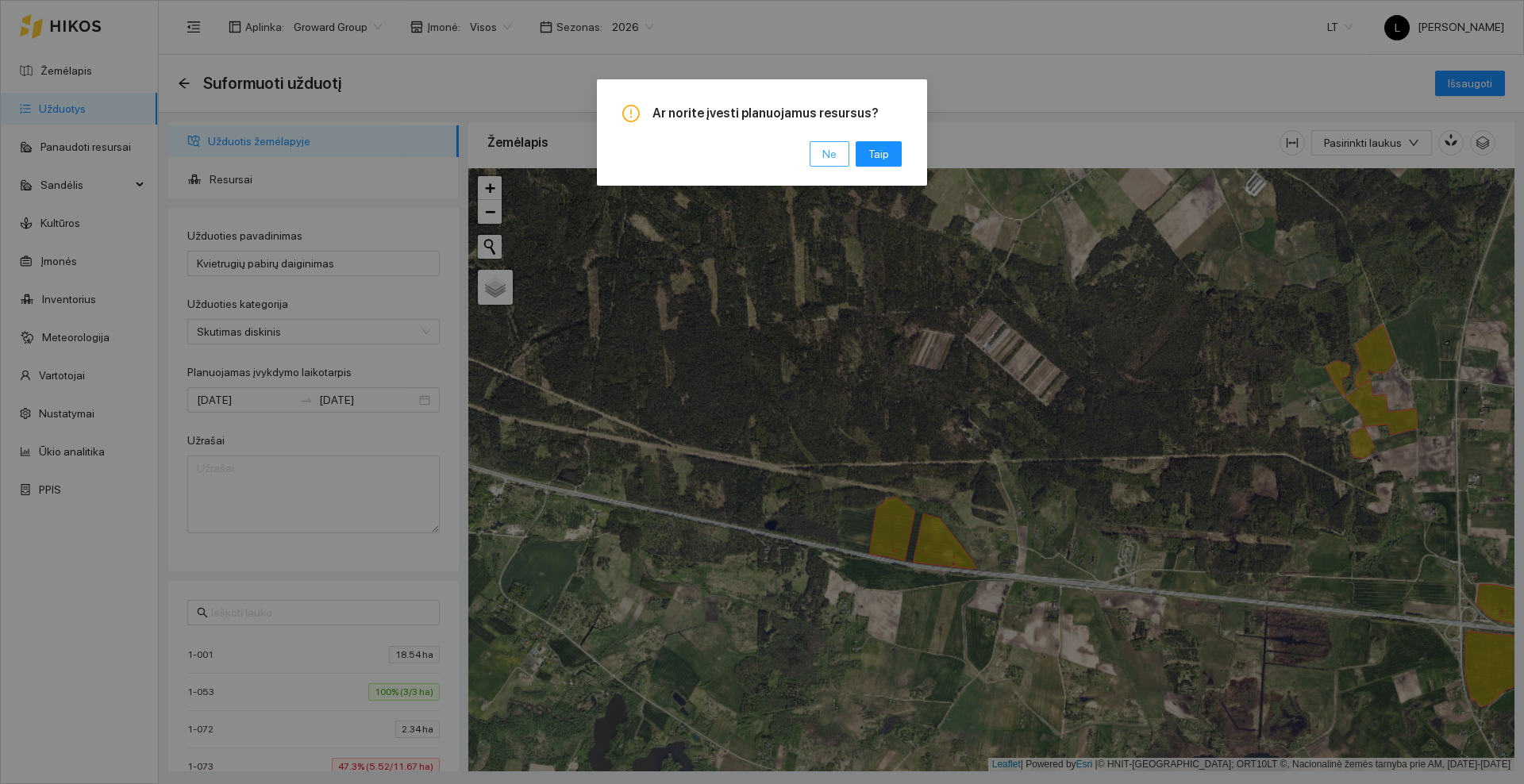
click at [825, 157] on span "Ne" at bounding box center [829, 154] width 14 height 18
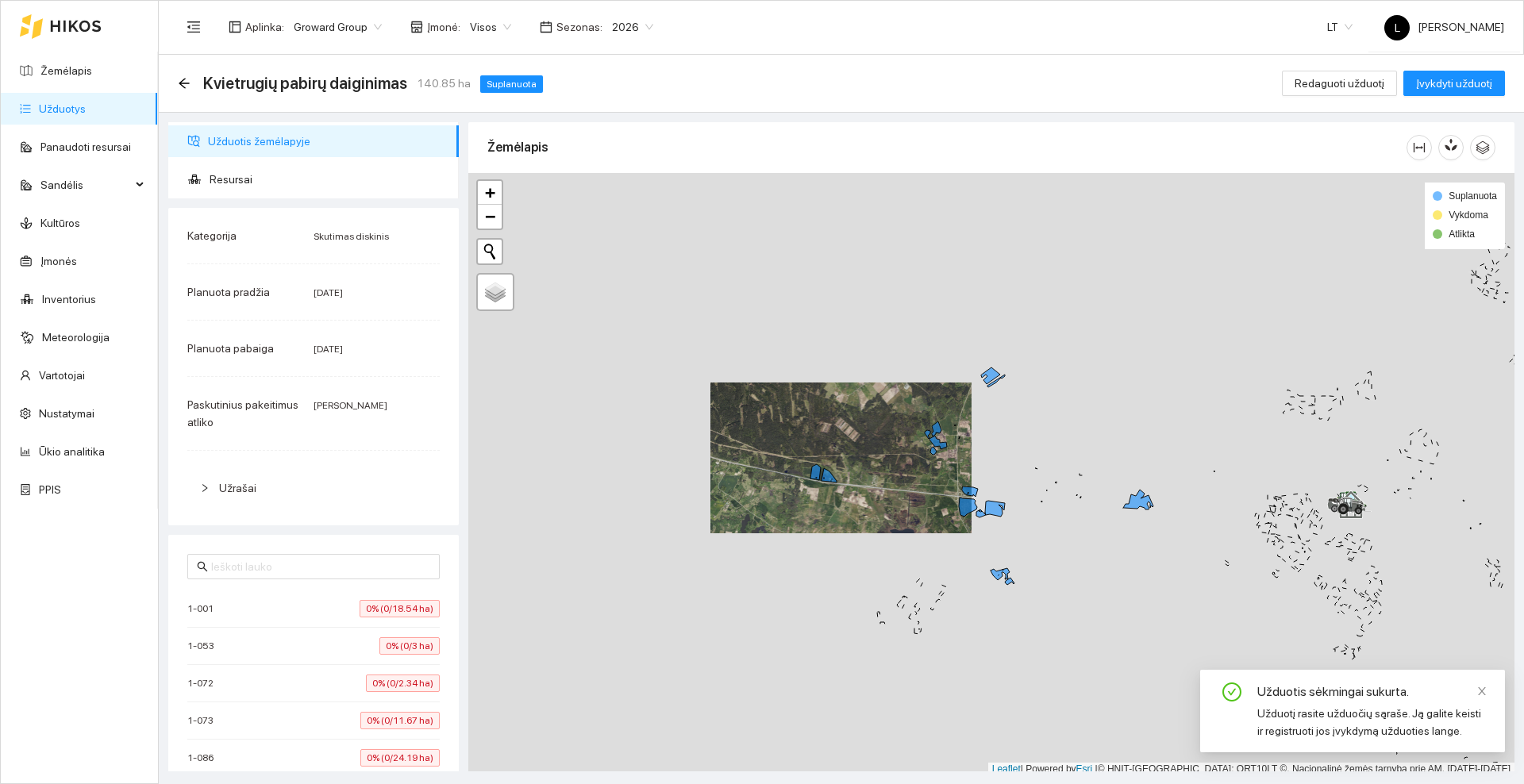
scroll to position [5, 0]
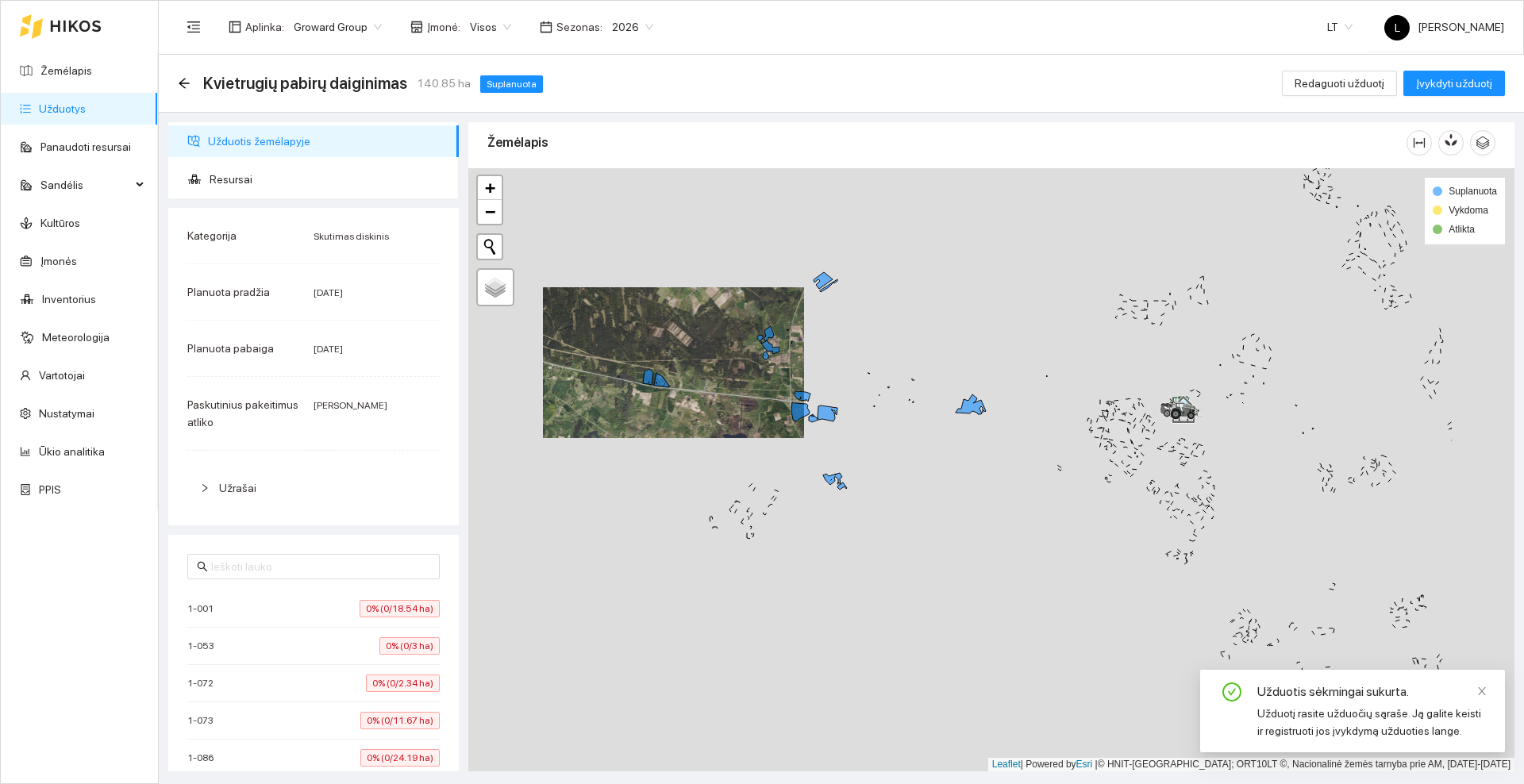
drag, startPoint x: 940, startPoint y: 477, endPoint x: 705, endPoint y: 386, distance: 252.0
click at [692, 377] on div at bounding box center [991, 470] width 1046 height 603
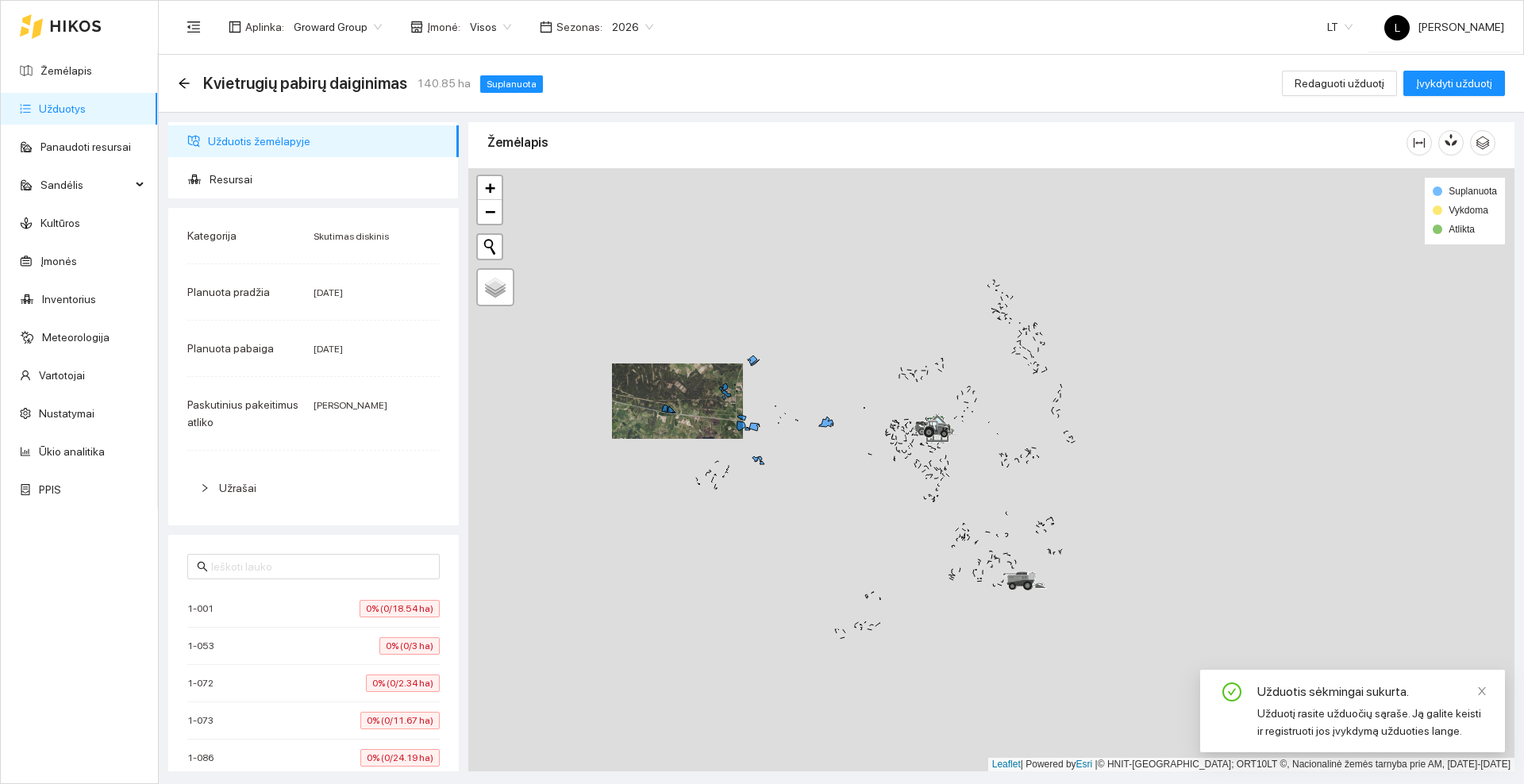
drag, startPoint x: 743, startPoint y: 481, endPoint x: 704, endPoint y: 480, distance: 39.0
click at [703, 481] on div at bounding box center [991, 470] width 1046 height 603
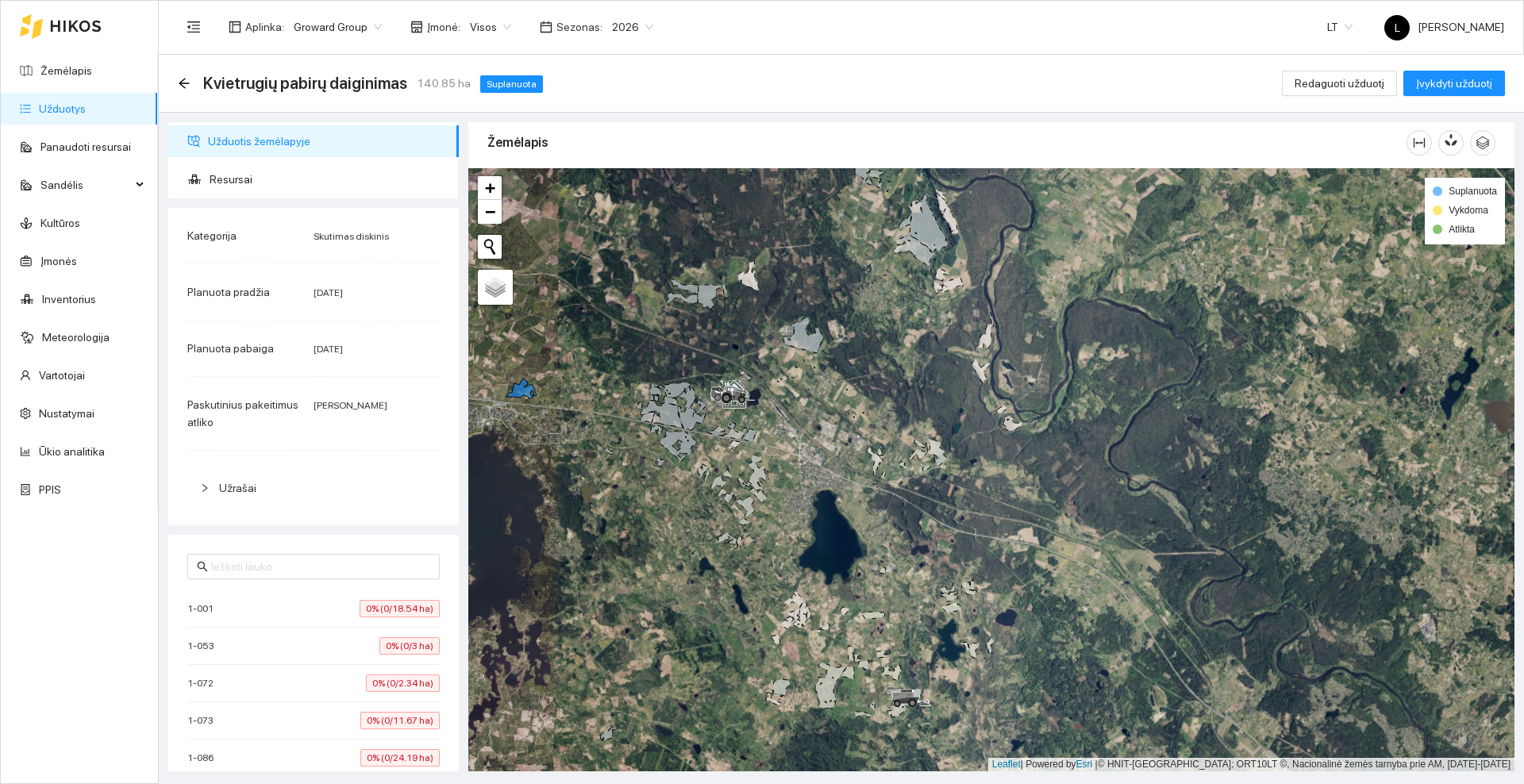
click at [86, 21] on icon at bounding box center [75, 26] width 50 height 11
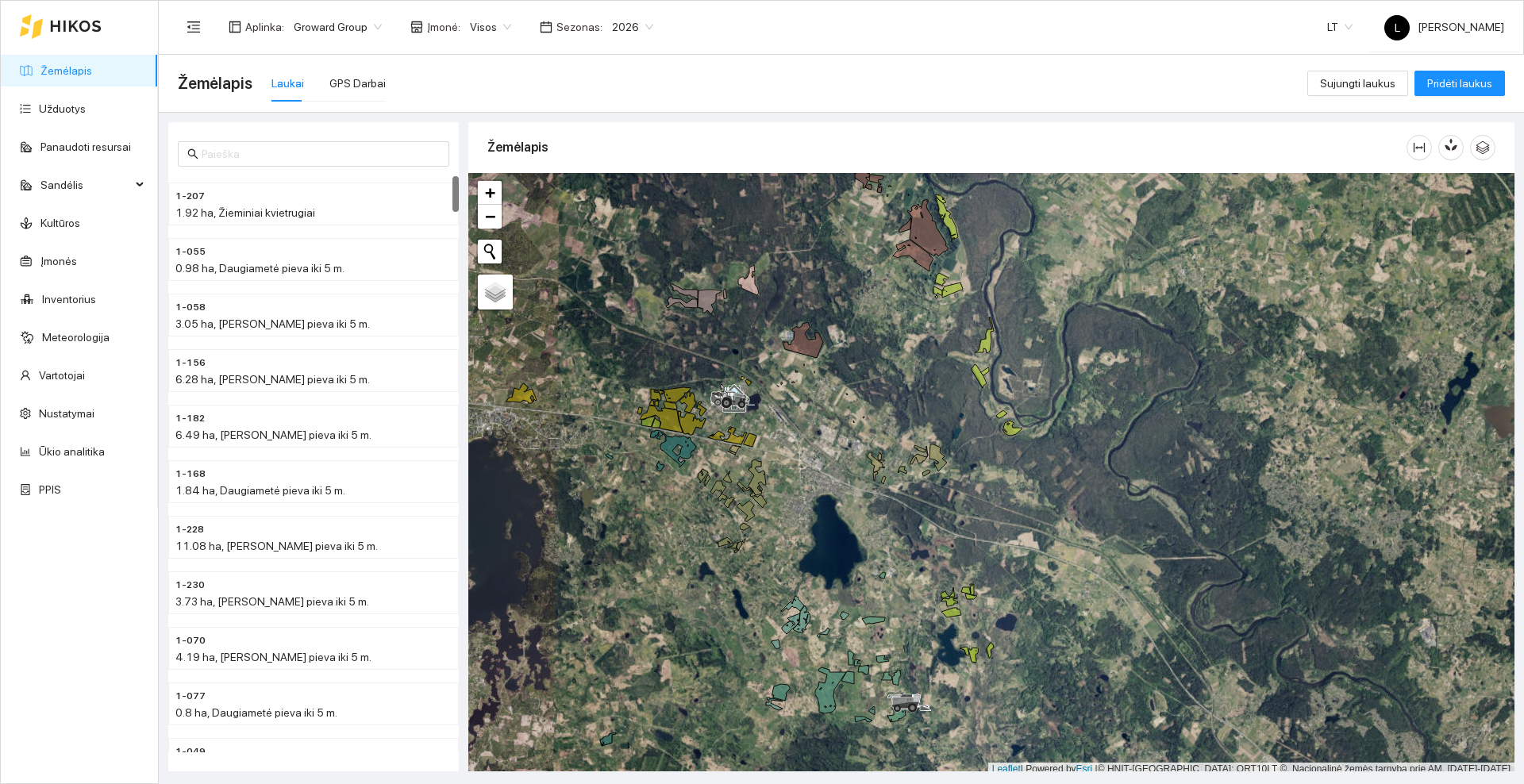
scroll to position [5, 0]
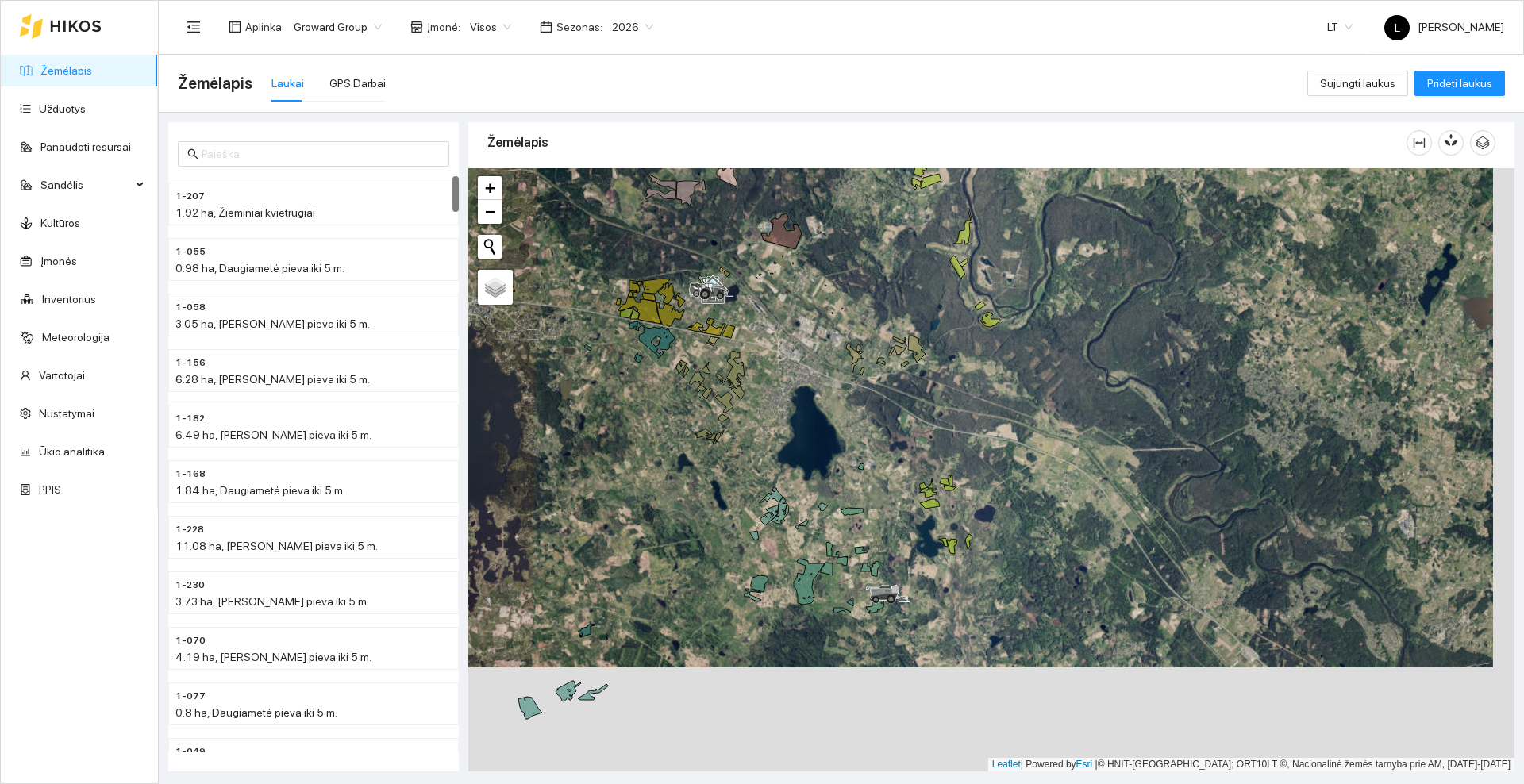
click at [825, 427] on div at bounding box center [991, 470] width 1046 height 603
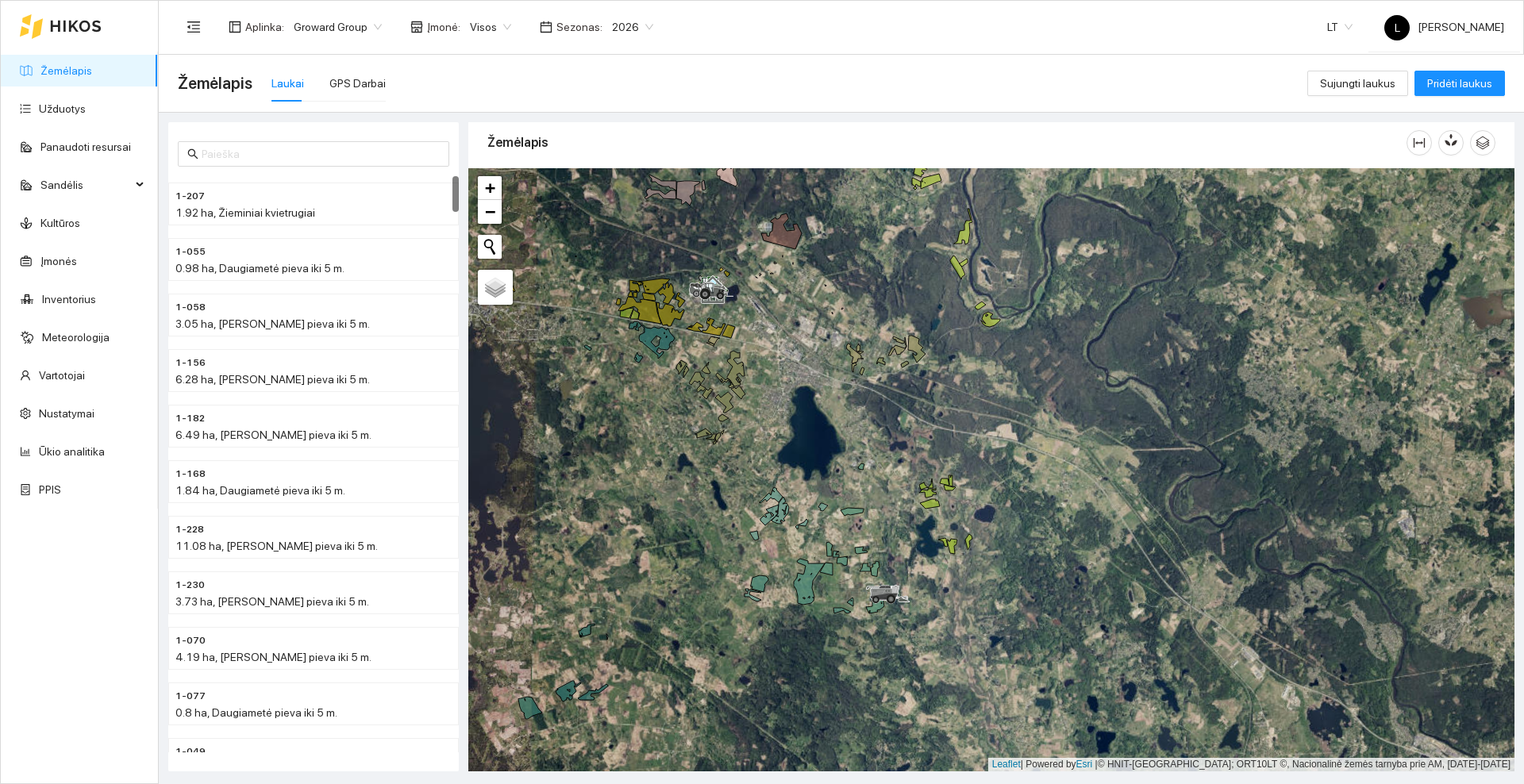
click at [628, 21] on span "2026" at bounding box center [632, 26] width 41 height 23
click at [846, 435] on div at bounding box center [991, 470] width 1046 height 603
drag, startPoint x: 776, startPoint y: 417, endPoint x: 918, endPoint y: 453, distance: 146.5
click at [918, 453] on div at bounding box center [991, 470] width 1046 height 603
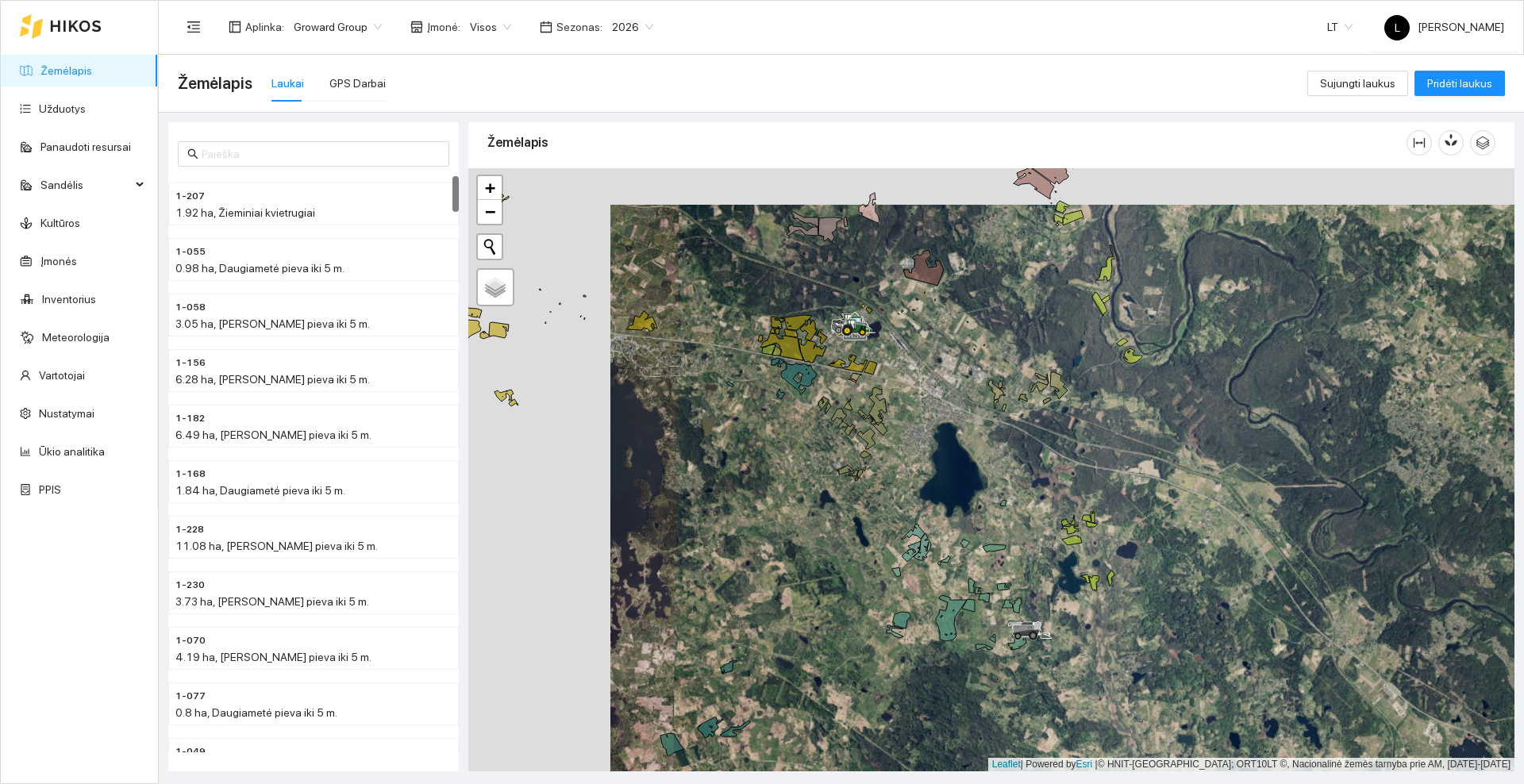
click at [53, 22] on icon at bounding box center [75, 26] width 52 height 13
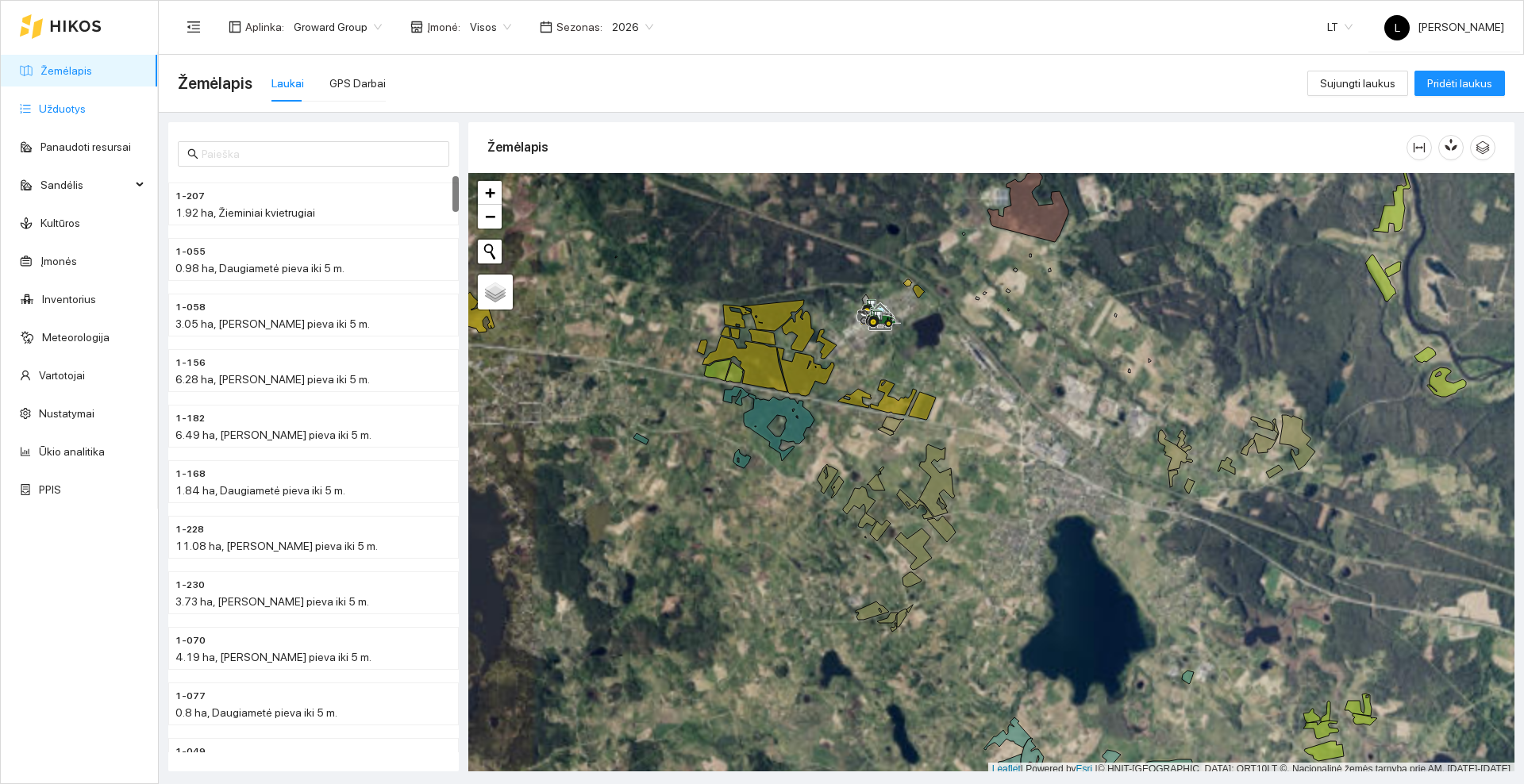
click at [73, 108] on link "Užduotys" at bounding box center [63, 109] width 47 height 13
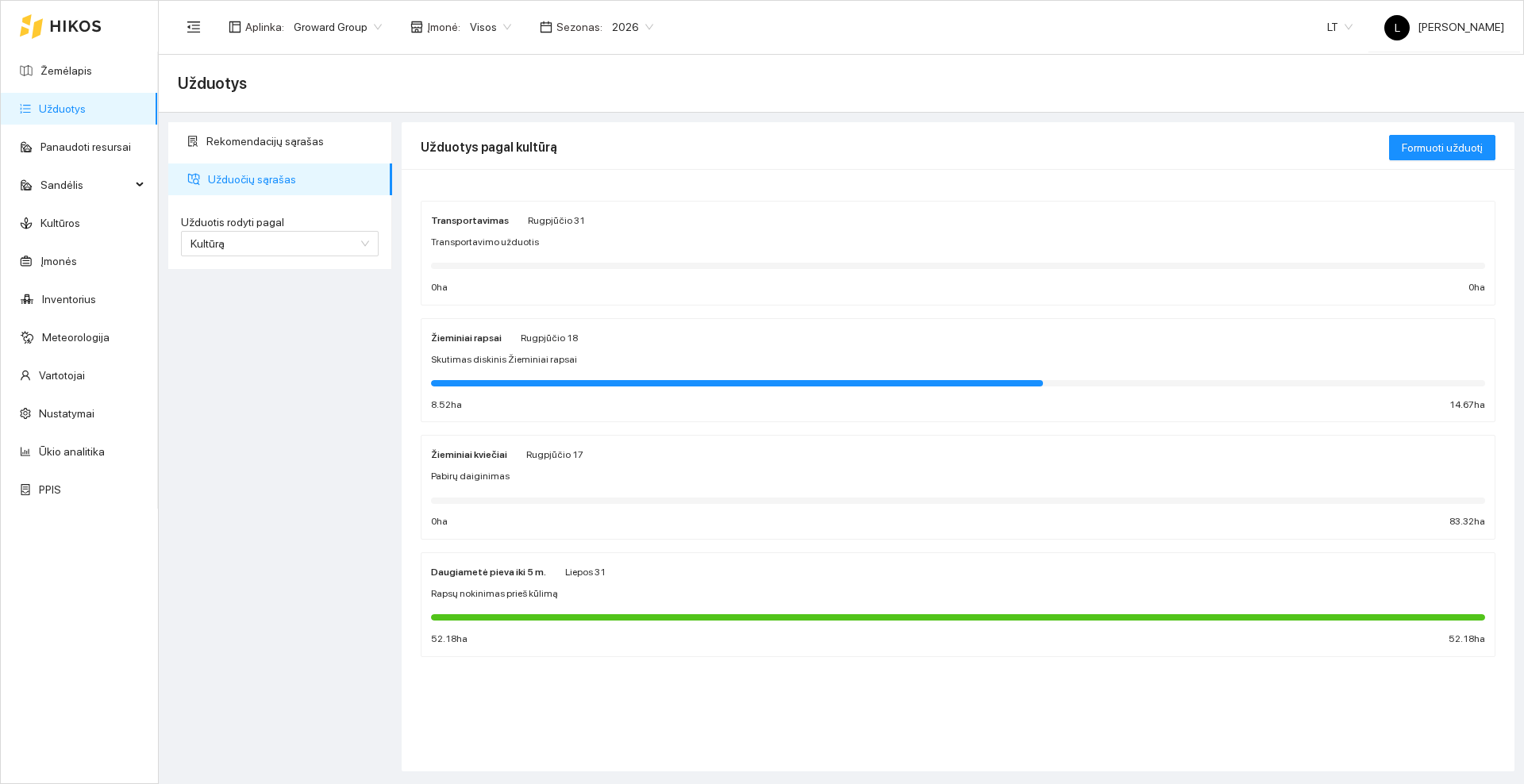
click at [552, 345] on div "Rugpjūčio 18" at bounding box center [549, 337] width 57 height 18
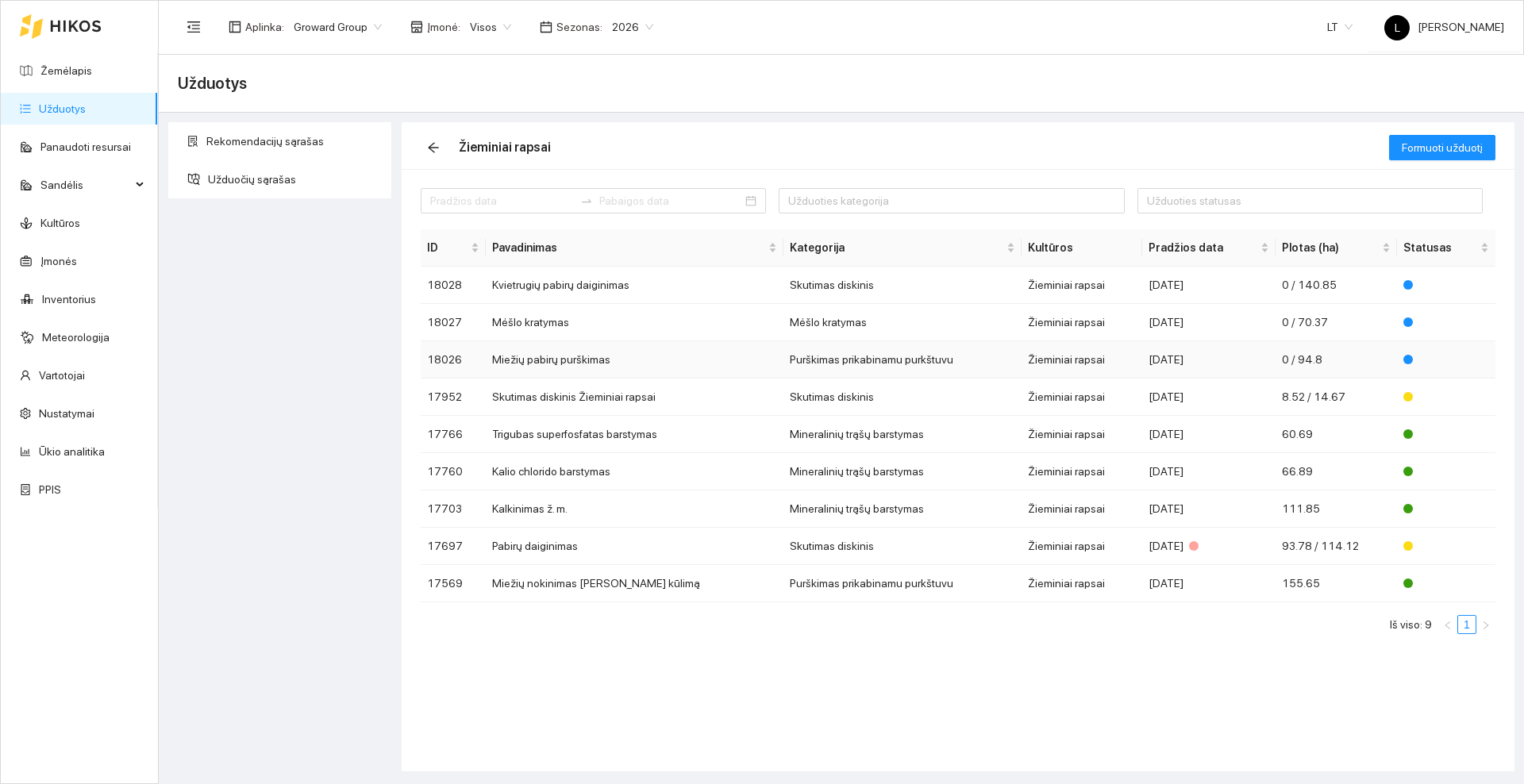
click at [547, 359] on td "Miežių pabirų purškimas" at bounding box center [635, 360] width 298 height 37
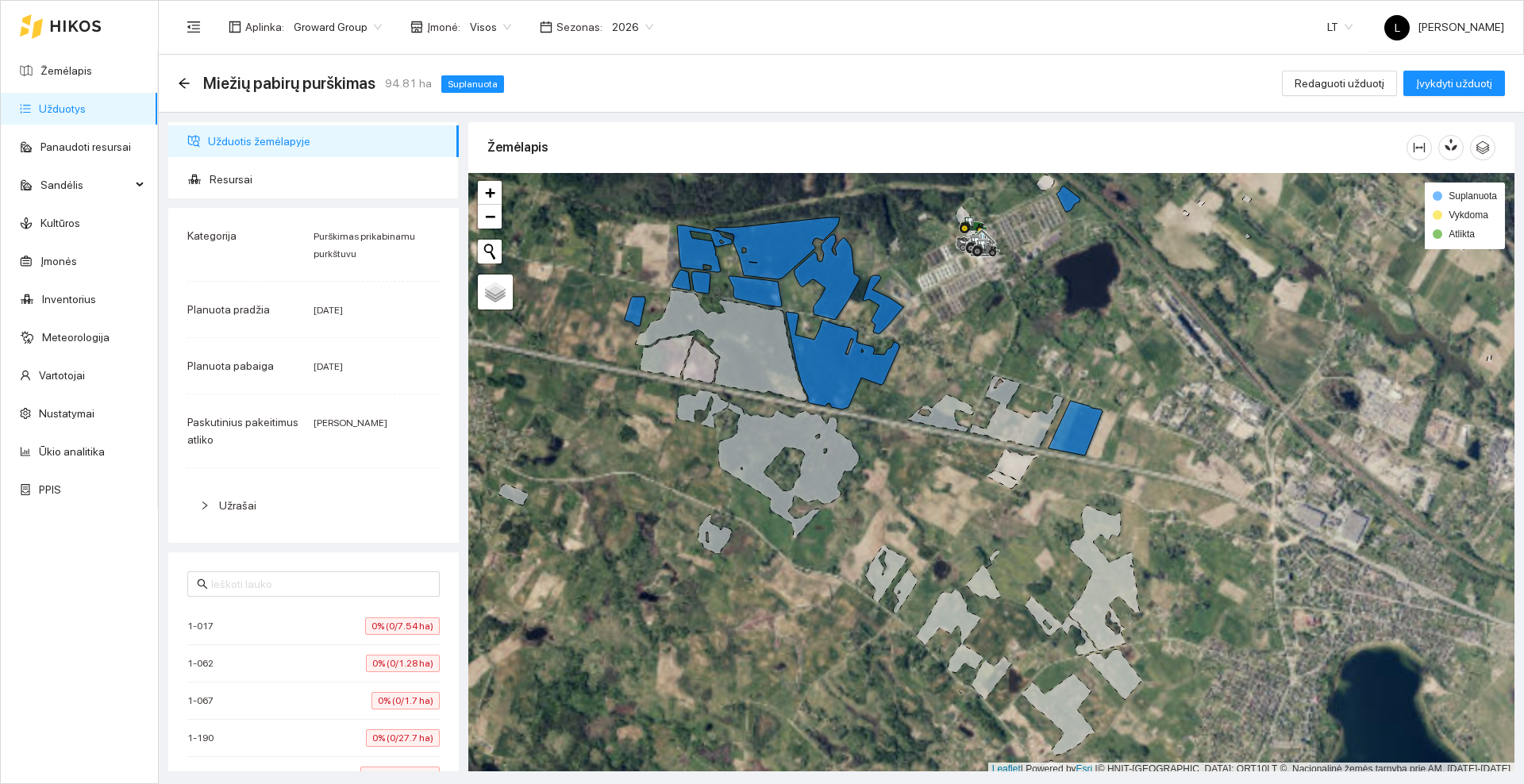
scroll to position [5, 0]
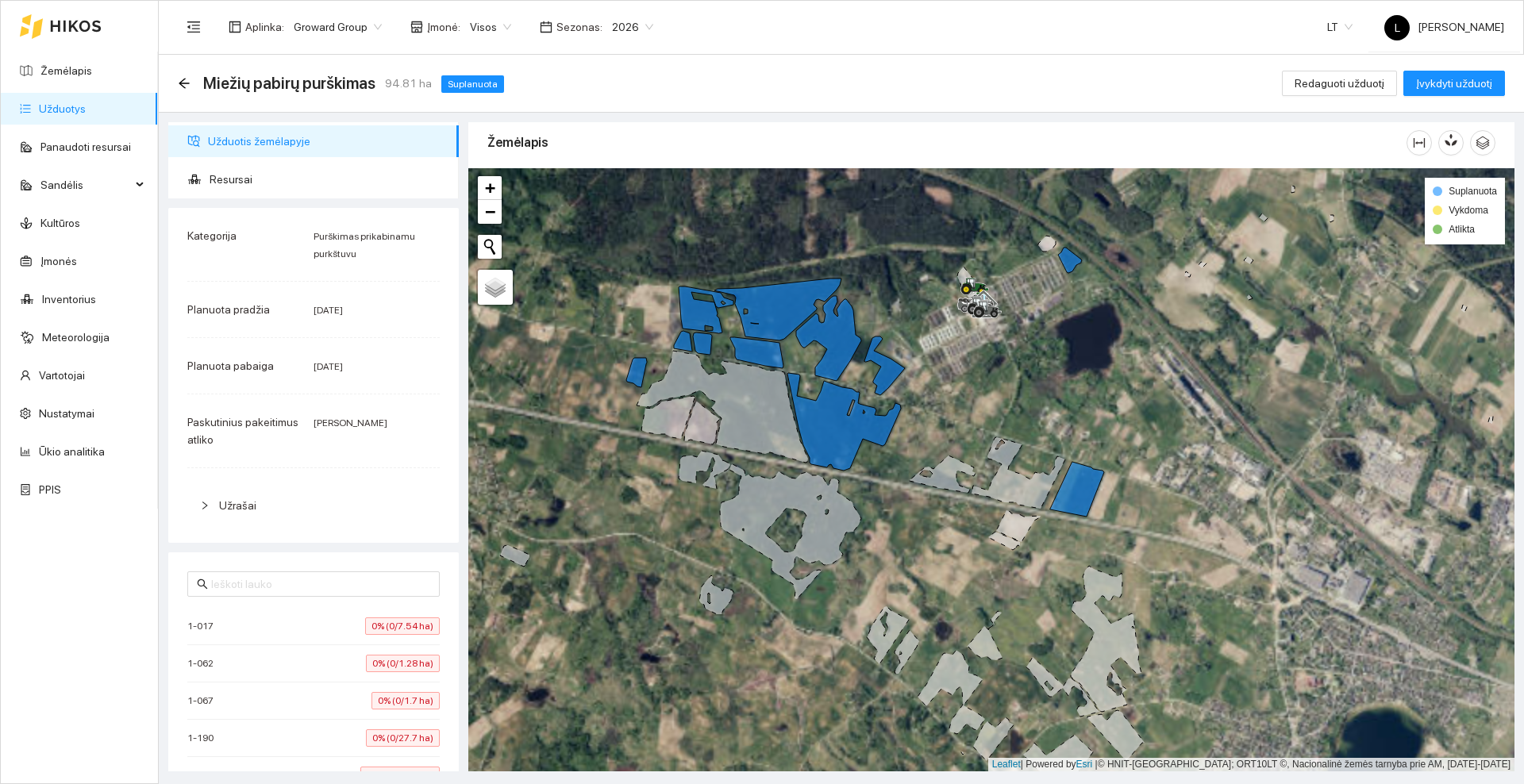
drag, startPoint x: 1006, startPoint y: 335, endPoint x: 1007, endPoint y: 402, distance: 67.0
click at [1007, 402] on div at bounding box center [991, 470] width 1046 height 603
click at [96, 23] on icon at bounding box center [75, 26] width 52 height 13
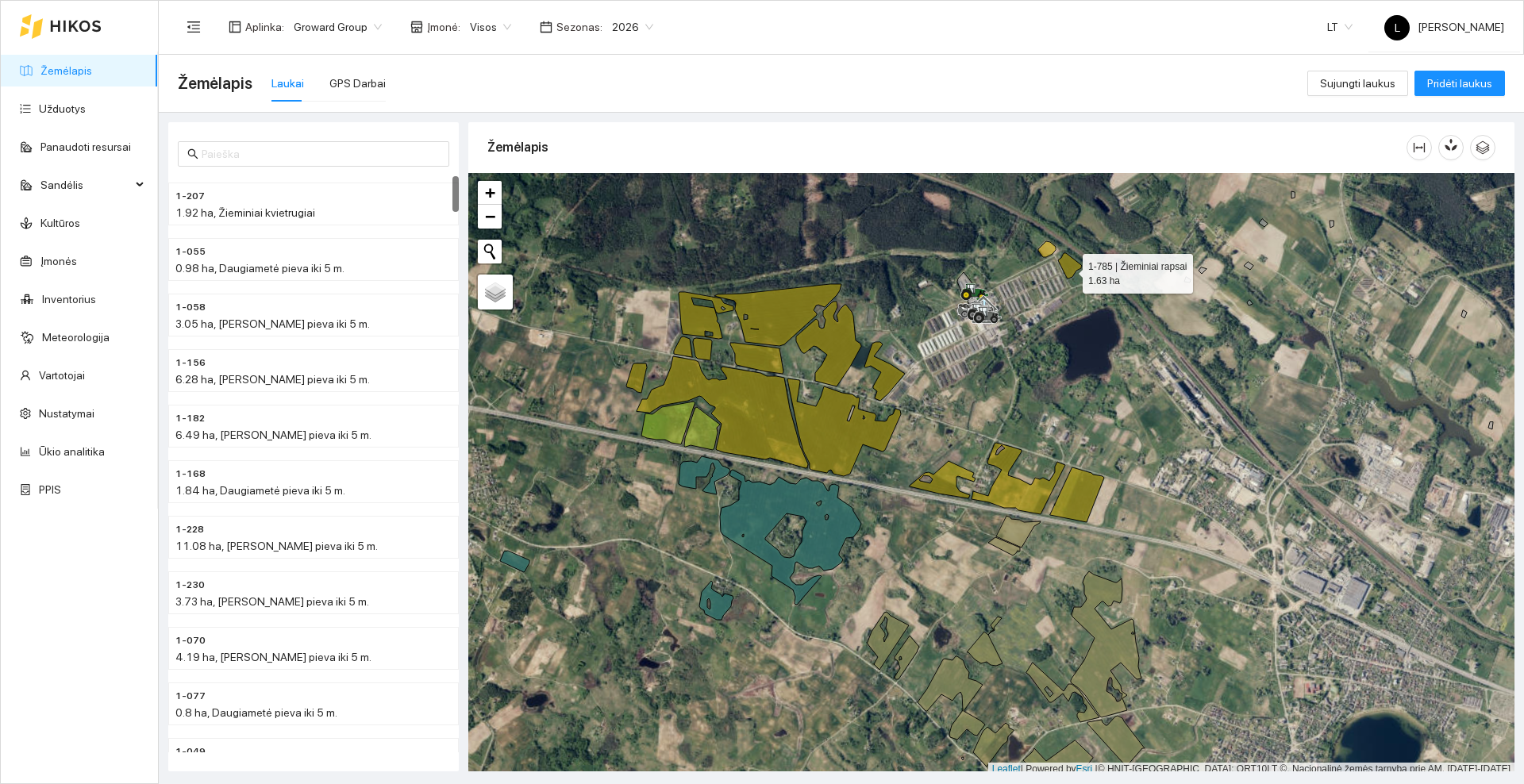
click at [1069, 270] on icon at bounding box center [1070, 265] width 23 height 25
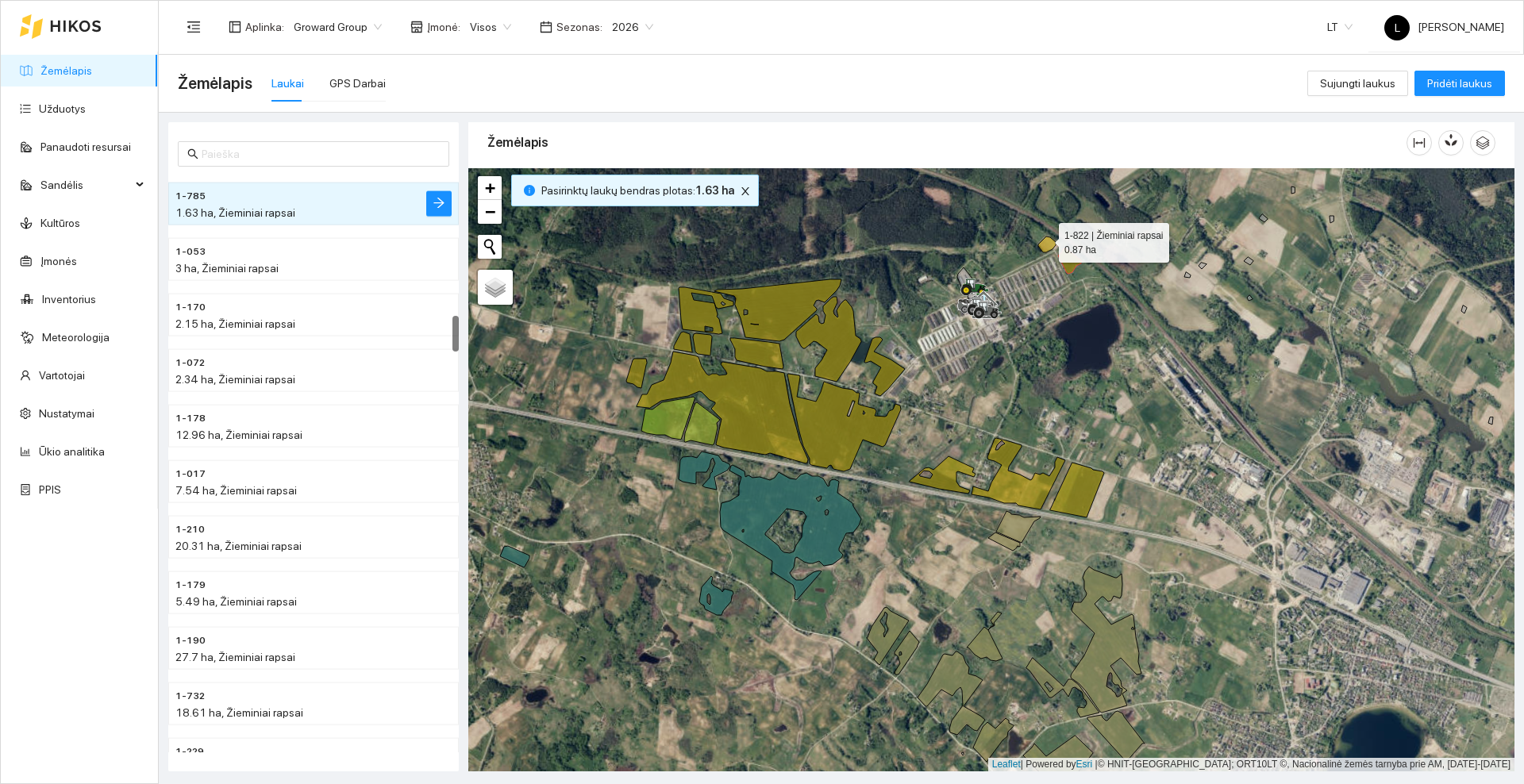
click at [1044, 239] on icon at bounding box center [1046, 244] width 18 height 16
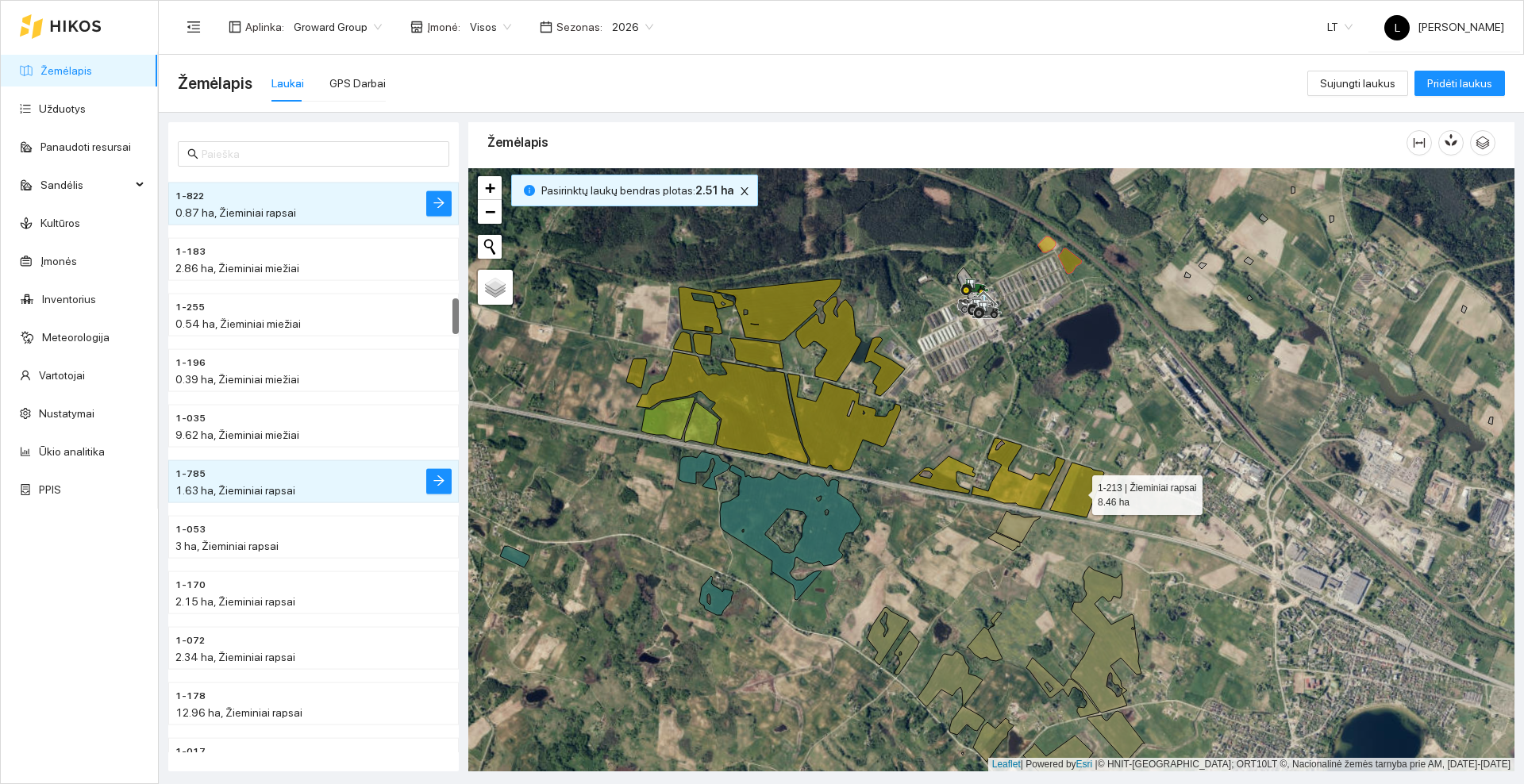
click at [1080, 489] on icon at bounding box center [1077, 490] width 54 height 54
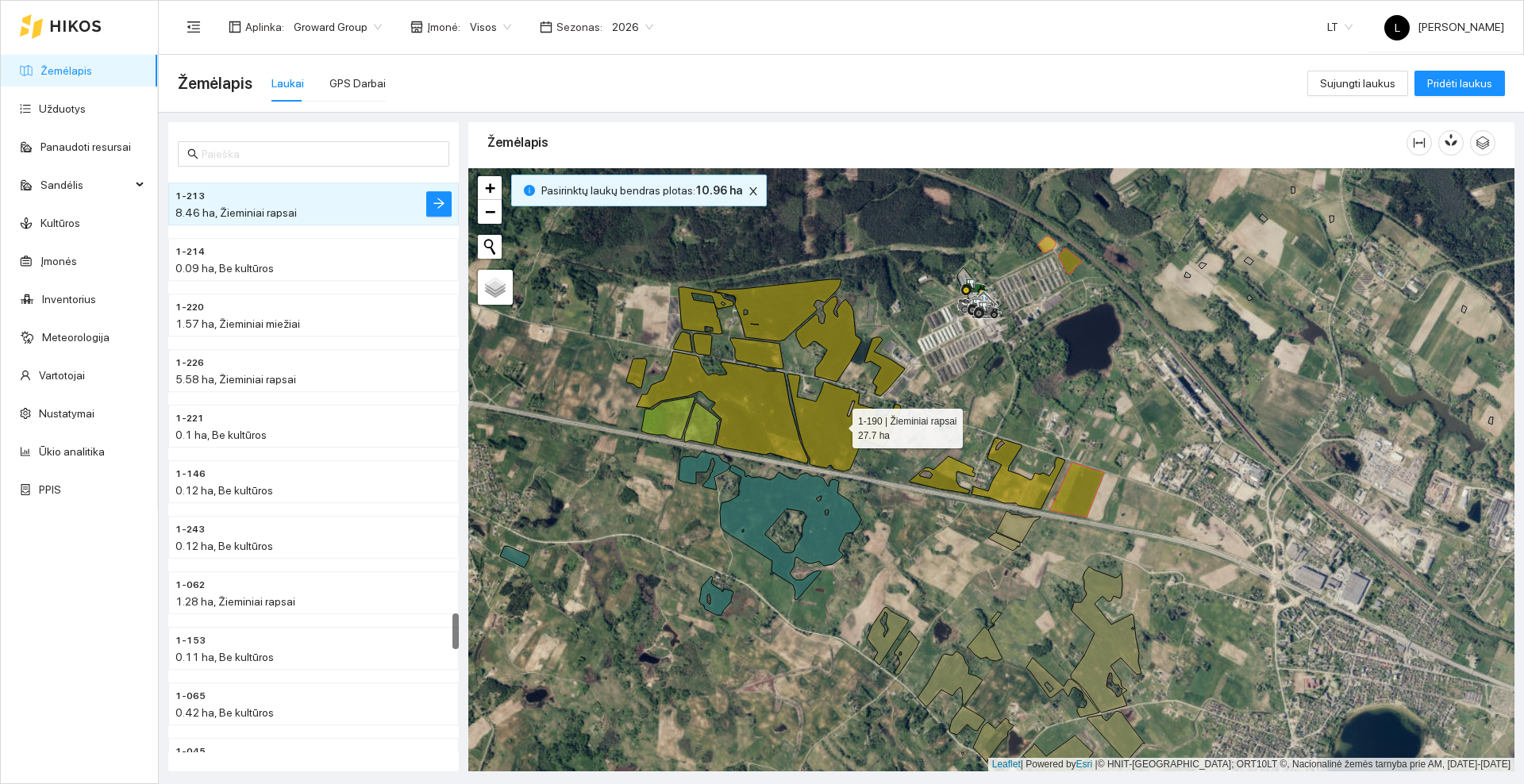
click at [825, 414] on icon at bounding box center [844, 422] width 113 height 97
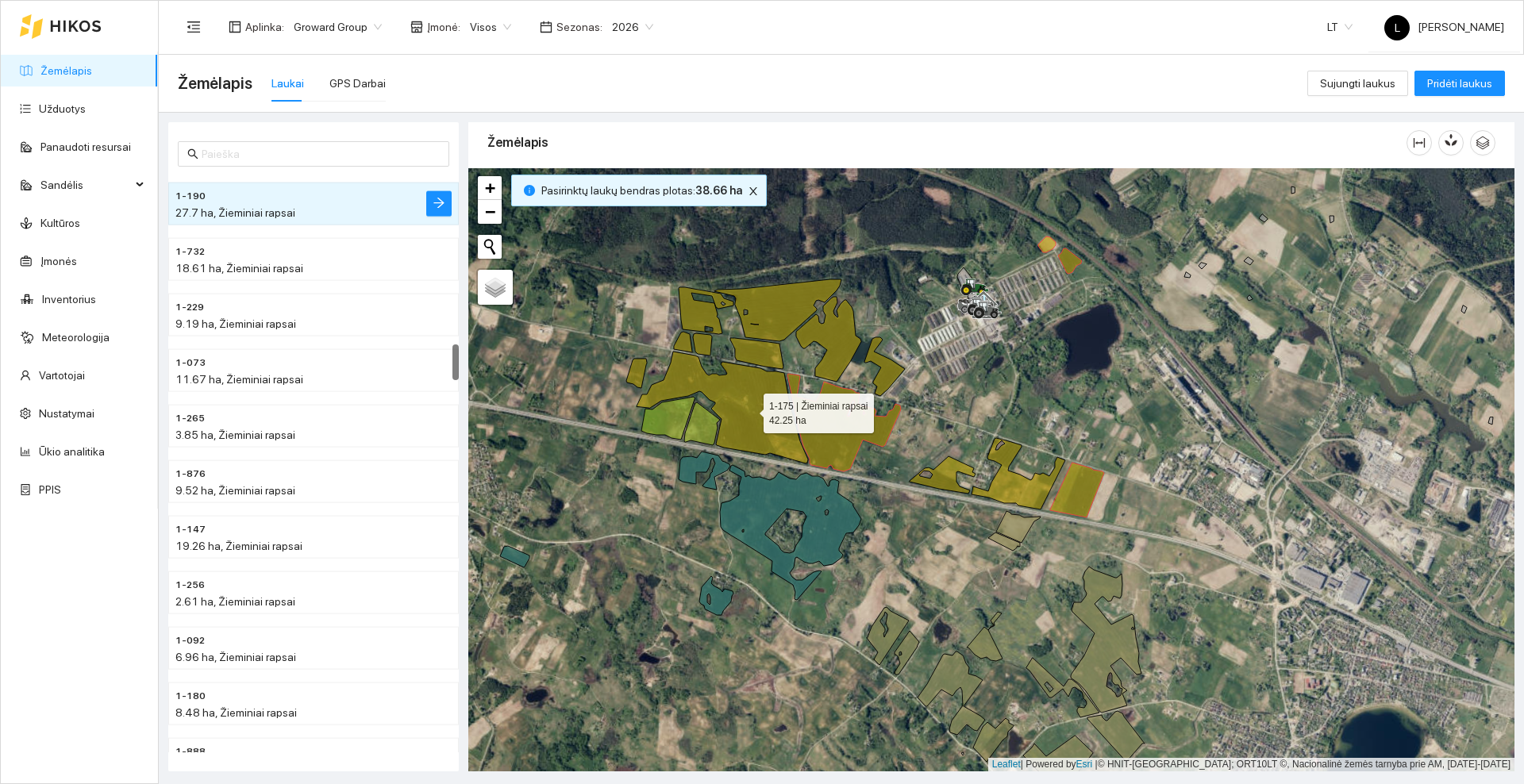
drag, startPoint x: 749, startPoint y: 409, endPoint x: 706, endPoint y: 393, distance: 45.9
click at [749, 408] on icon at bounding box center [722, 407] width 171 height 111
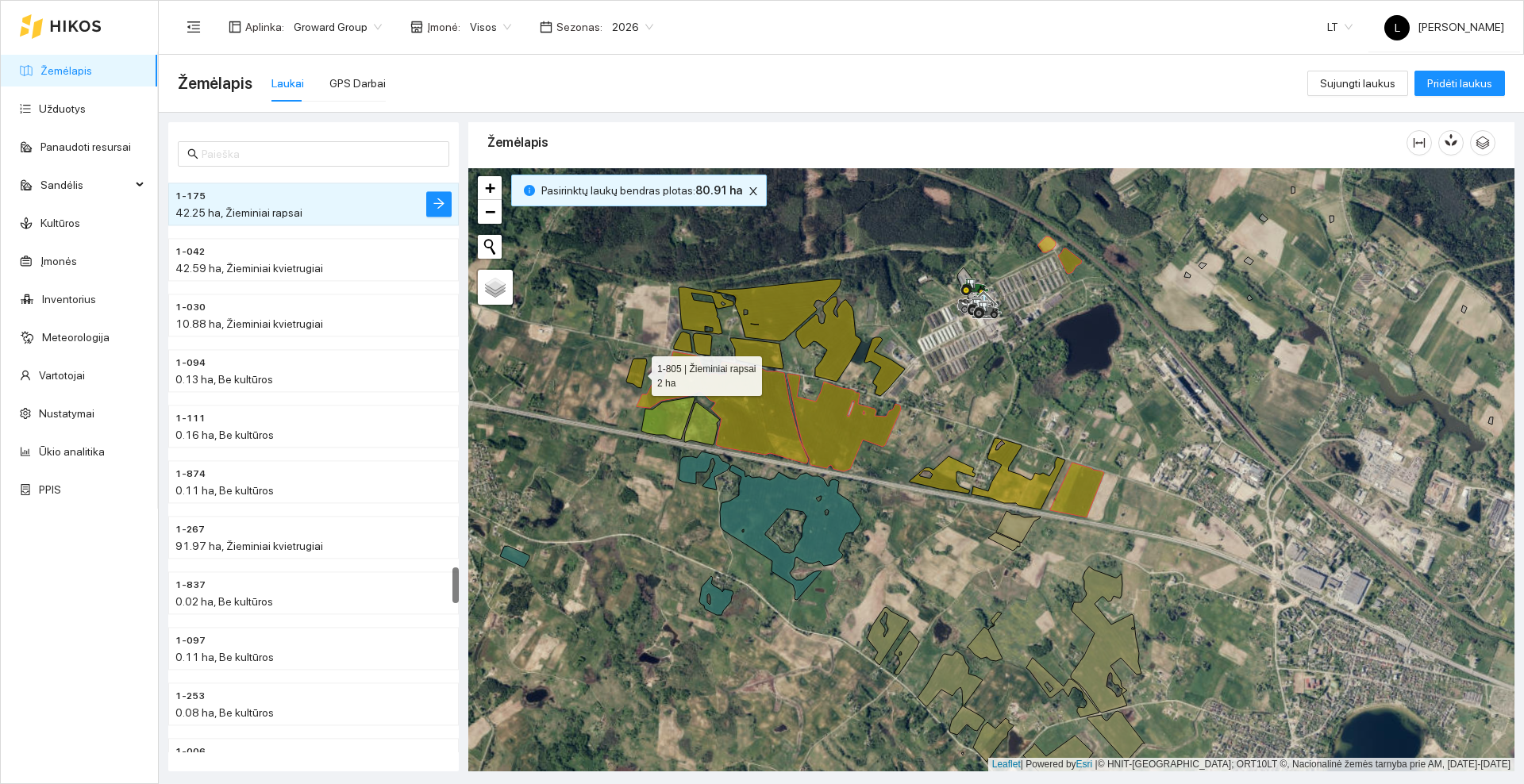
click at [634, 376] on icon at bounding box center [637, 373] width 21 height 29
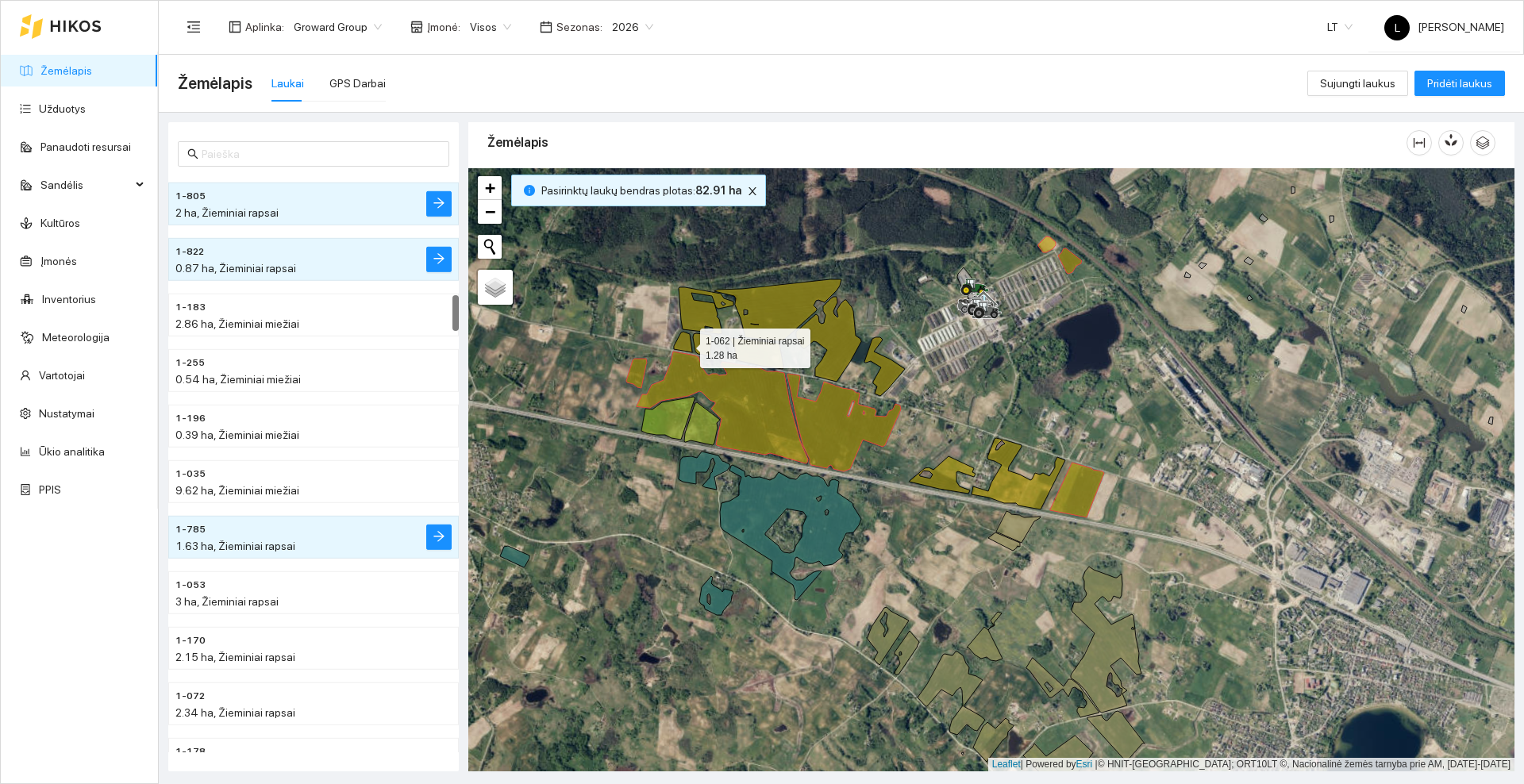
click at [686, 345] on icon at bounding box center [682, 342] width 18 height 21
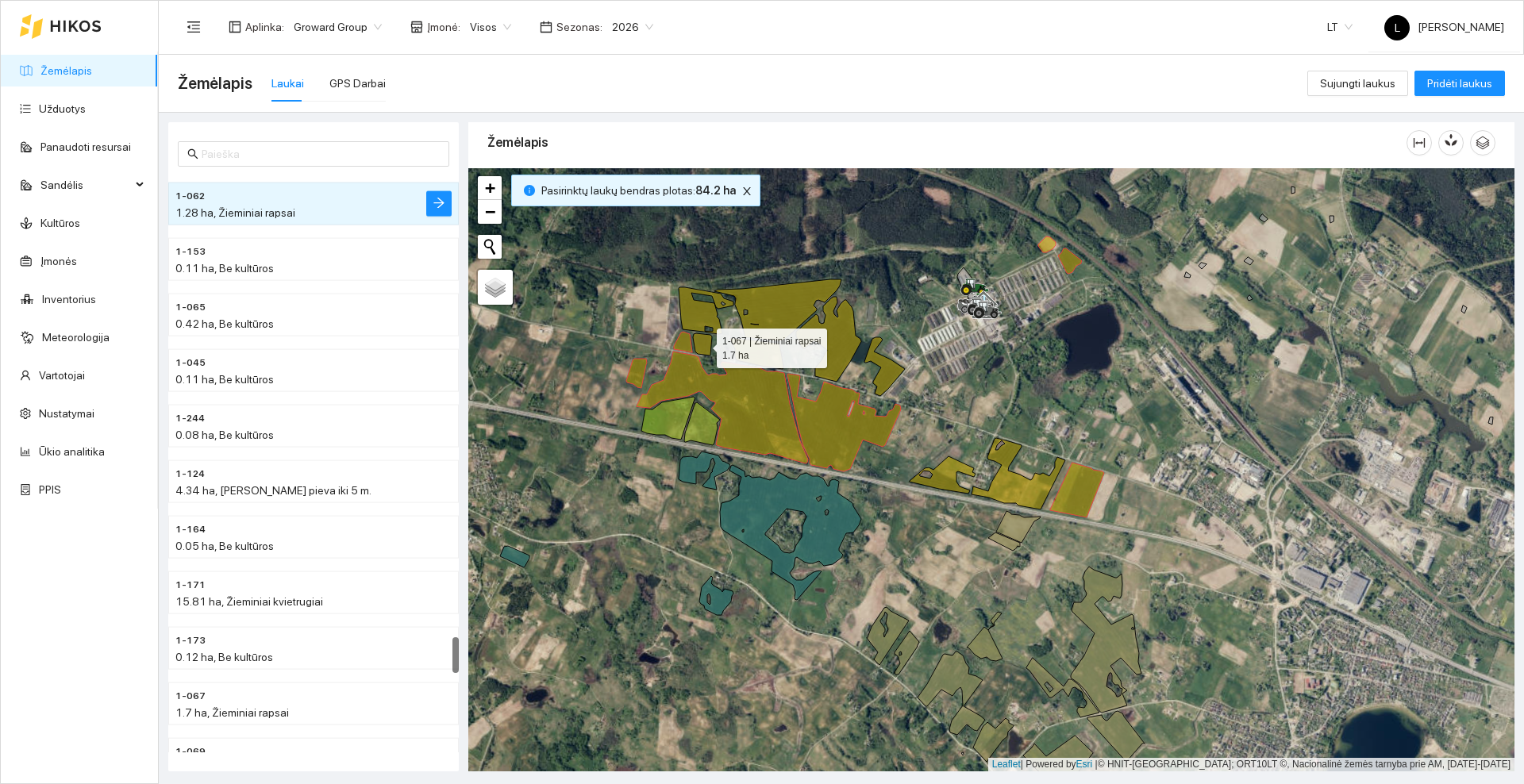
click at [700, 344] on icon at bounding box center [703, 345] width 19 height 22
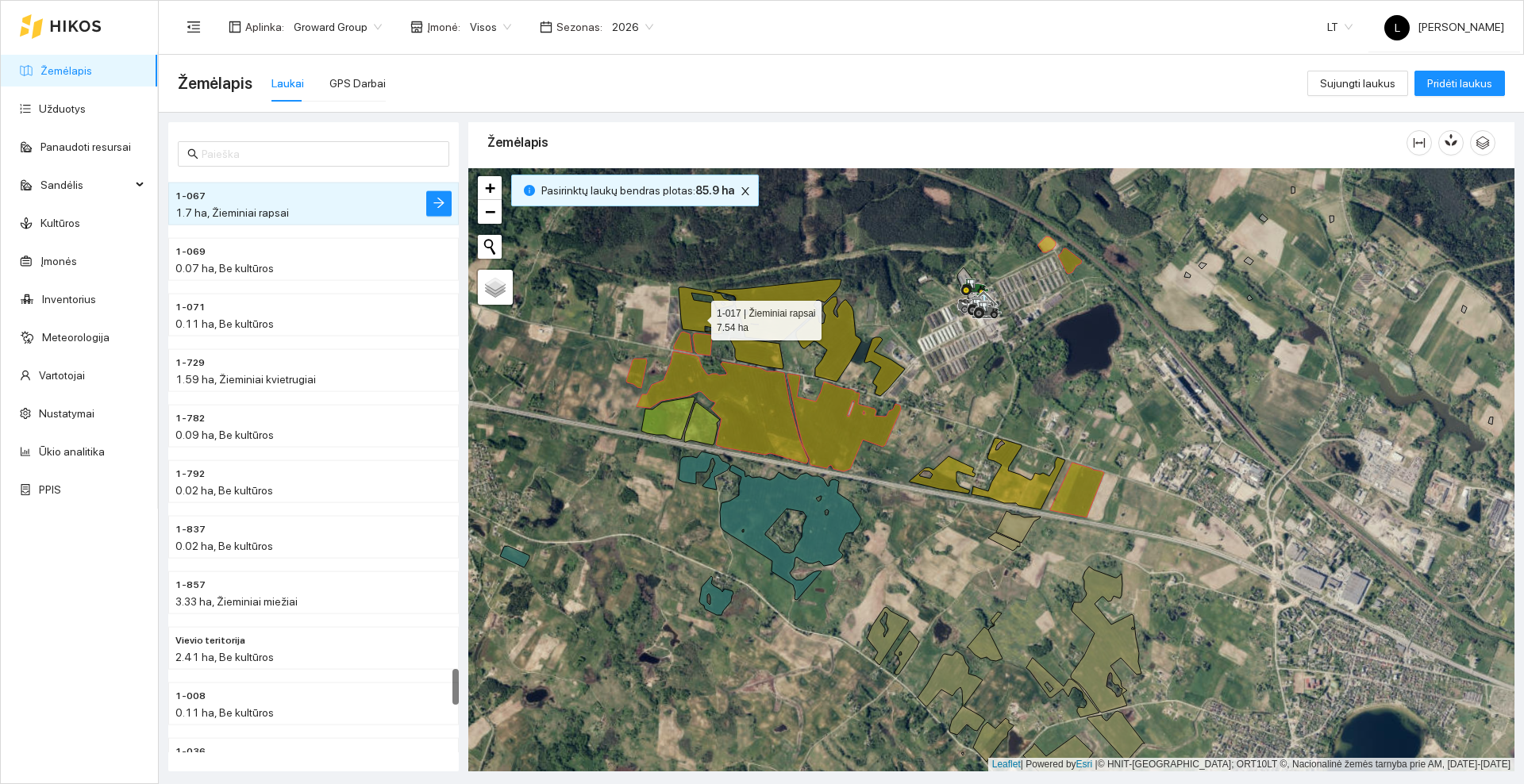
click at [696, 315] on icon at bounding box center [706, 311] width 54 height 47
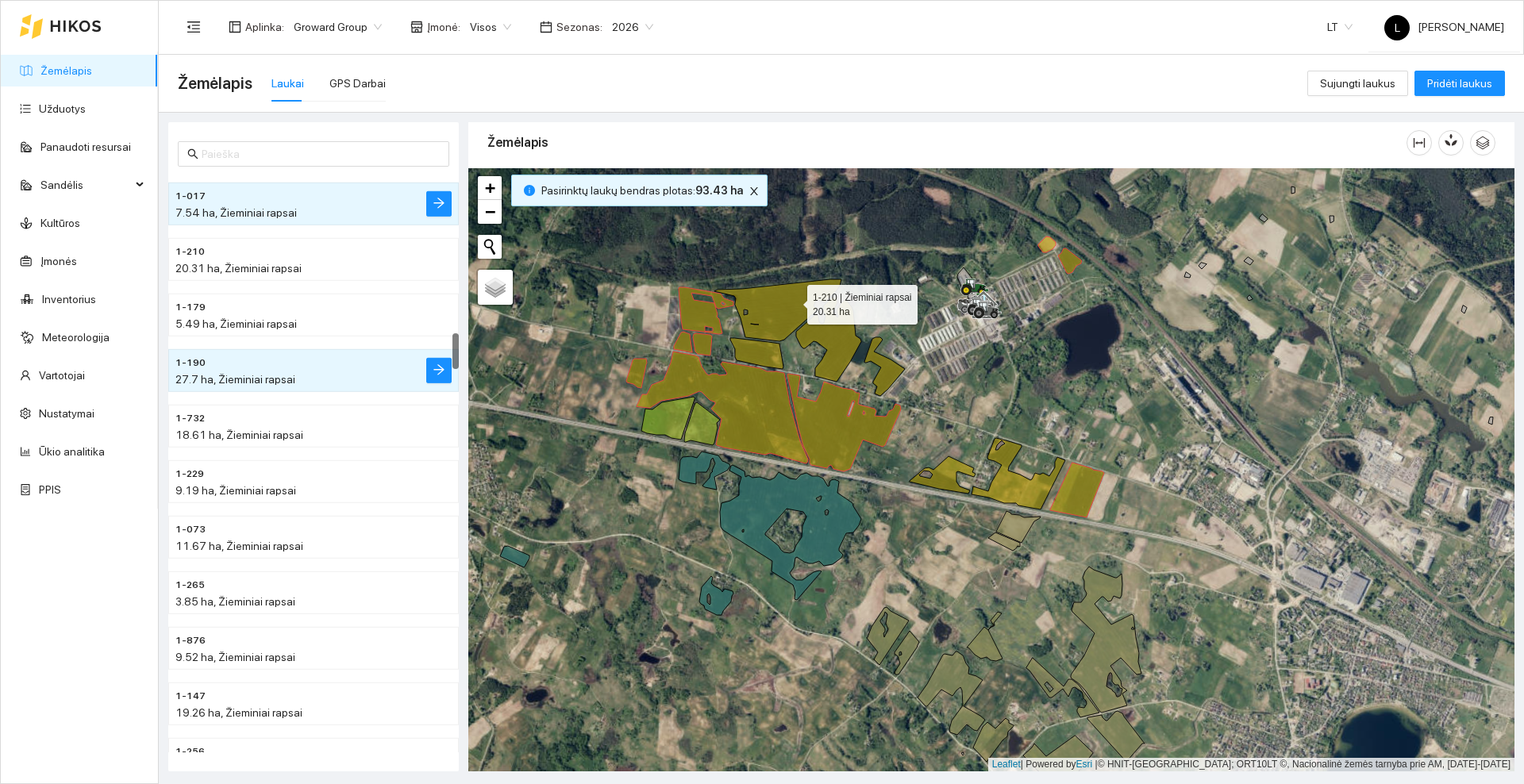
click at [793, 301] on icon at bounding box center [778, 310] width 127 height 62
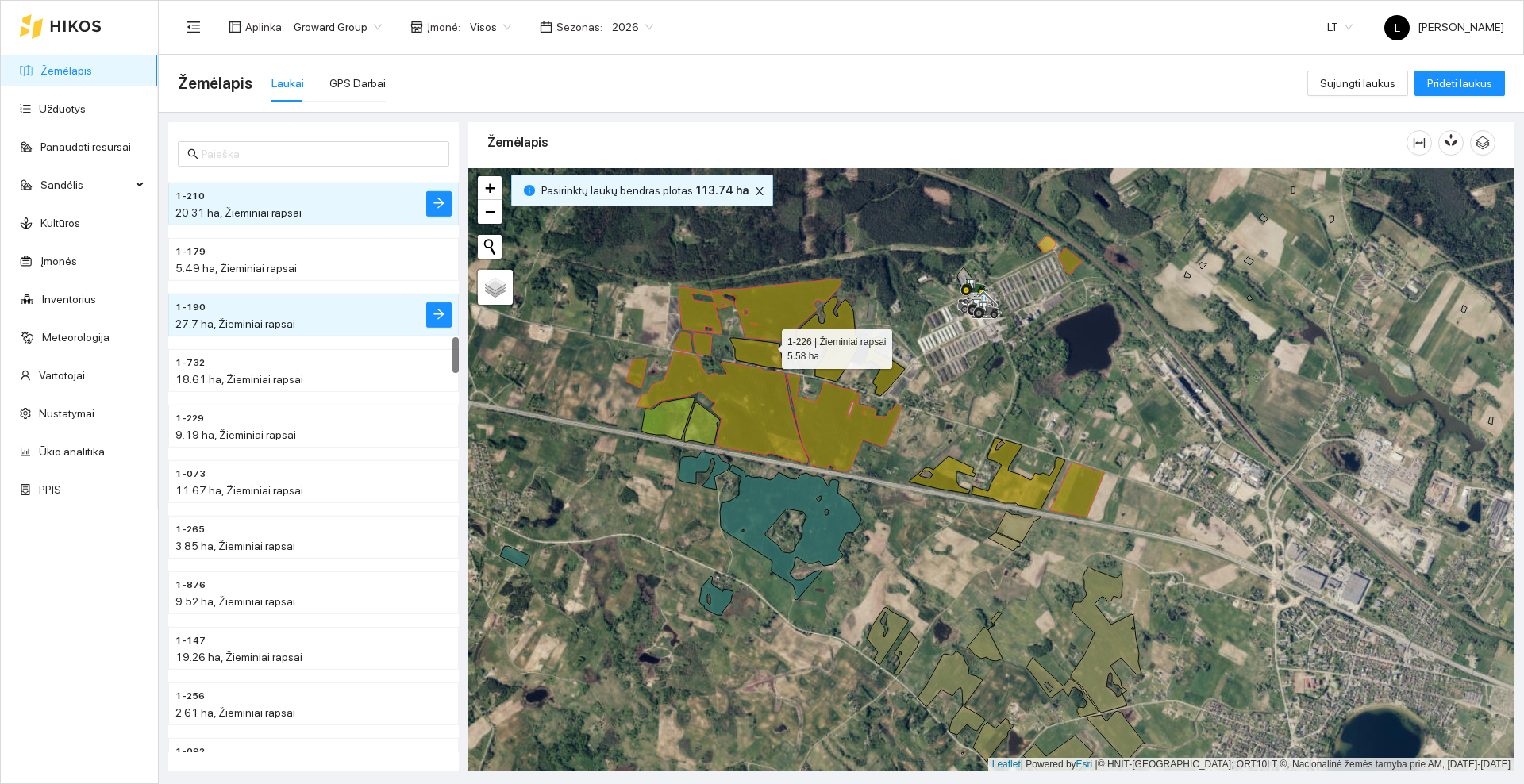
click at [764, 351] on icon at bounding box center [757, 353] width 53 height 31
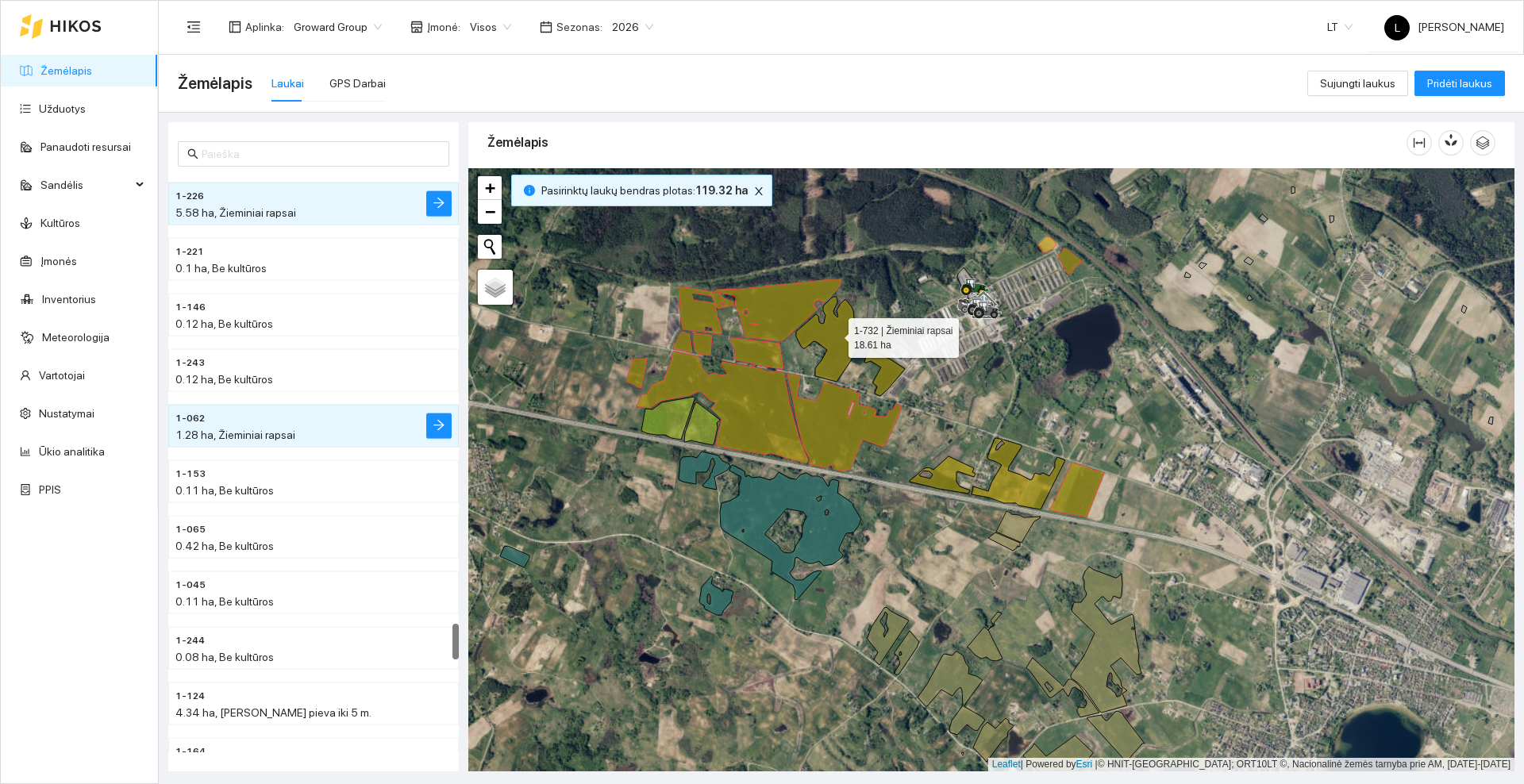
click at [834, 334] on icon at bounding box center [851, 347] width 109 height 99
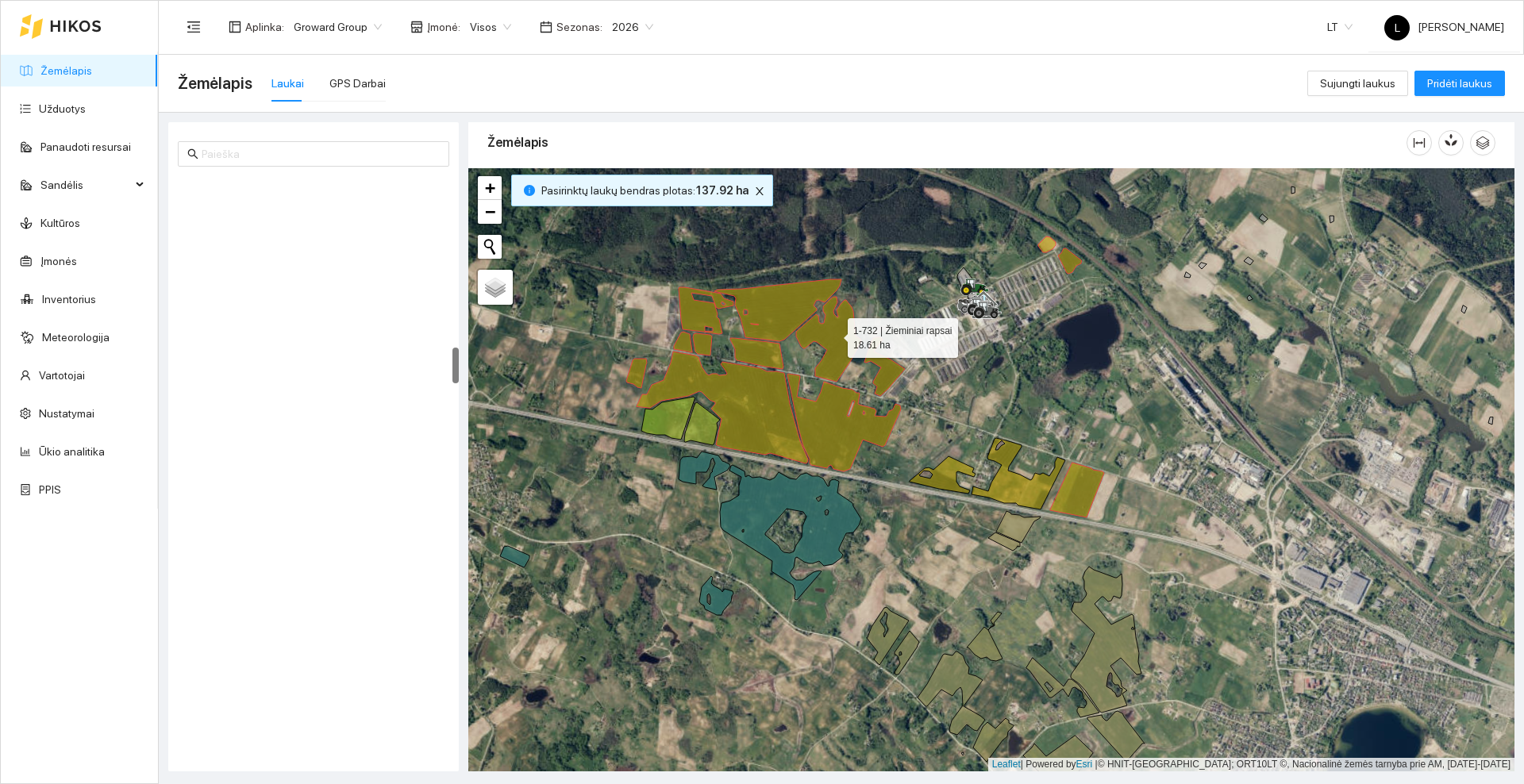
scroll to position [2719, 0]
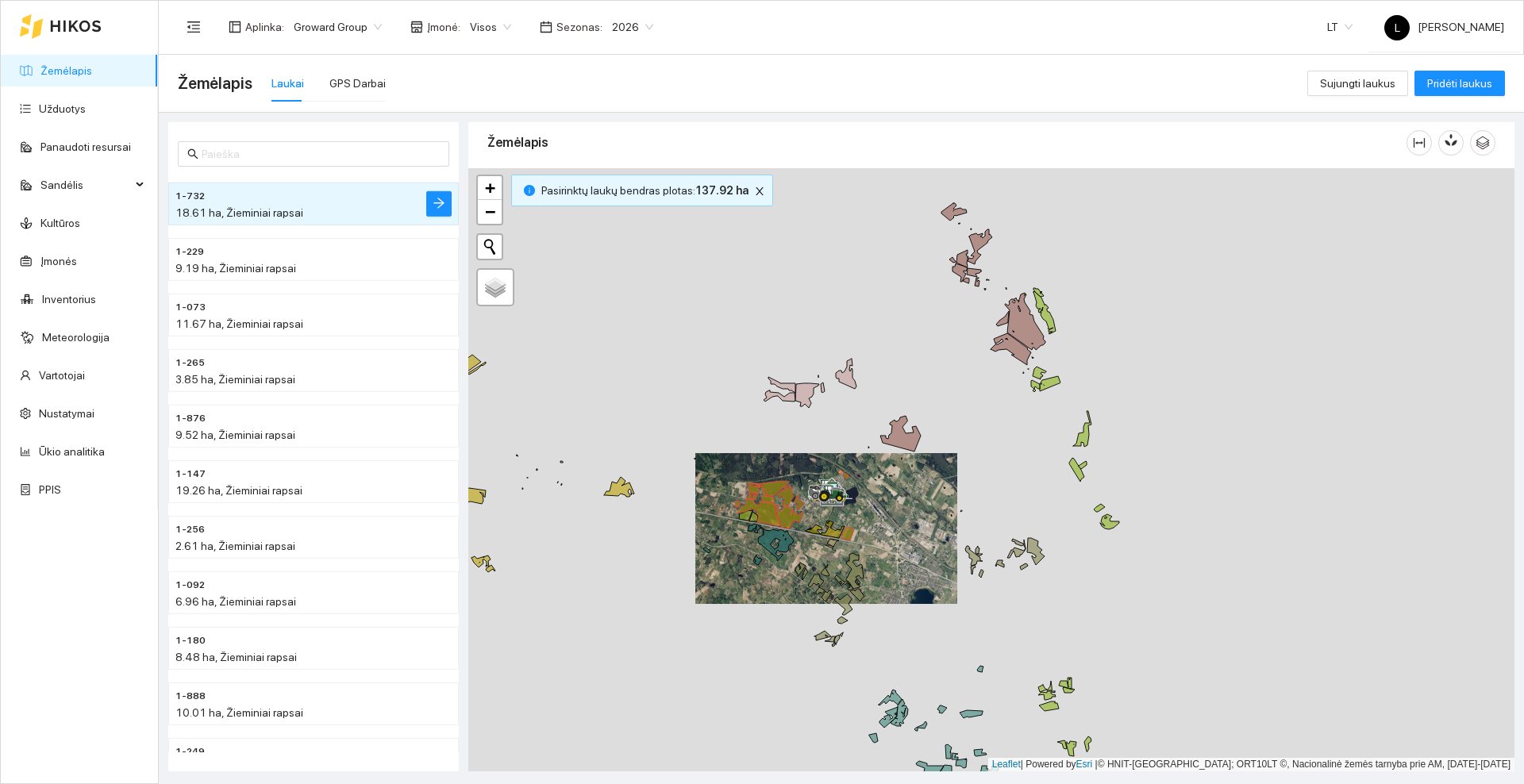
drag, startPoint x: 879, startPoint y: 378, endPoint x: 766, endPoint y: 423, distance: 121.6
click at [760, 435] on div at bounding box center [991, 470] width 1046 height 603
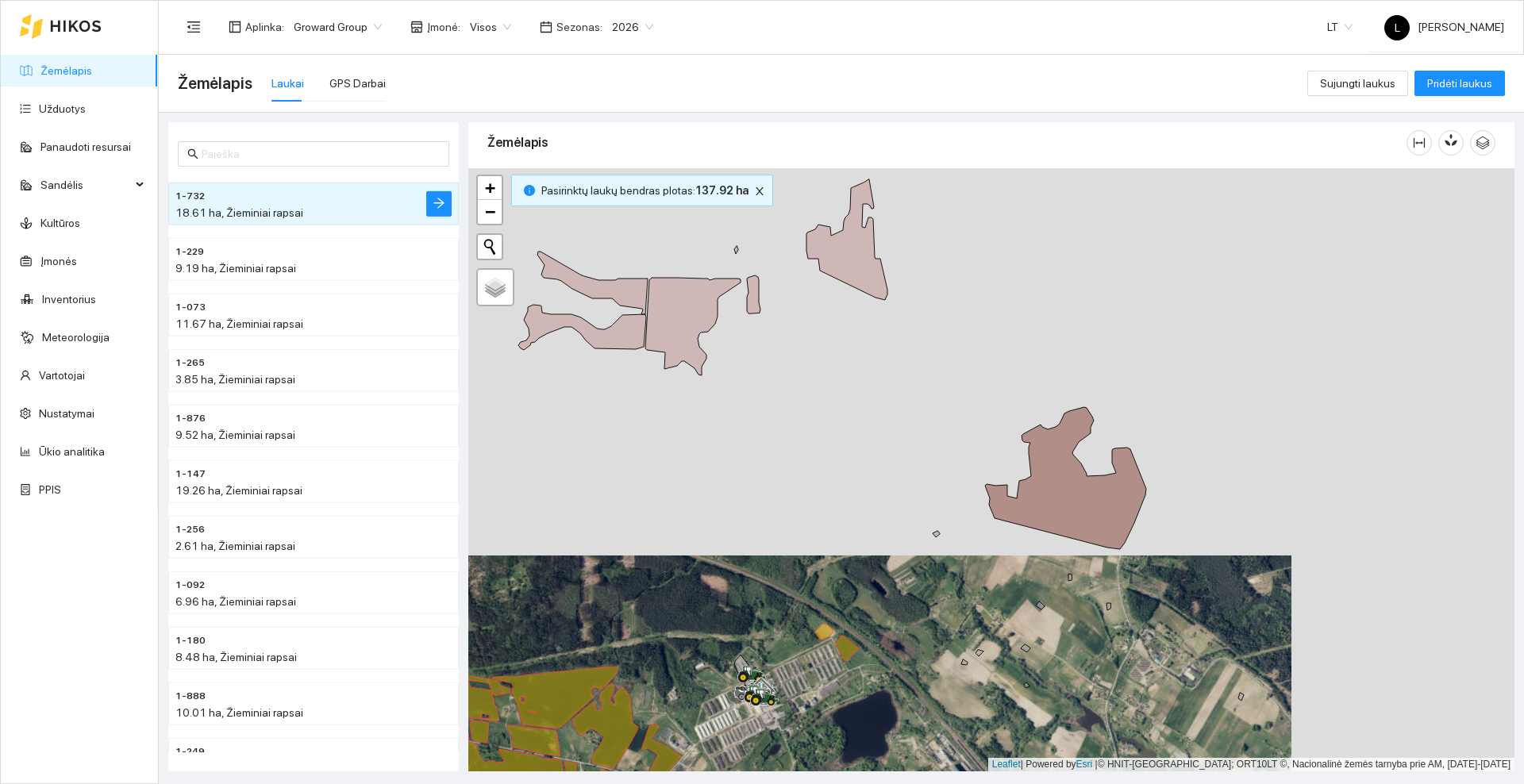
drag, startPoint x: 855, startPoint y: 404, endPoint x: 841, endPoint y: 343, distance: 62.6
click at [843, 350] on div at bounding box center [991, 470] width 1046 height 603
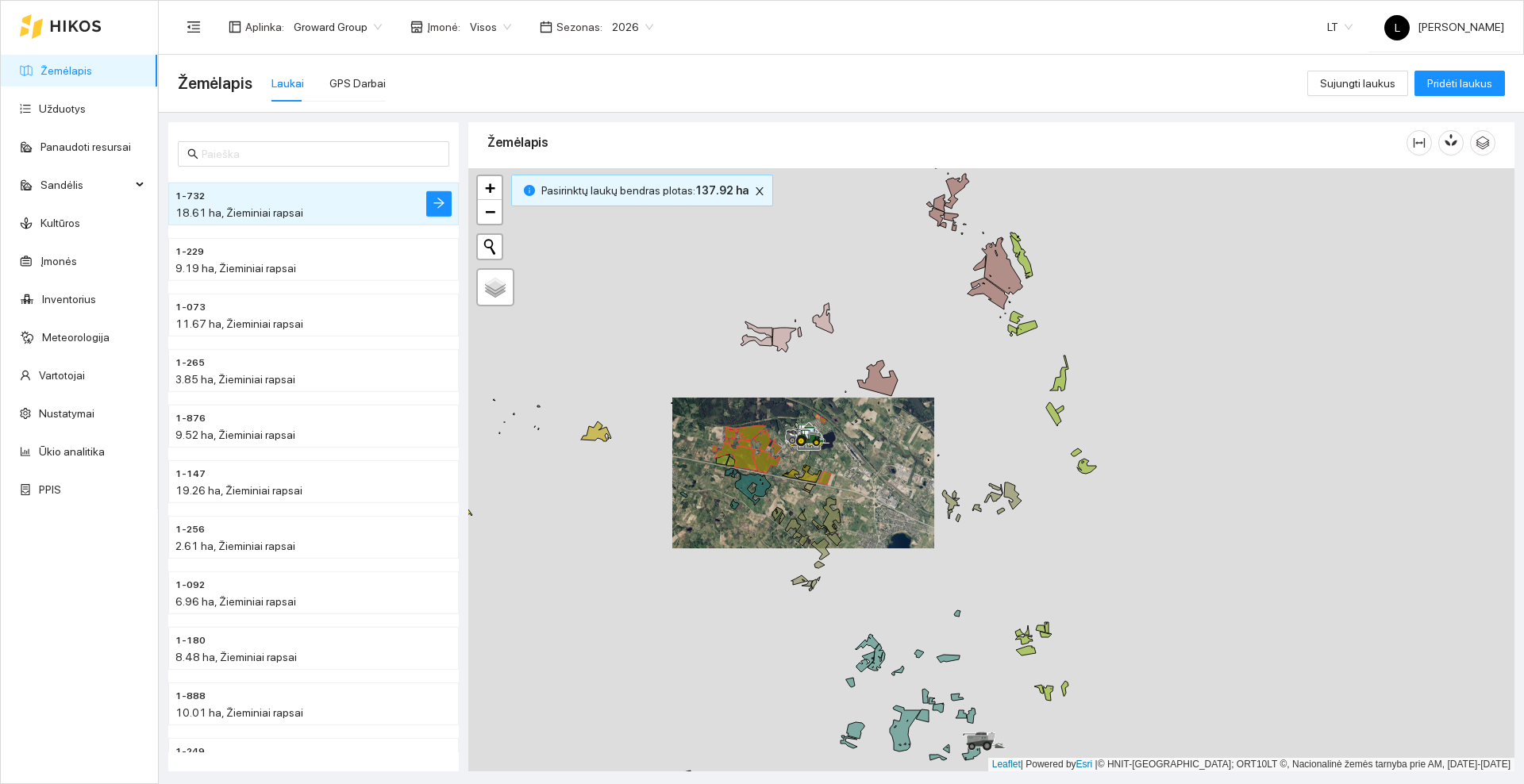
drag, startPoint x: 820, startPoint y: 356, endPoint x: 813, endPoint y: 413, distance: 57.4
click at [813, 413] on div at bounding box center [991, 470] width 1046 height 603
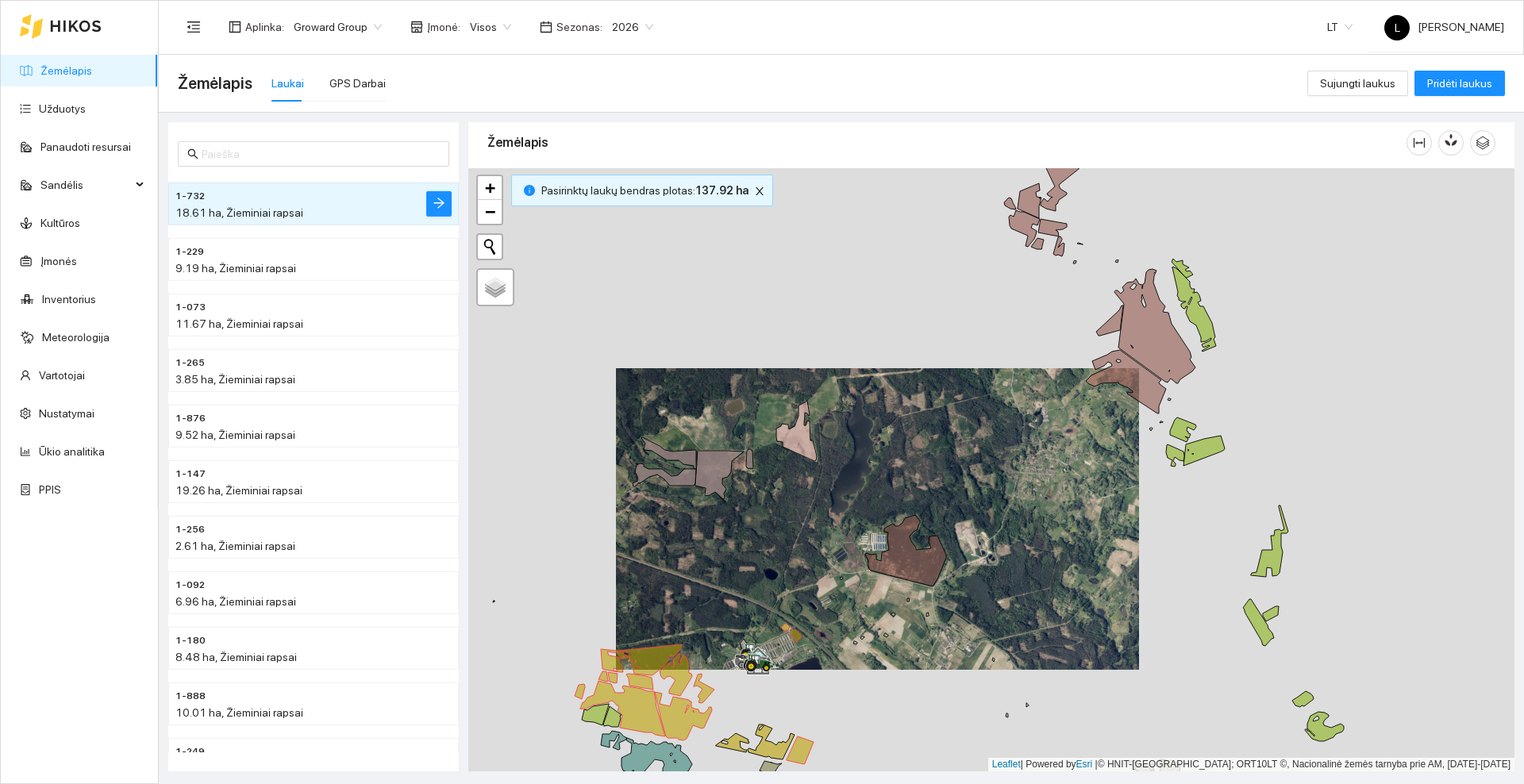
drag, startPoint x: 814, startPoint y: 531, endPoint x: 762, endPoint y: 531, distance: 52.0
click at [762, 531] on div at bounding box center [991, 470] width 1046 height 603
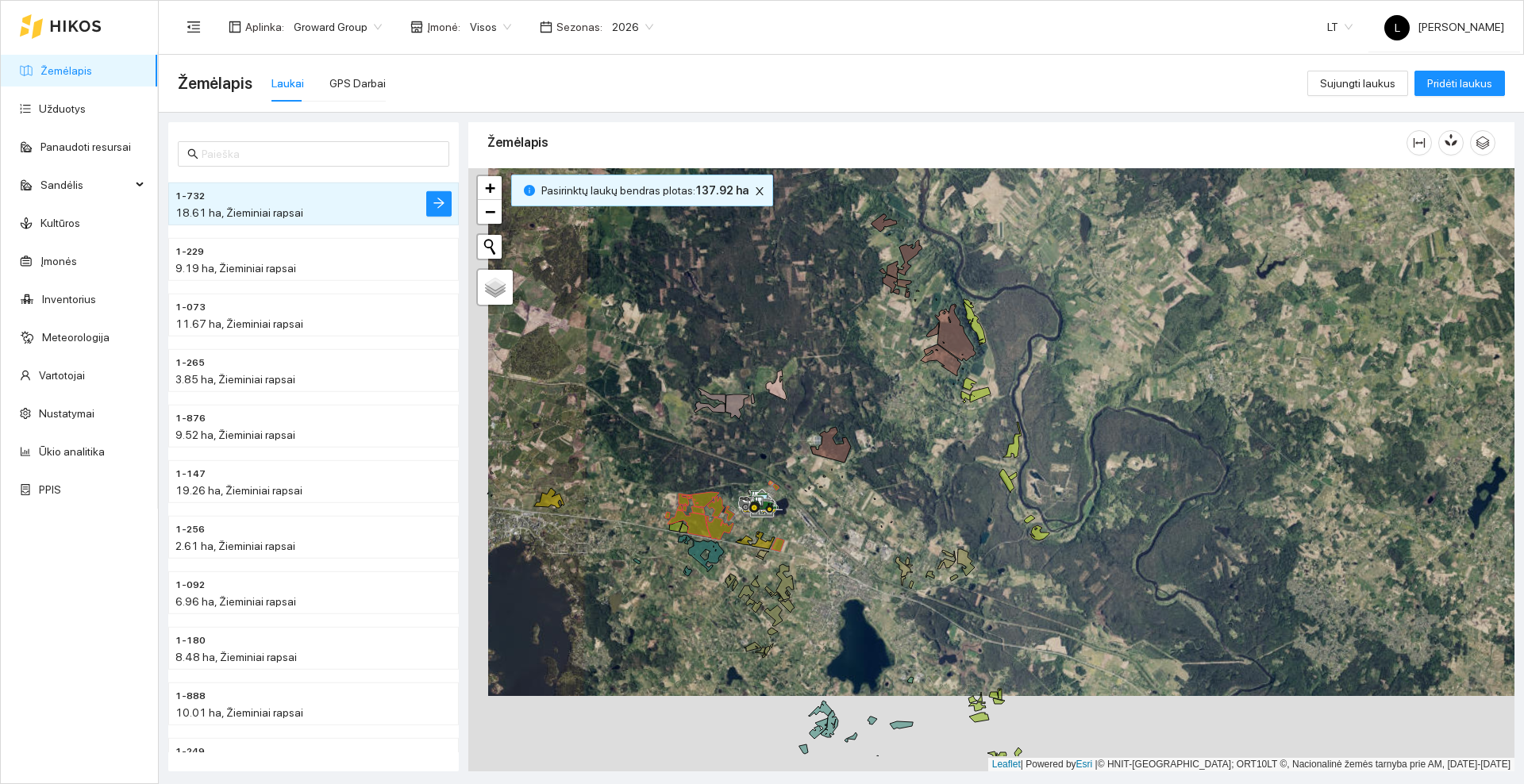
drag, startPoint x: 800, startPoint y: 635, endPoint x: 819, endPoint y: 525, distance: 111.6
click at [821, 555] on div at bounding box center [991, 470] width 1046 height 603
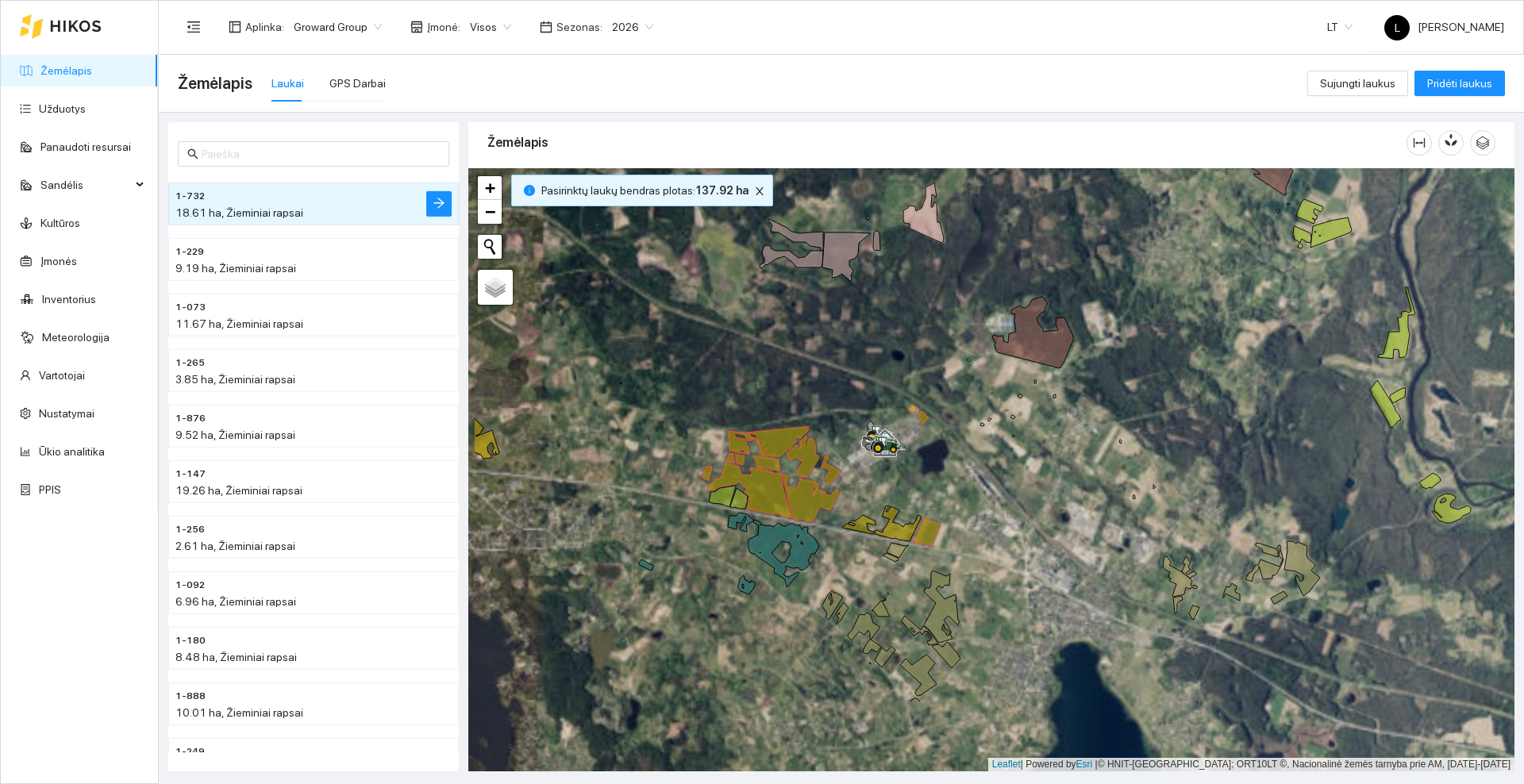
drag, startPoint x: 793, startPoint y: 379, endPoint x: 787, endPoint y: 349, distance: 30.6
click at [787, 349] on div at bounding box center [991, 470] width 1046 height 603
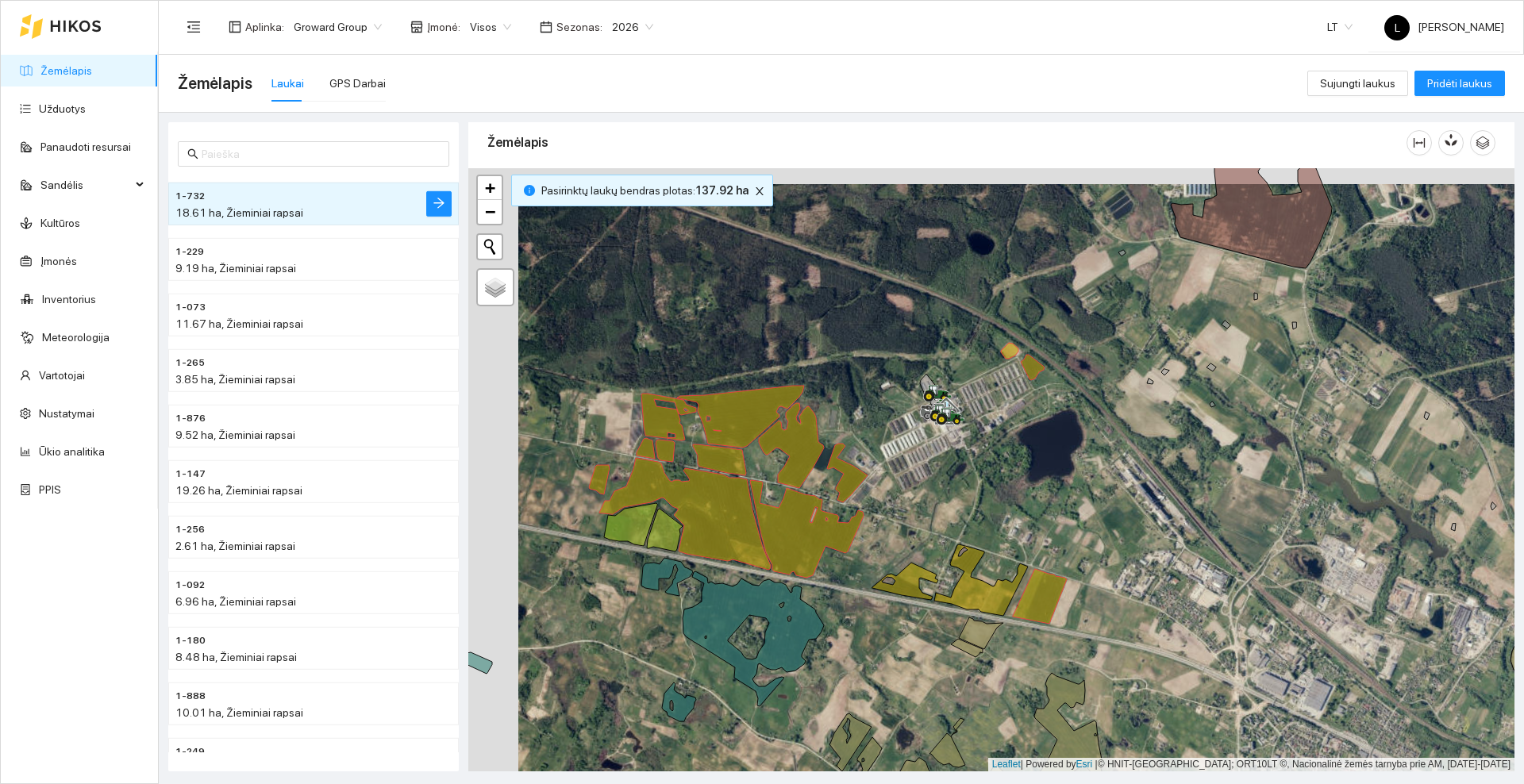
drag, startPoint x: 866, startPoint y: 427, endPoint x: 916, endPoint y: 443, distance: 52.5
click at [916, 443] on div at bounding box center [991, 470] width 1046 height 603
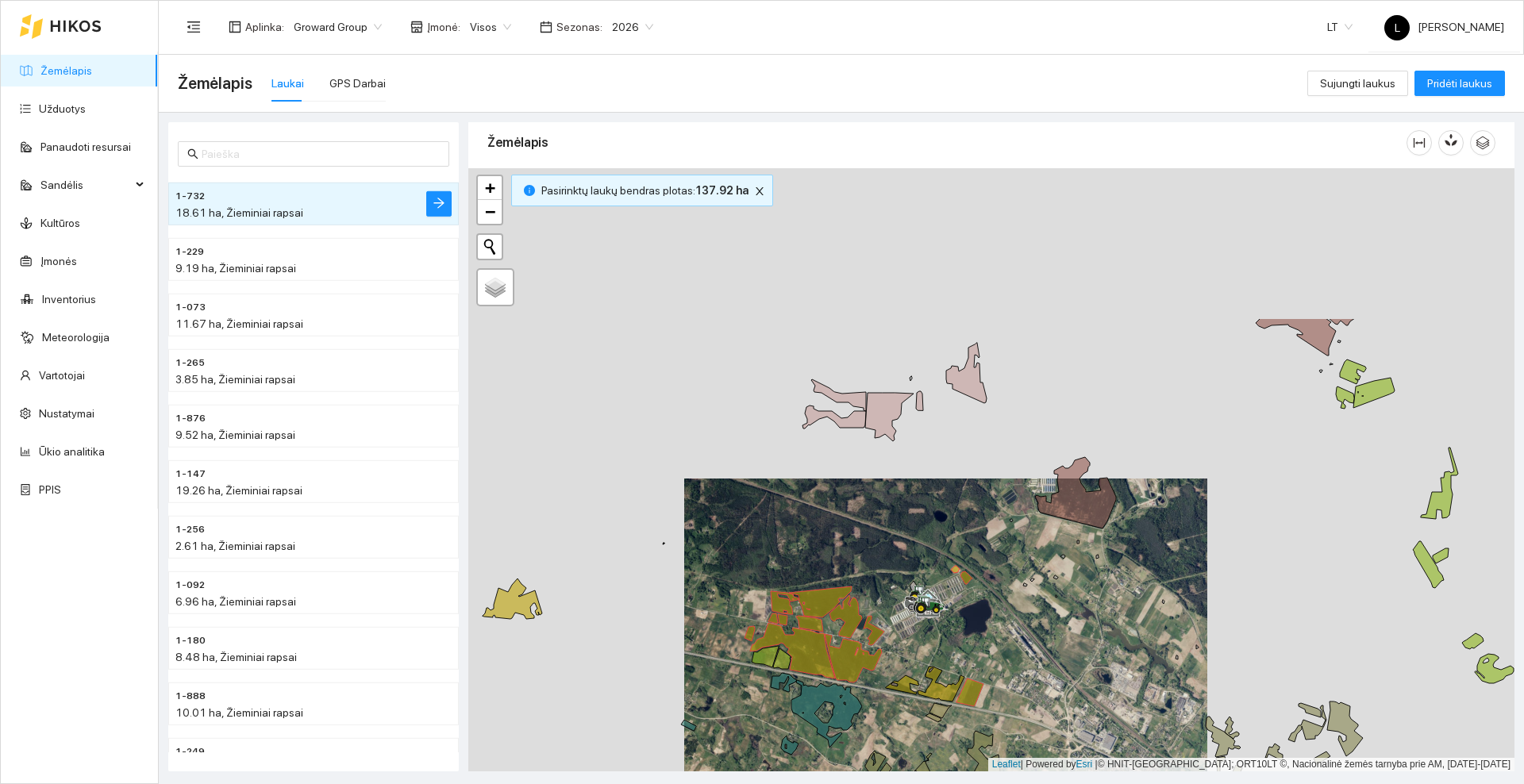
drag, startPoint x: 855, startPoint y: 493, endPoint x: 861, endPoint y: 545, distance: 52.3
click at [861, 545] on div at bounding box center [991, 470] width 1046 height 603
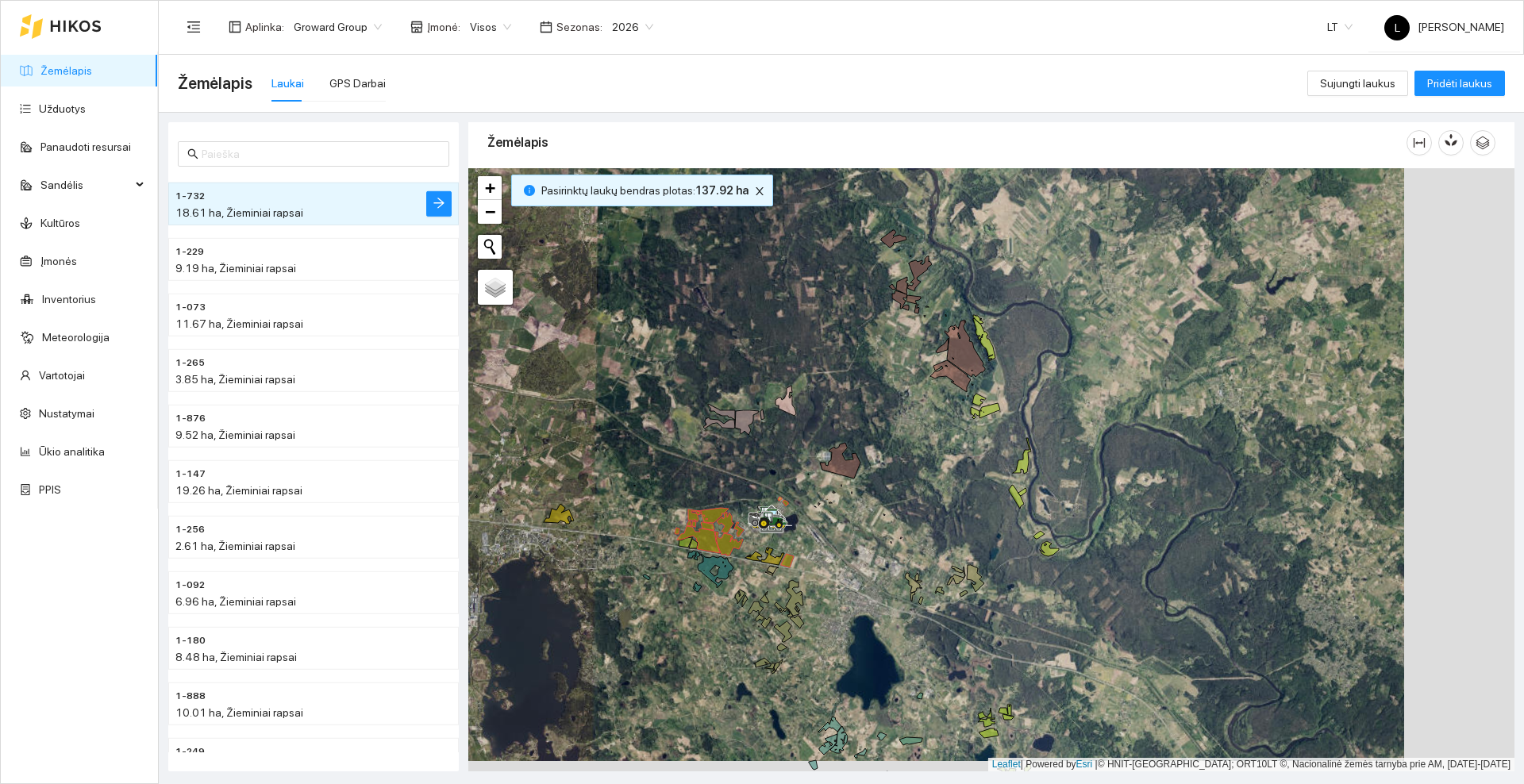
drag, startPoint x: 910, startPoint y: 515, endPoint x: 800, endPoint y: 505, distance: 110.5
click at [800, 505] on div at bounding box center [991, 470] width 1046 height 603
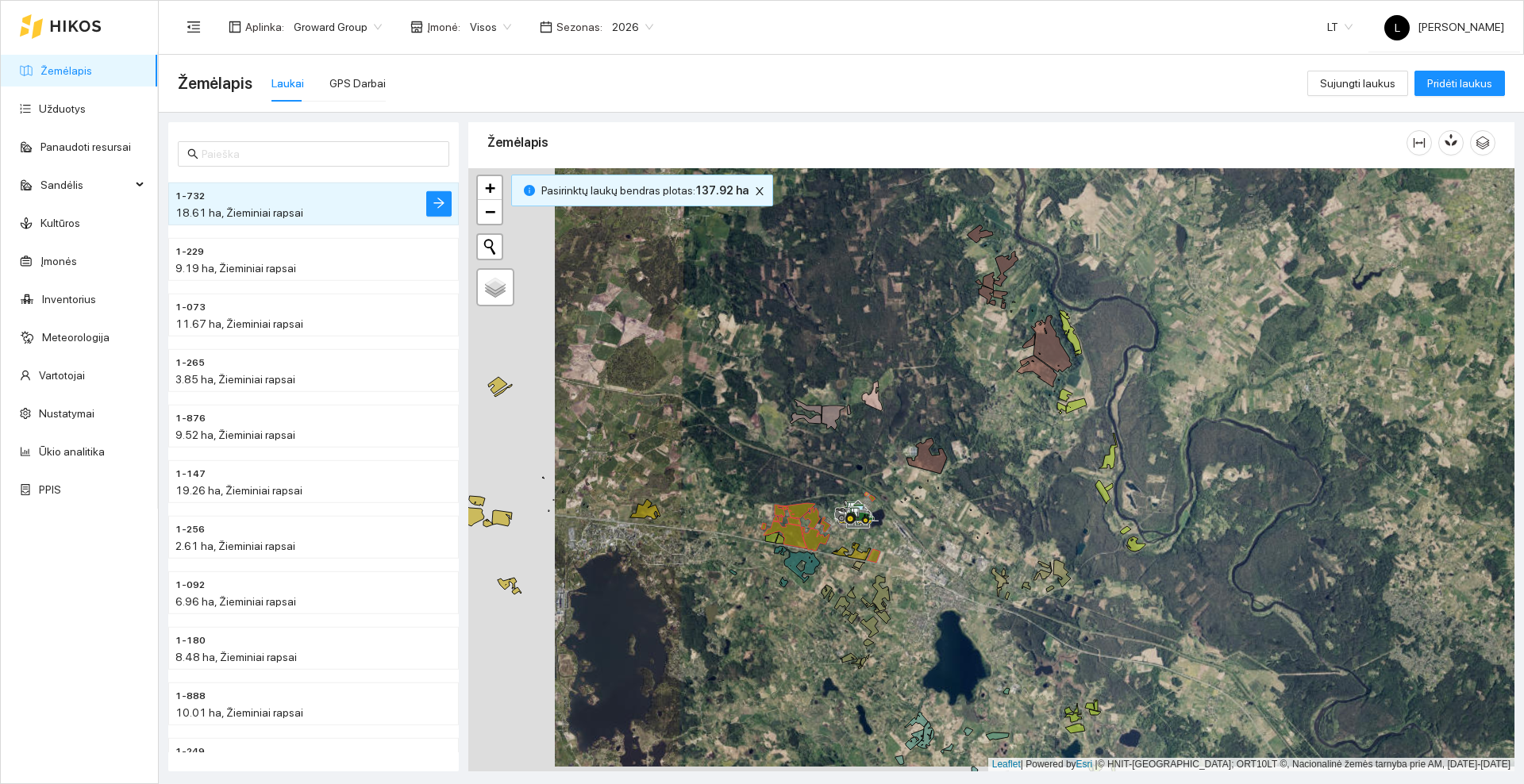
drag, startPoint x: 670, startPoint y: 459, endPoint x: 804, endPoint y: 451, distance: 134.2
click at [804, 451] on div at bounding box center [991, 470] width 1046 height 603
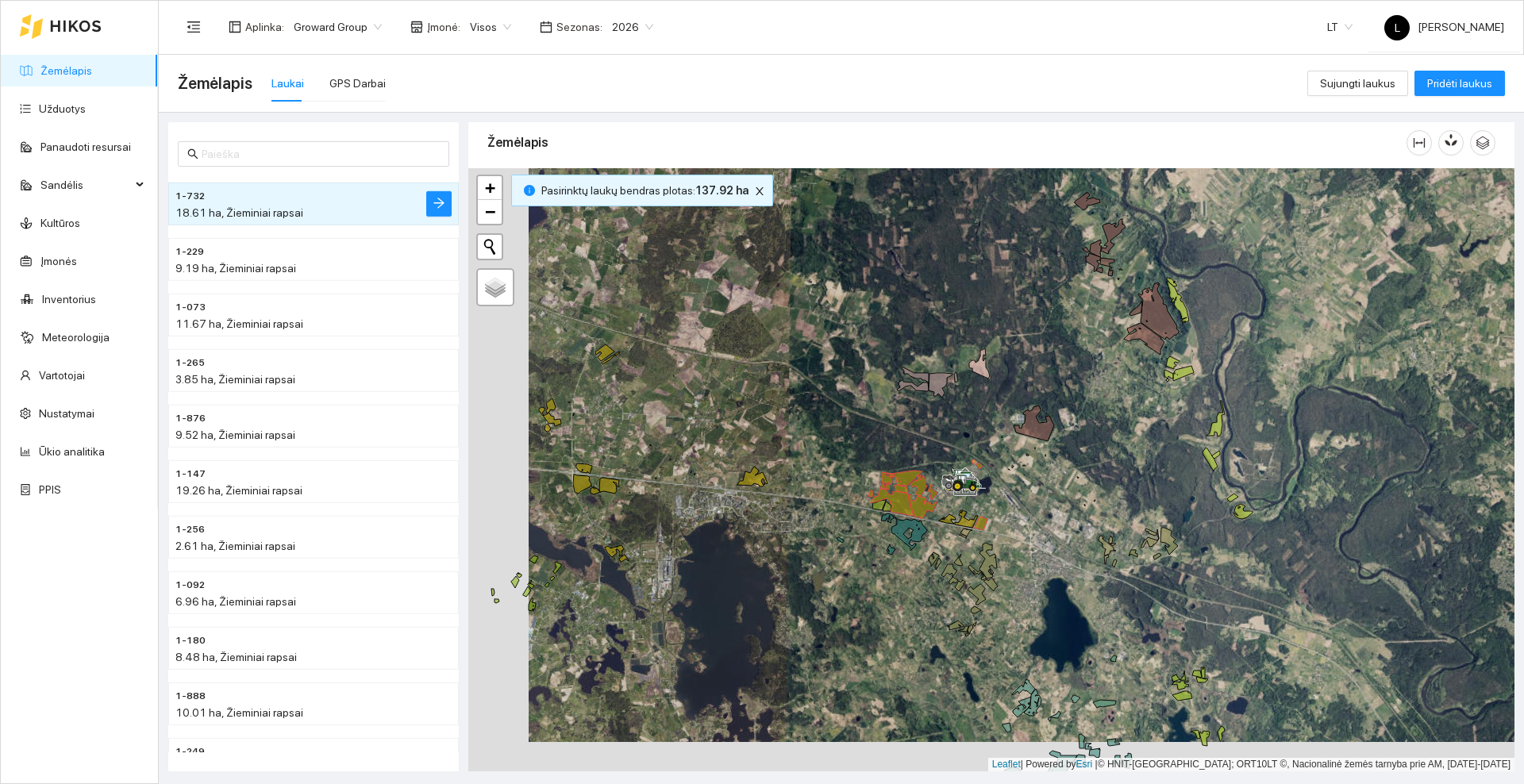
drag, startPoint x: 539, startPoint y: 471, endPoint x: 684, endPoint y: 412, distance: 156.5
click at [684, 412] on div at bounding box center [991, 470] width 1046 height 603
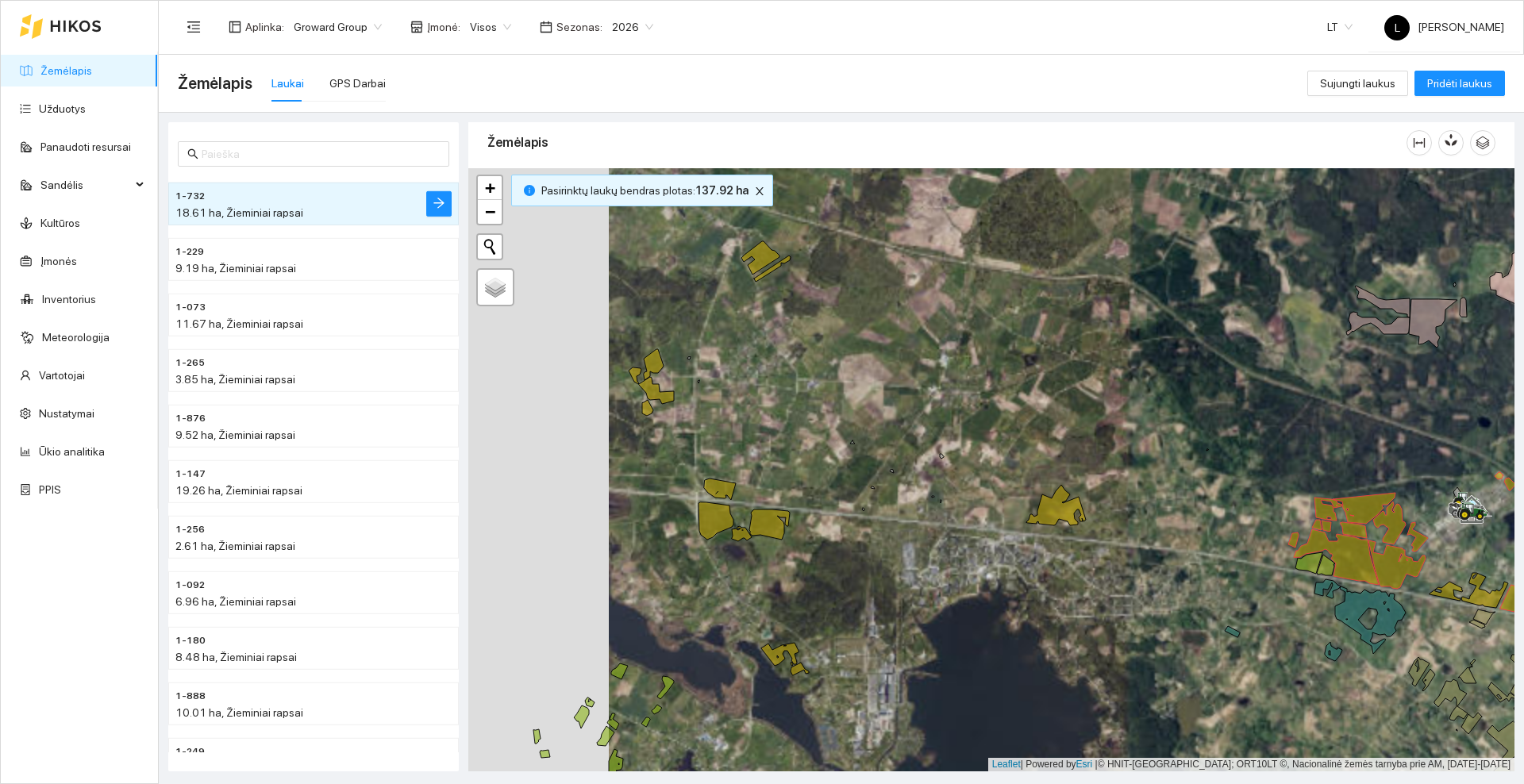
drag, startPoint x: 681, startPoint y: 317, endPoint x: 754, endPoint y: 351, distance: 80.5
click at [754, 351] on div at bounding box center [991, 470] width 1046 height 603
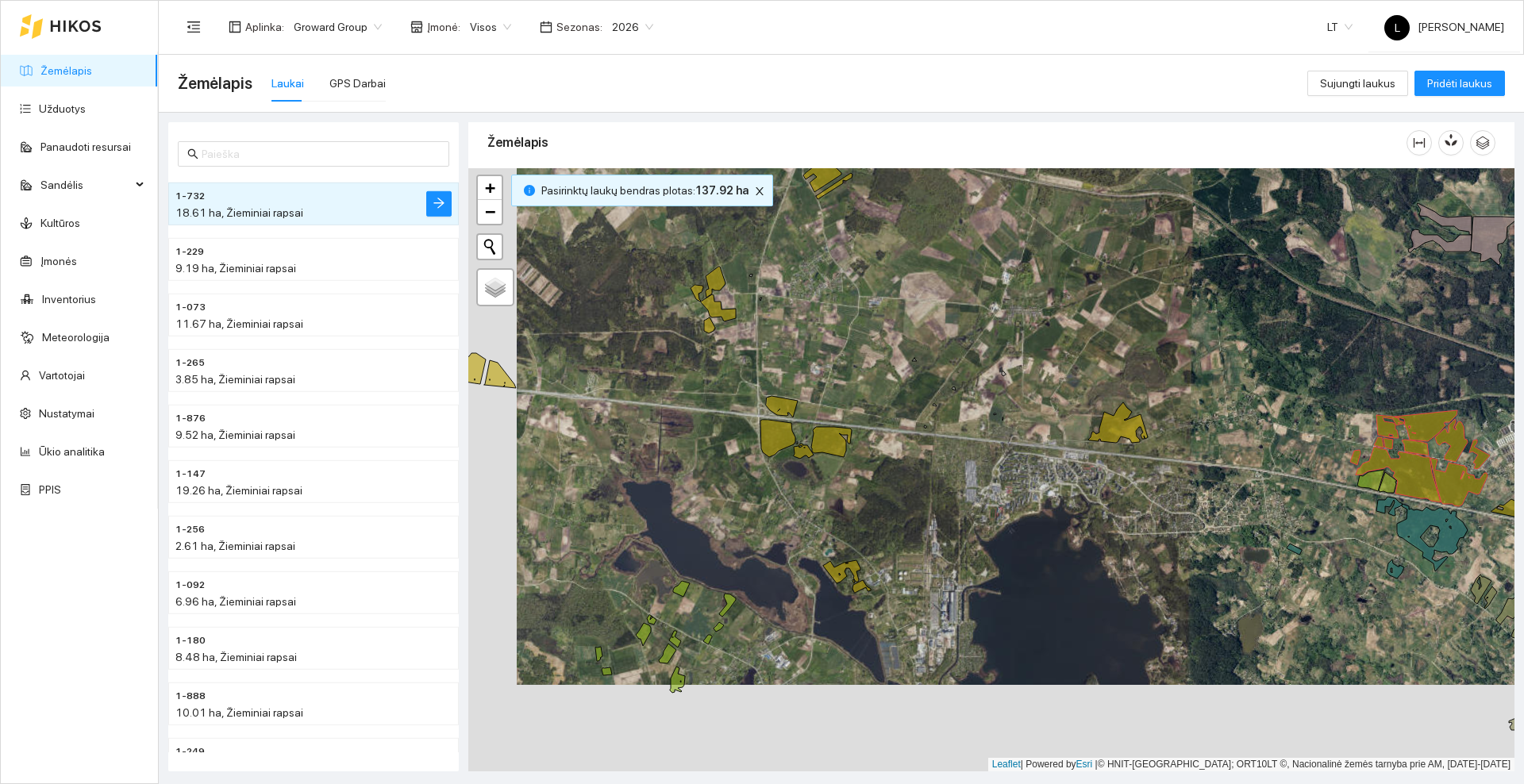
drag, startPoint x: 859, startPoint y: 528, endPoint x: 905, endPoint y: 555, distance: 53.3
click at [905, 555] on div at bounding box center [991, 470] width 1046 height 603
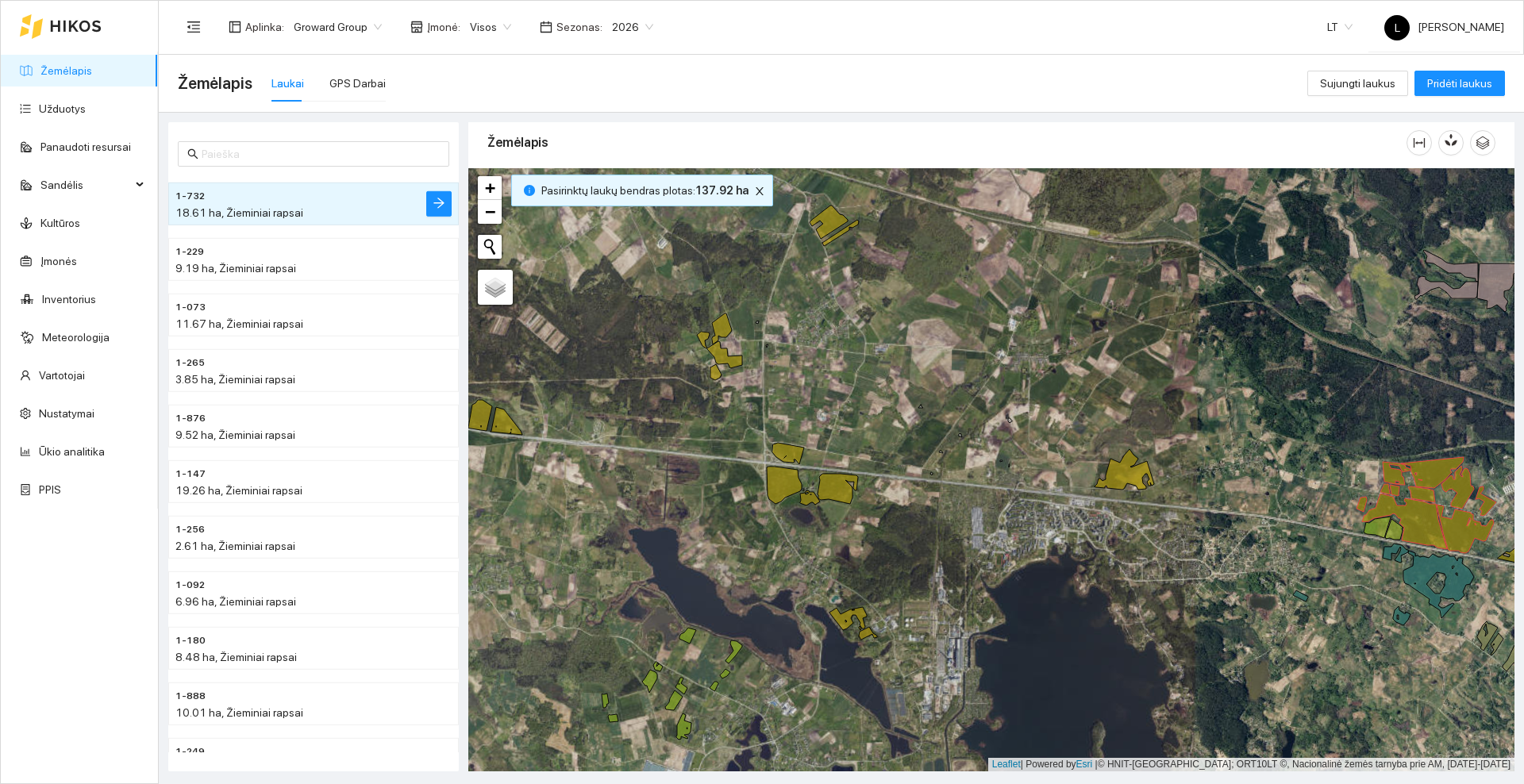
drag, startPoint x: 871, startPoint y: 362, endPoint x: 846, endPoint y: 398, distance: 43.8
click at [846, 398] on div at bounding box center [991, 470] width 1046 height 603
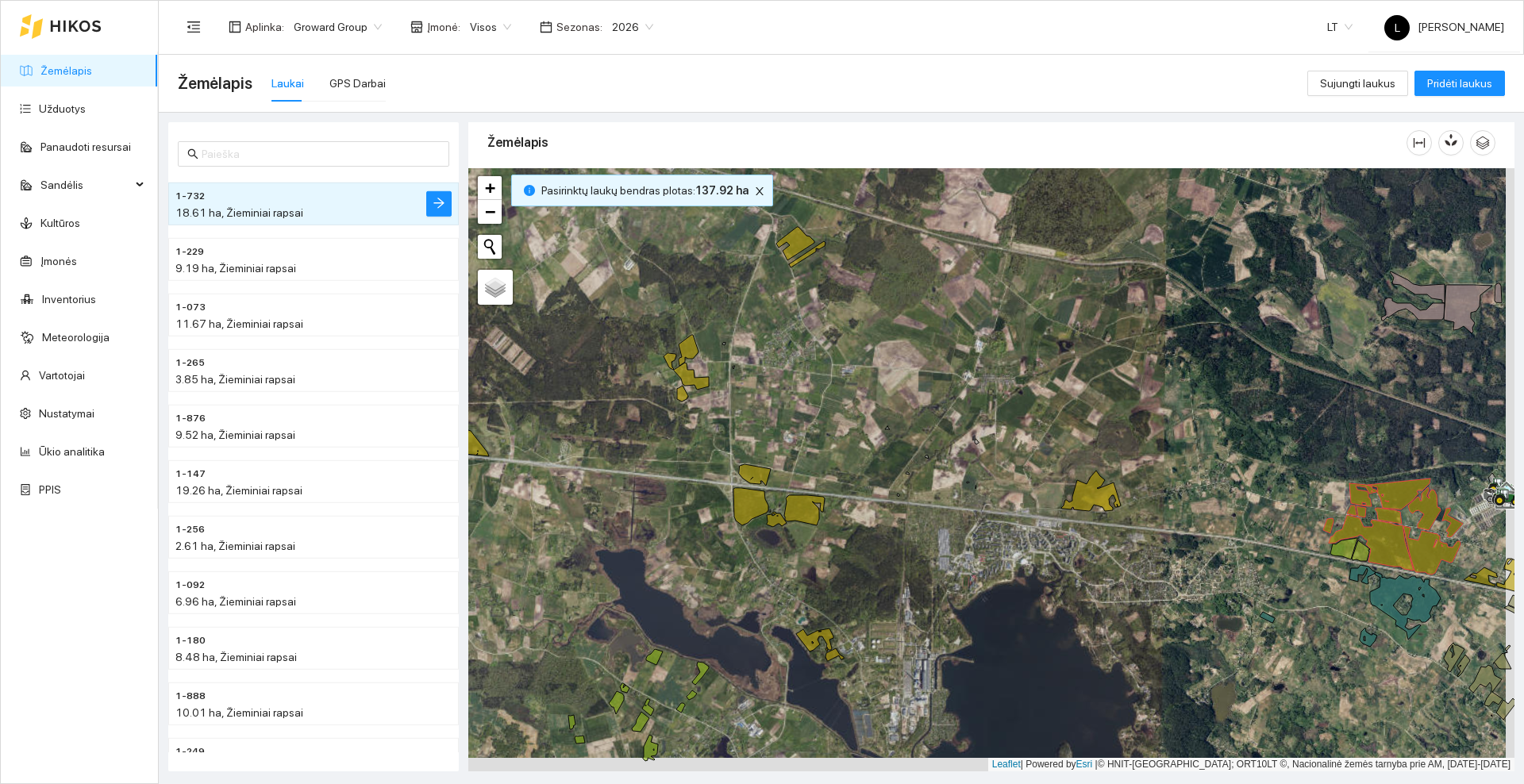
drag, startPoint x: 981, startPoint y: 518, endPoint x: 709, endPoint y: 361, distance: 314.1
click at [709, 361] on div at bounding box center [991, 470] width 1046 height 603
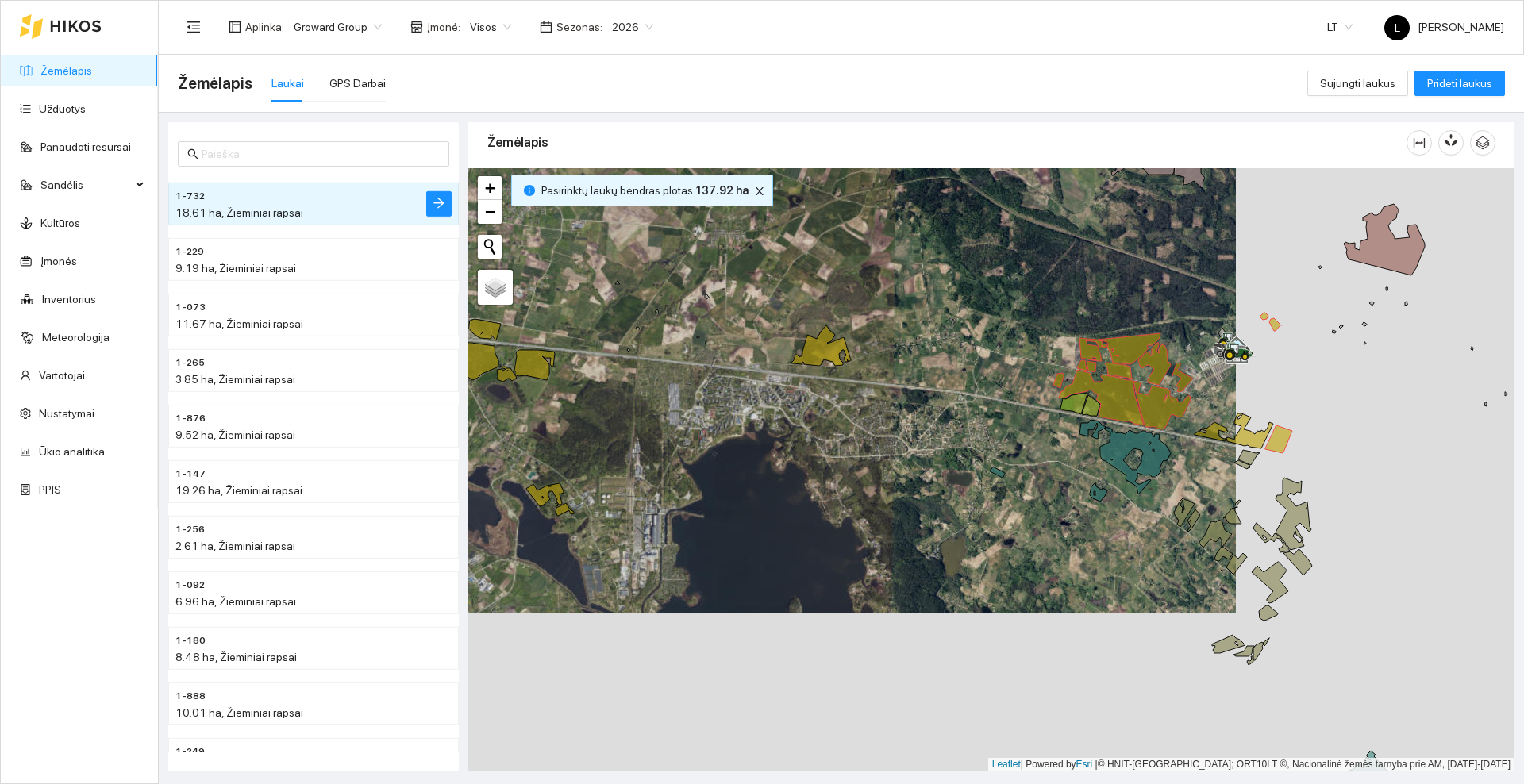
drag, startPoint x: 963, startPoint y: 408, endPoint x: 845, endPoint y: 422, distance: 118.8
click at [845, 422] on div at bounding box center [991, 470] width 1046 height 603
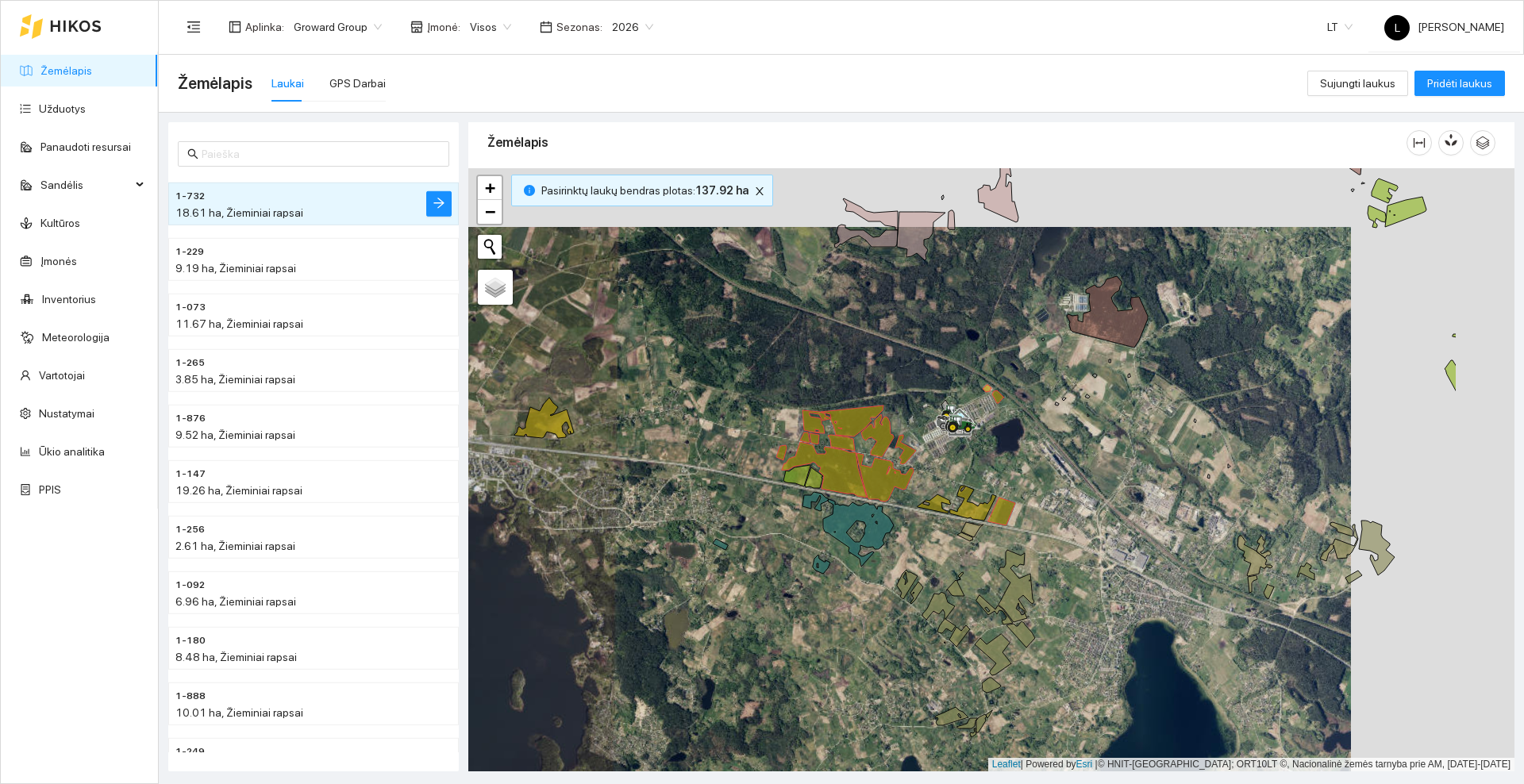
drag, startPoint x: 1036, startPoint y: 278, endPoint x: 876, endPoint y: 336, distance: 170.2
click at [876, 336] on div at bounding box center [991, 470] width 1046 height 603
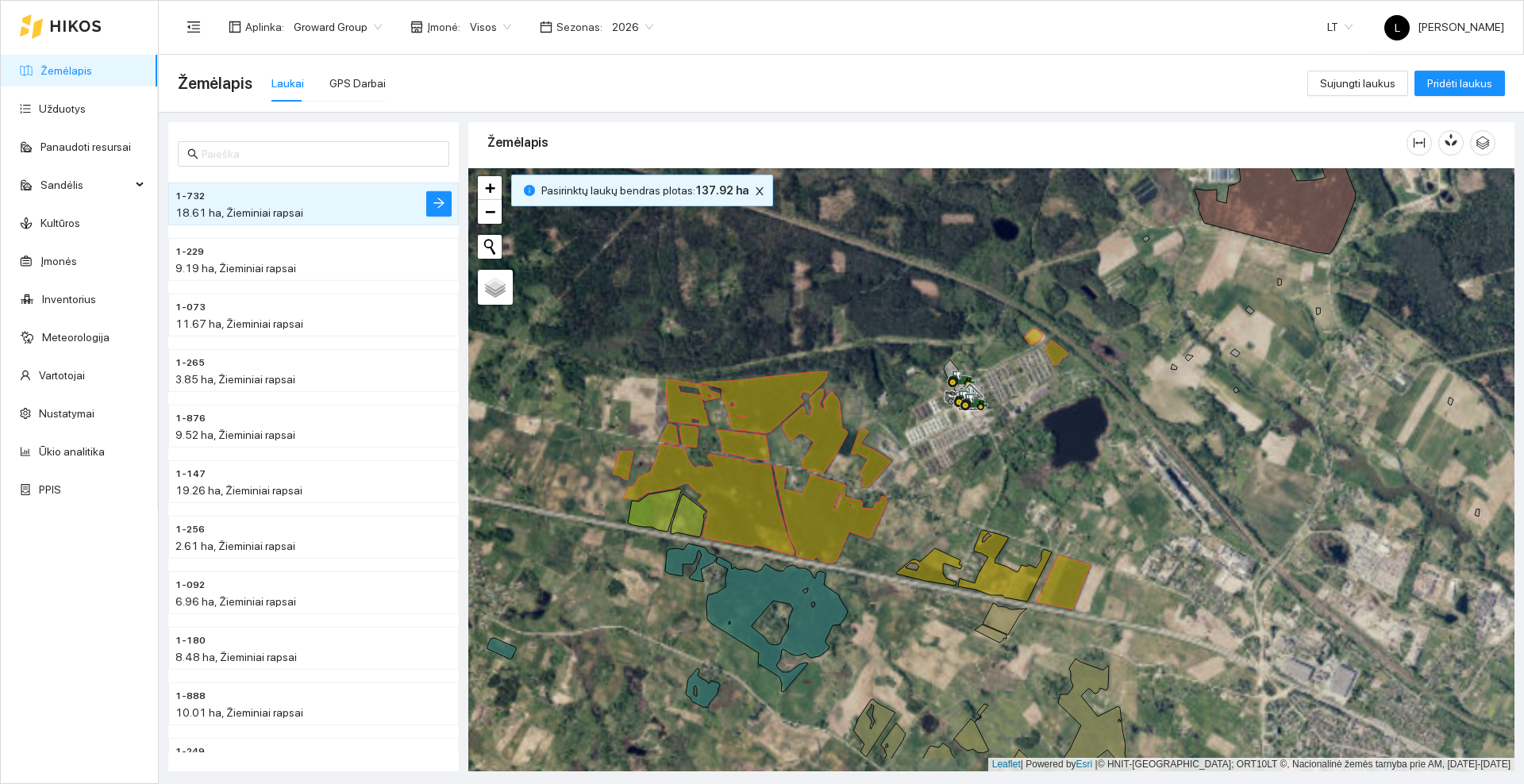
drag, startPoint x: 1006, startPoint y: 459, endPoint x: 887, endPoint y: 386, distance: 139.6
click at [887, 386] on div at bounding box center [991, 470] width 1046 height 603
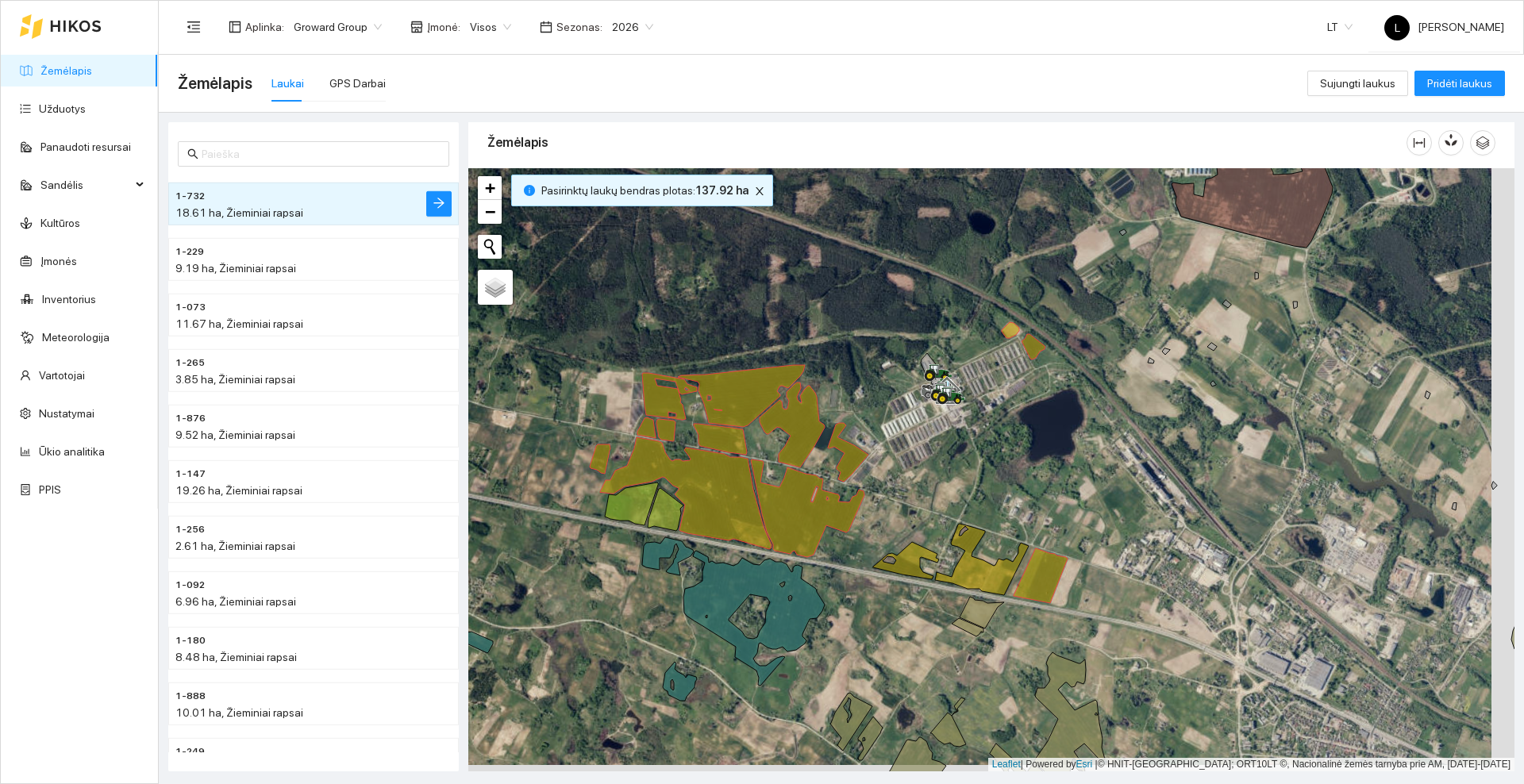
drag, startPoint x: 933, startPoint y: 463, endPoint x: 891, endPoint y: 471, distance: 42.8
click at [891, 471] on div at bounding box center [991, 470] width 1046 height 603
